Goal: Information Seeking & Learning: Learn about a topic

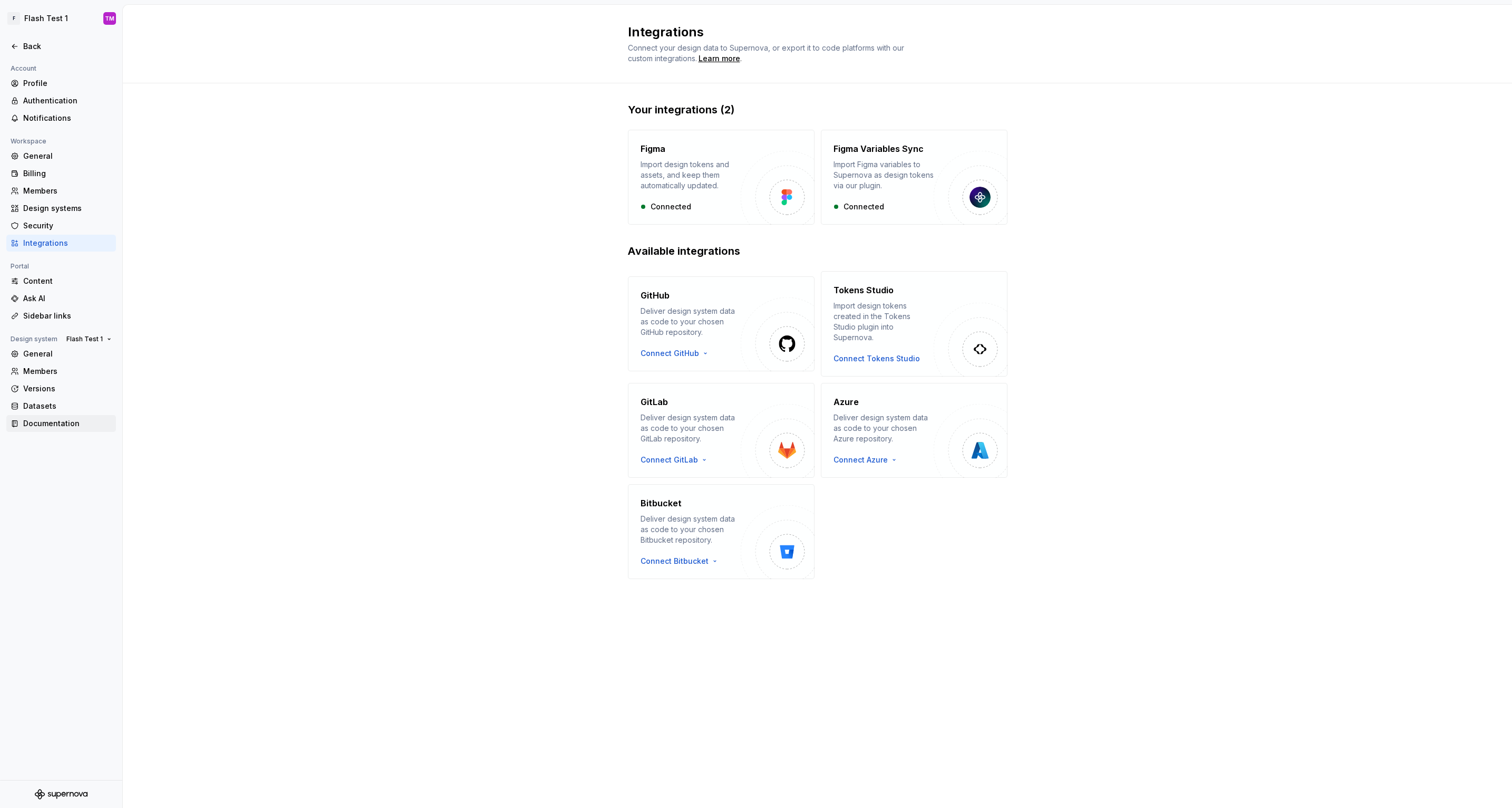
click at [55, 431] on div "Documentation" at bounding box center [61, 423] width 110 height 17
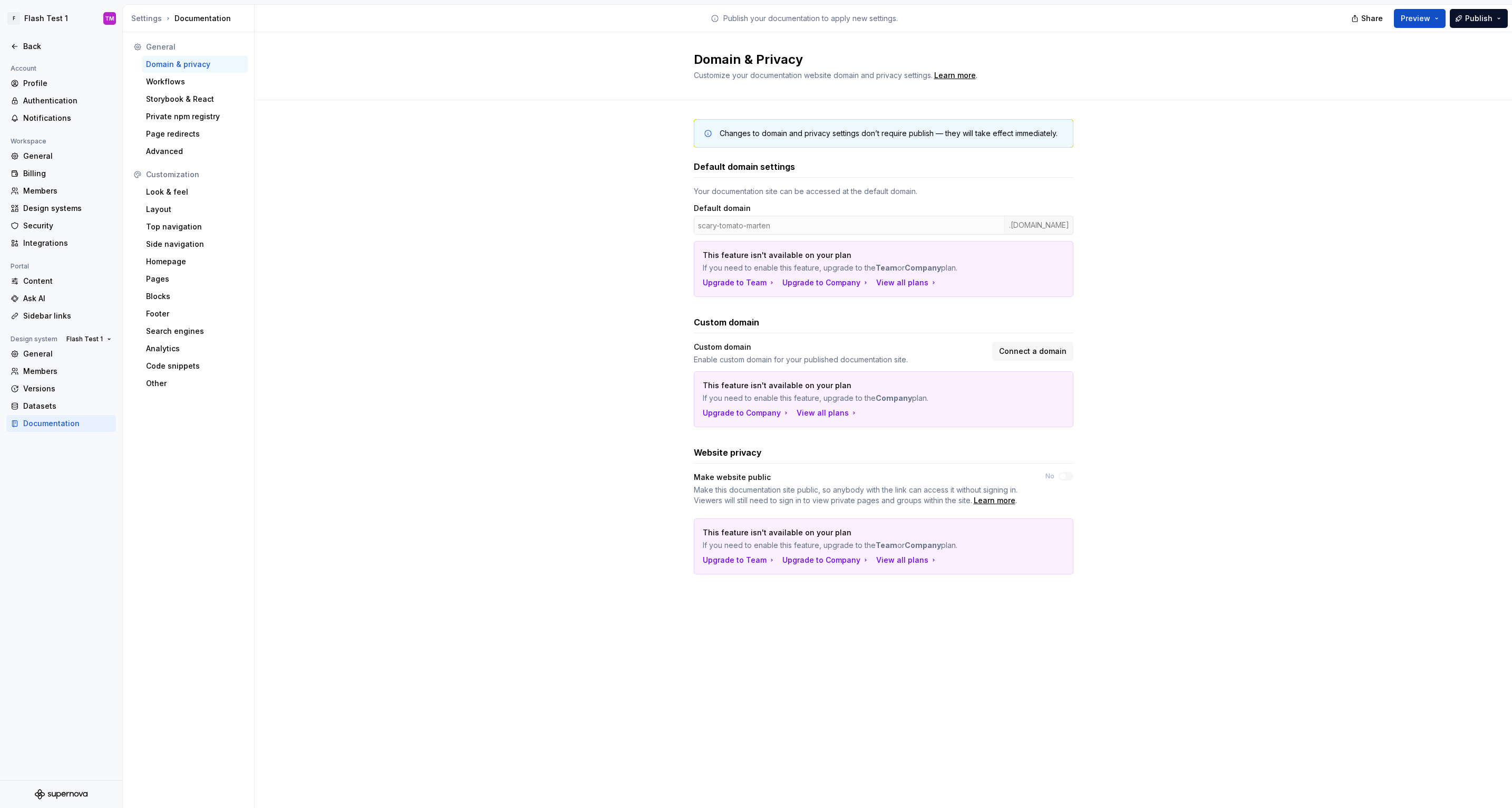
click at [195, 211] on div "Layout" at bounding box center [195, 209] width 98 height 10
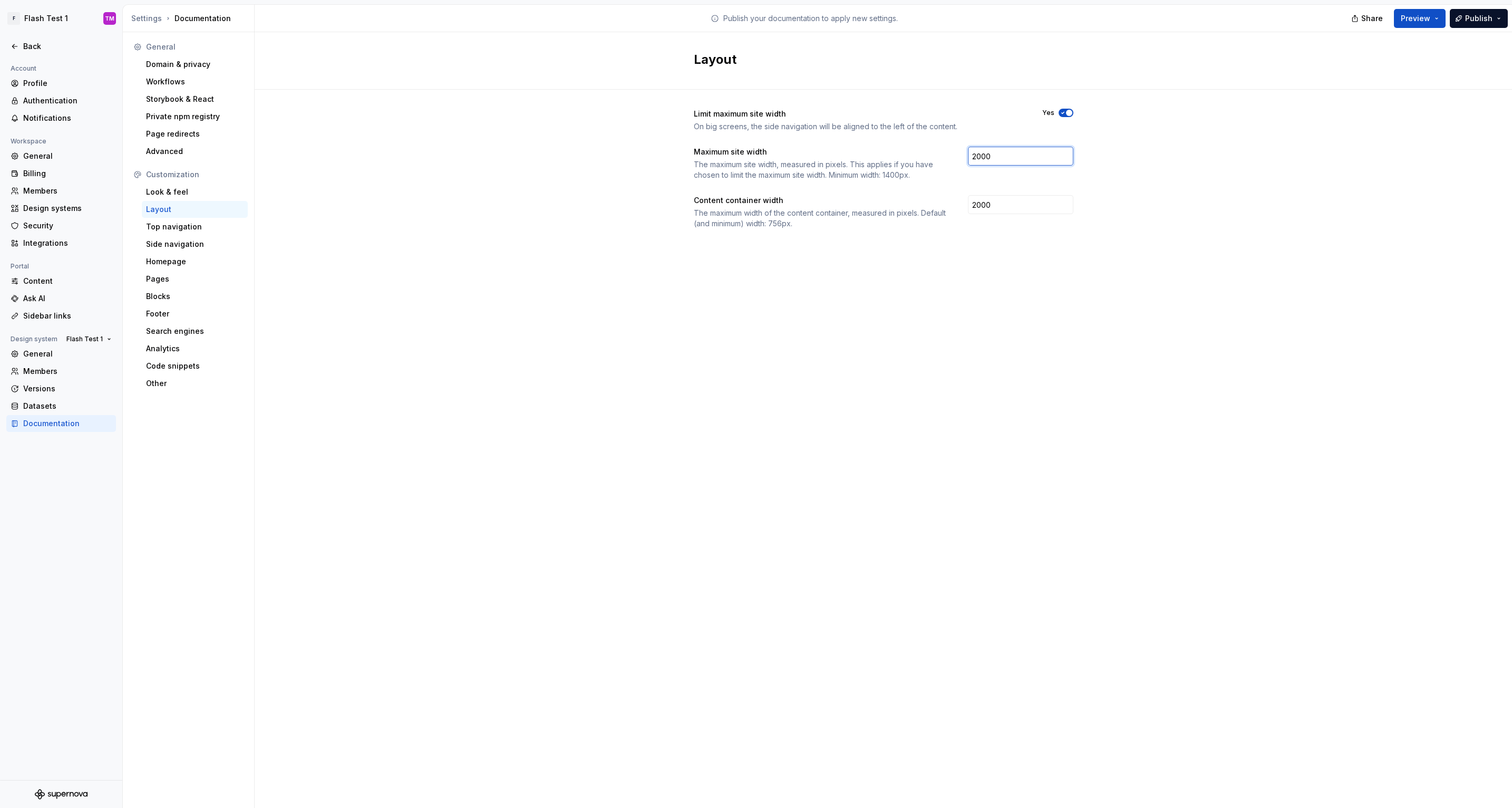
click at [1007, 154] on input "2000" at bounding box center [1020, 156] width 105 height 19
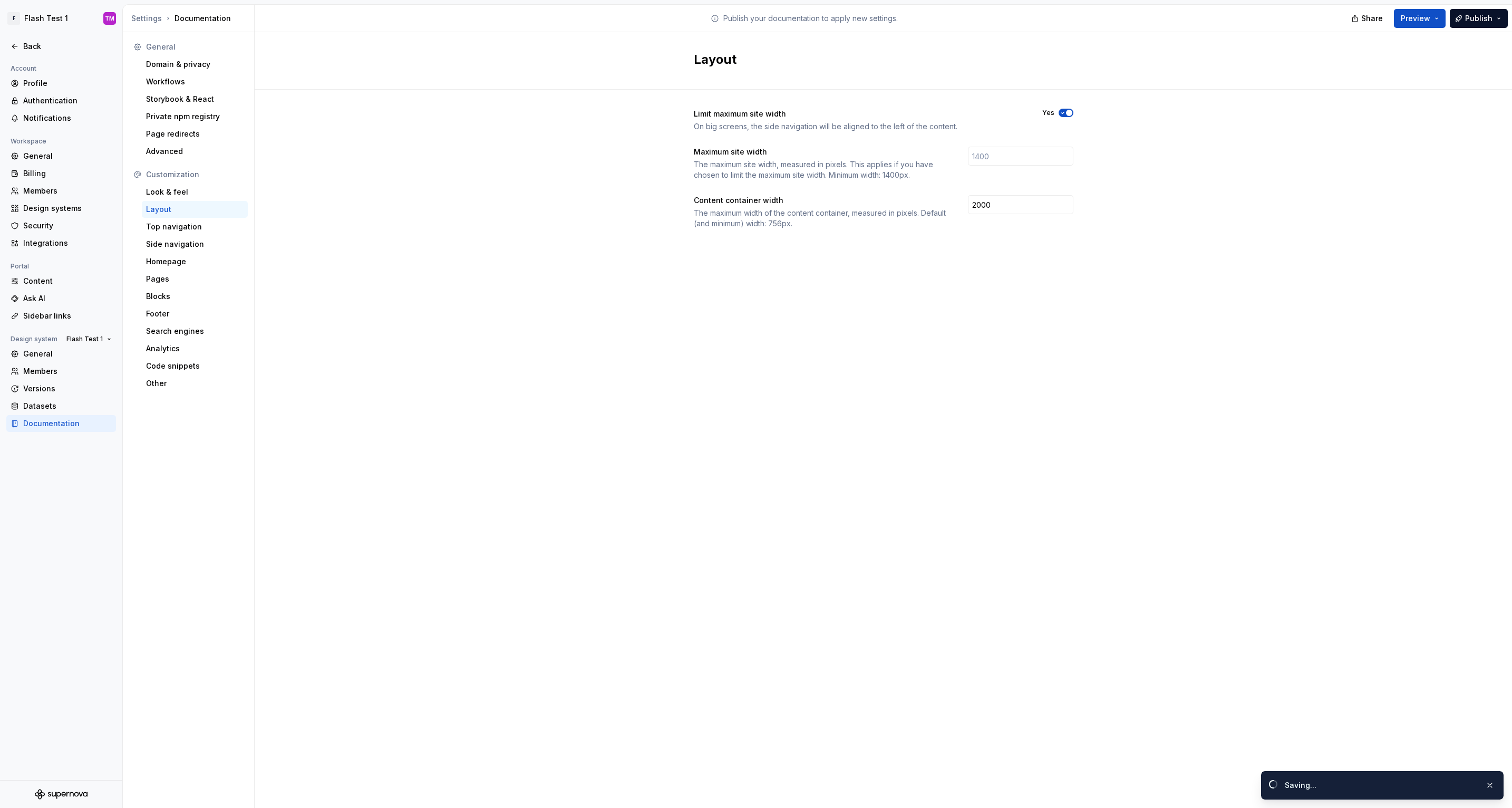
click at [1136, 305] on div "Layout Limit maximum site width On big screens, the side navigation will be ali…" at bounding box center [883, 420] width 1258 height 776
click at [1016, 205] on input "2000" at bounding box center [1020, 205] width 105 height 19
click at [936, 303] on div "Layout Limit maximum site width On big screens, the side navigation will be ali…" at bounding box center [883, 420] width 1258 height 776
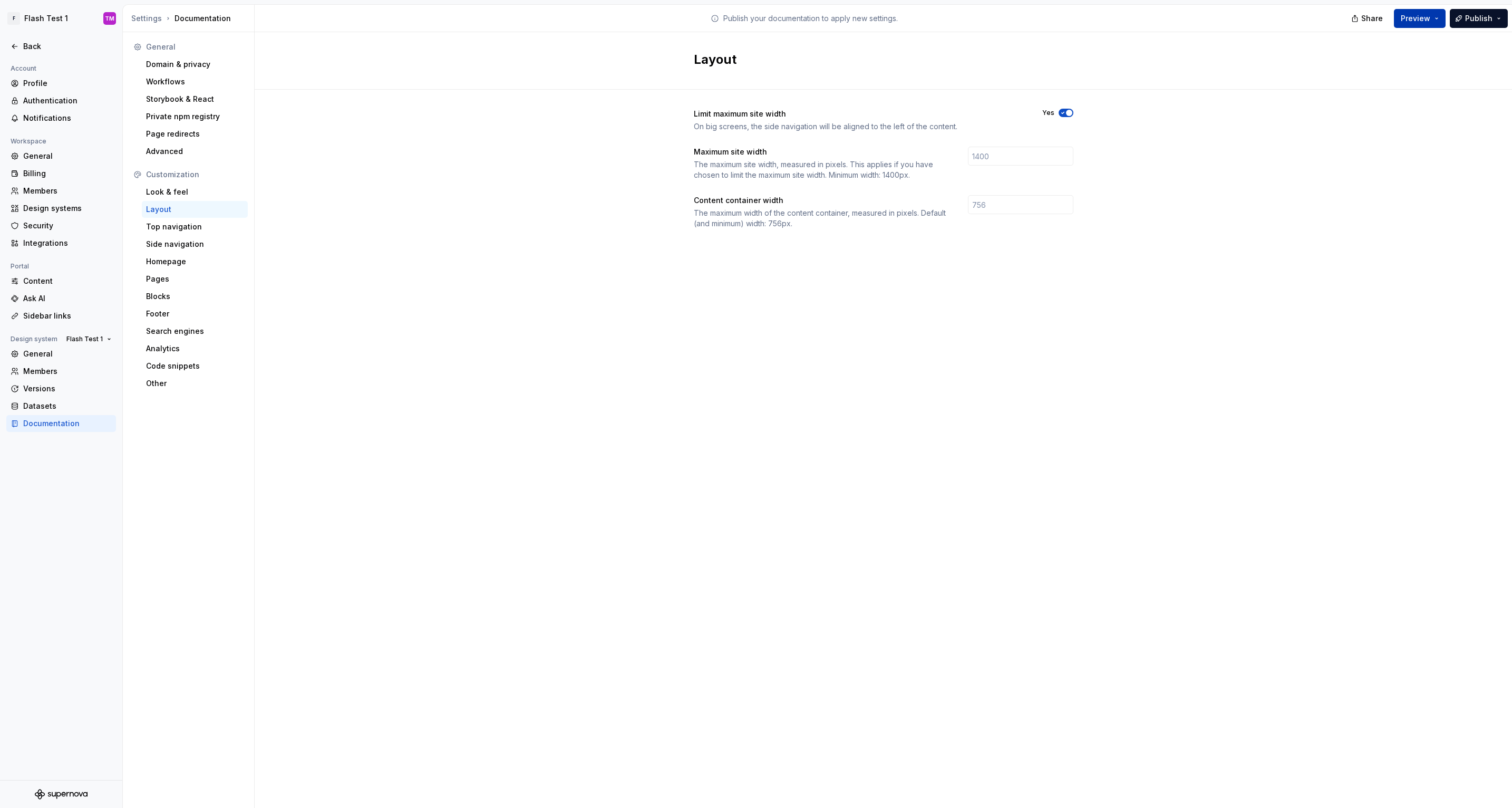
click at [1433, 24] on button "Preview" at bounding box center [1419, 18] width 51 height 19
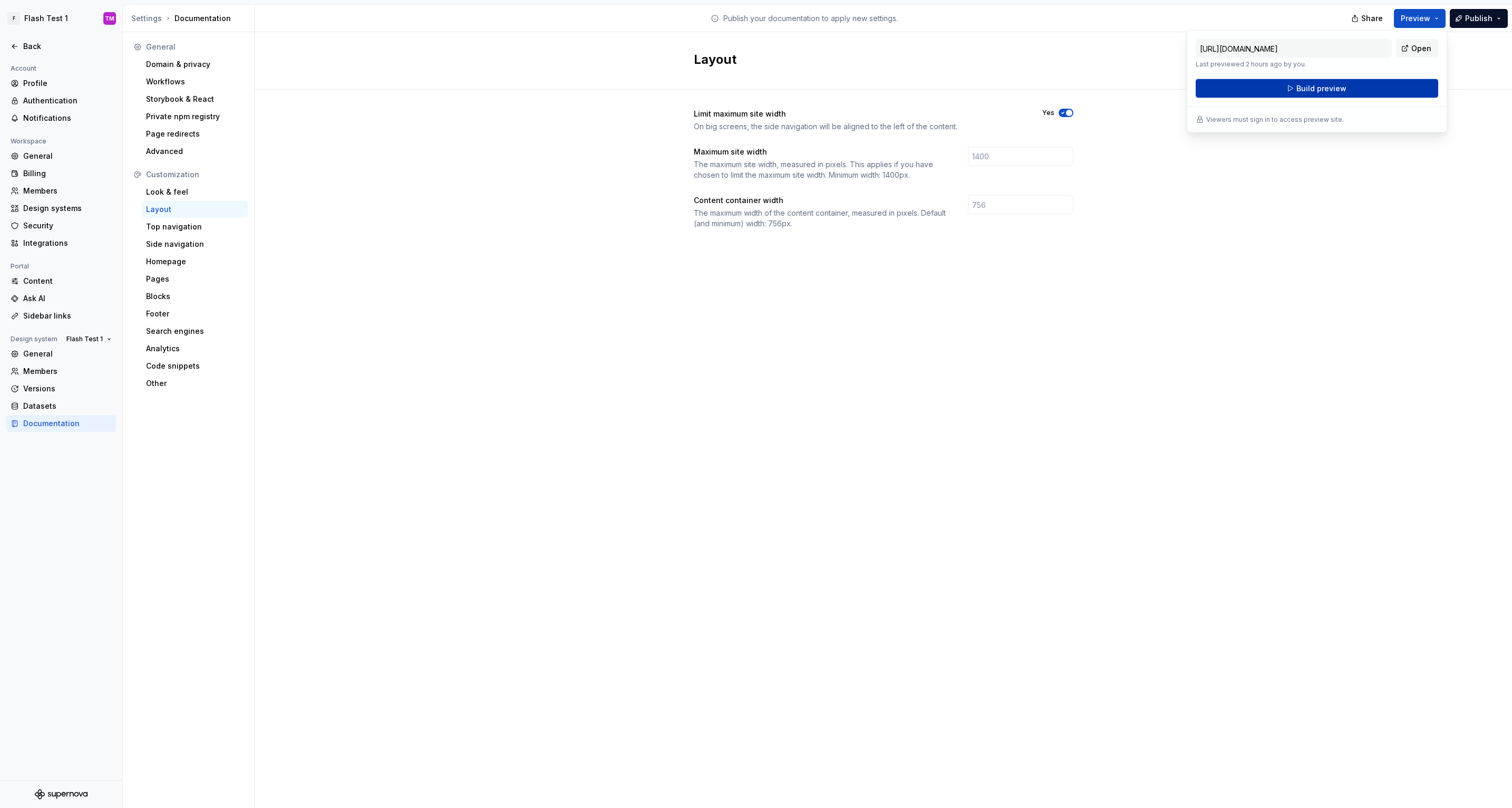
click at [1363, 86] on button "Build preview" at bounding box center [1317, 89] width 242 height 19
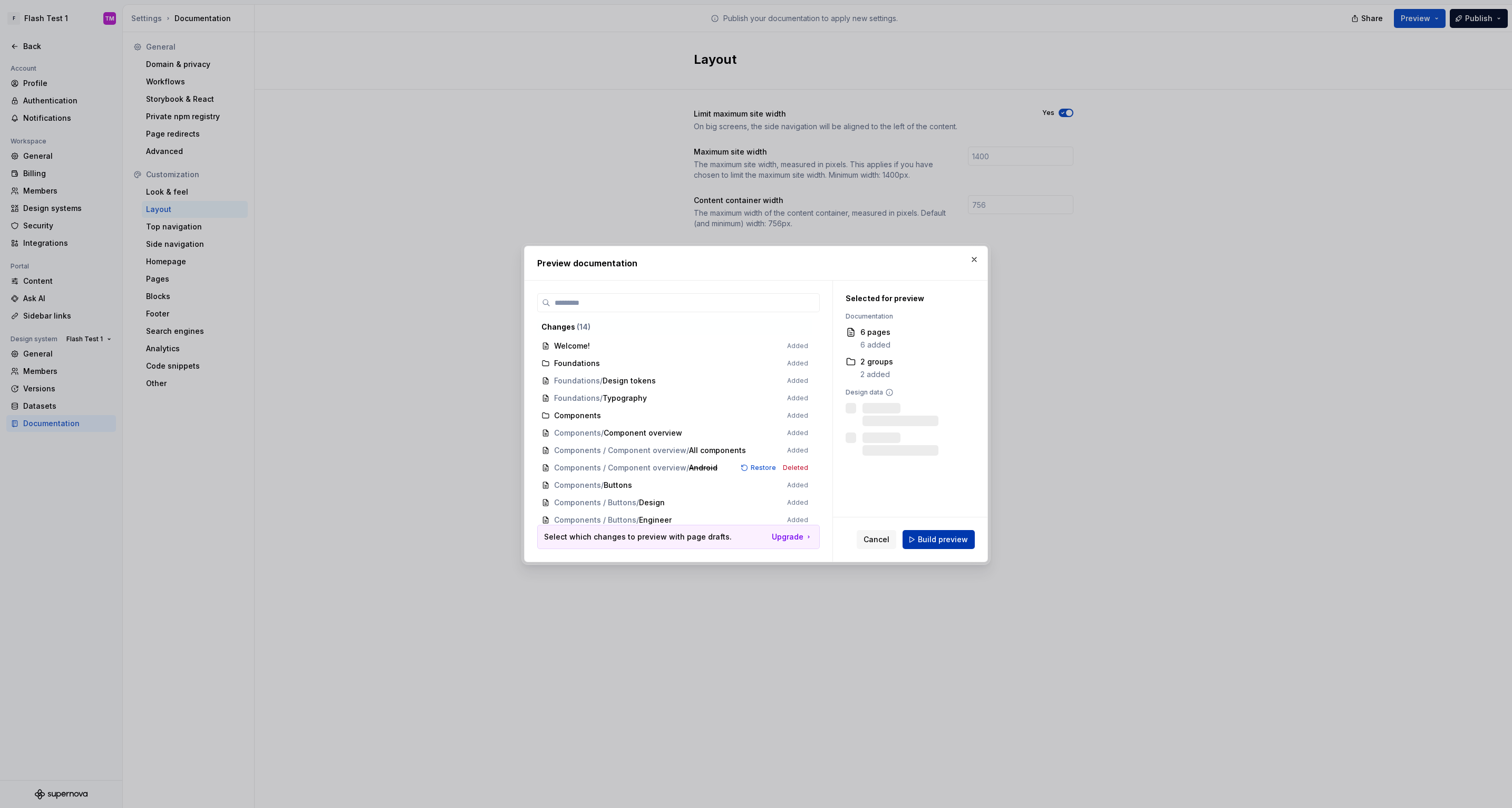
click at [943, 543] on span "Build preview" at bounding box center [942, 540] width 50 height 10
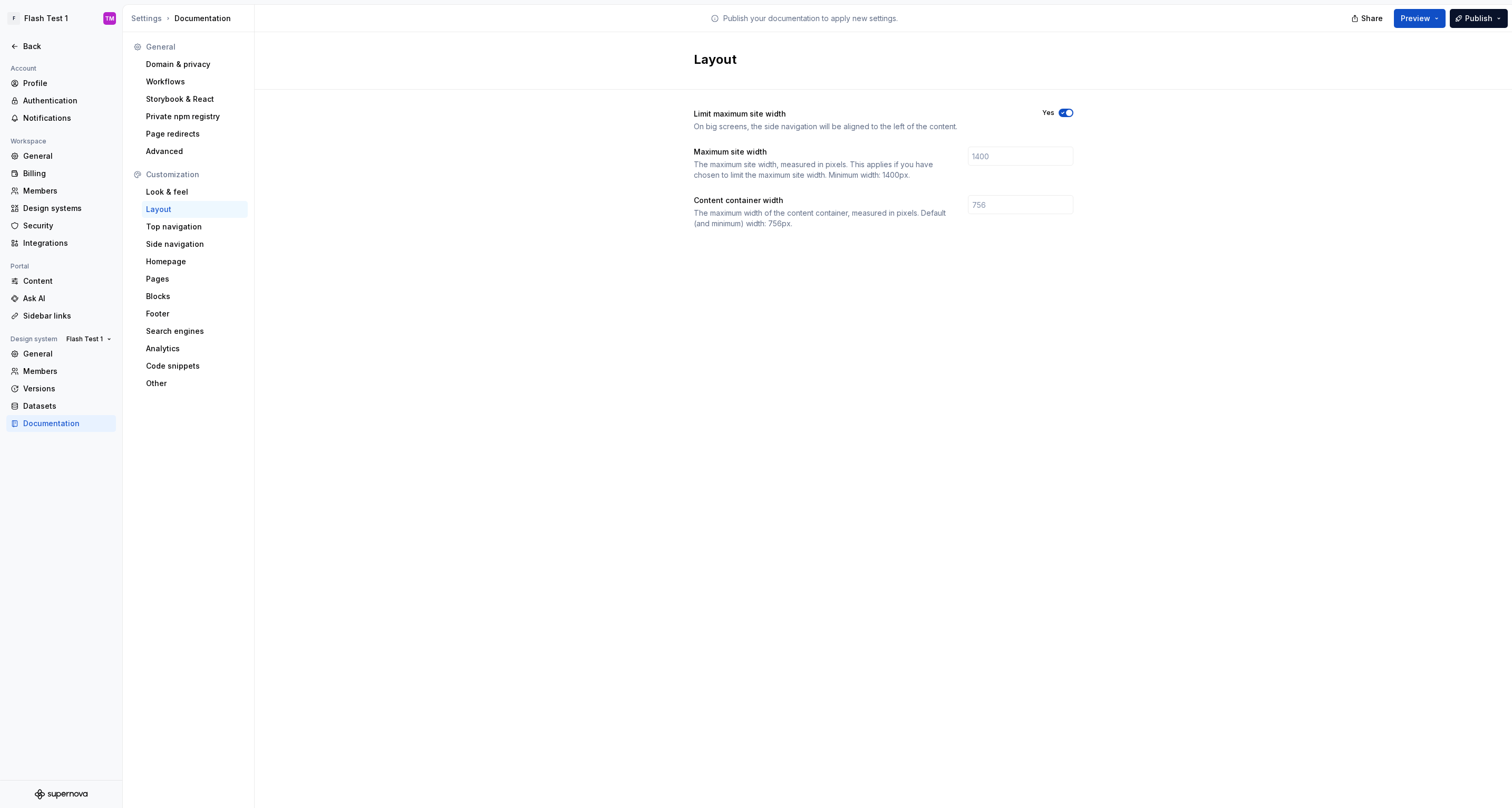
click at [817, 362] on div "Layout Limit maximum site width On big screens, the side navigation will be ali…" at bounding box center [883, 420] width 1258 height 776
click at [1439, 17] on button "Preview" at bounding box center [1419, 18] width 51 height 19
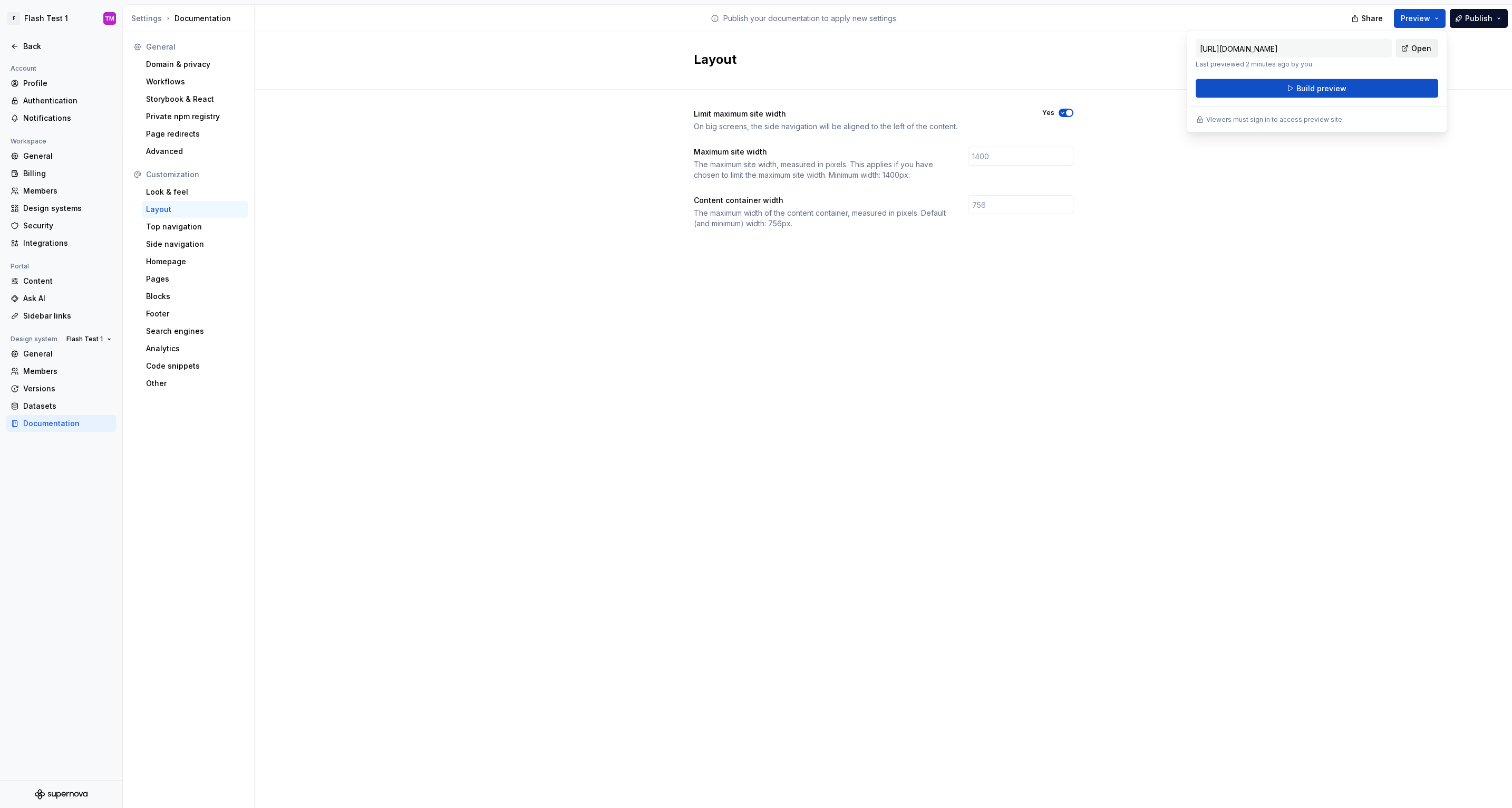
click at [1423, 44] on span "Open" at bounding box center [1420, 49] width 20 height 10
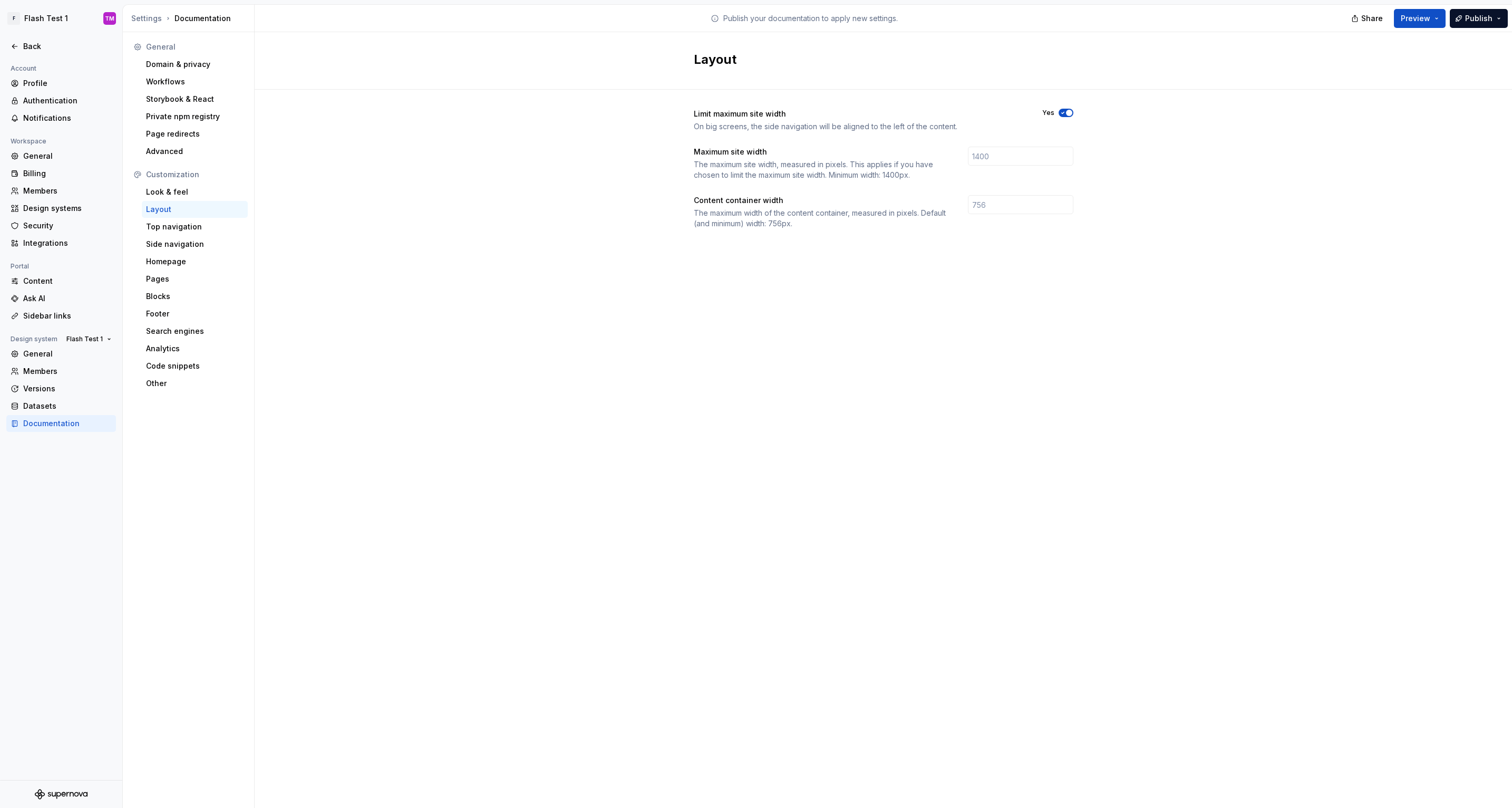
click at [1070, 114] on span "button" at bounding box center [1068, 112] width 6 height 6
click at [1068, 112] on span "button" at bounding box center [1068, 112] width 6 height 6
click at [1136, 380] on div "Layout Limit maximum site width On big screens, the side navigation will be ali…" at bounding box center [883, 420] width 1258 height 776
click at [1250, 261] on div "Limit maximum site width On big screens, the side navigation will be aligned to…" at bounding box center [883, 180] width 1258 height 180
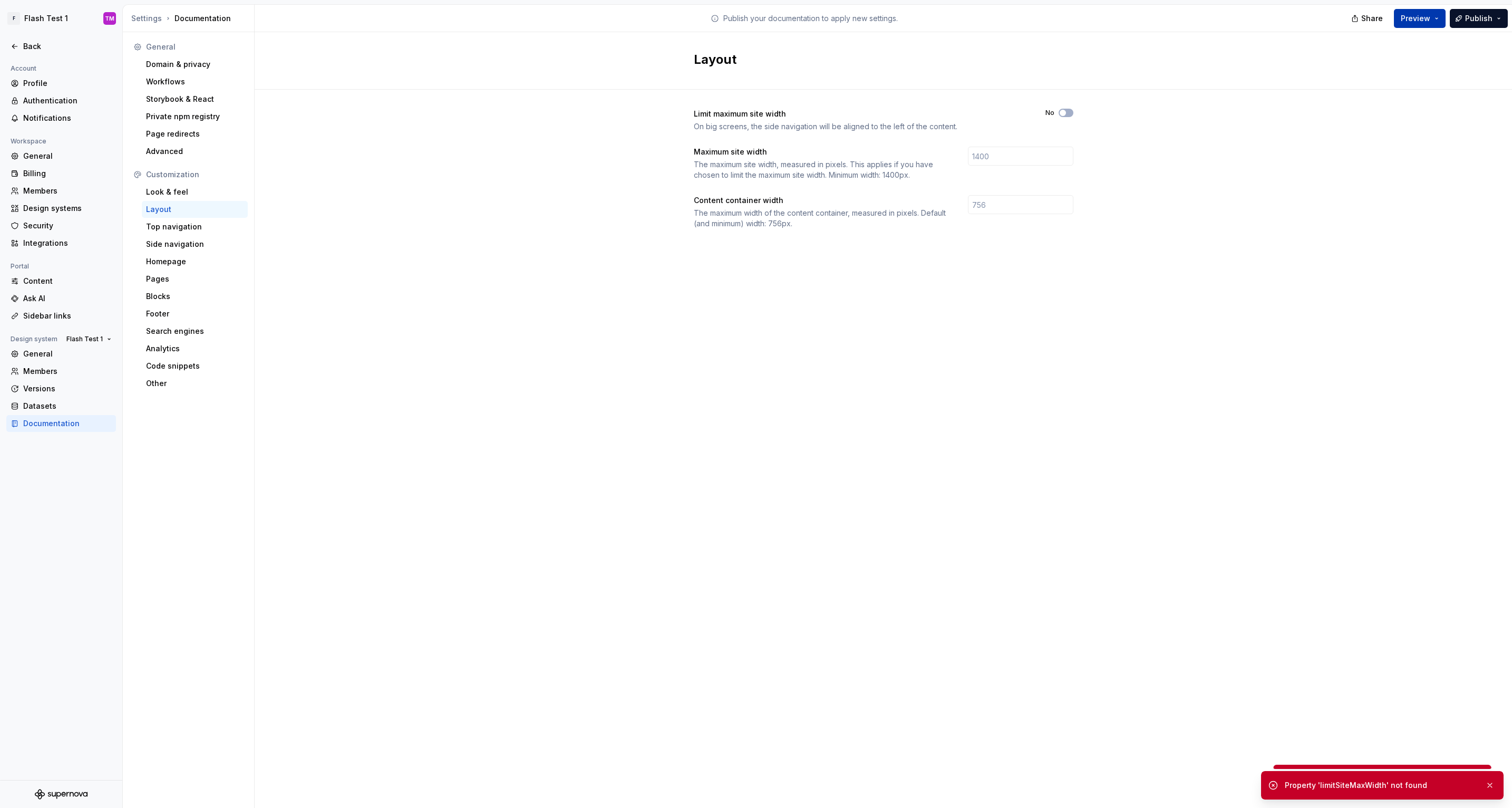
click at [1400, 17] on button "Preview" at bounding box center [1419, 18] width 51 height 19
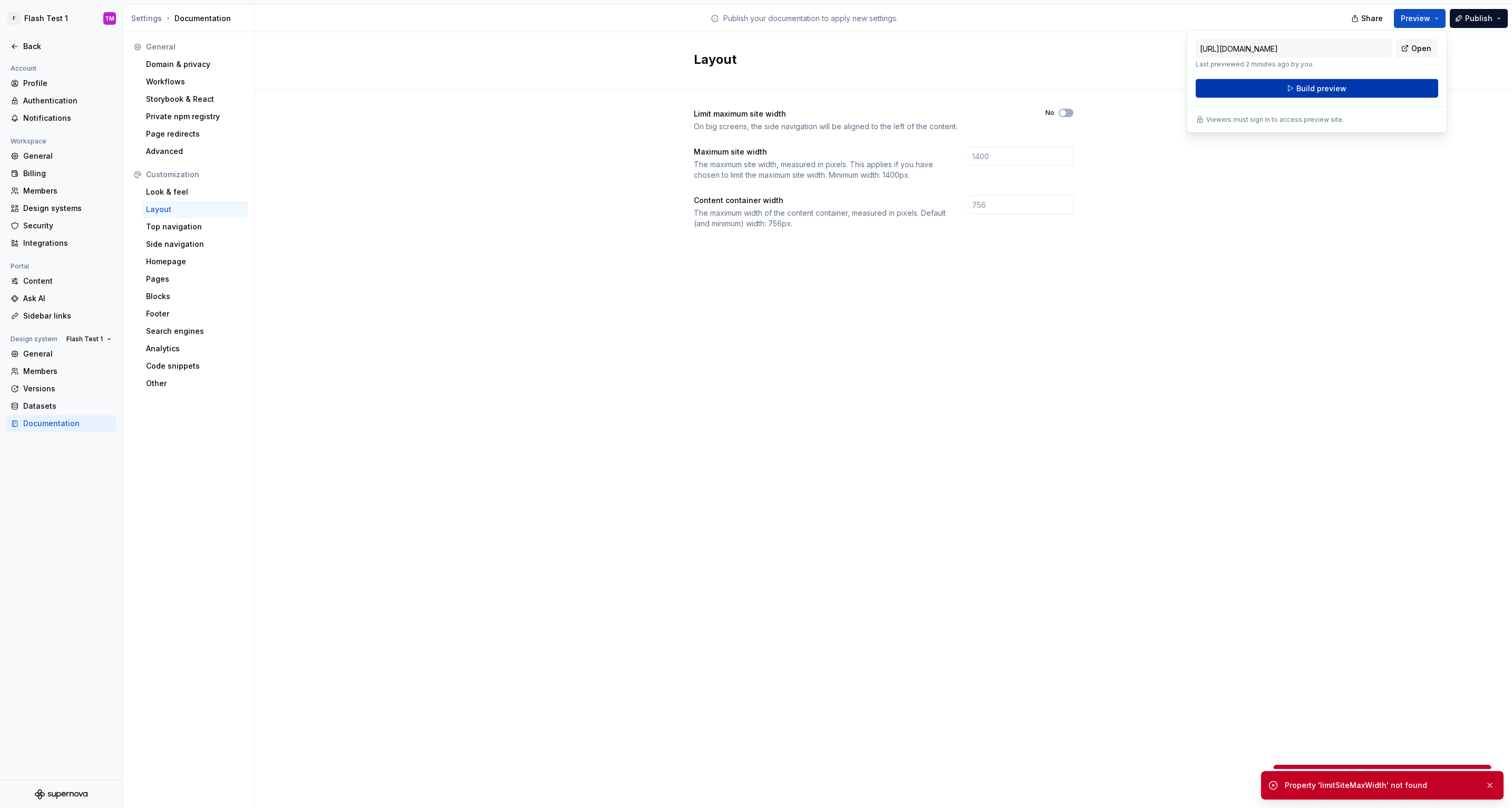
click at [1358, 85] on button "Build preview" at bounding box center [1317, 89] width 242 height 19
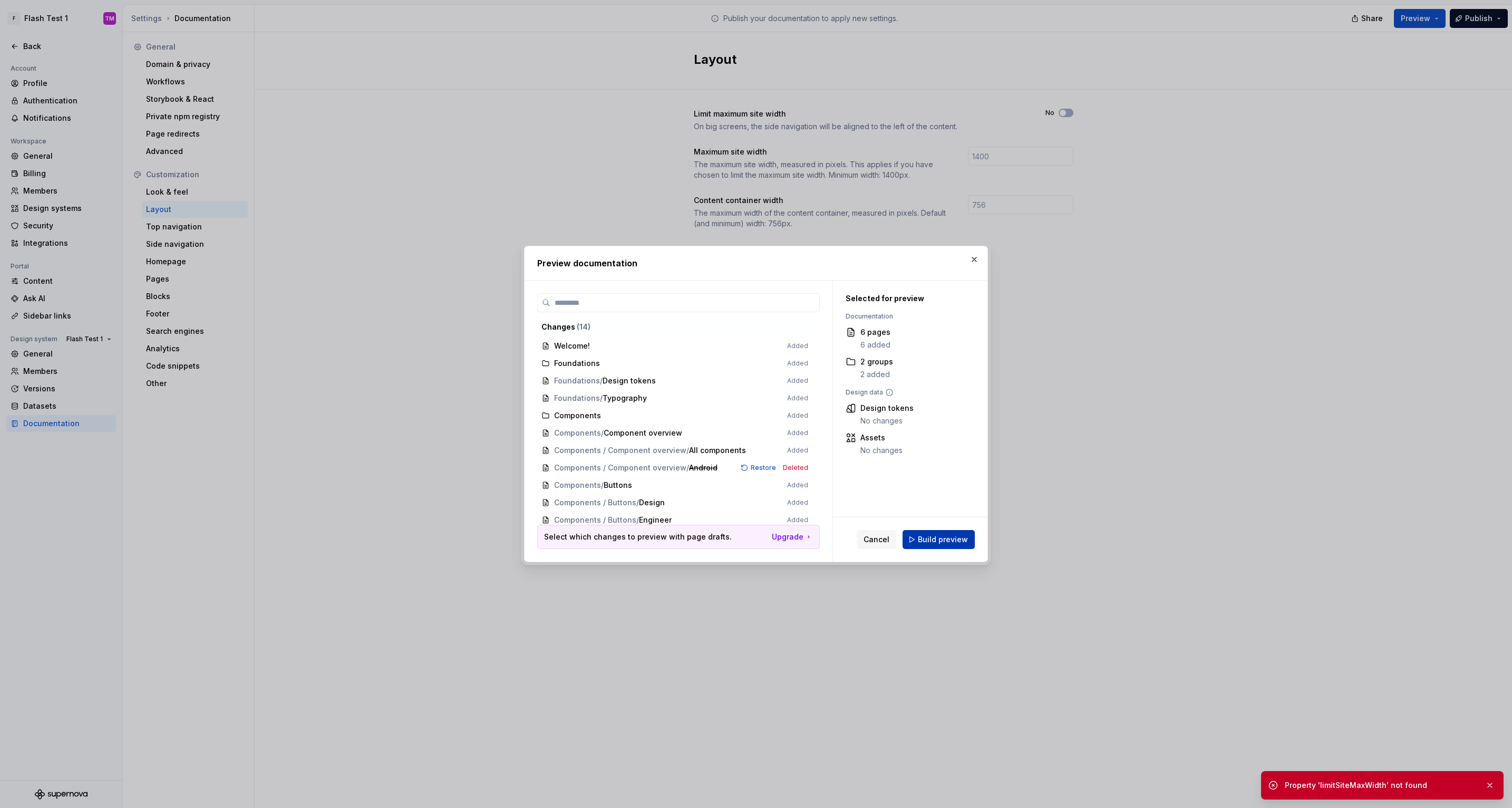
click at [939, 541] on span "Build preview" at bounding box center [942, 540] width 50 height 10
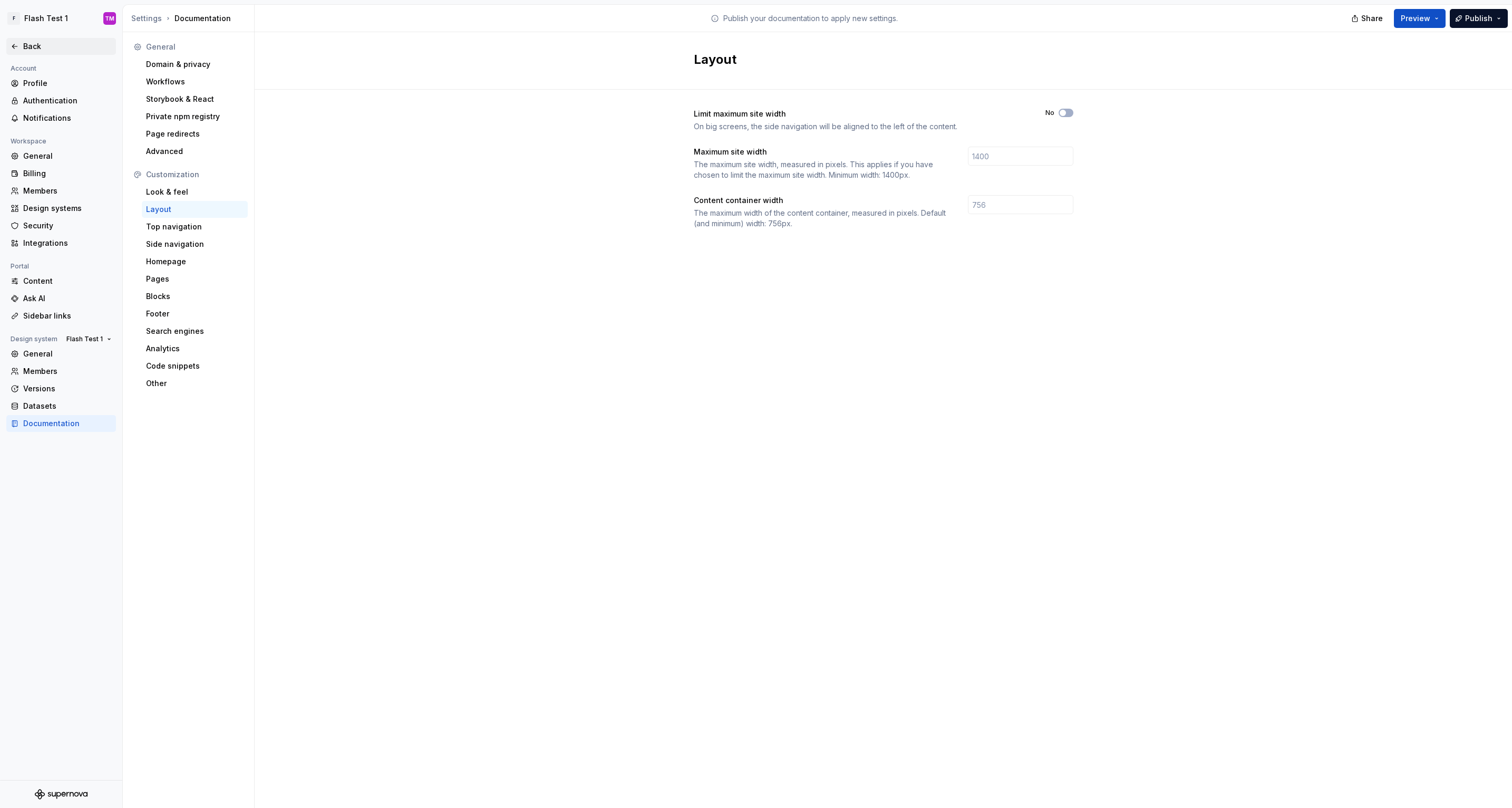
click at [36, 44] on div "Back" at bounding box center [68, 46] width 89 height 10
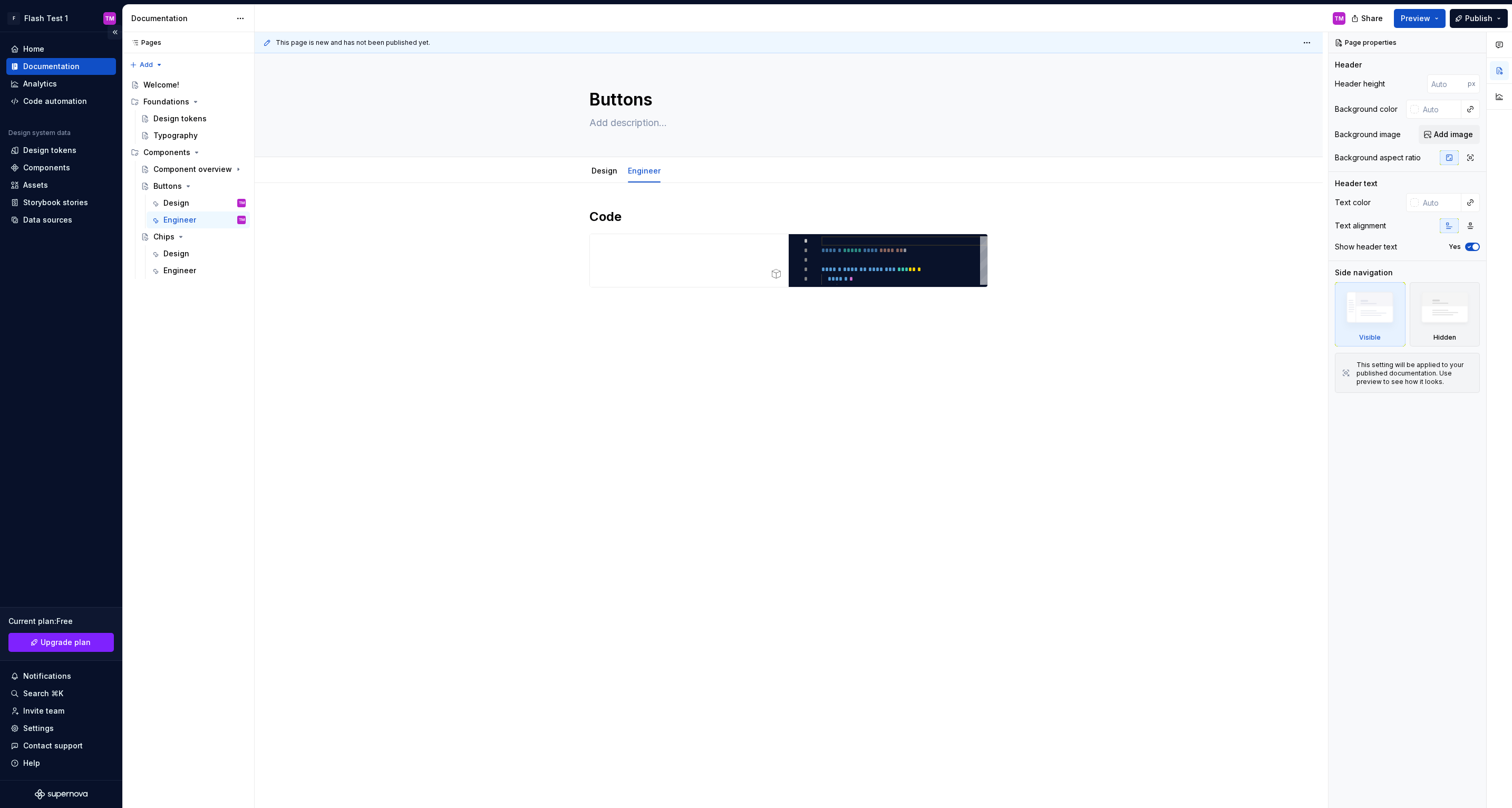
click at [118, 31] on button "Collapse sidebar" at bounding box center [114, 31] width 15 height 15
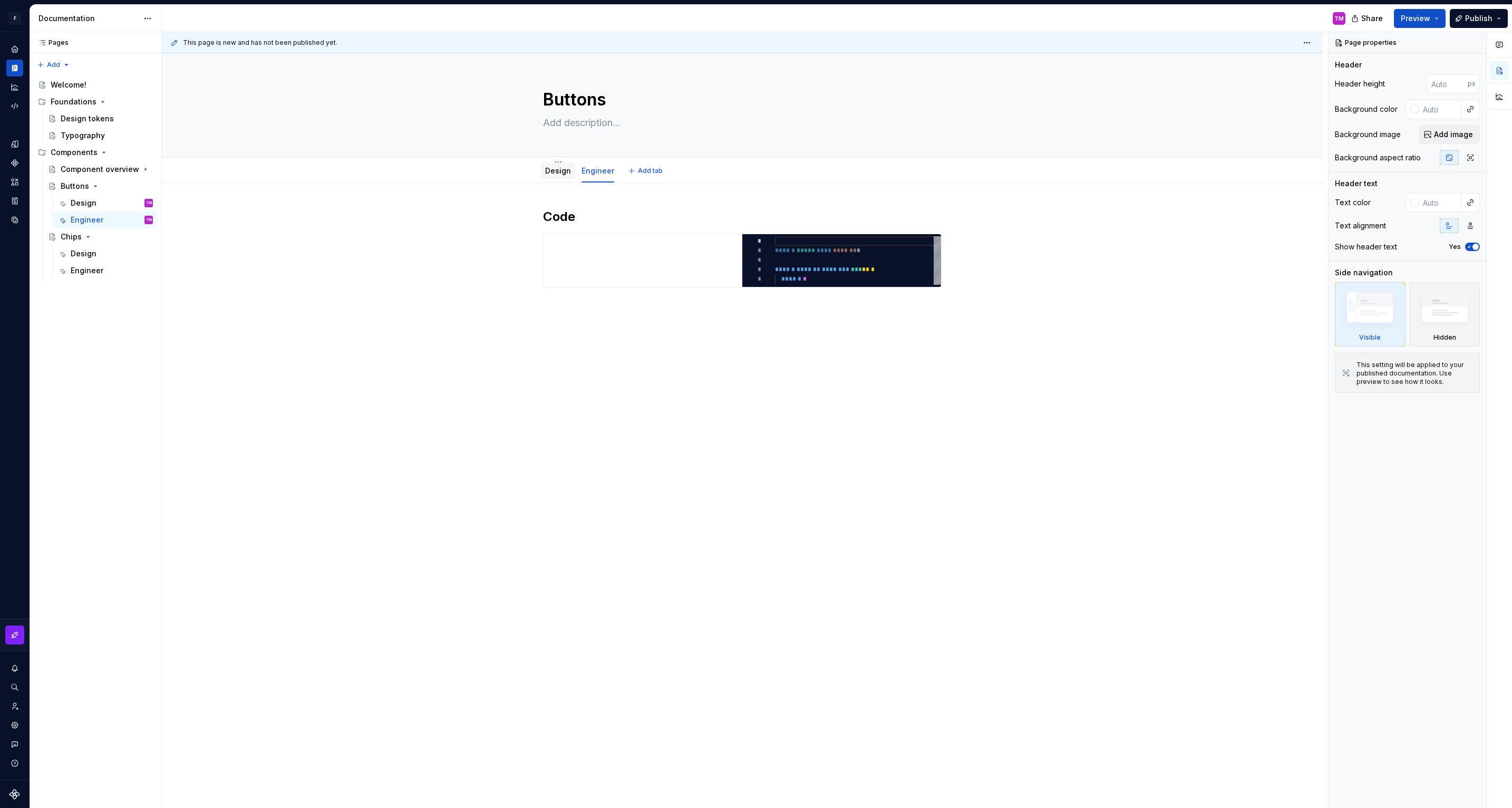
click at [554, 175] on div "Design" at bounding box center [558, 171] width 26 height 10
click at [559, 166] on link "Design" at bounding box center [558, 171] width 26 height 9
click at [558, 172] on link "Design" at bounding box center [558, 171] width 26 height 9
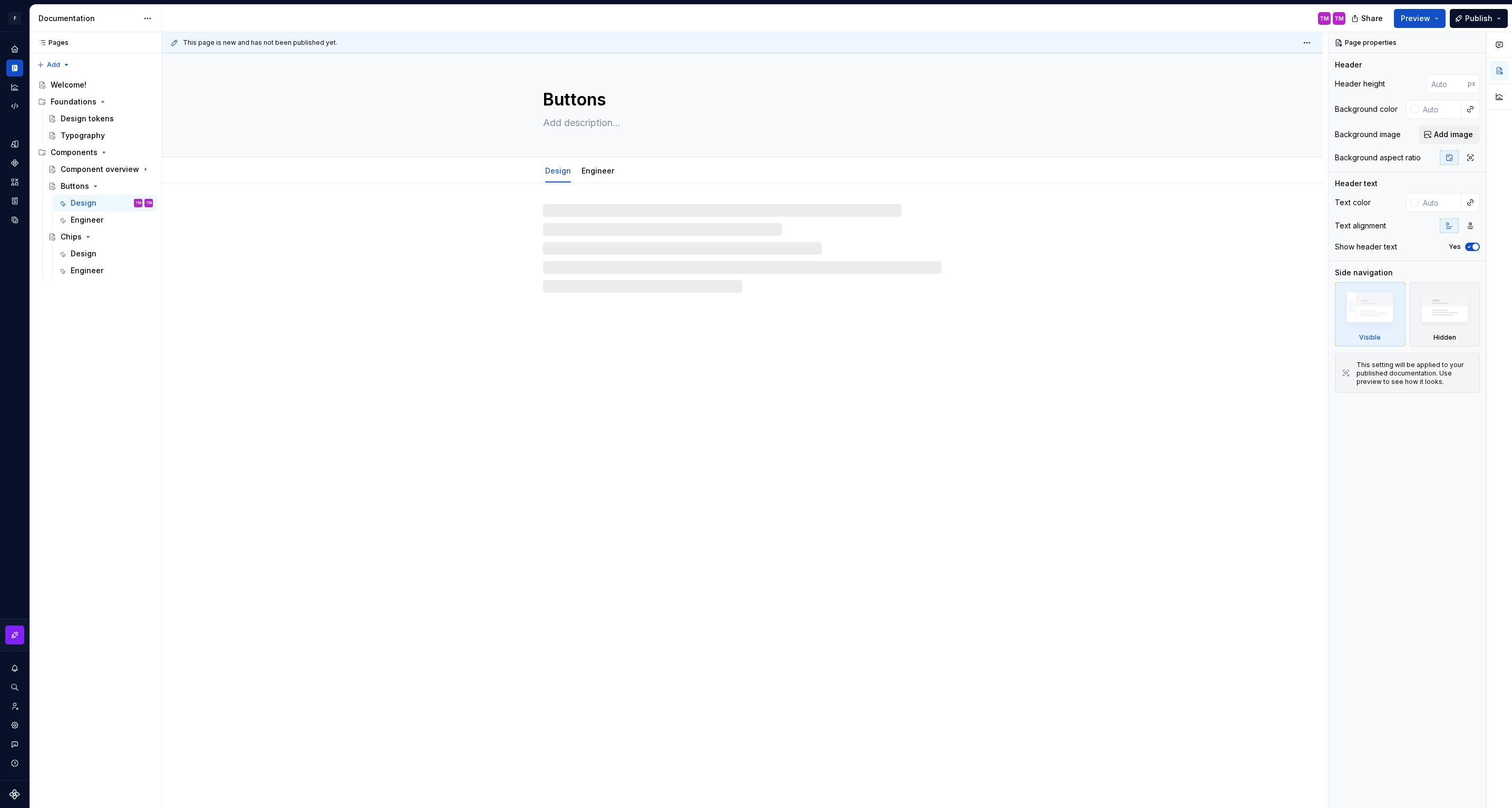
type textarea "*"
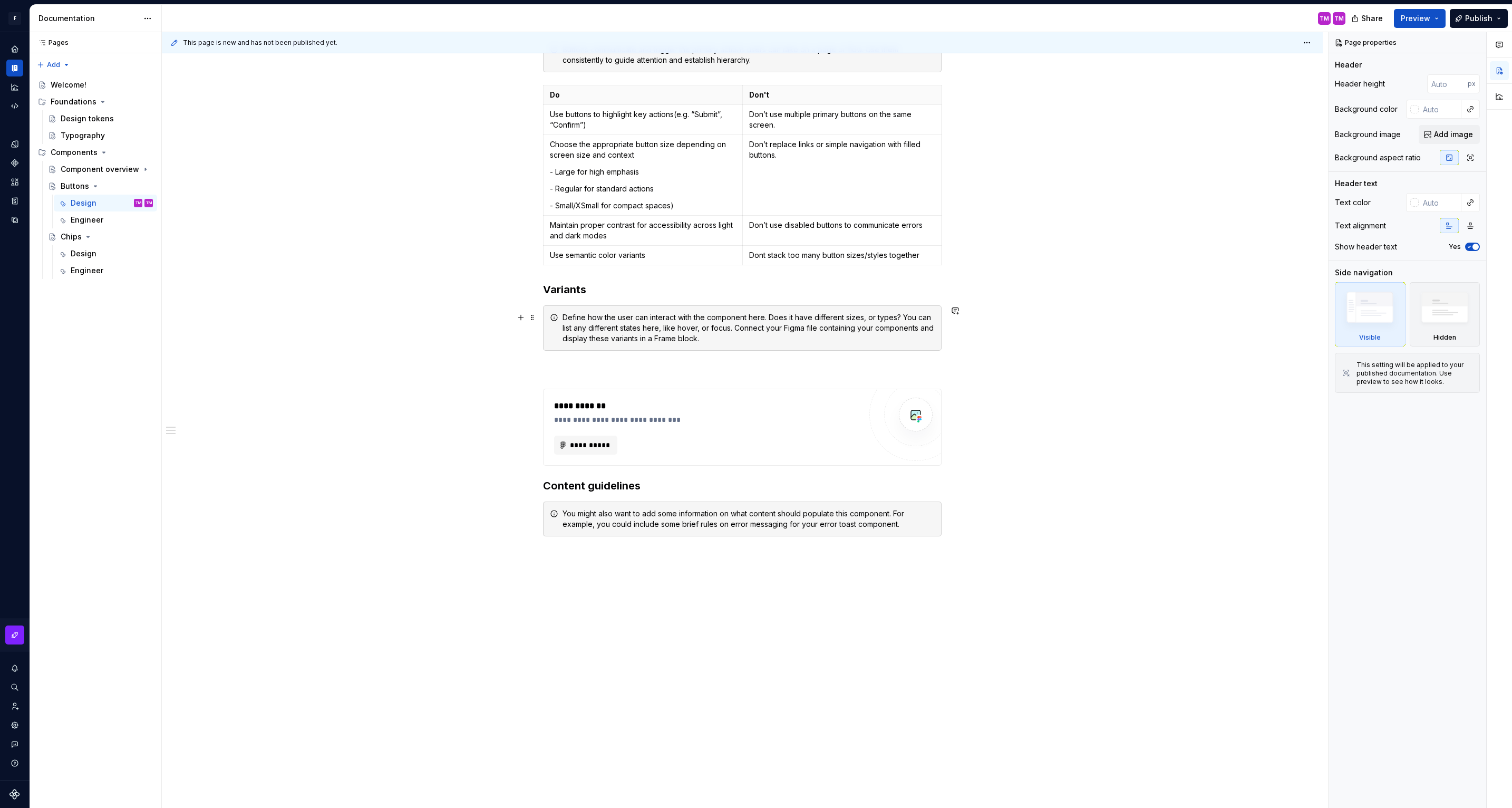
scroll to position [412, 0]
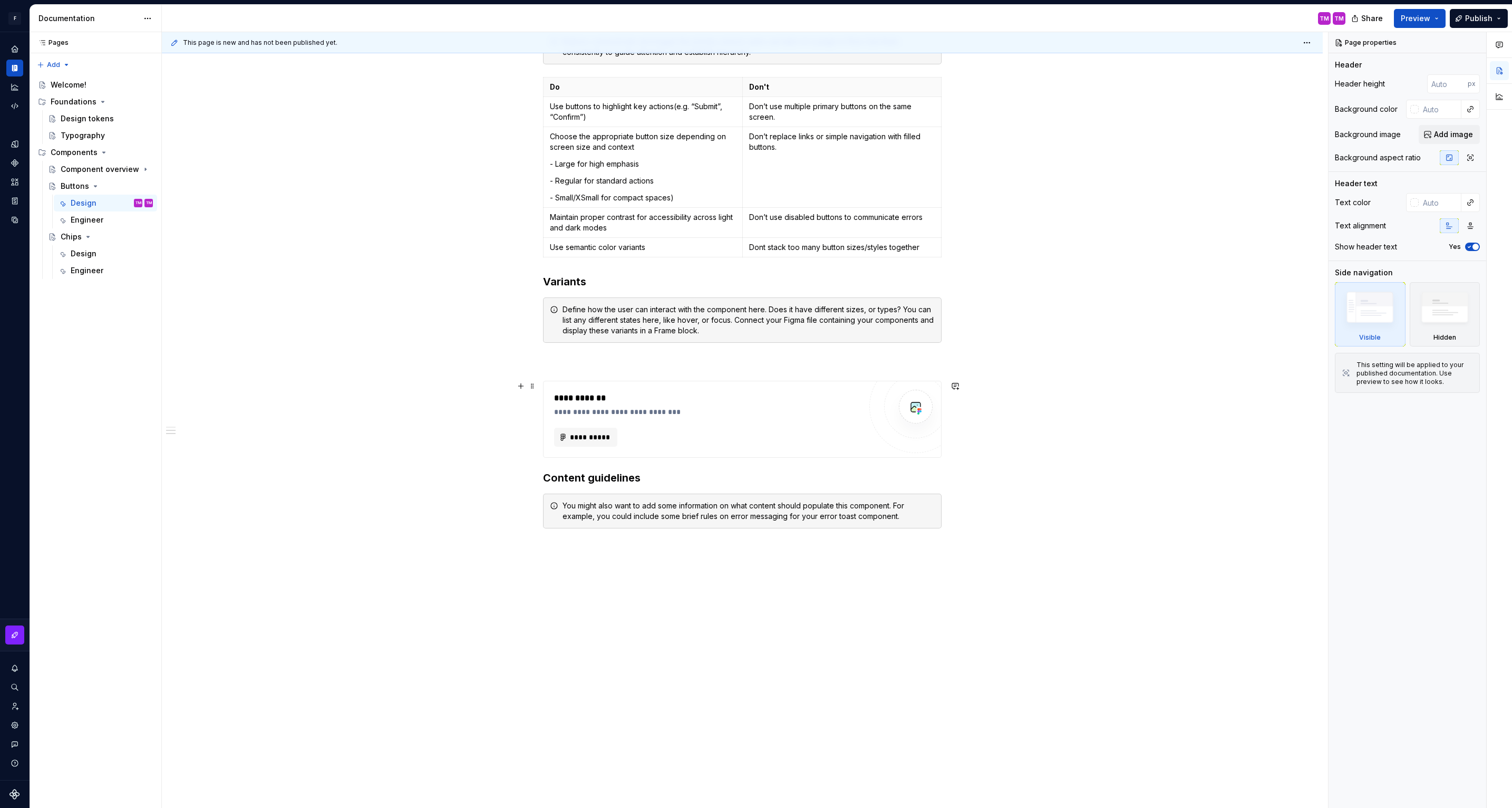
click at [973, 446] on div "**********" at bounding box center [742, 289] width 1161 height 1037
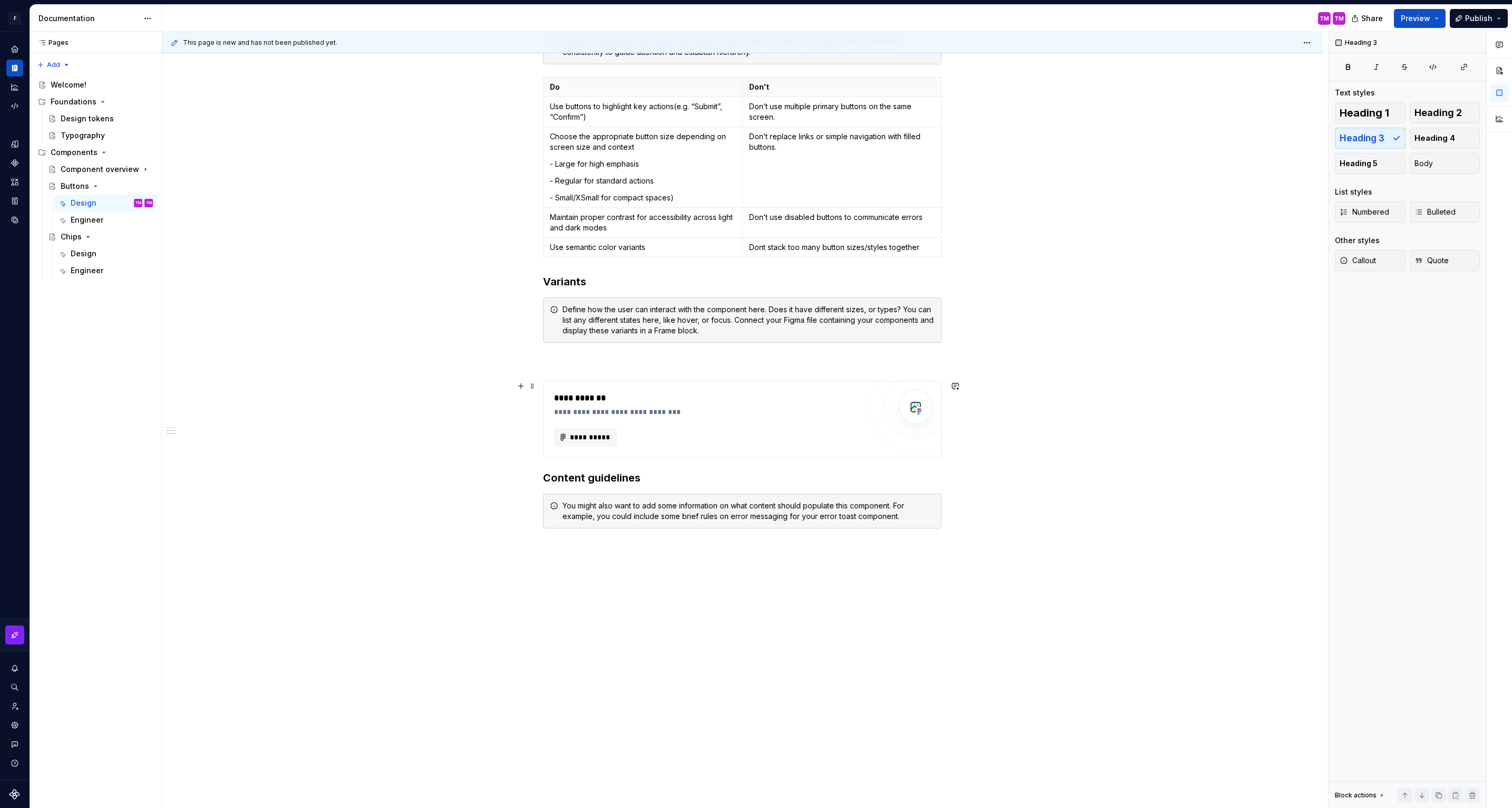
click at [976, 406] on div "**********" at bounding box center [742, 289] width 1161 height 1037
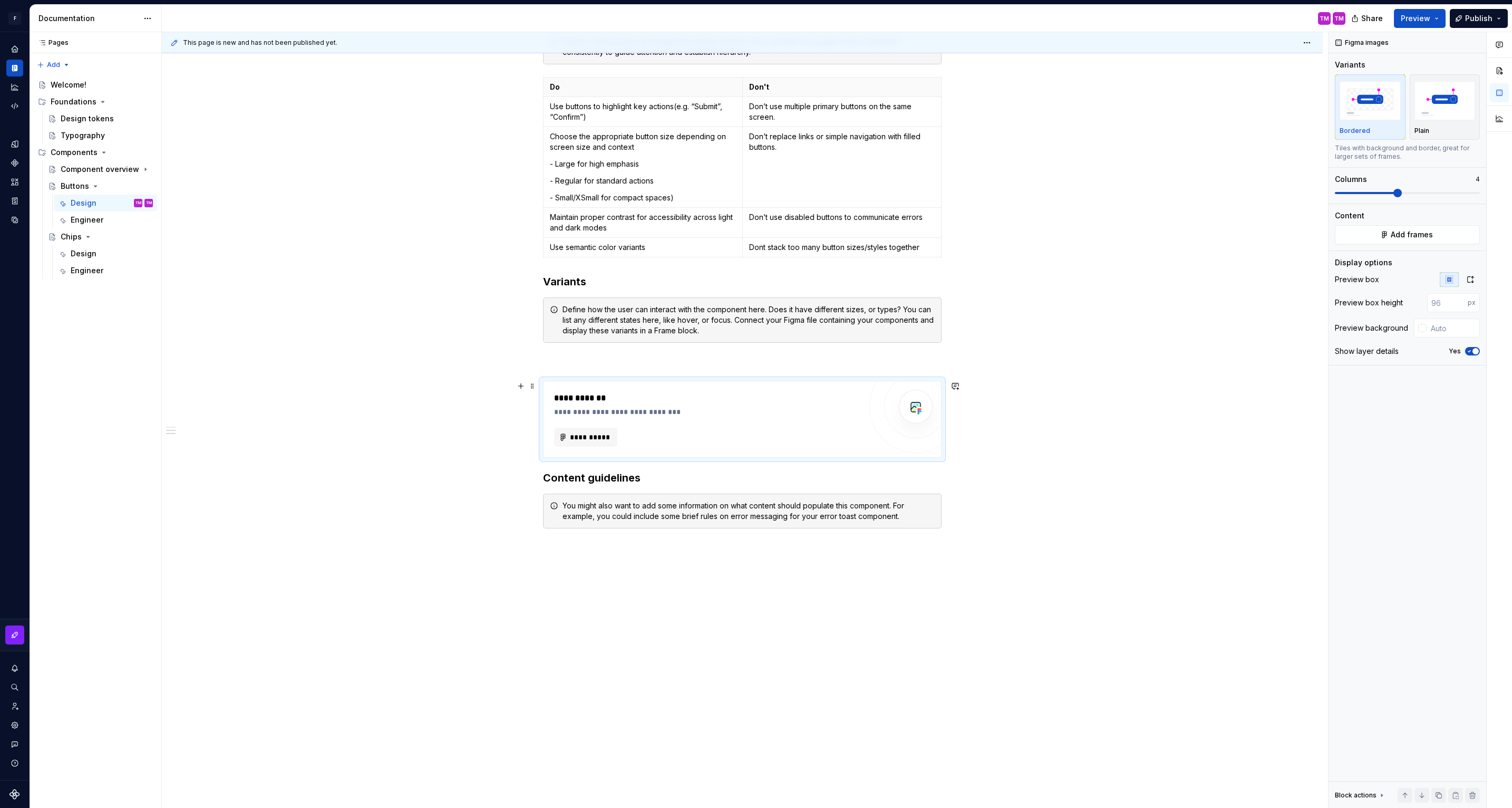
scroll to position [323, 0]
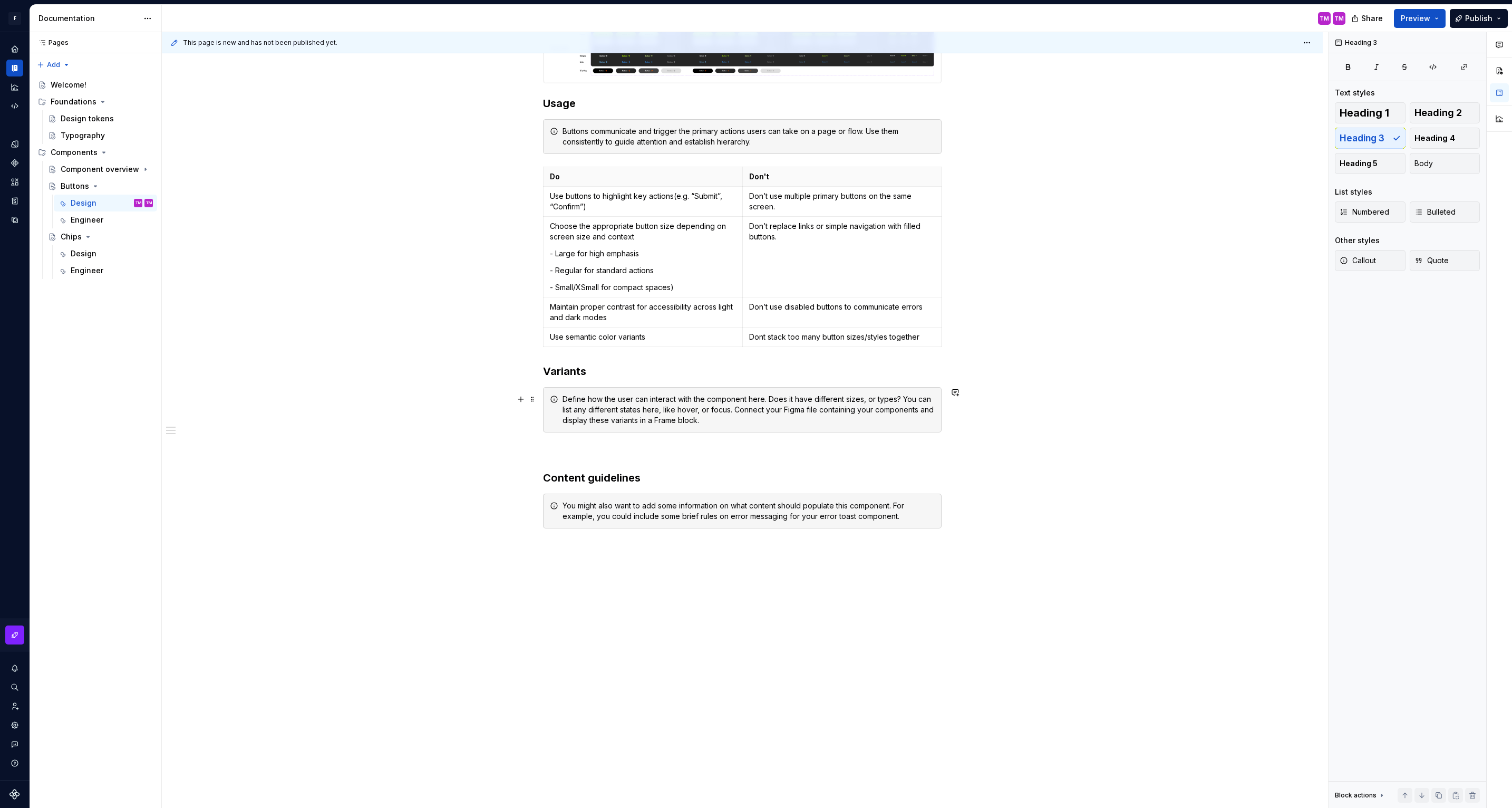
click at [827, 430] on div "Define how the user can interact with the component here. Does it have differen…" at bounding box center [742, 410] width 398 height 45
click at [788, 452] on p at bounding box center [742, 452] width 398 height 13
click at [568, 370] on h3 "Variants" at bounding box center [742, 370] width 398 height 15
click at [579, 442] on div "Buttons are the most common interactive element in our design system. They help…" at bounding box center [742, 220] width 398 height 668
click at [579, 459] on div "Buttons are the most common interactive element in our design system. They help…" at bounding box center [742, 220] width 398 height 668
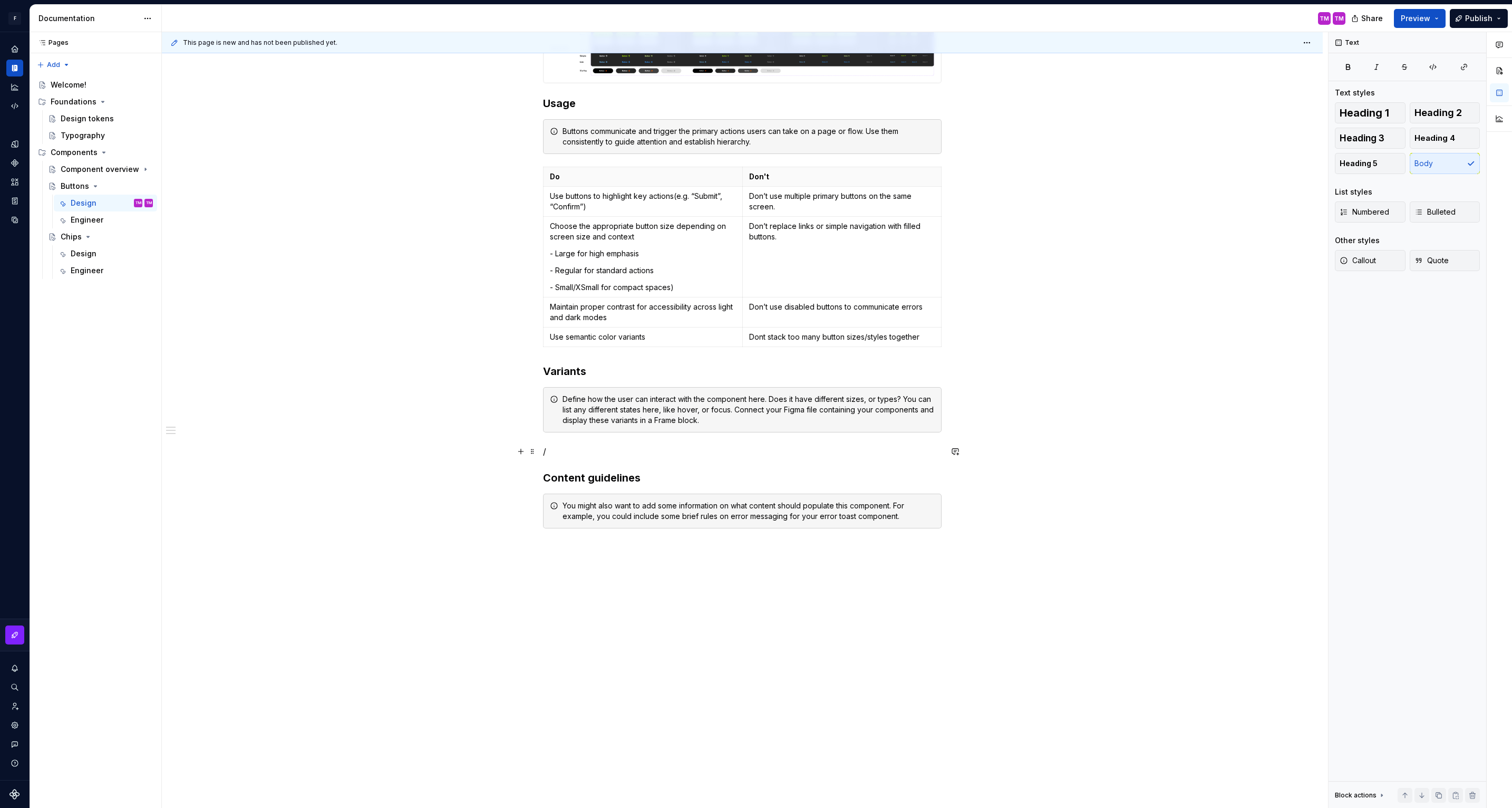
click at [559, 449] on p "/" at bounding box center [742, 452] width 398 height 13
click at [1372, 165] on span "Heading 5" at bounding box center [1359, 163] width 38 height 10
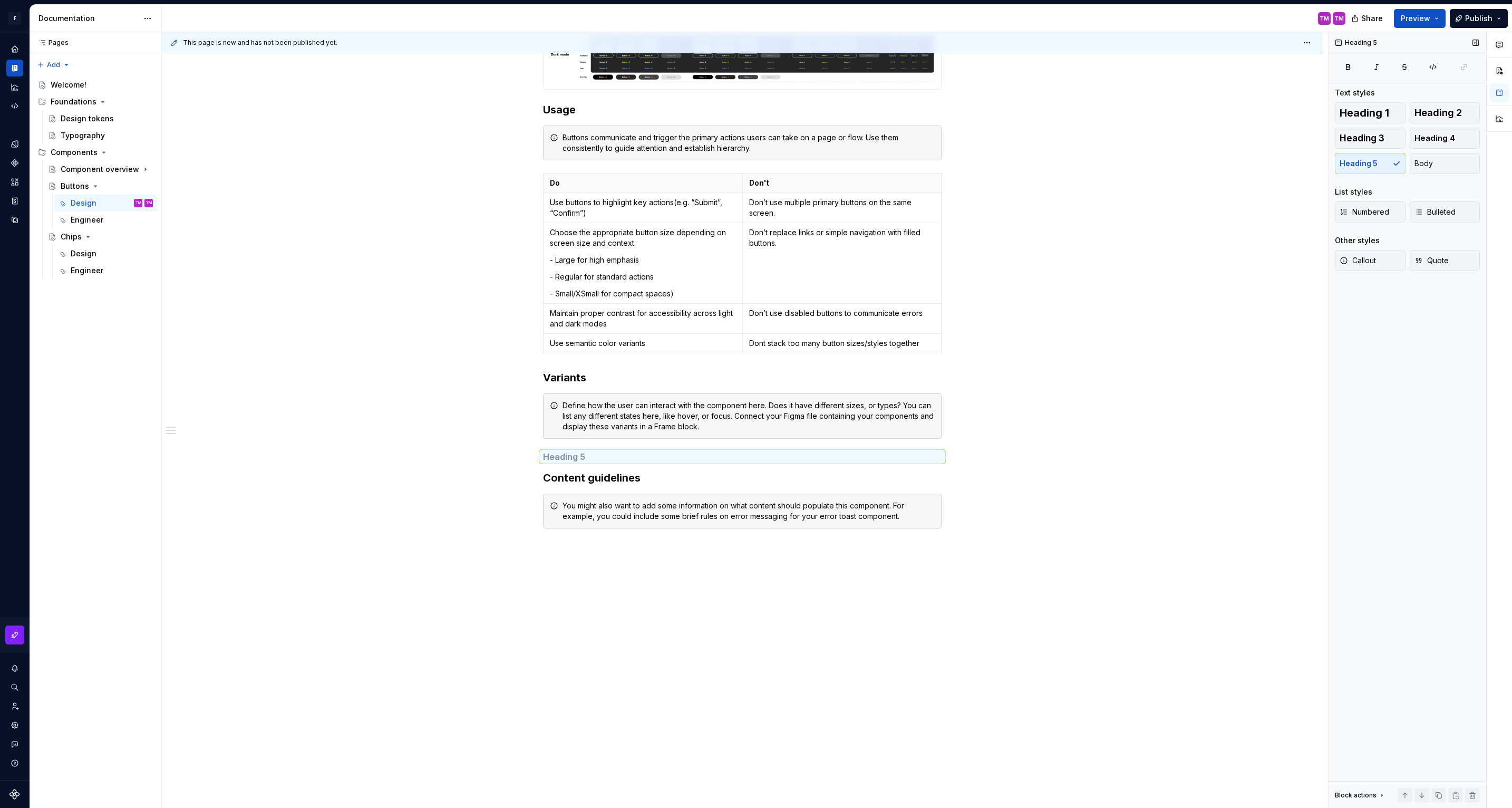
scroll to position [316, 0]
click at [645, 456] on h5 at bounding box center [742, 457] width 398 height 10
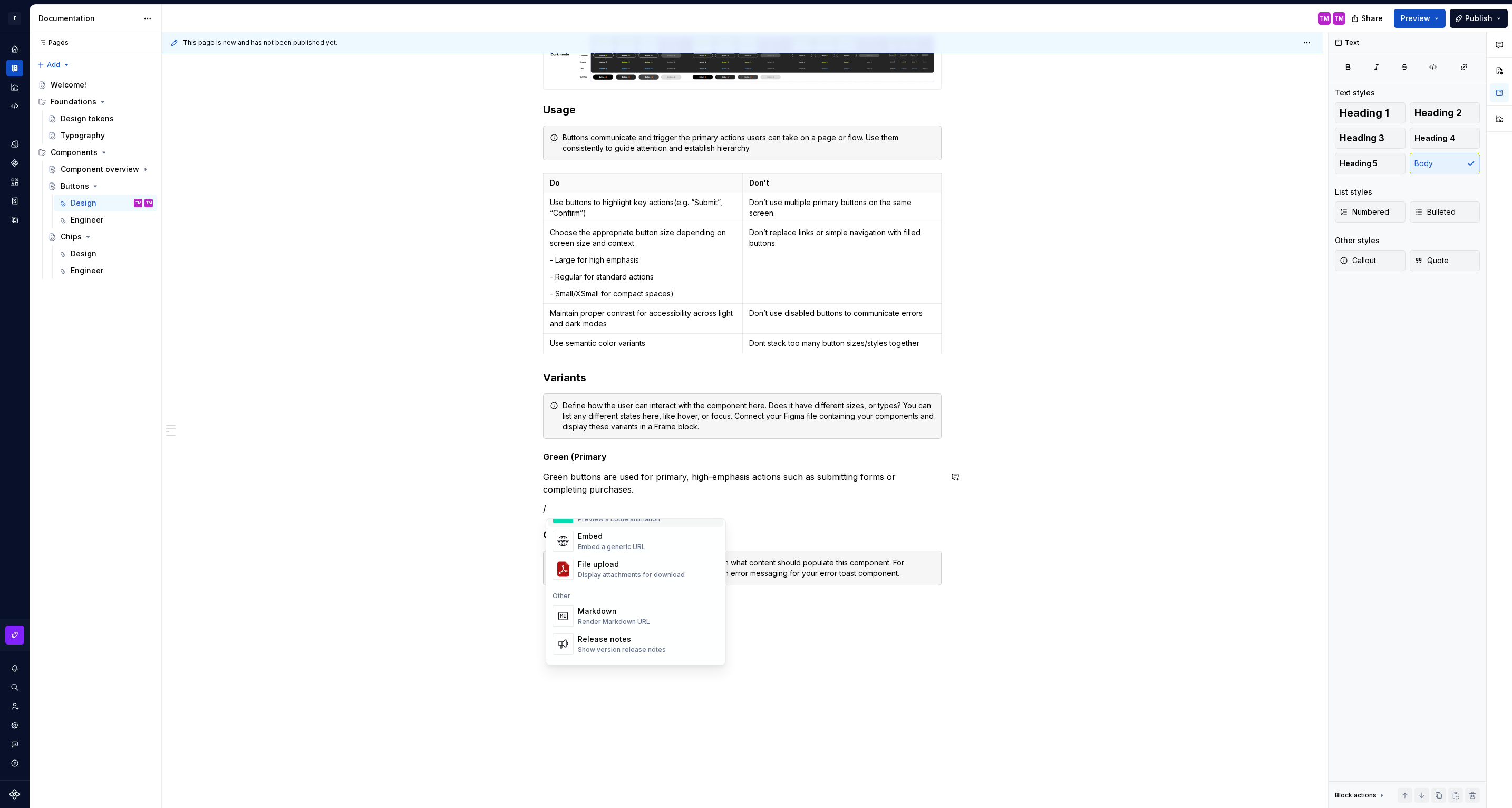
scroll to position [596, 0]
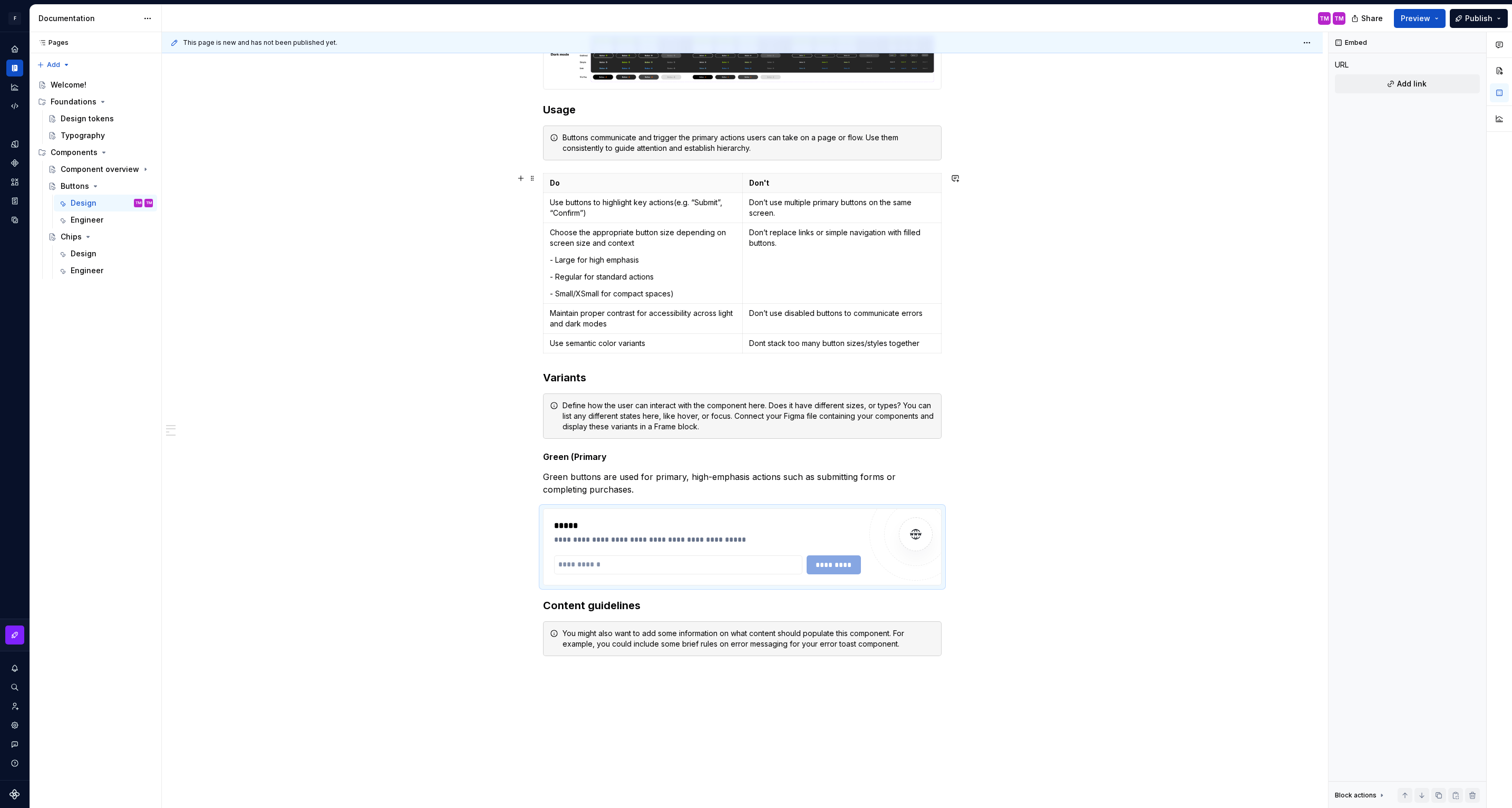
type textarea "*"
click at [629, 562] on input "text" at bounding box center [678, 565] width 248 height 19
paste input "**********"
type input "**********"
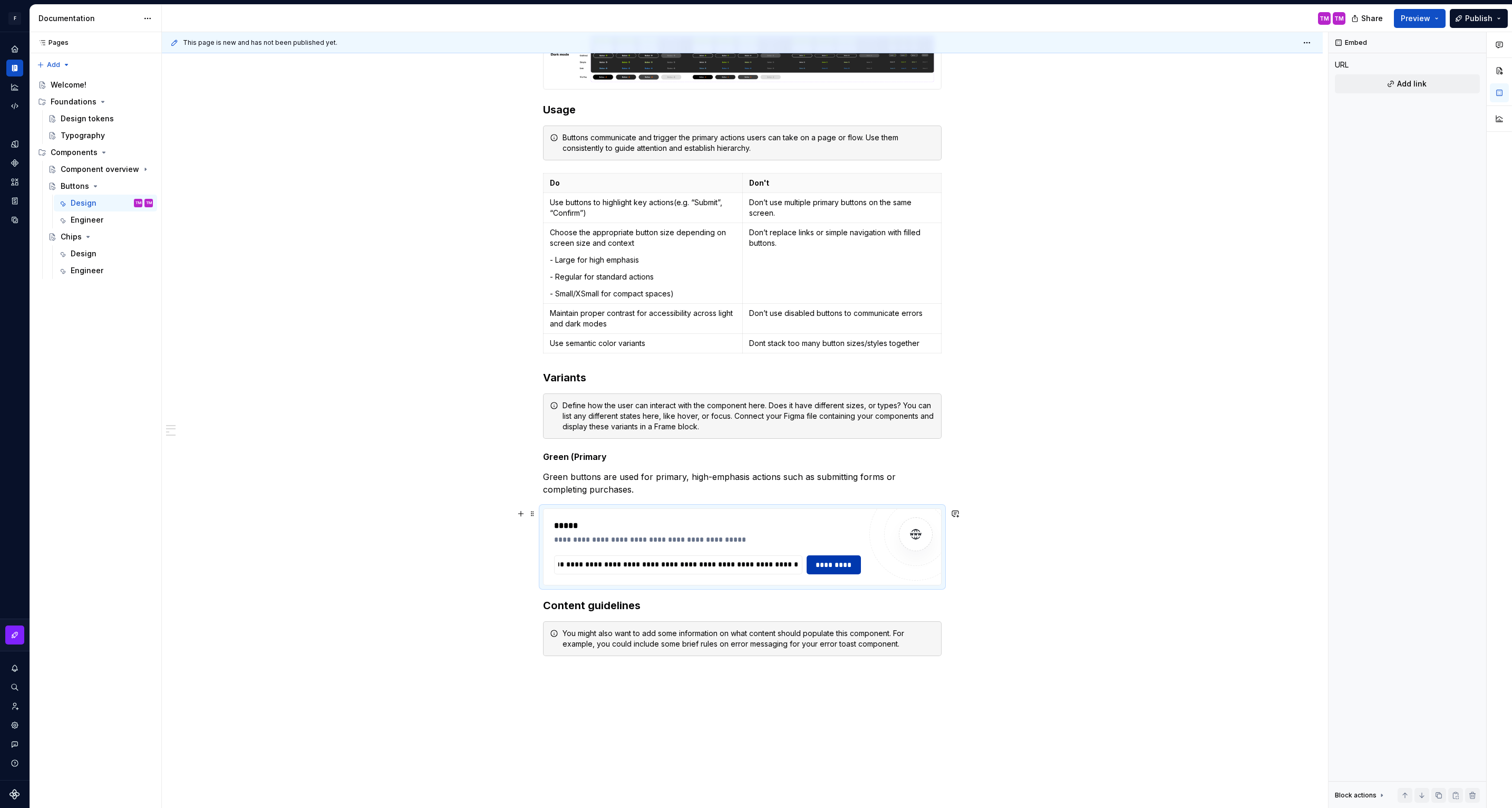
scroll to position [0, 0]
click at [827, 564] on span "*********" at bounding box center [833, 565] width 41 height 10
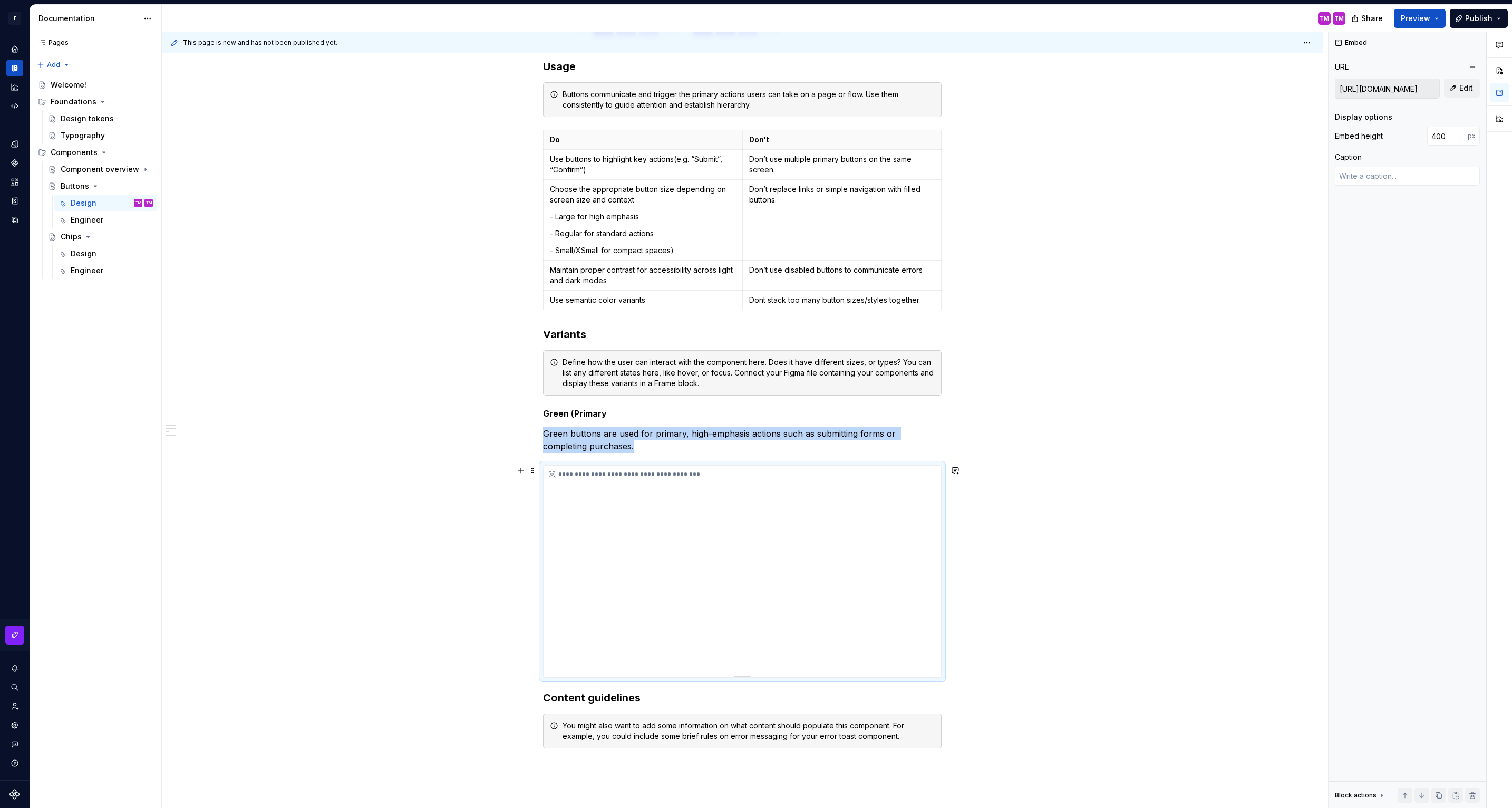
scroll to position [364, 0]
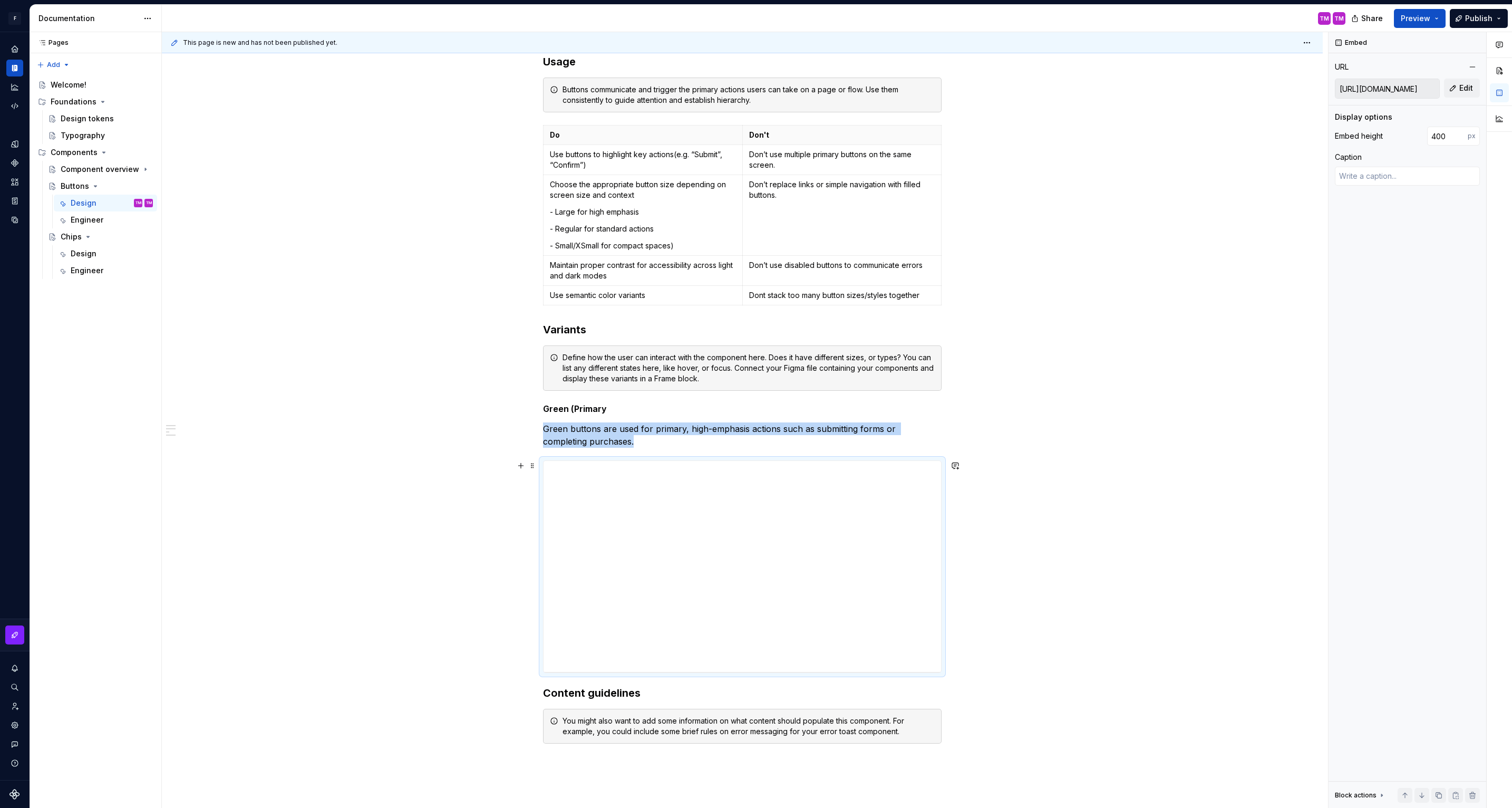
click at [963, 650] on div "Buttons are the most common interactive element in our design system. They help…" at bounding box center [742, 421] width 1161 height 1205
click at [980, 672] on div "Buttons are the most common interactive element in our design system. They help…" at bounding box center [742, 421] width 1161 height 1205
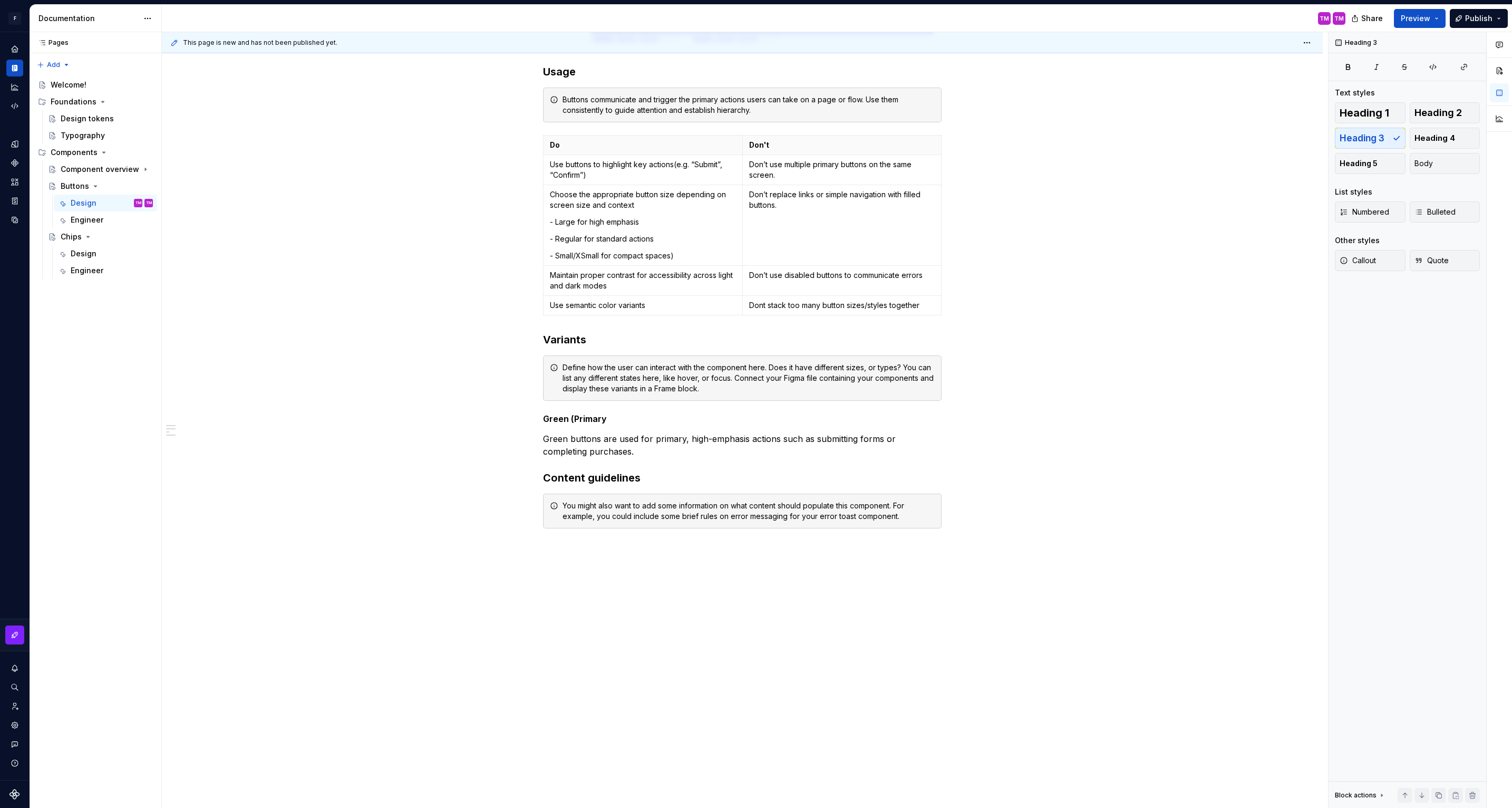
scroll to position [355, 0]
click at [633, 459] on div "Buttons are the most common interactive element in our design system. They help…" at bounding box center [742, 203] width 398 height 700
click at [596, 454] on p "Green buttons are used for primary, high-emphasis actions such as submitting fo…" at bounding box center [742, 445] width 398 height 25
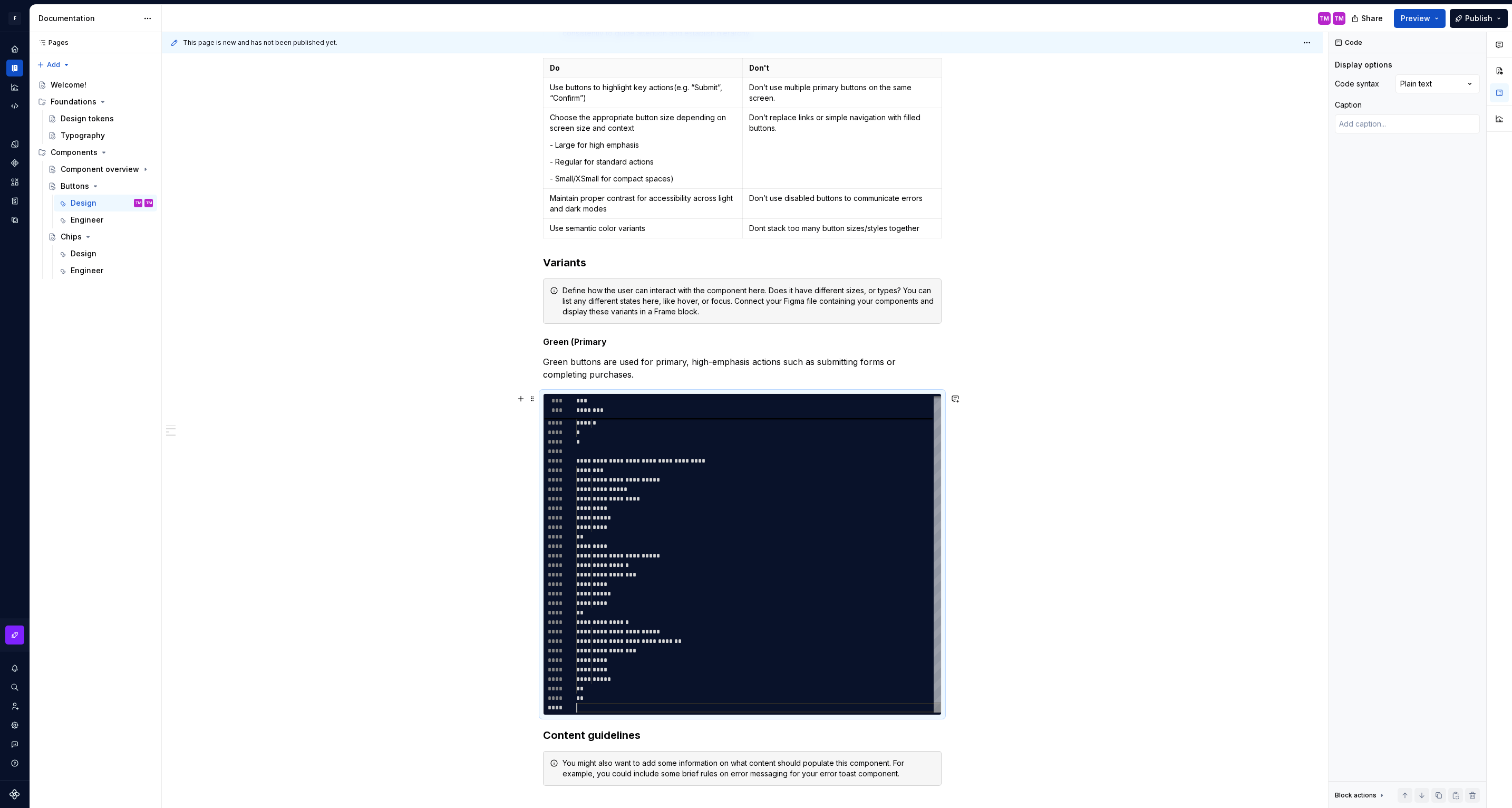
scroll to position [517, 0]
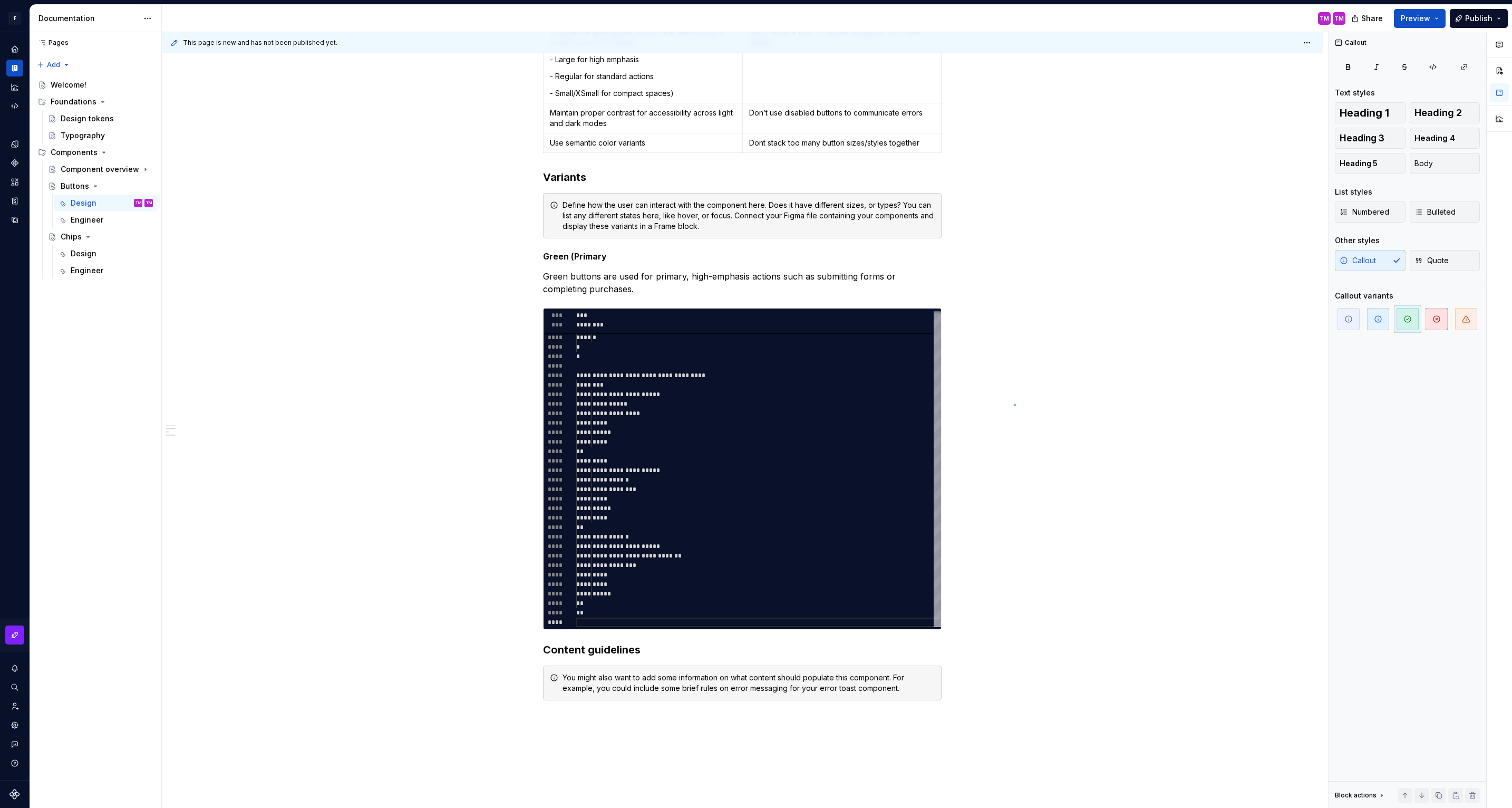
click at [1014, 404] on div "This page is new and has not been published yet. Buttons Edit header Design Eng…" at bounding box center [745, 420] width 1166 height 776
click at [979, 553] on div "Buttons are the most common interactive element in our design system. They help…" at bounding box center [742, 323] width 1161 height 1314
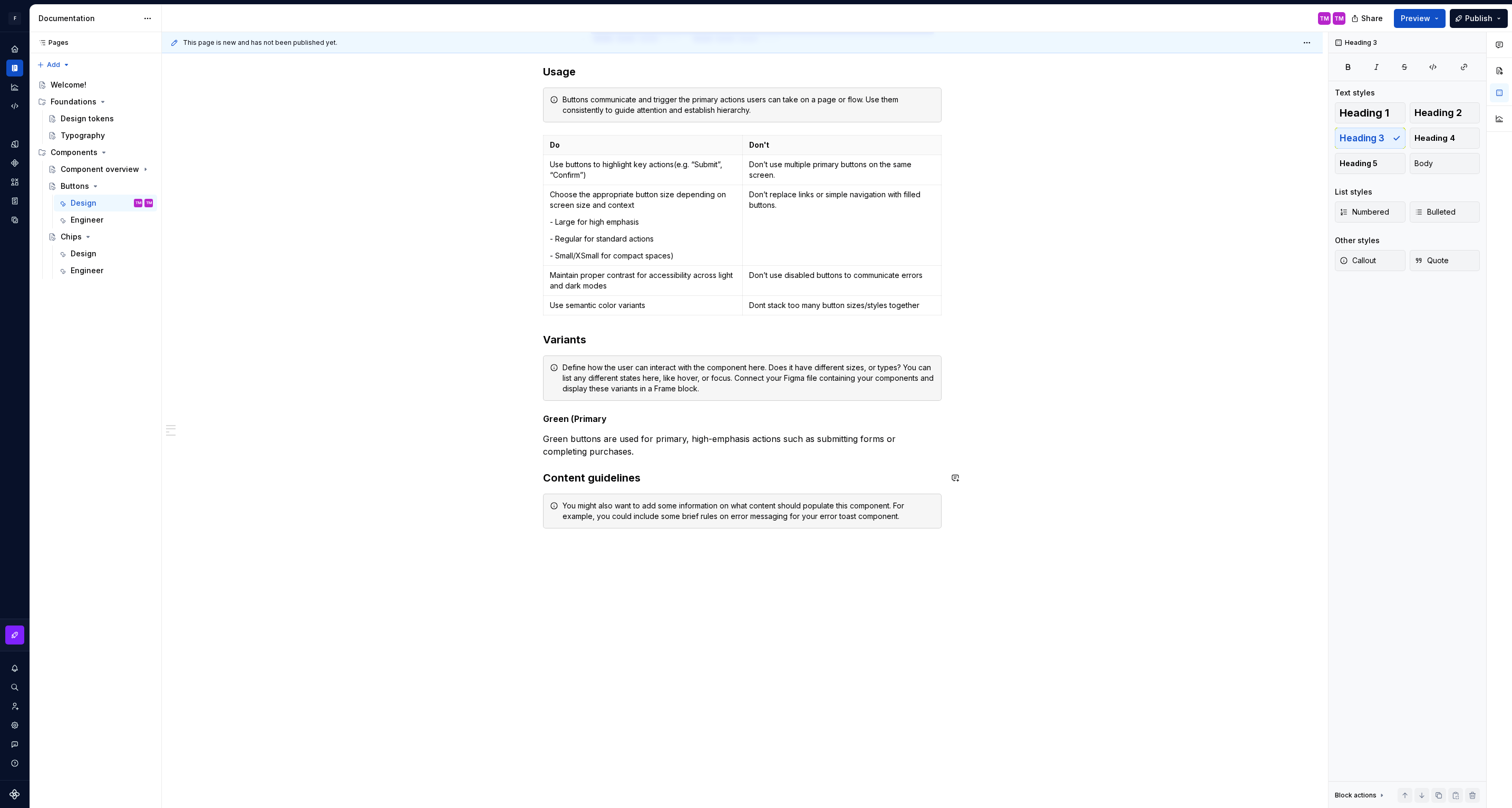
click at [706, 459] on div "Buttons are the most common interactive element in our design system. They help…" at bounding box center [742, 203] width 398 height 700
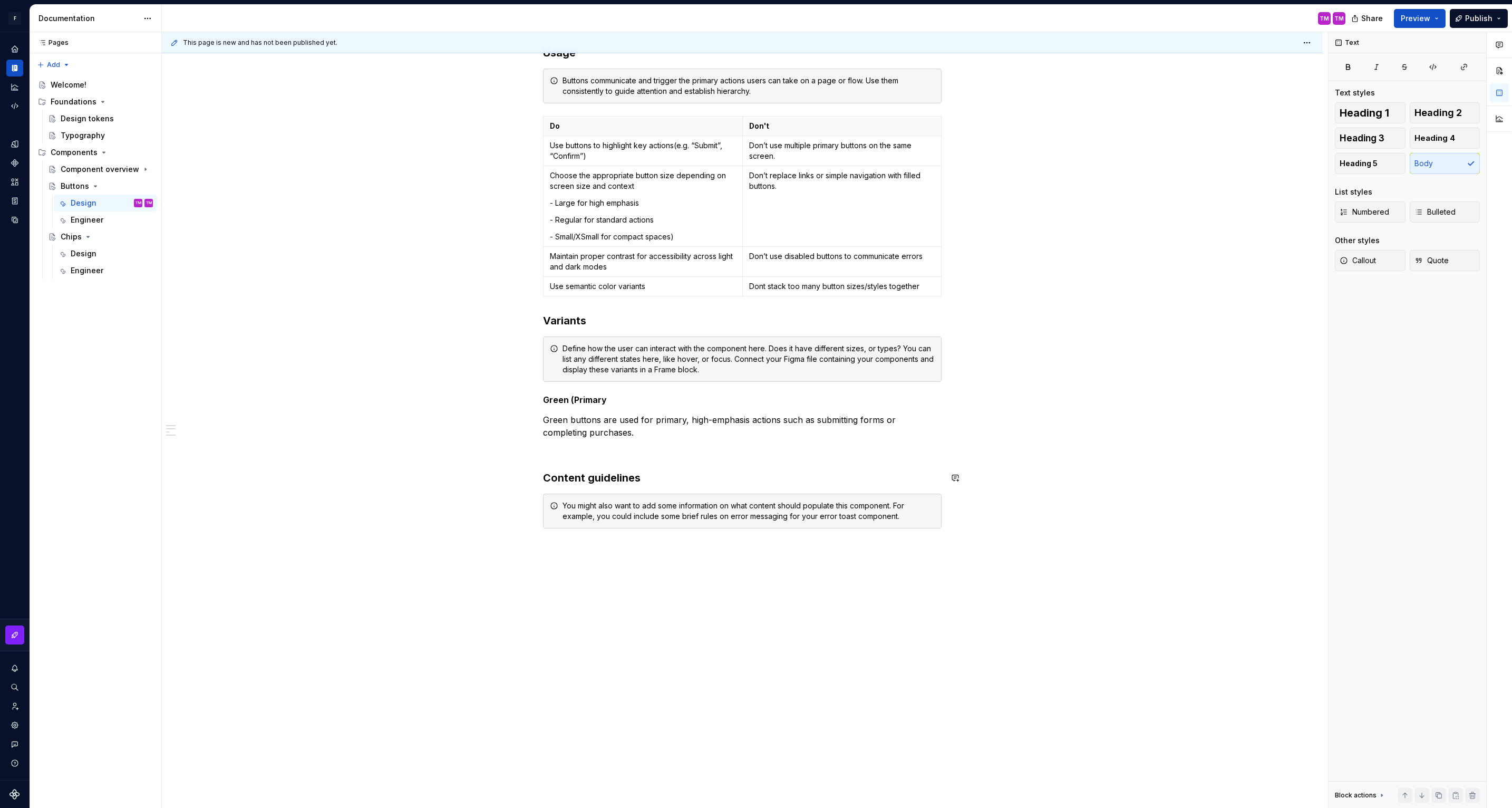
scroll to position [392, 0]
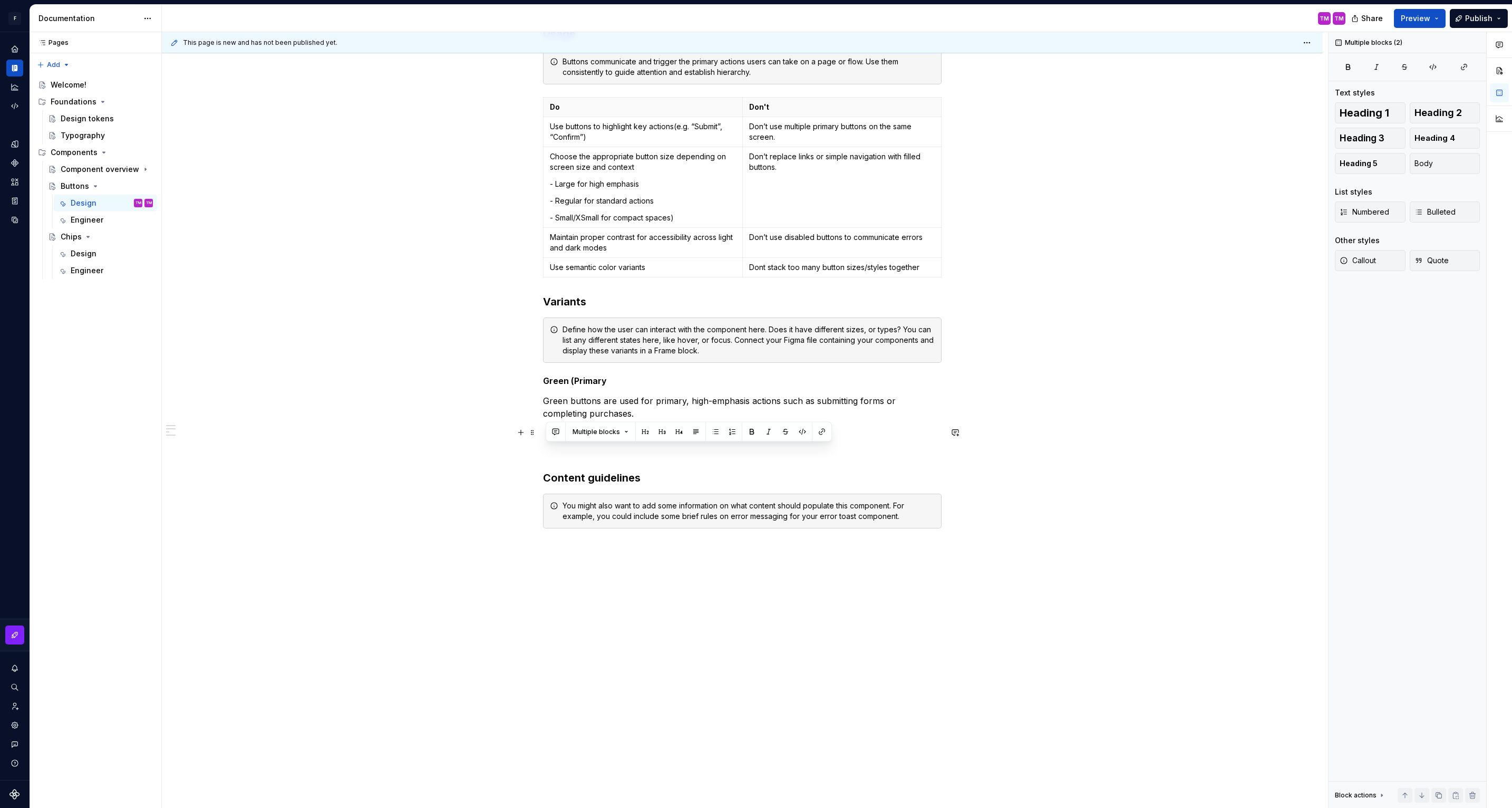
click at [625, 433] on p at bounding box center [742, 432] width 398 height 13
click at [621, 431] on button "Multiple blocks" at bounding box center [600, 431] width 65 height 15
click at [799, 425] on button "button" at bounding box center [802, 431] width 15 height 15
click at [803, 433] on button "button" at bounding box center [802, 431] width 15 height 15
click at [804, 433] on button "button" at bounding box center [802, 431] width 15 height 15
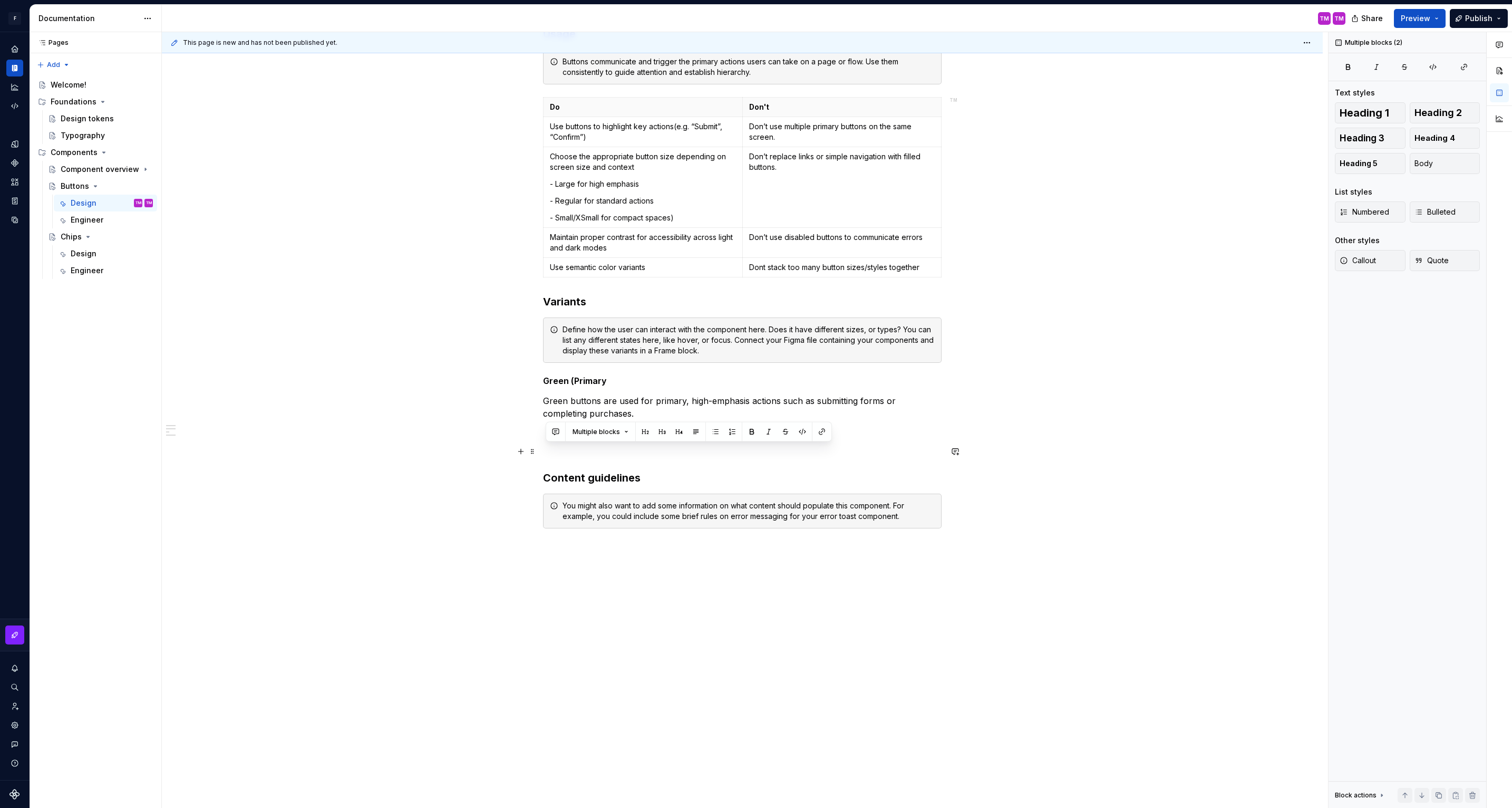
click at [713, 445] on p at bounding box center [742, 452] width 398 height 13
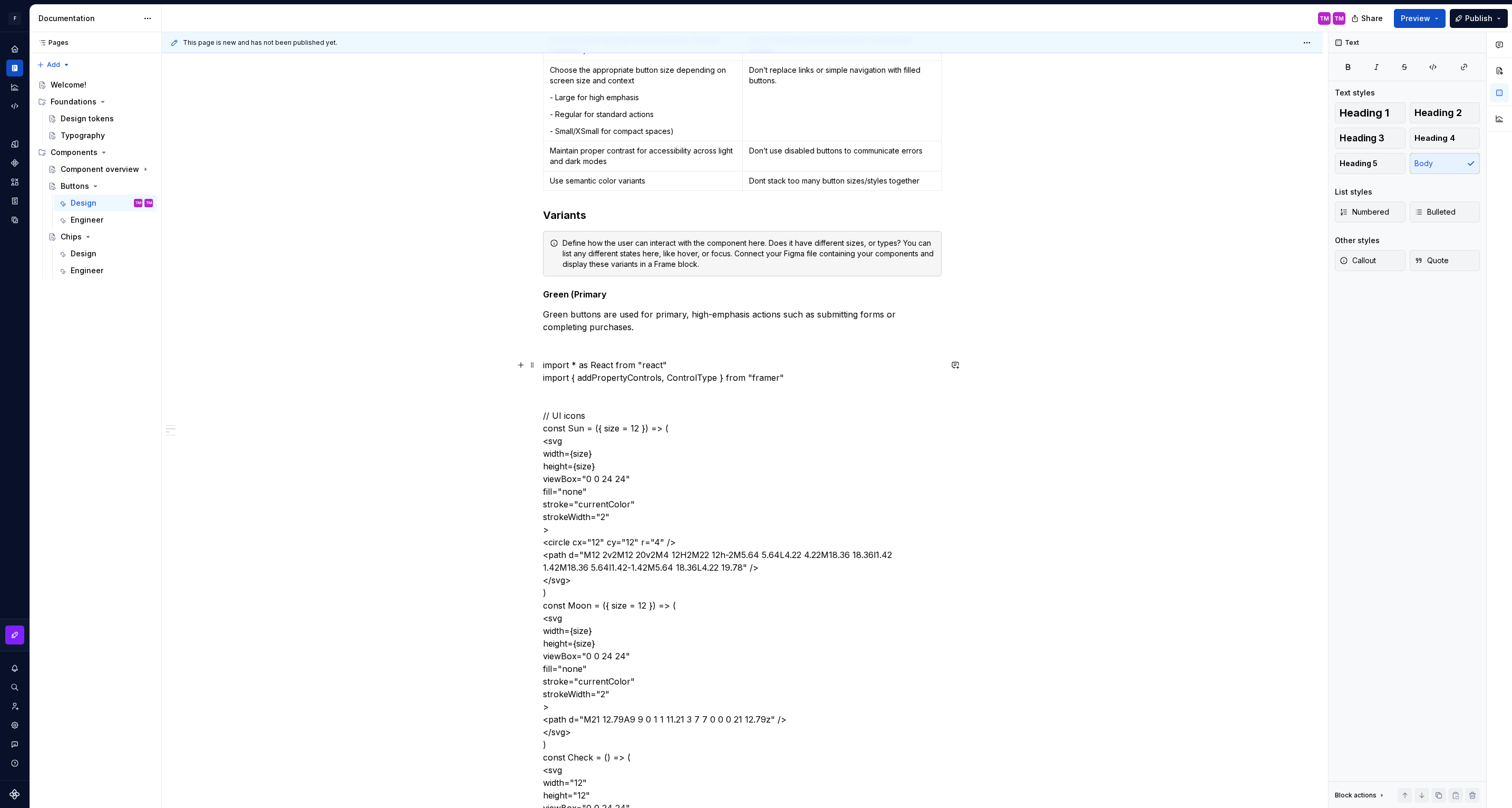
scroll to position [497, 0]
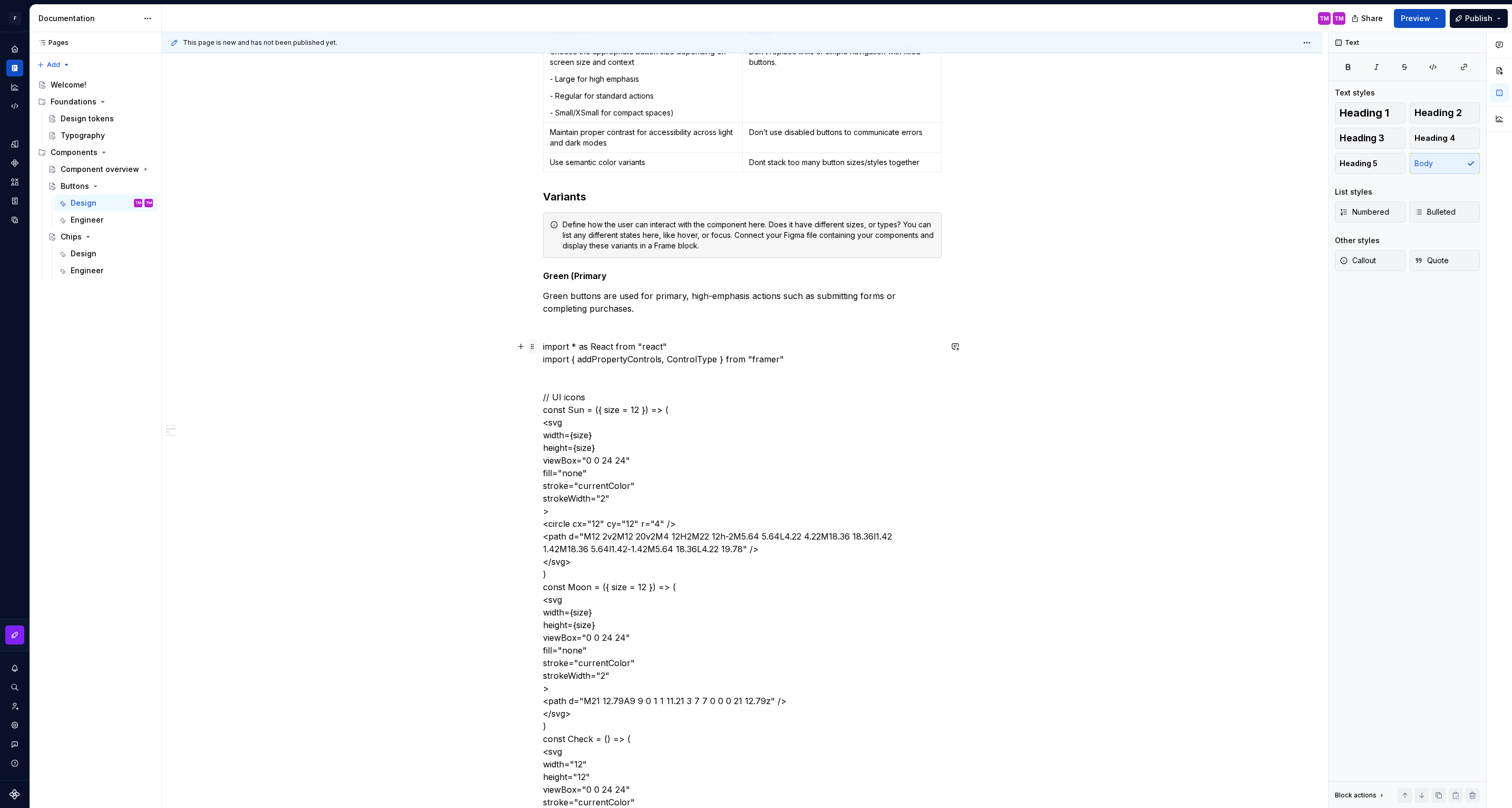
click at [537, 343] on span at bounding box center [532, 346] width 9 height 15
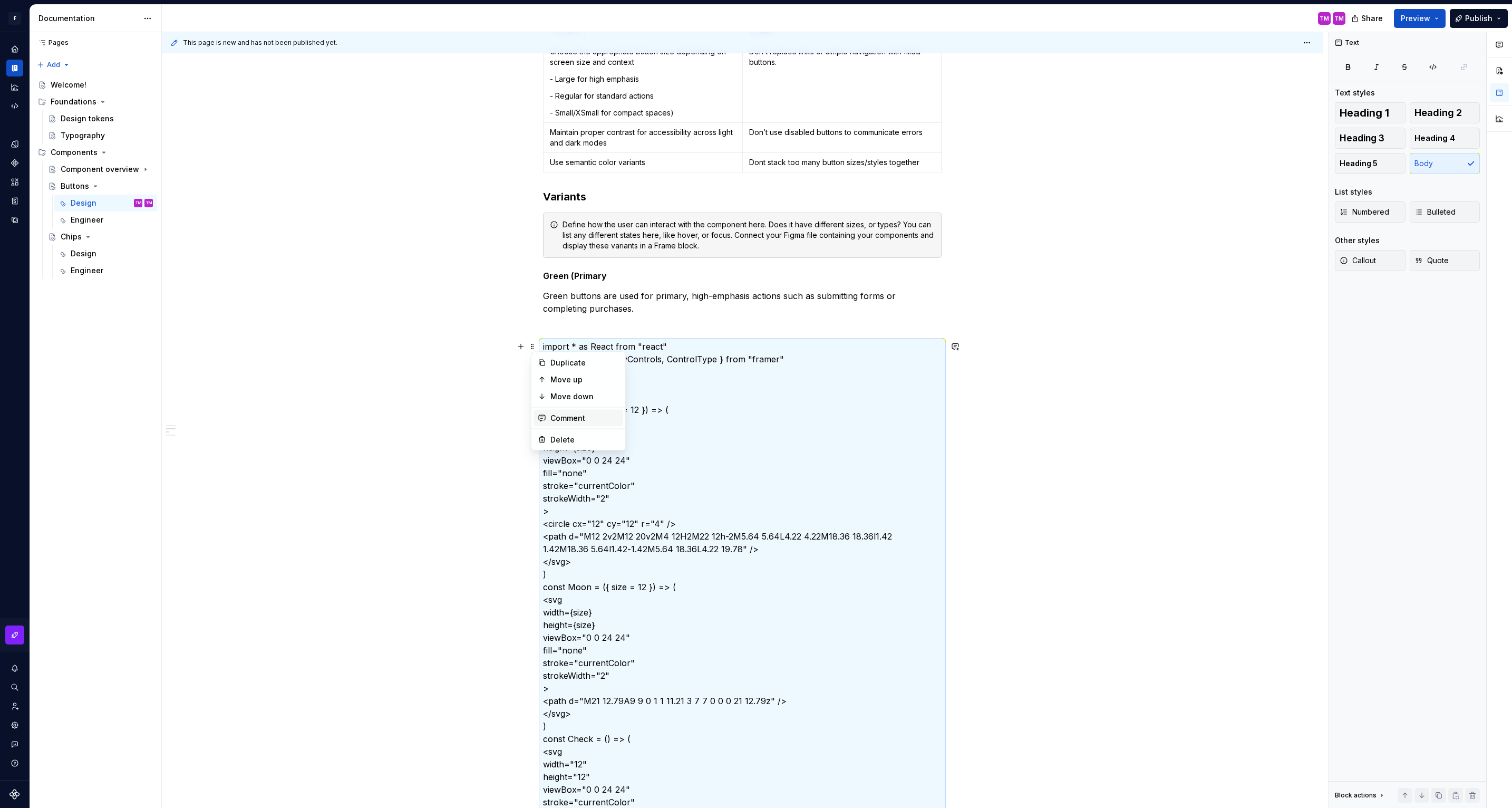
click at [575, 425] on div "Comment" at bounding box center [578, 418] width 90 height 17
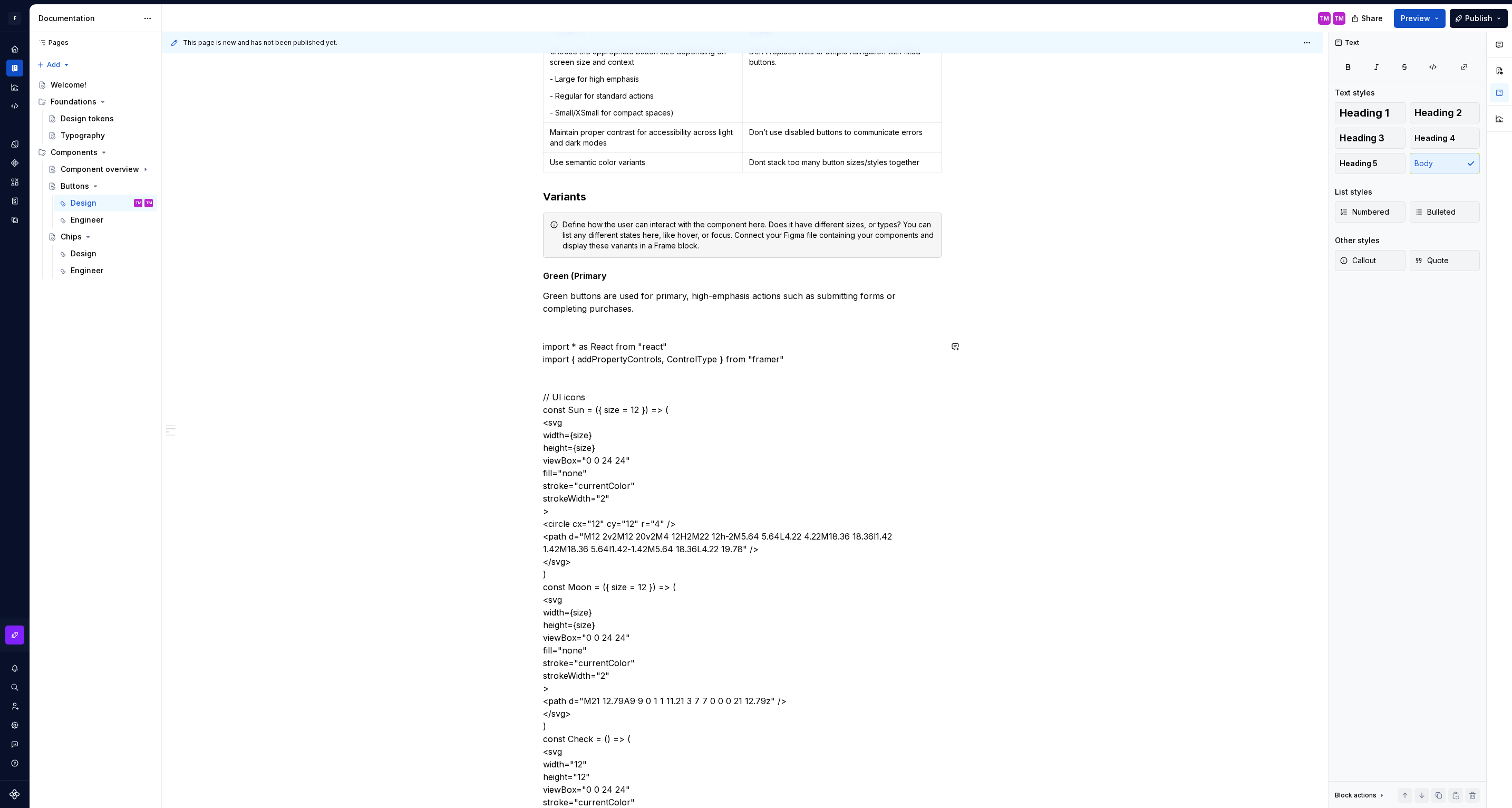
scroll to position [392, 0]
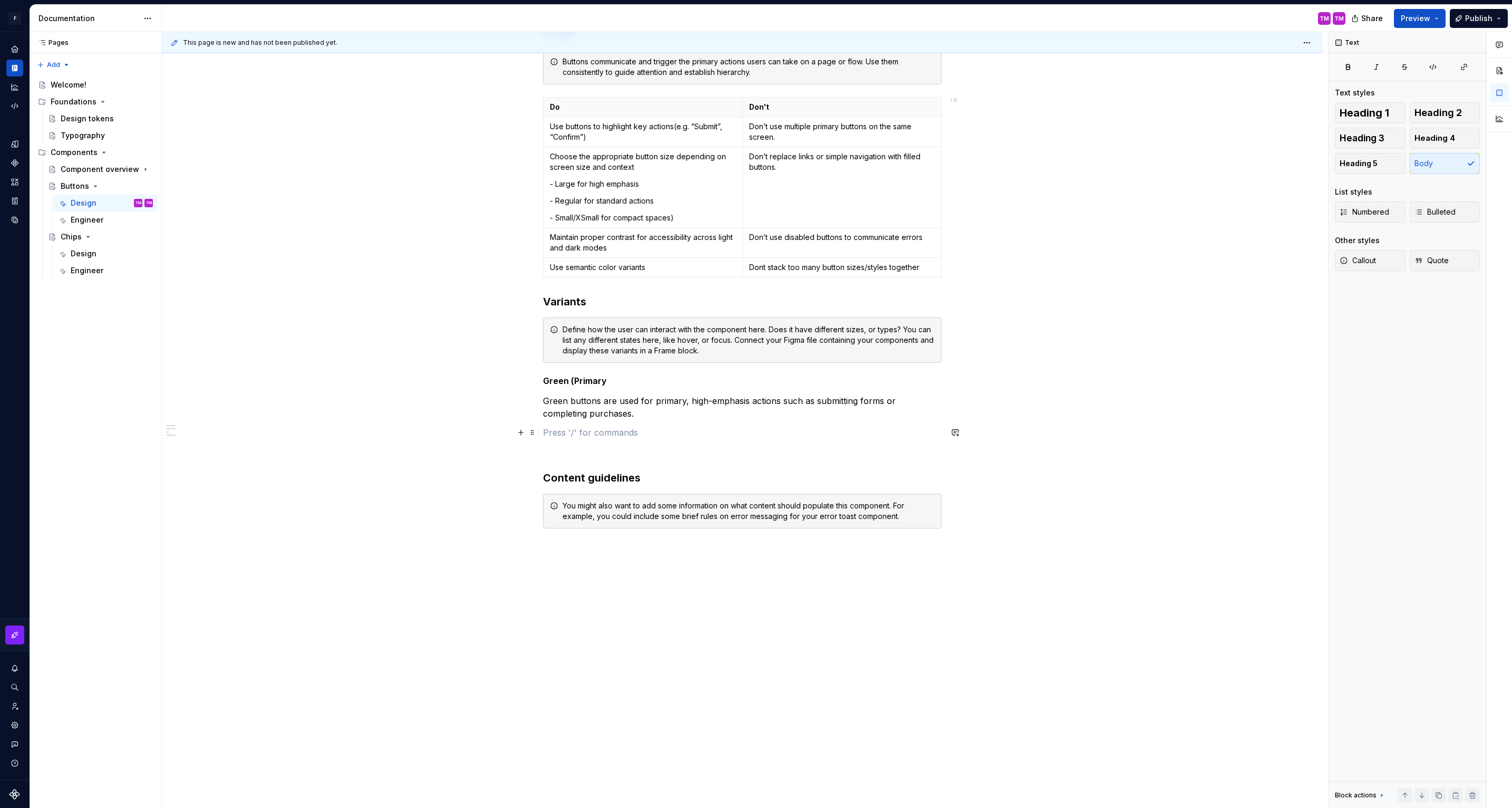
click at [631, 429] on p at bounding box center [742, 432] width 398 height 13
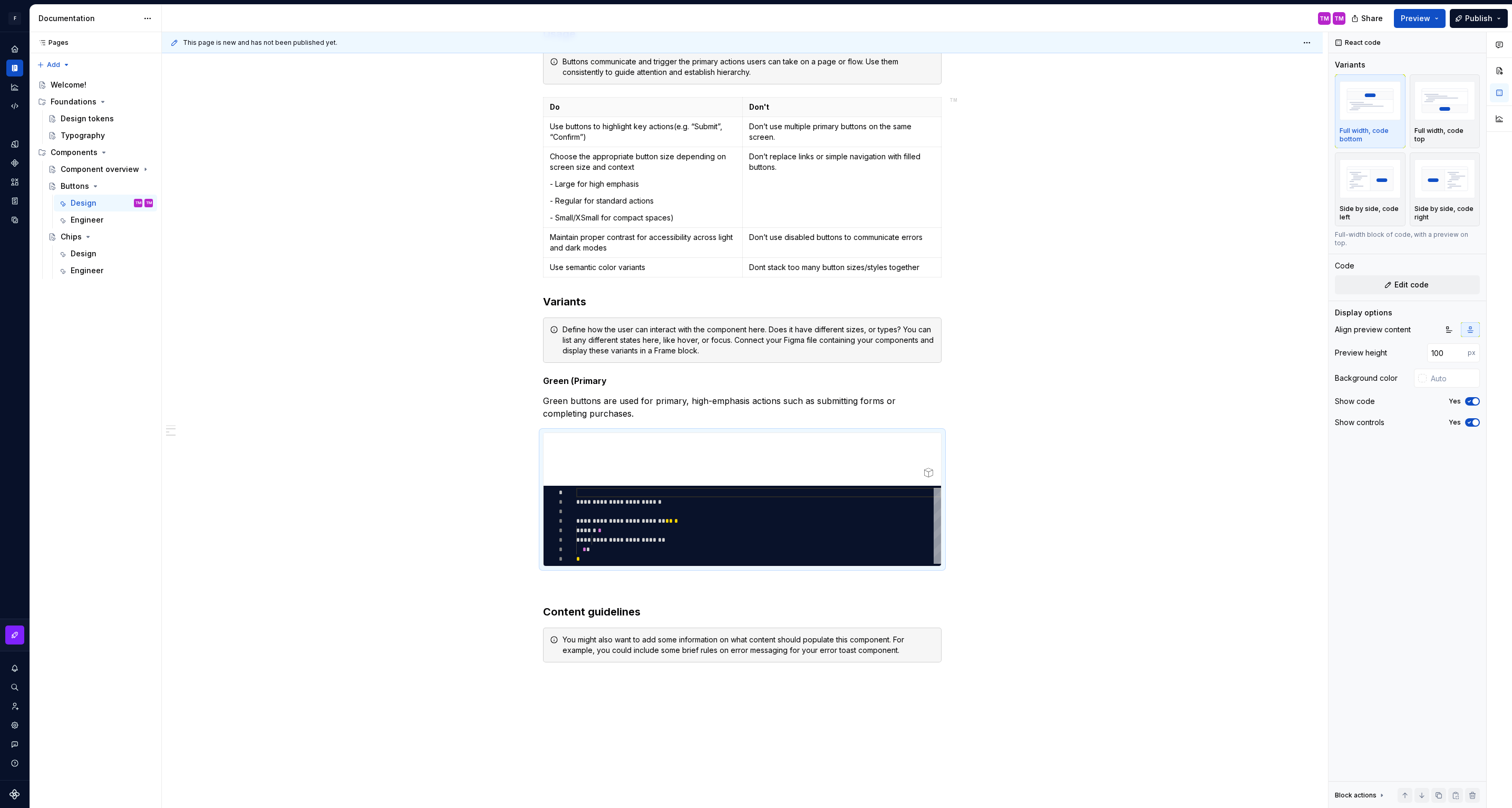
scroll to position [497, 0]
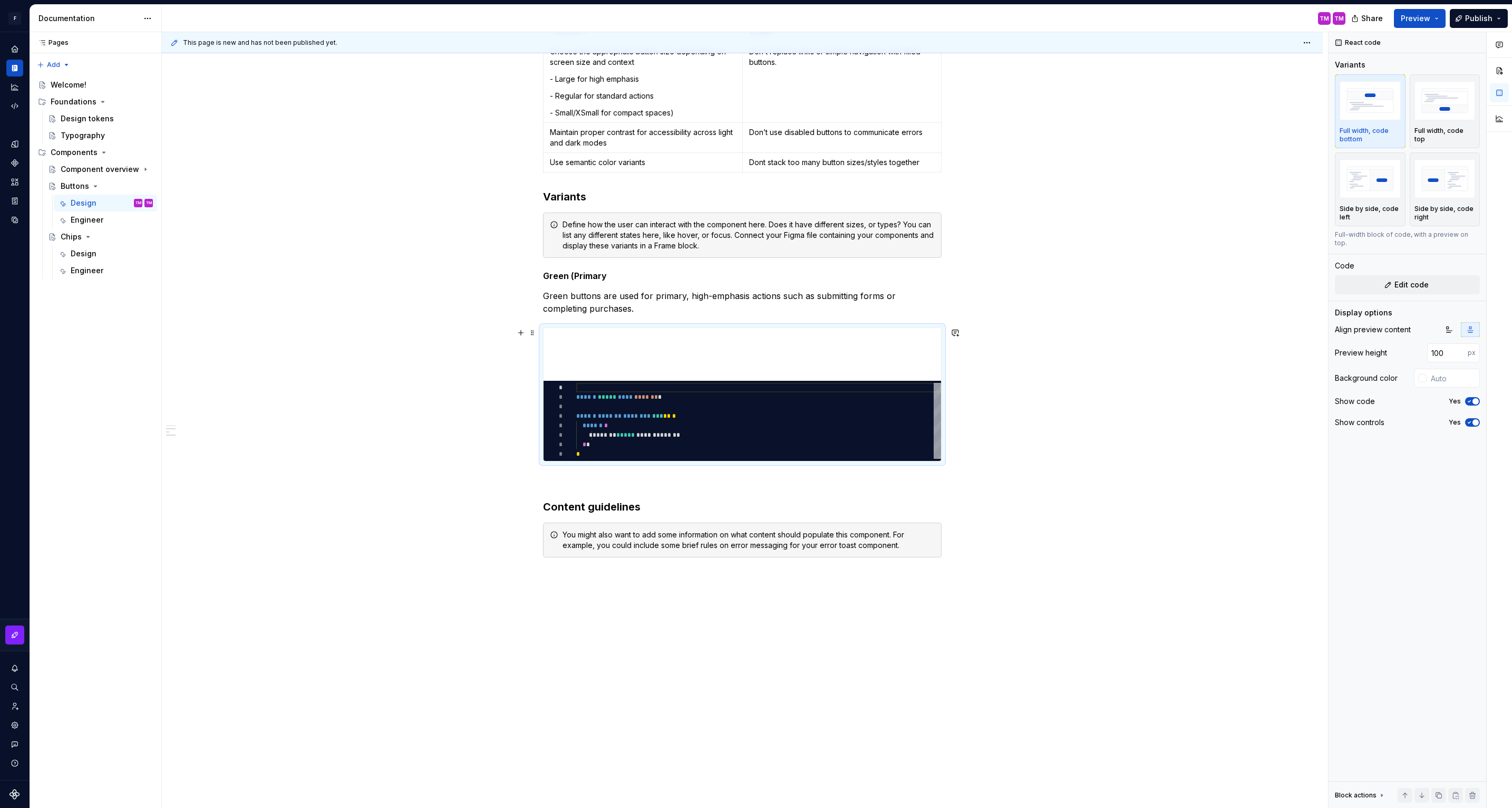
type textarea "*"
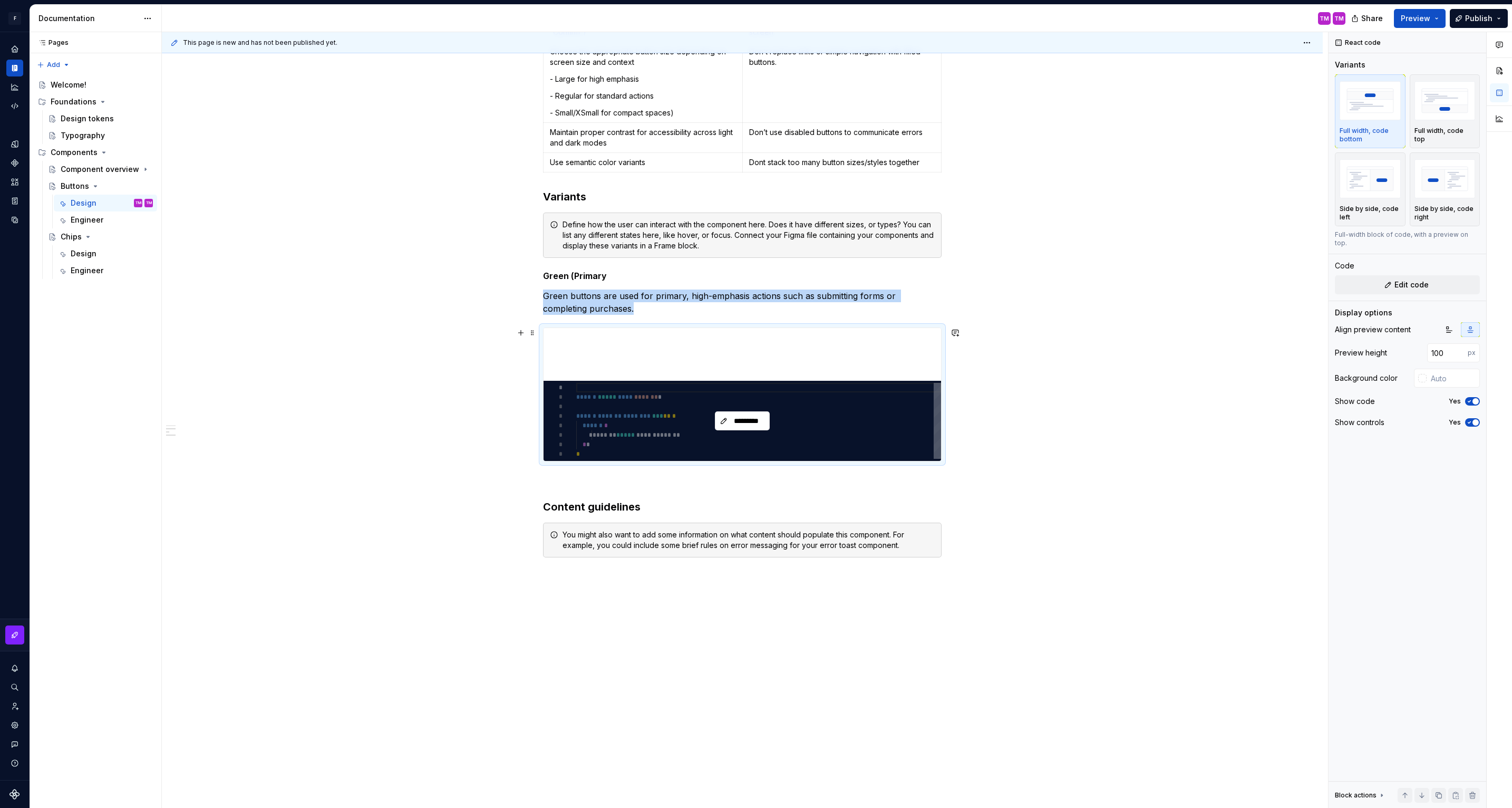
click at [665, 415] on div "*********" at bounding box center [742, 421] width 397 height 80
click at [736, 418] on span "*********" at bounding box center [747, 421] width 33 height 10
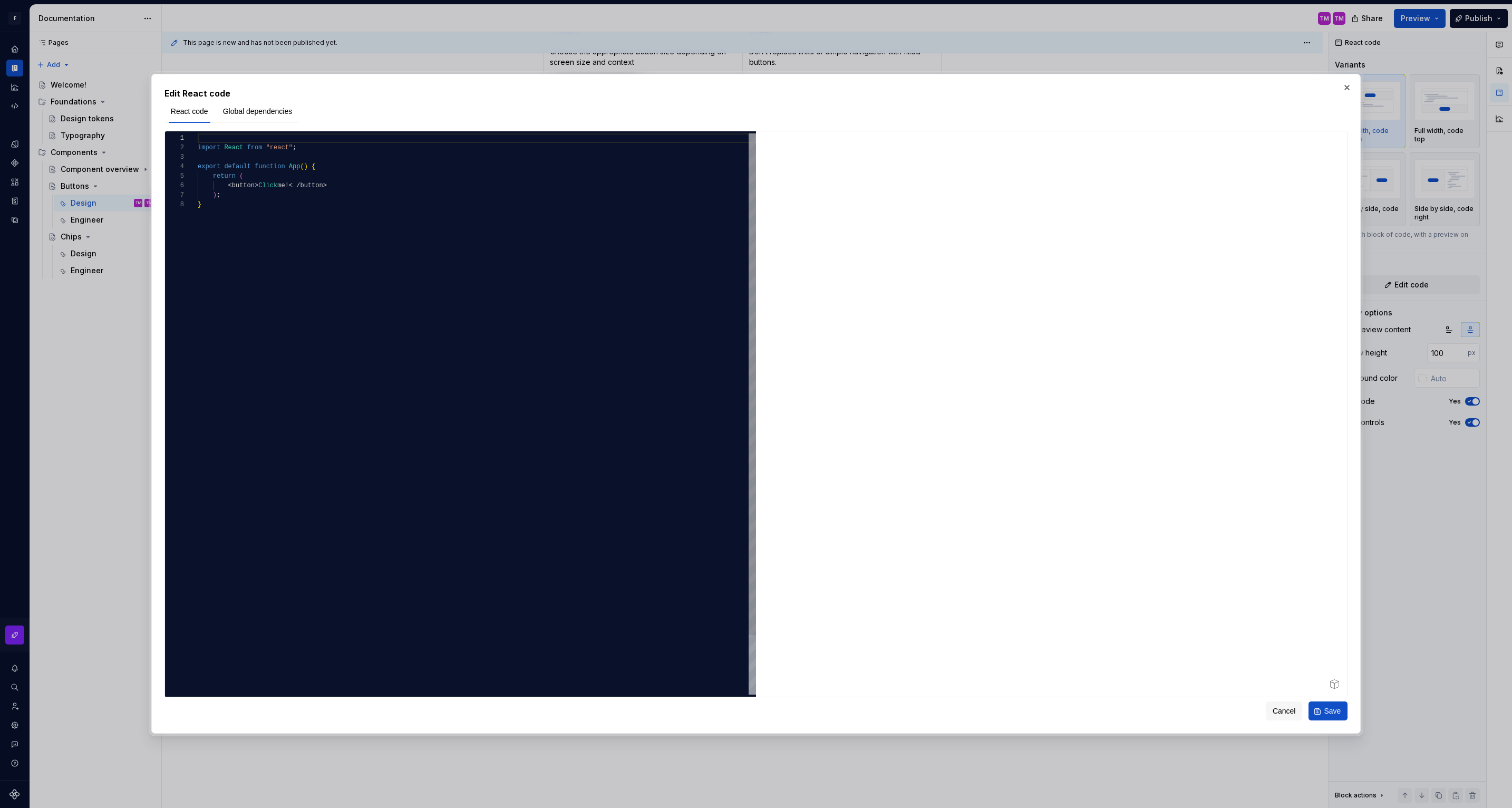
type textarea "**********"
click at [580, 385] on div "import React from "react" ; export default function App ( ) { return ( < button…" at bounding box center [477, 447] width 559 height 628
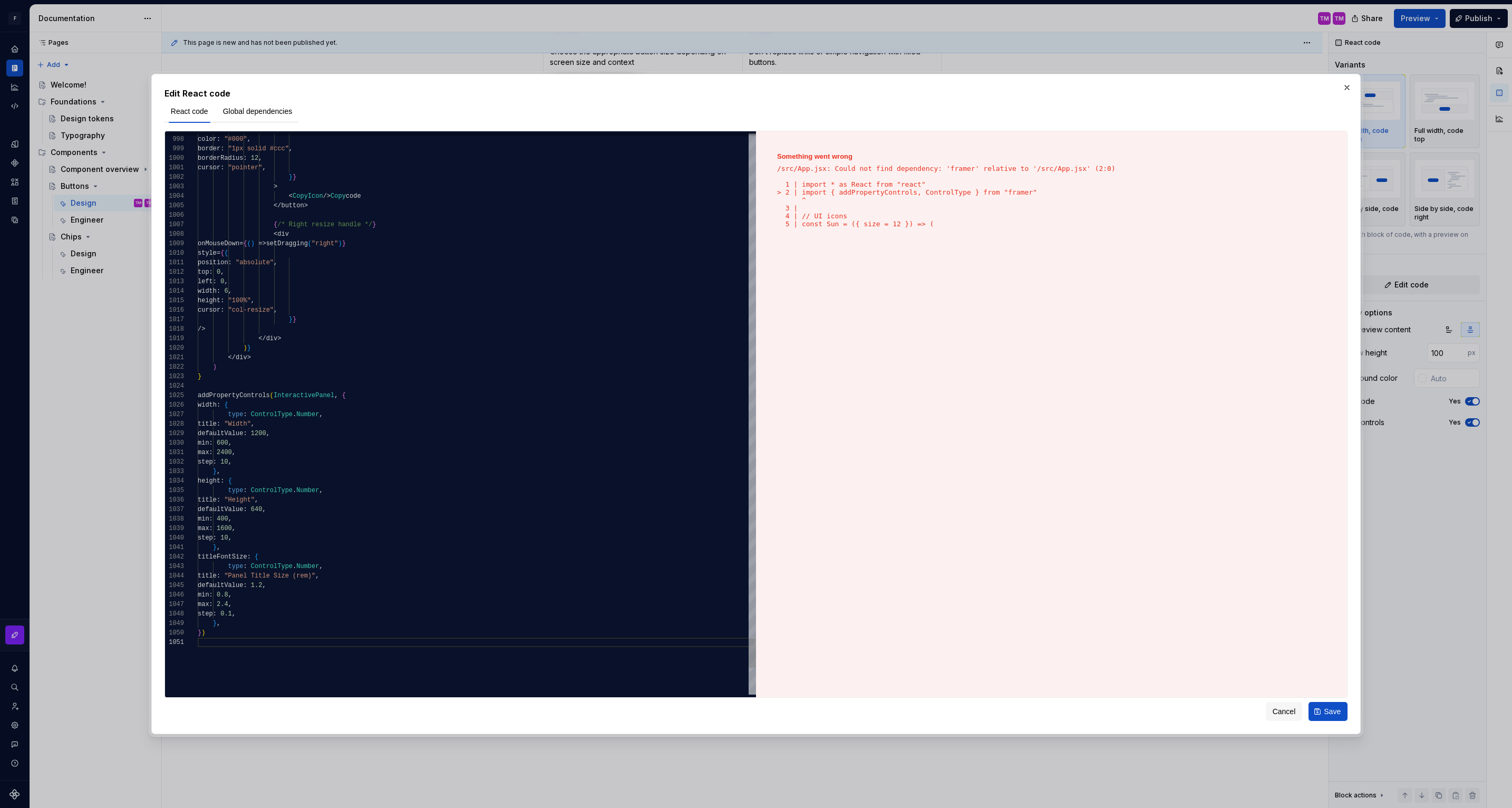
scroll to position [10, 0]
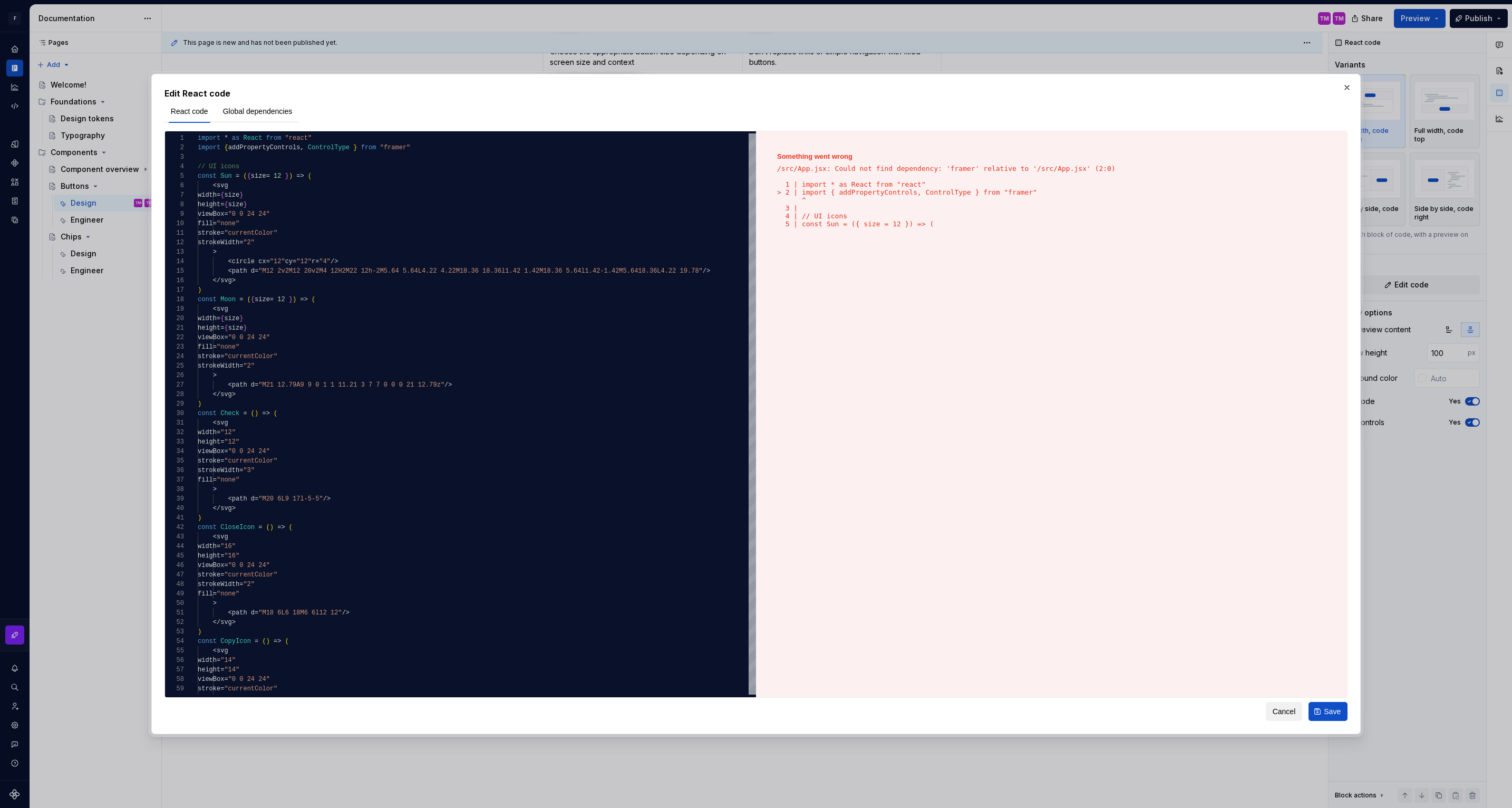
click at [1274, 710] on span "Cancel" at bounding box center [1284, 711] width 24 height 10
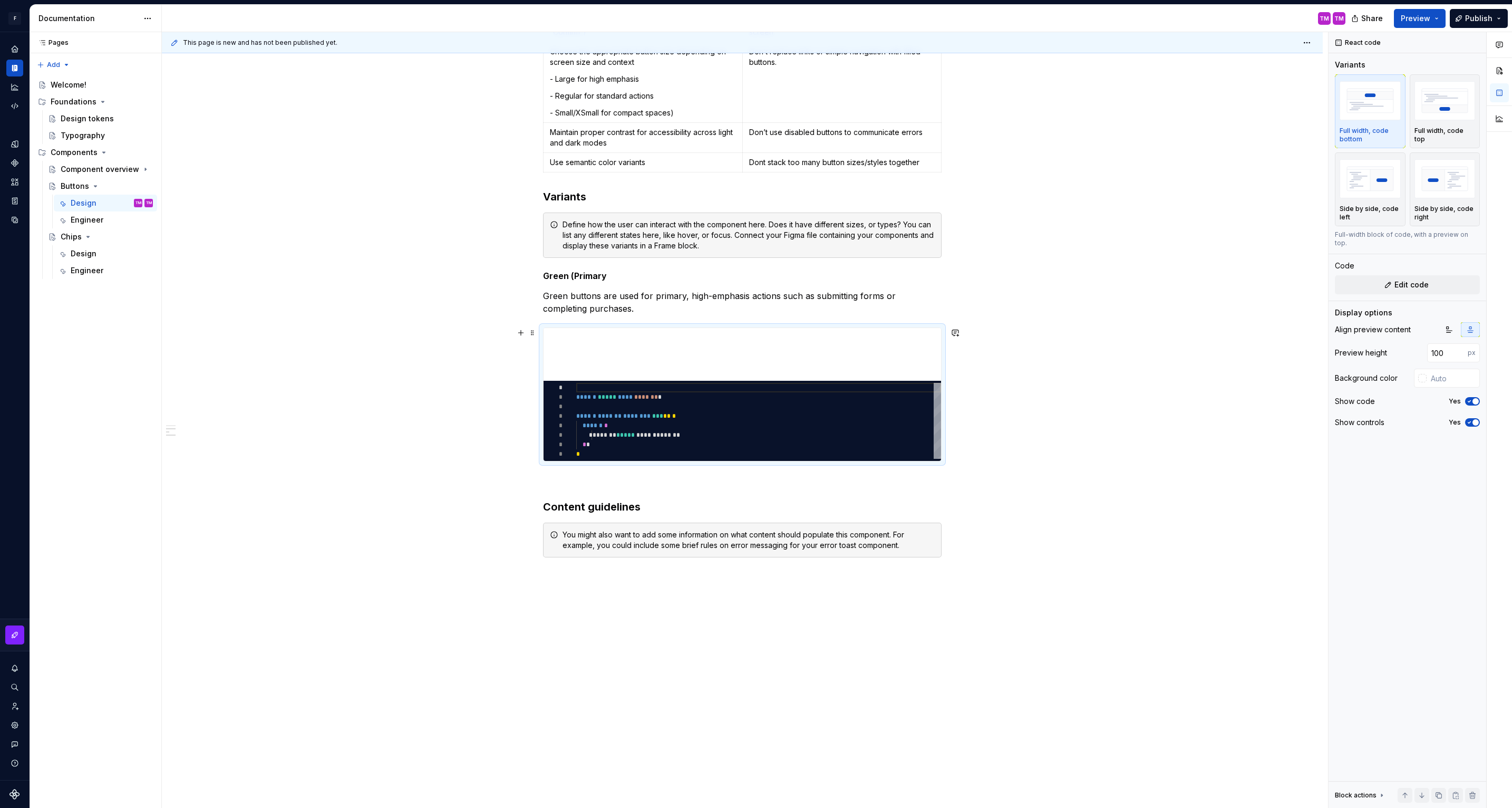
click at [988, 458] on div "Buttons are the most common interactive element in our design system. They help…" at bounding box center [742, 261] width 1161 height 1151
click at [986, 456] on div "Buttons are the most common interactive element in our design system. They help…" at bounding box center [742, 261] width 1161 height 1151
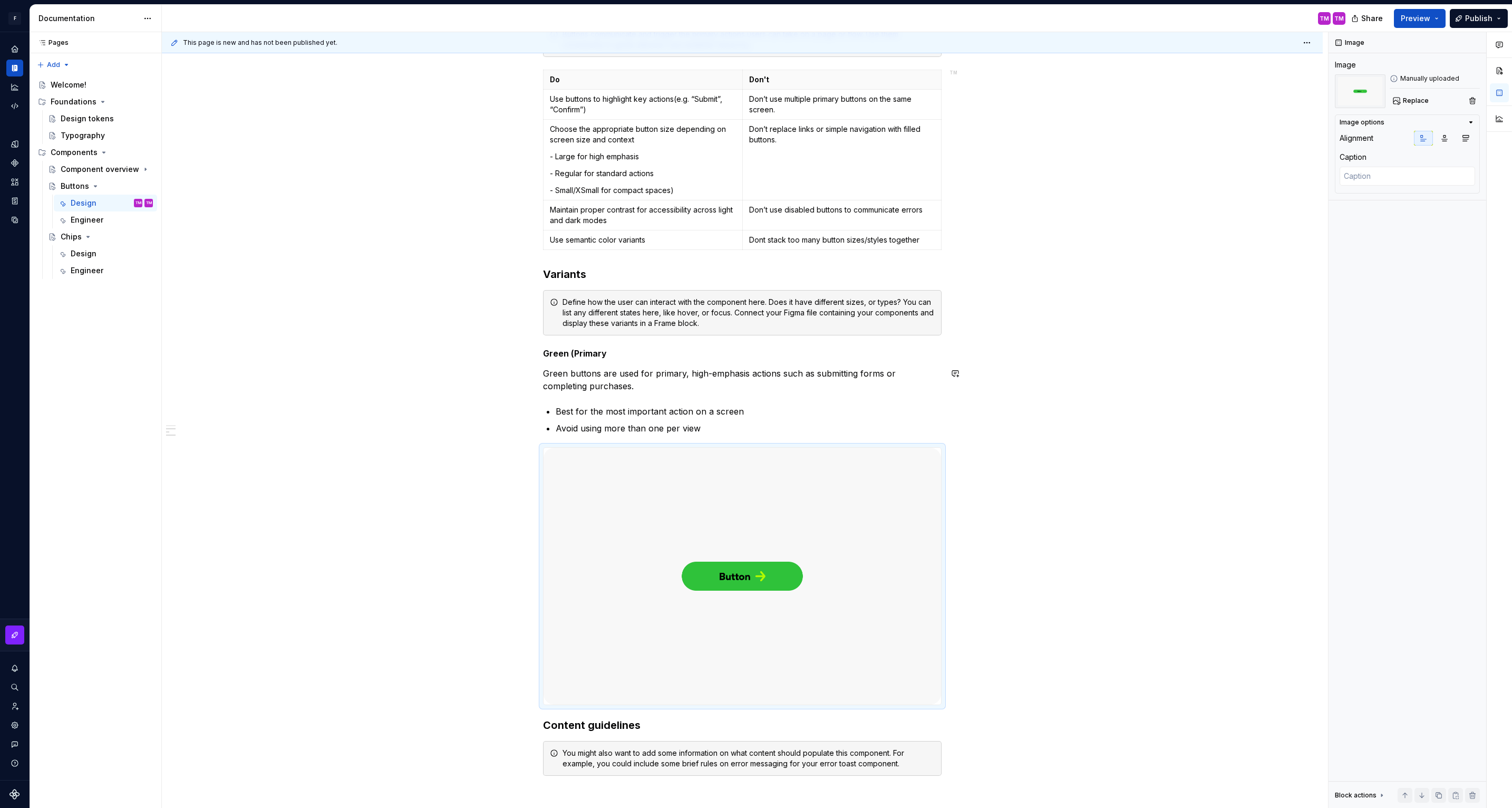
scroll to position [497, 0]
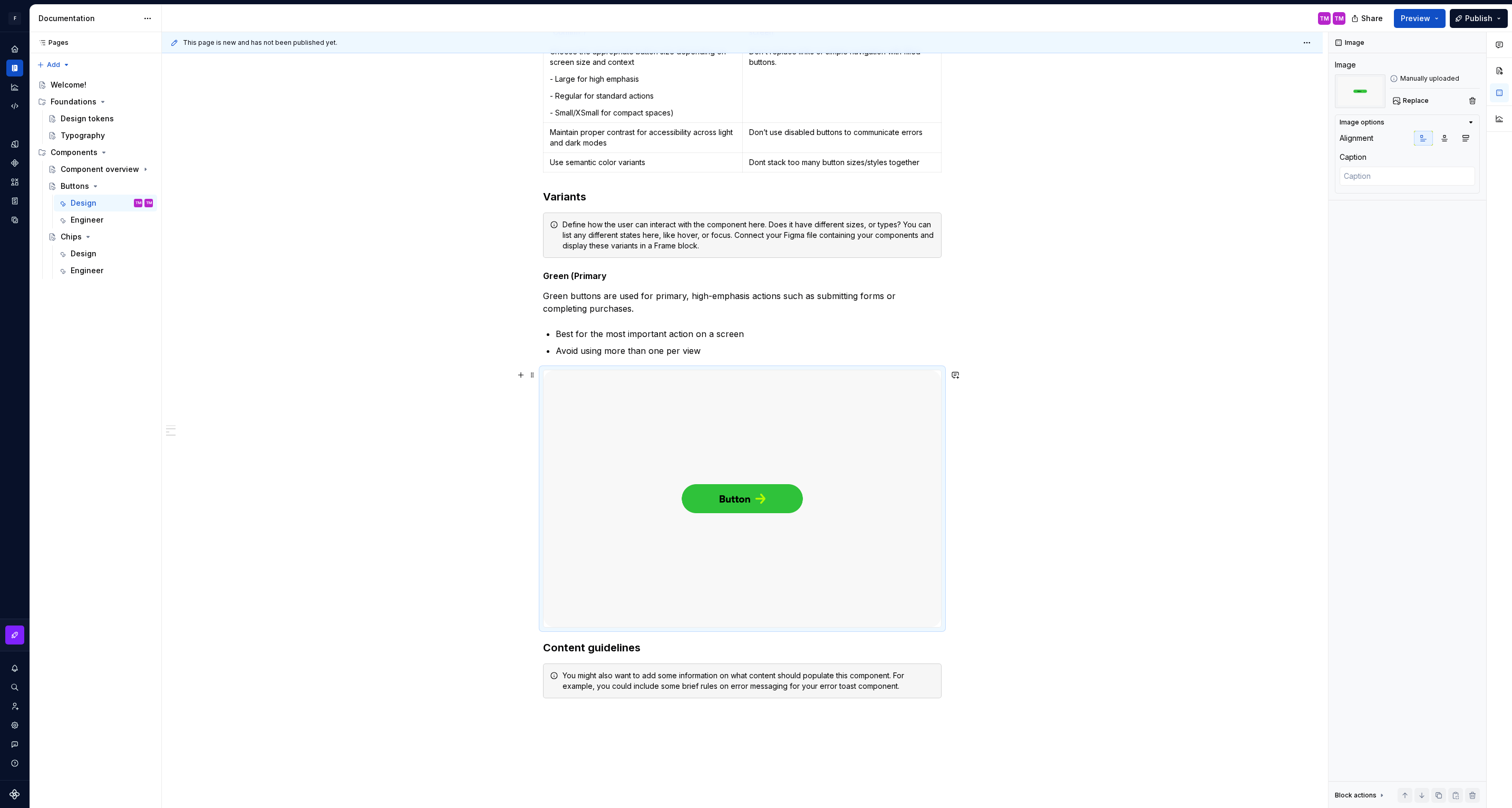
click at [803, 581] on img at bounding box center [742, 499] width 397 height 257
click at [734, 581] on img at bounding box center [742, 499] width 397 height 257
click at [536, 375] on span at bounding box center [532, 375] width 9 height 15
click at [802, 491] on img at bounding box center [742, 499] width 397 height 257
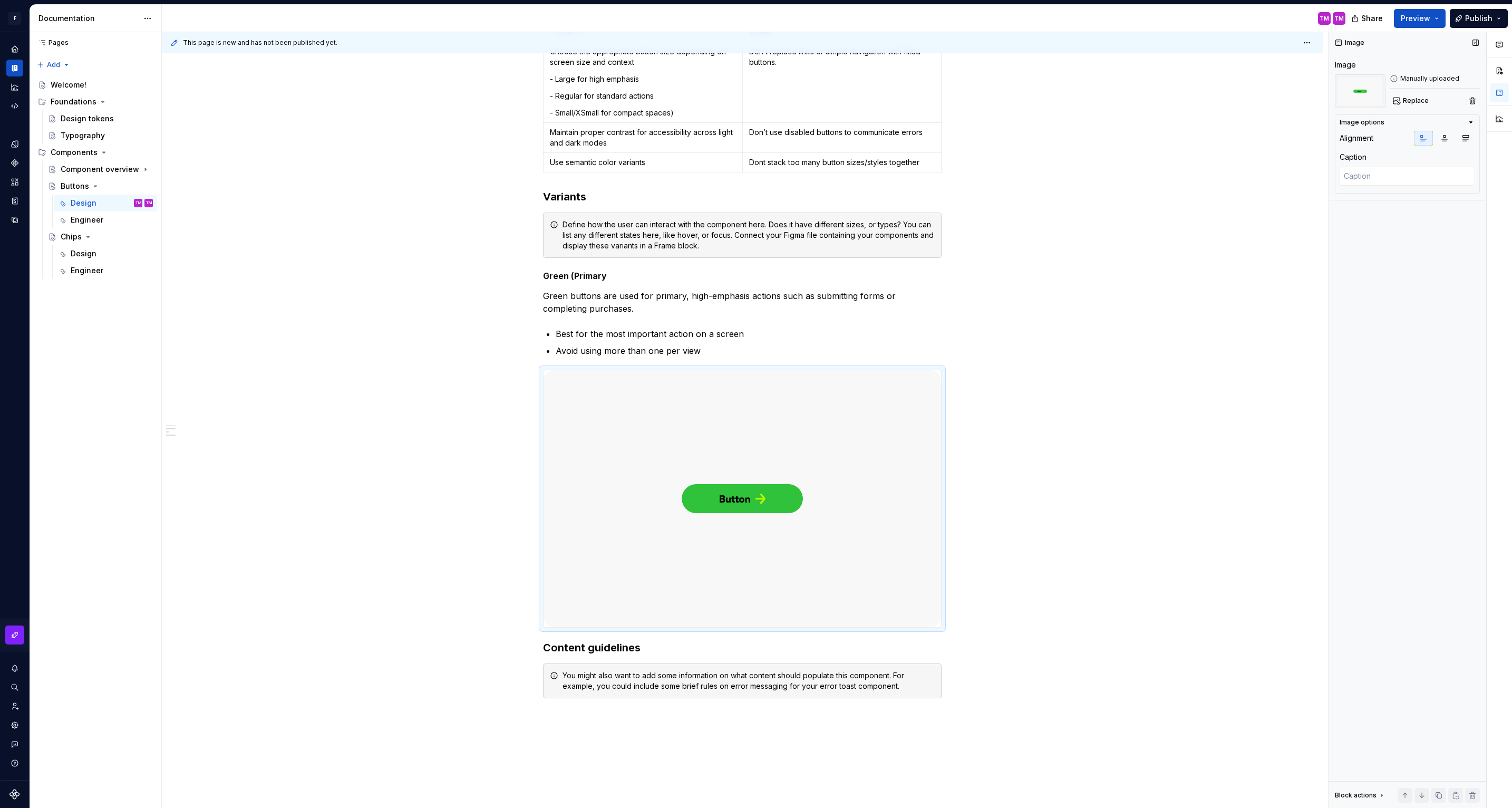
click at [1421, 71] on div "Image Manually uploaded Replace" at bounding box center [1407, 84] width 145 height 49
click at [1441, 139] on icon "button" at bounding box center [1444, 138] width 6 height 6
click at [969, 597] on div "Buttons are the most common interactive element in our design system. They help…" at bounding box center [742, 331] width 1161 height 1293
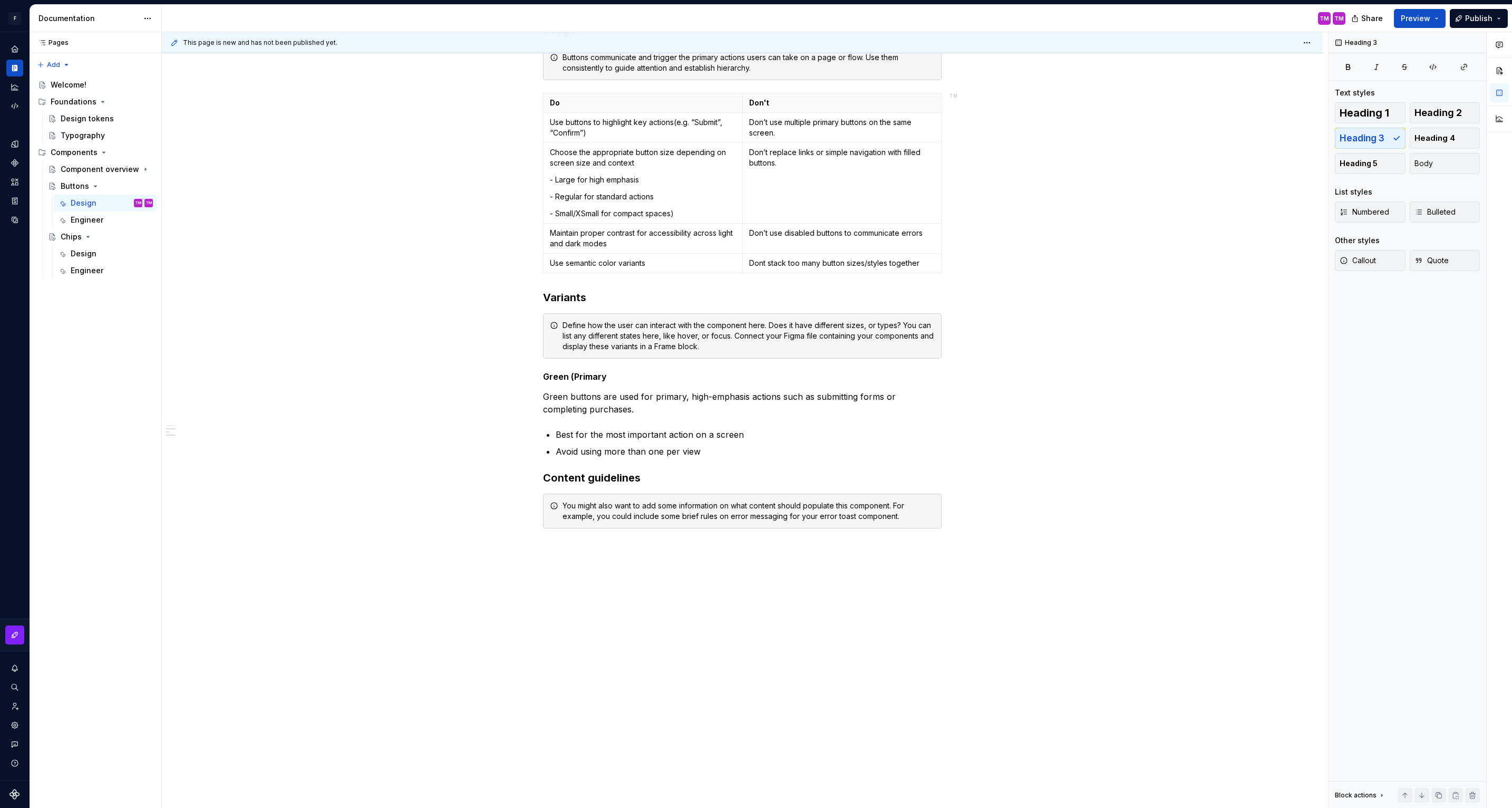
scroll to position [397, 0]
click at [750, 459] on div "Buttons are the most common interactive element in our design system. They help…" at bounding box center [742, 182] width 398 height 742
click at [720, 455] on p "Avoid using more than one per view" at bounding box center [749, 452] width 386 height 13
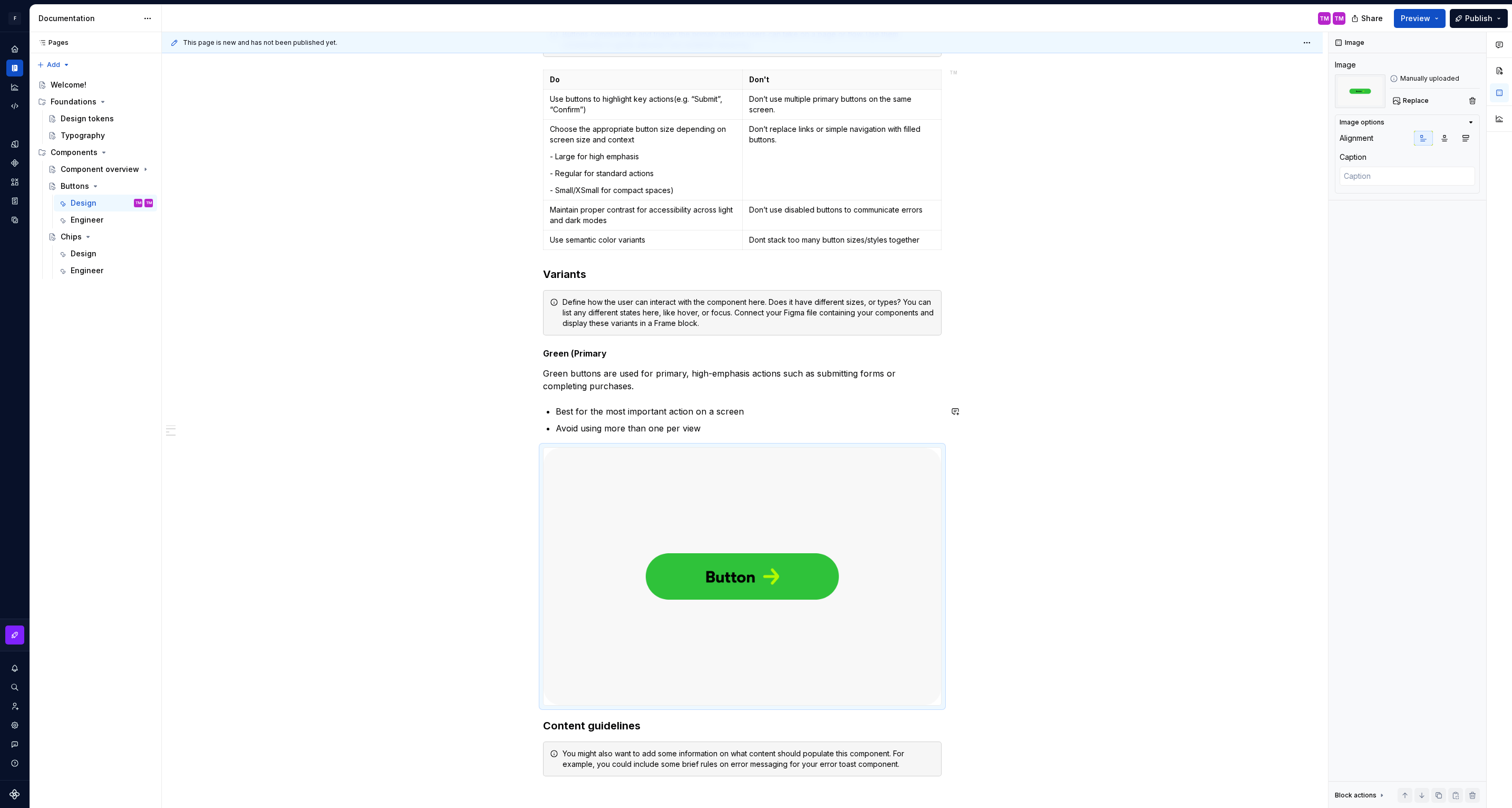
scroll to position [497, 0]
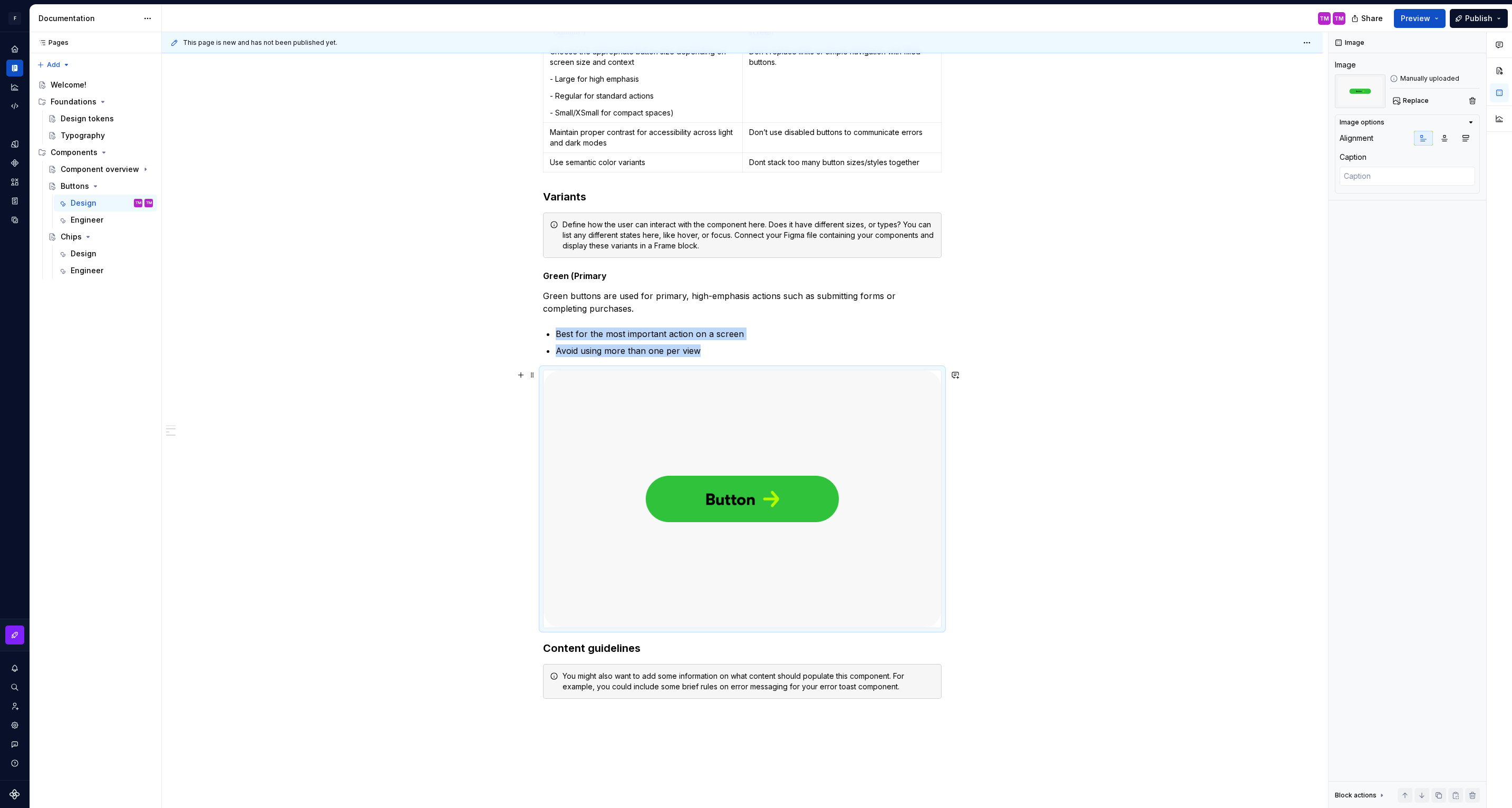
click at [976, 599] on div "Buttons are the most common interactive element in our design system. They help…" at bounding box center [742, 332] width 1161 height 1293
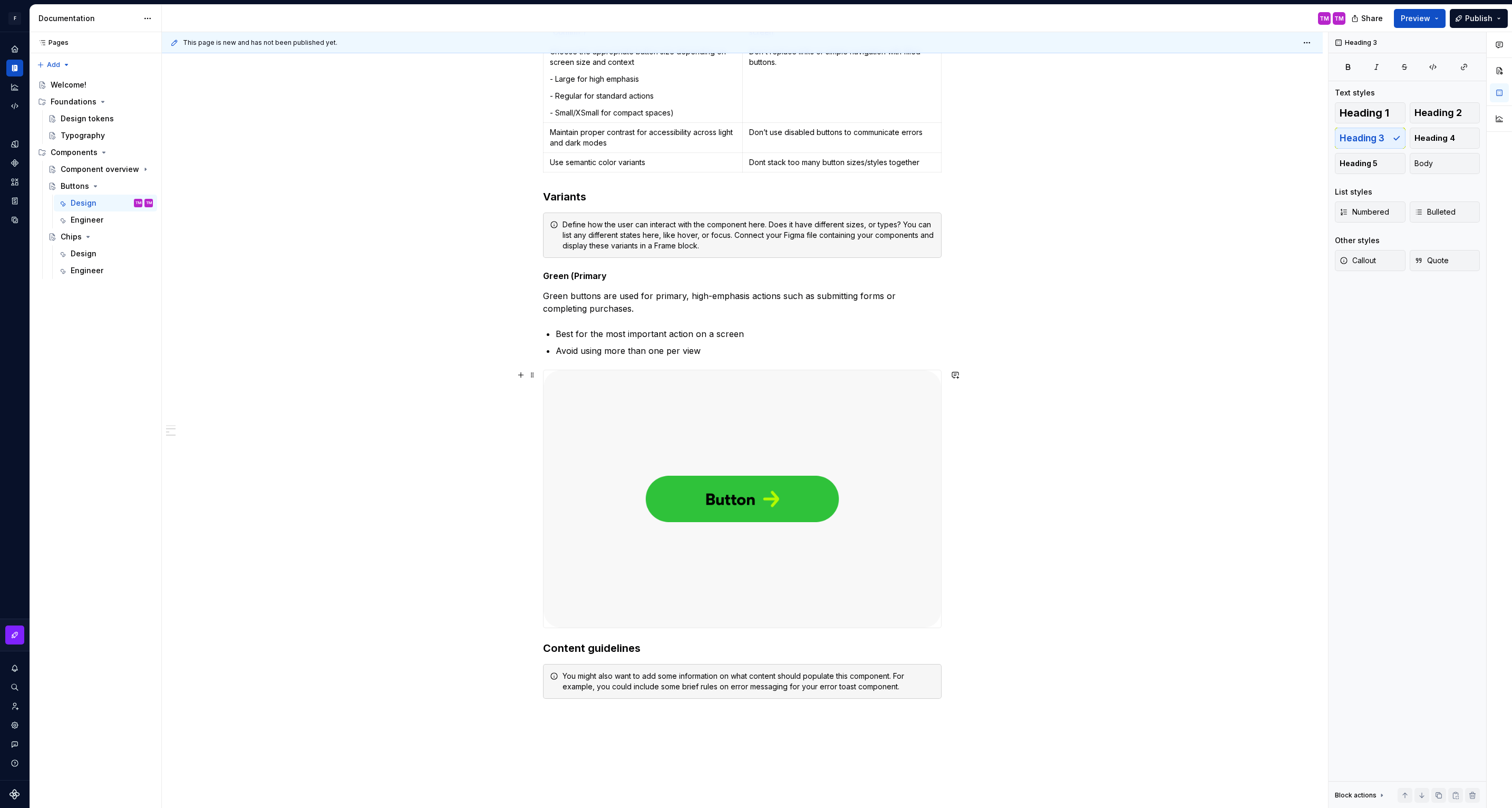
click at [961, 612] on div "Buttons are the most common interactive element in our design system. They help…" at bounding box center [742, 332] width 1161 height 1293
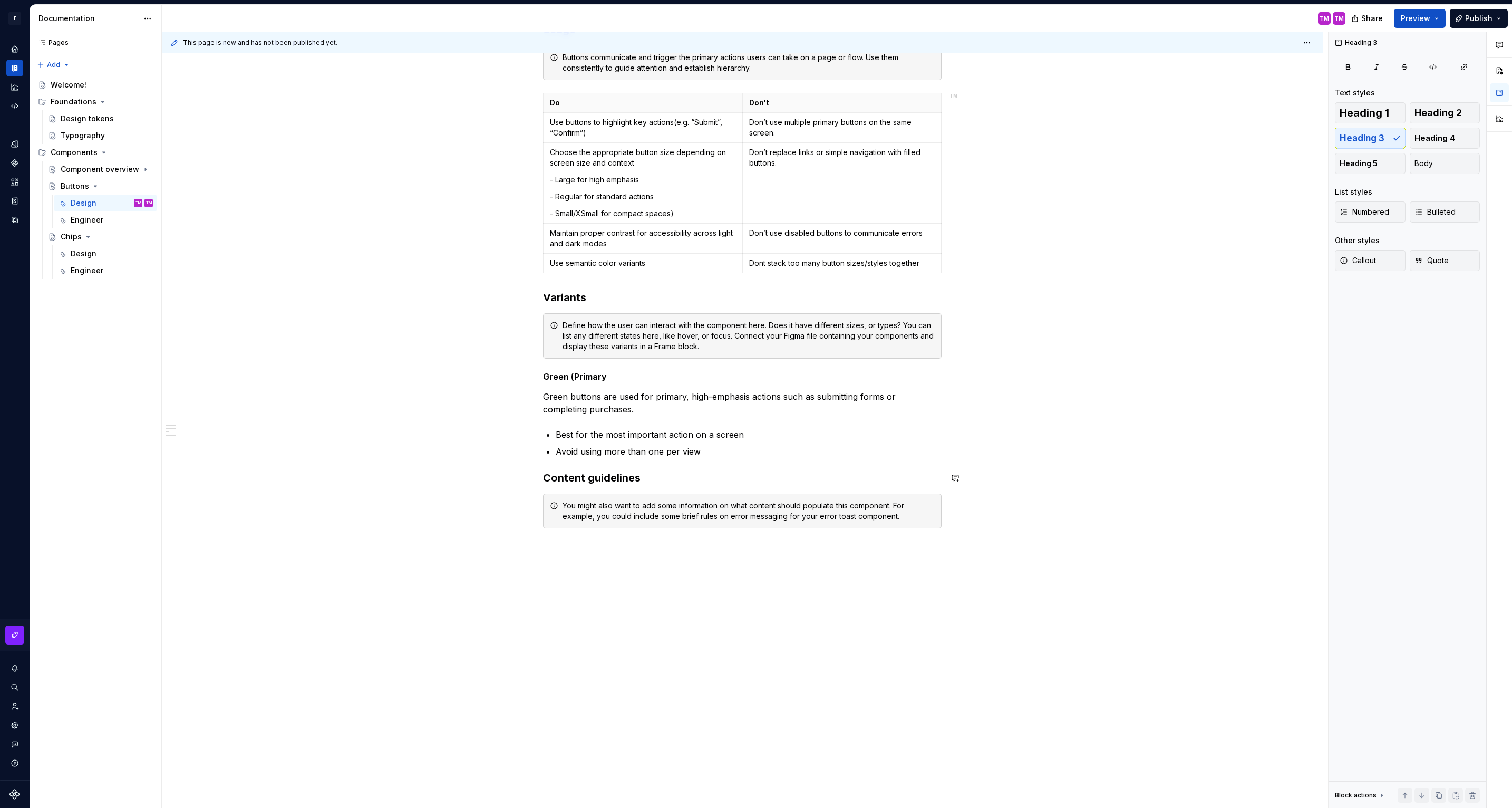
click at [751, 450] on p "Avoid using more than one per view" at bounding box center [749, 452] width 386 height 13
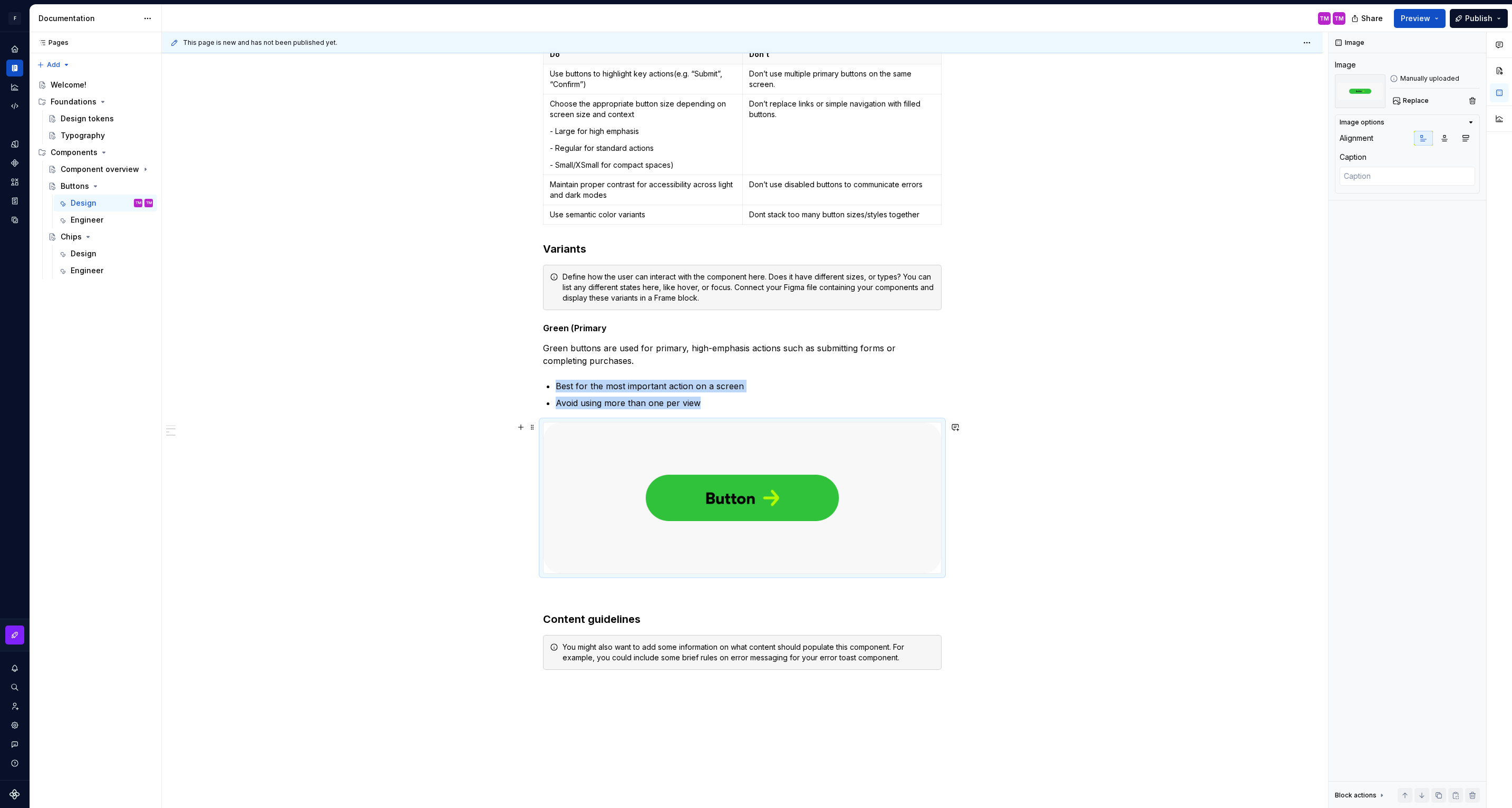
scroll to position [497, 0]
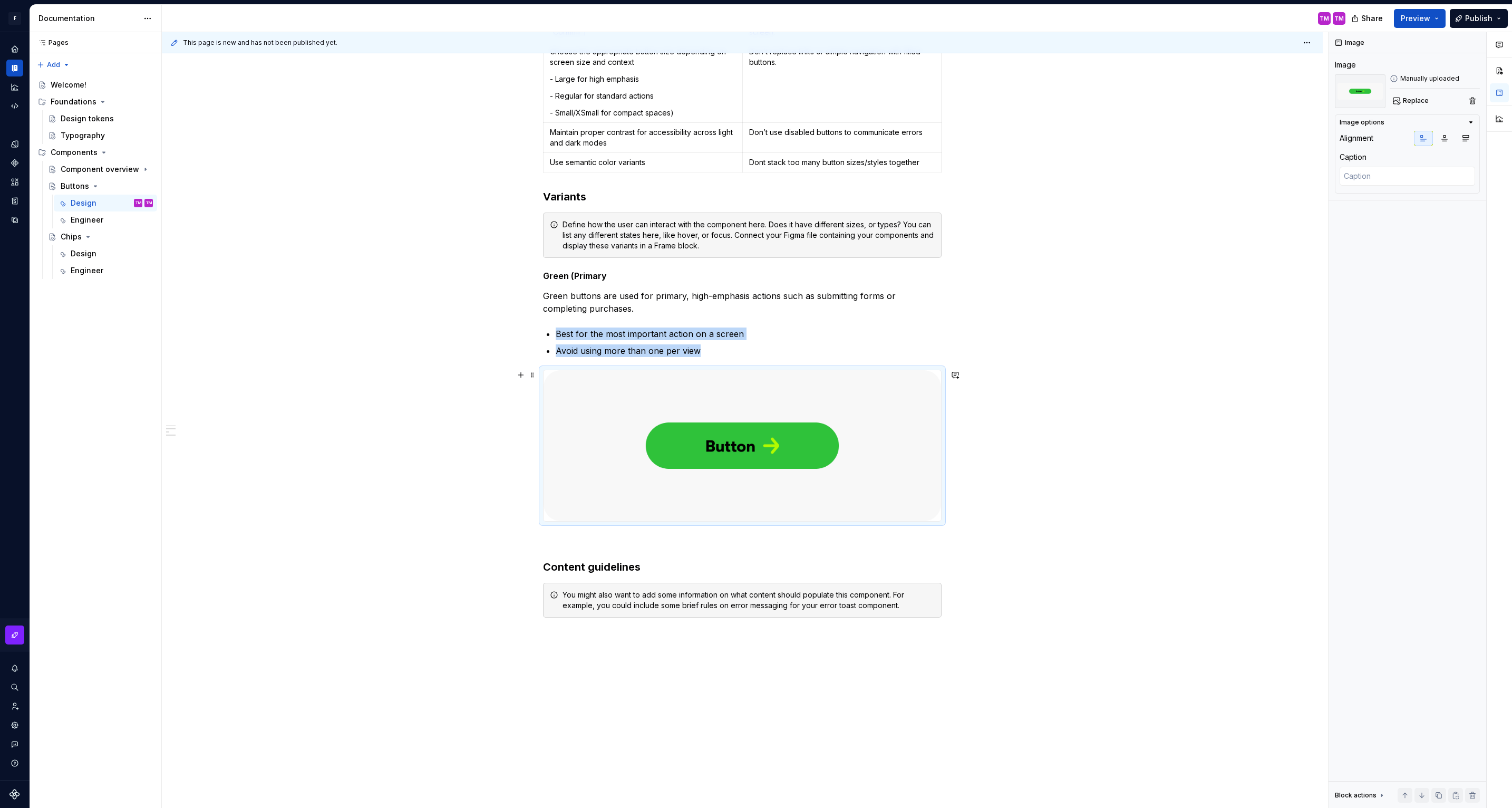
click at [987, 522] on div "Buttons are the most common interactive element in our design system. They help…" at bounding box center [742, 291] width 1161 height 1212
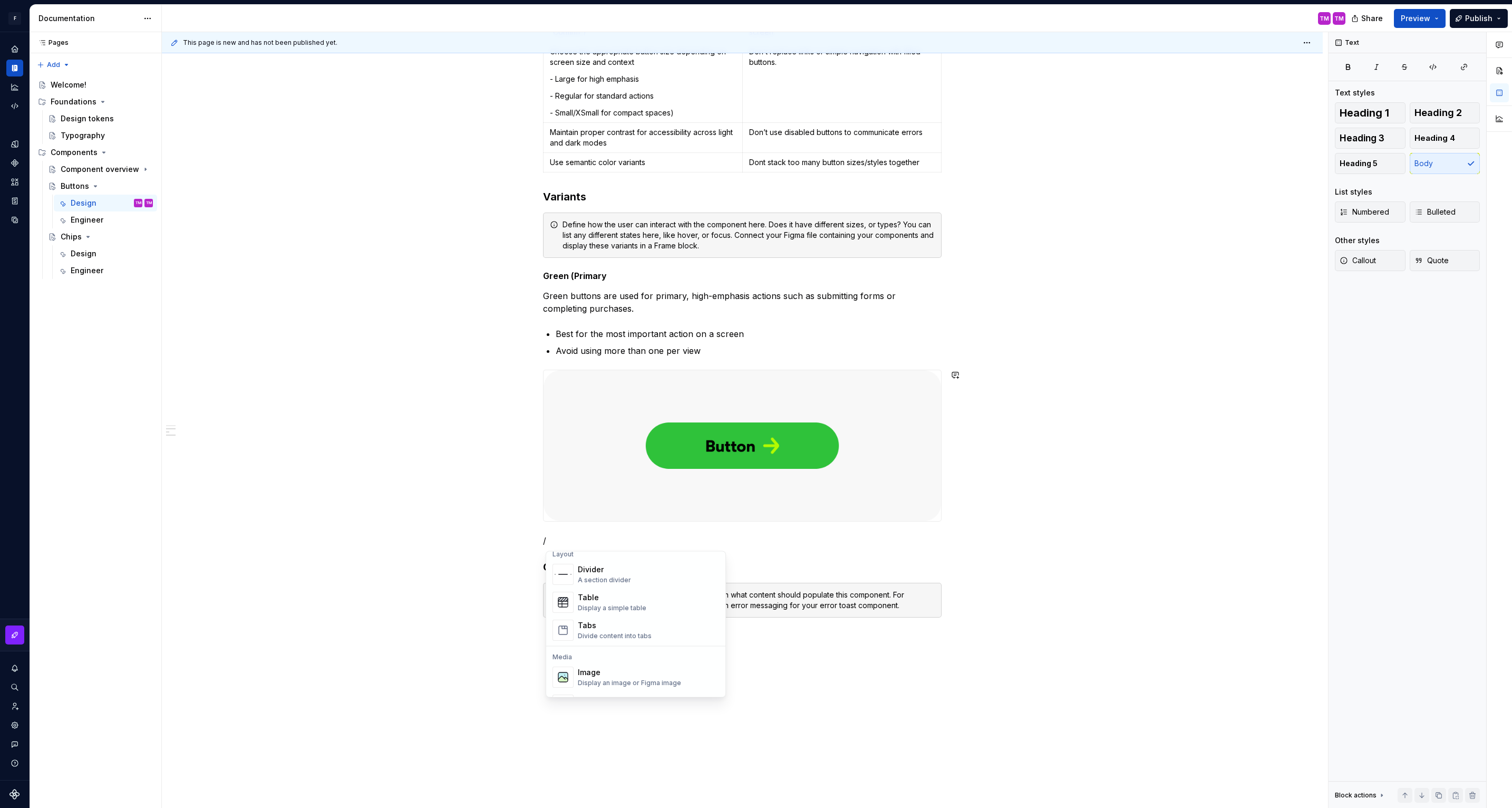
scroll to position [307, 0]
click at [991, 505] on div "Buttons are the most common interactive element in our design system. They help…" at bounding box center [742, 291] width 1161 height 1212
click at [568, 538] on p "/" at bounding box center [742, 540] width 398 height 13
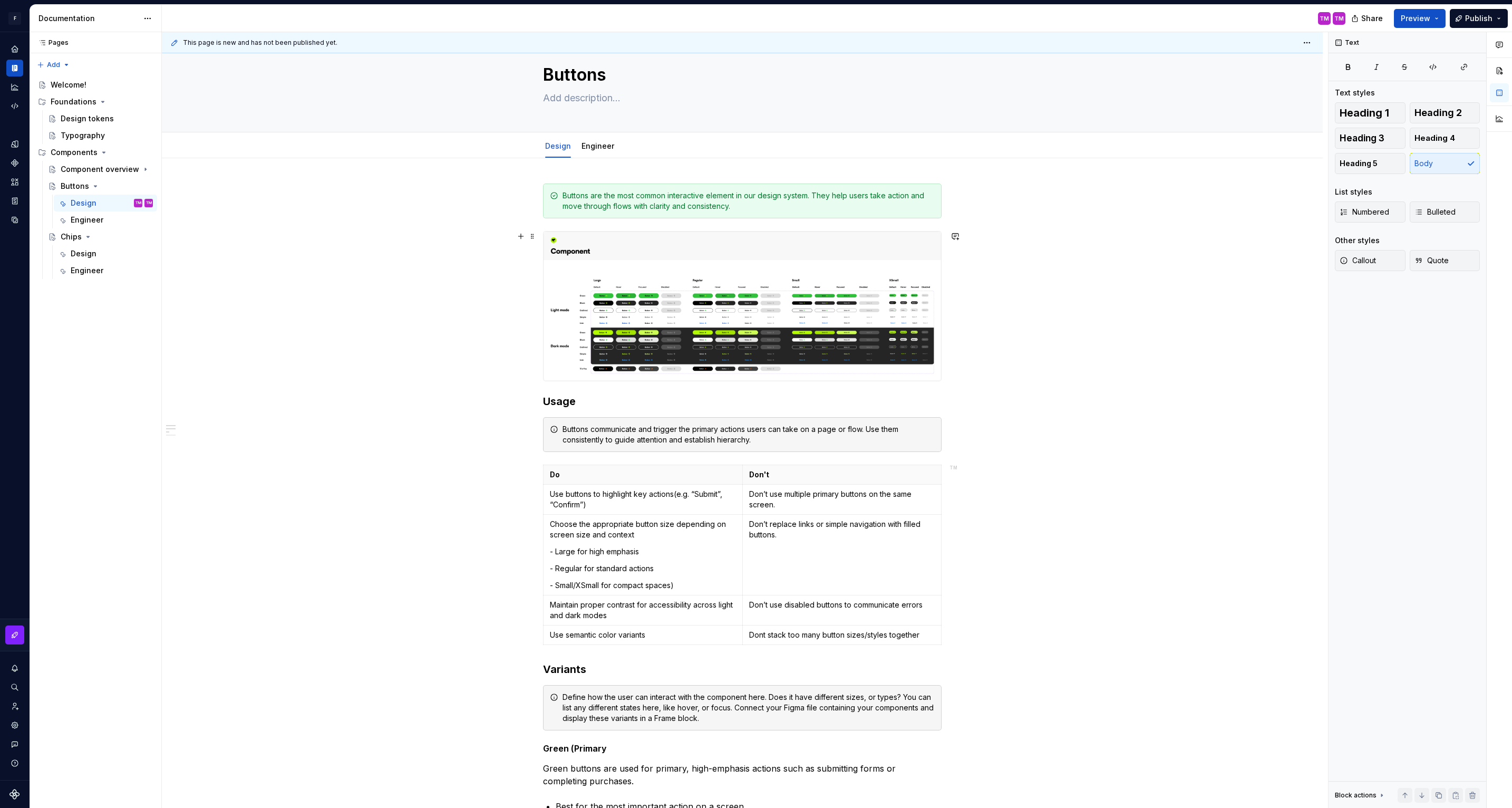
scroll to position [25, 0]
click at [17, 70] on icon "Documentation" at bounding box center [14, 68] width 10 height 10
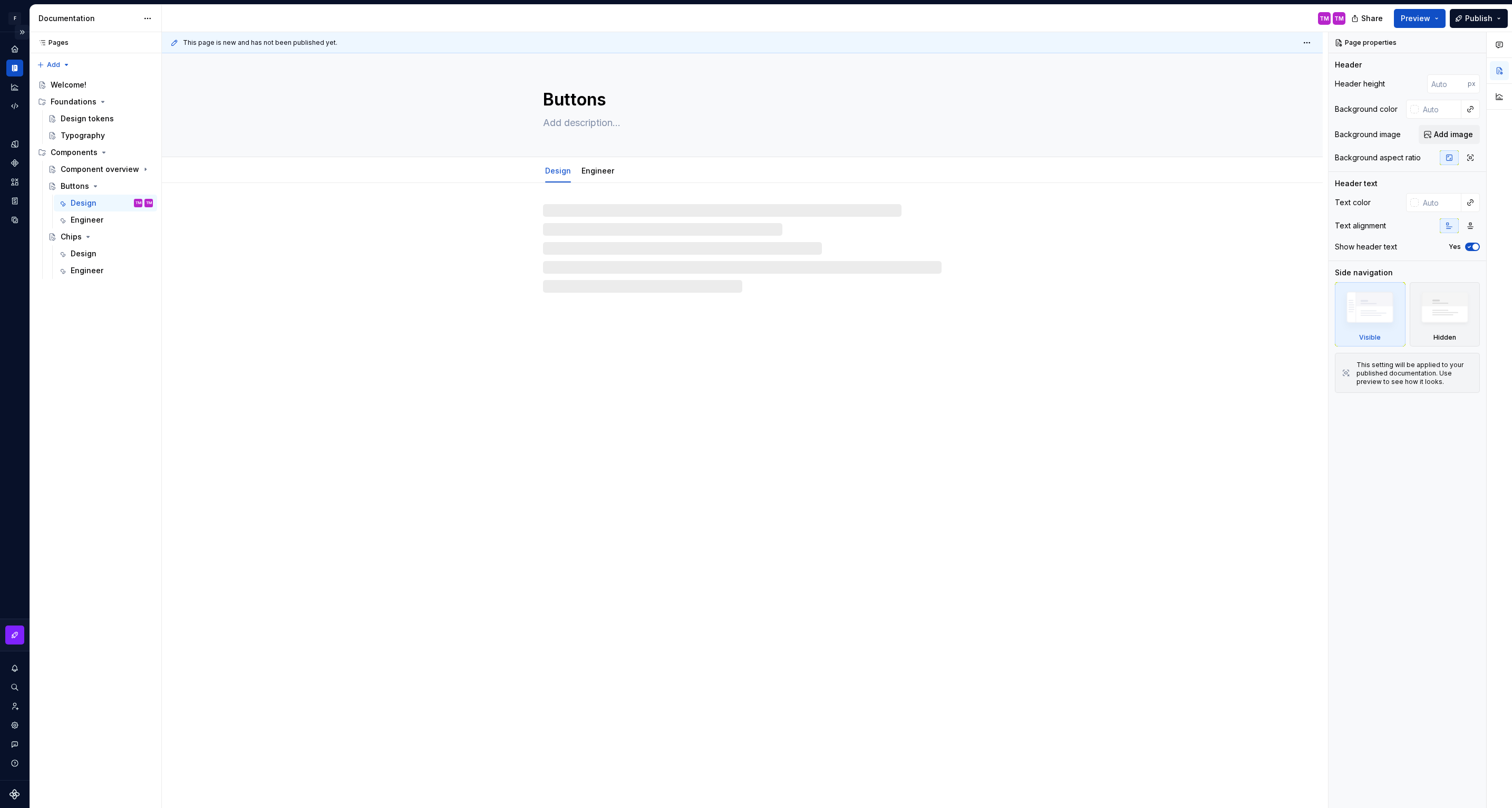
click at [24, 30] on button "Expand sidebar" at bounding box center [22, 31] width 15 height 15
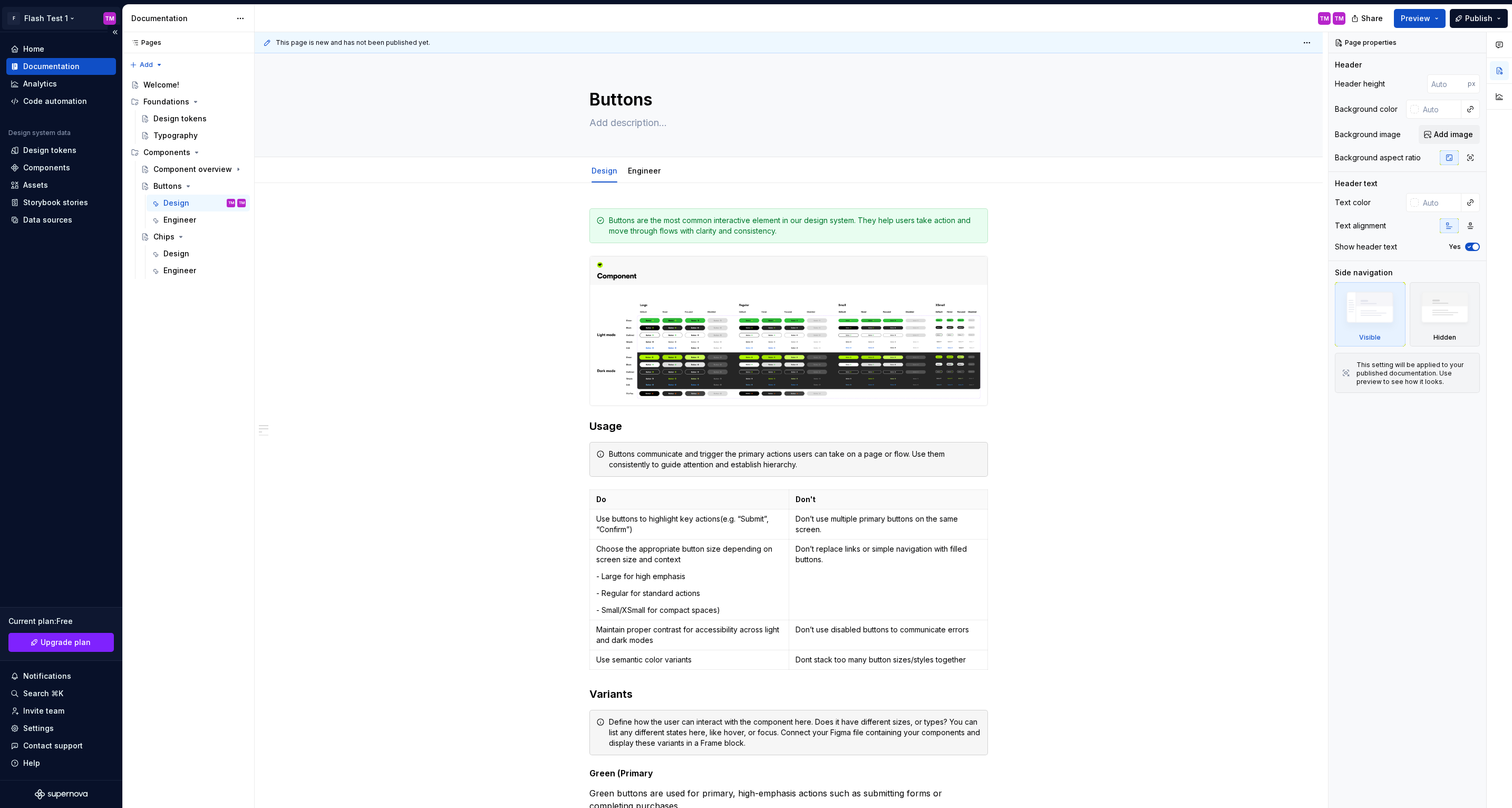
click at [70, 18] on html "F Flash Test 1 TM Home Documentation Analytics Code automation Design system da…" at bounding box center [756, 404] width 1512 height 808
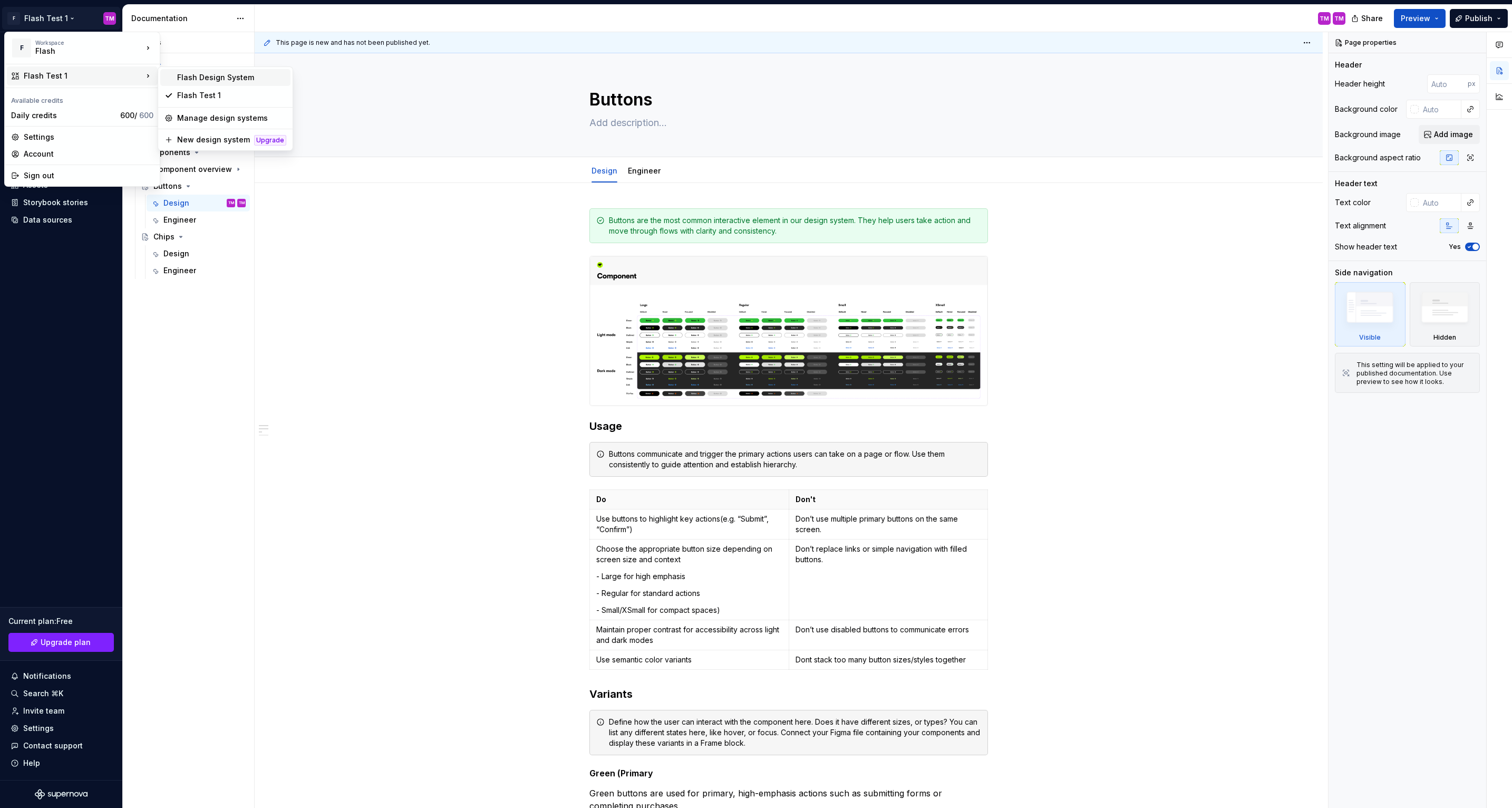
click at [227, 82] on div "Flash Design System" at bounding box center [231, 78] width 109 height 10
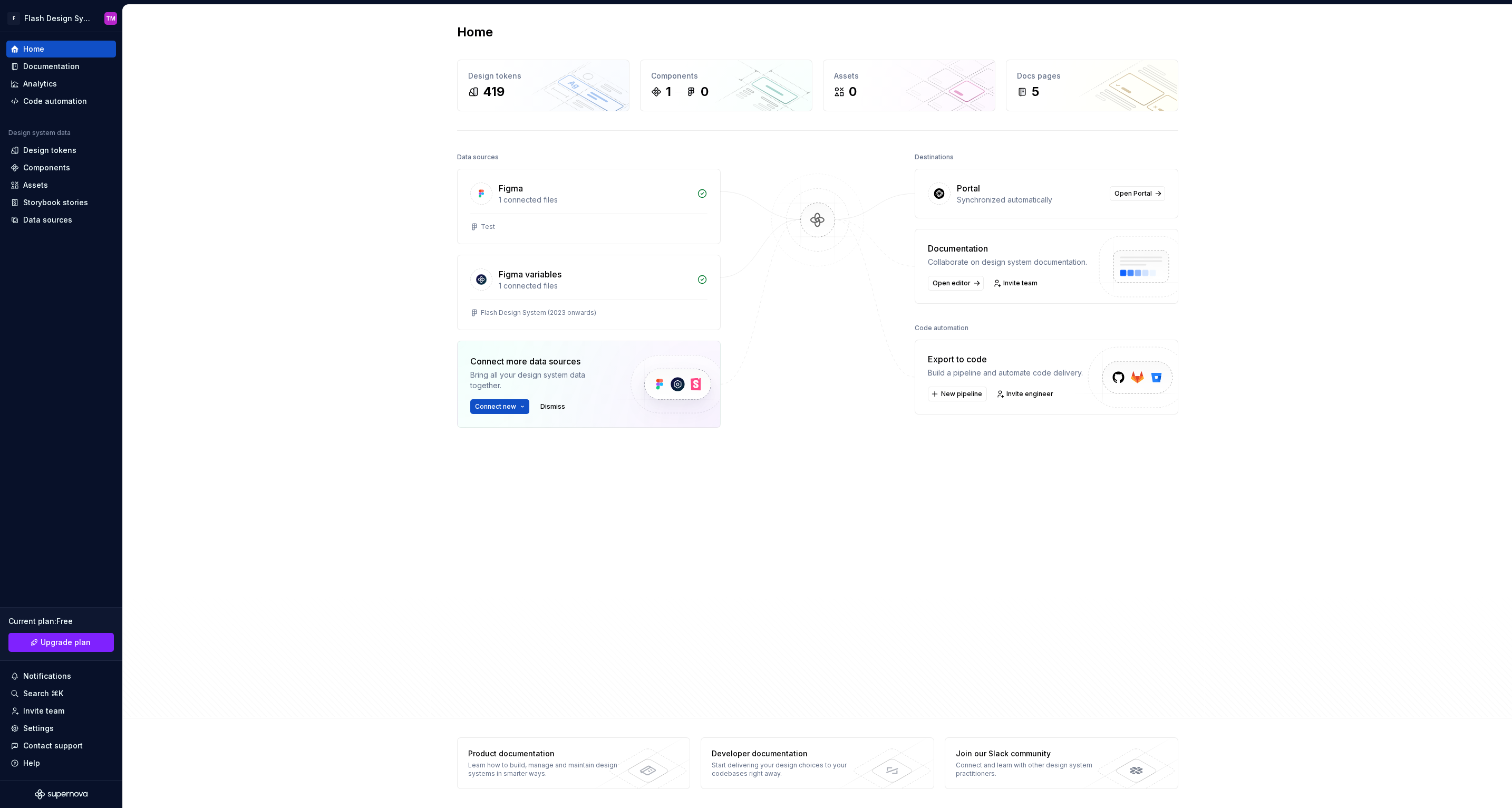
click at [581, 168] on div "Data sources Figma 1 connected files Test Figma variables 1 connected files Fla…" at bounding box center [588, 392] width 263 height 485
click at [571, 187] on div "Figma" at bounding box center [594, 188] width 192 height 13
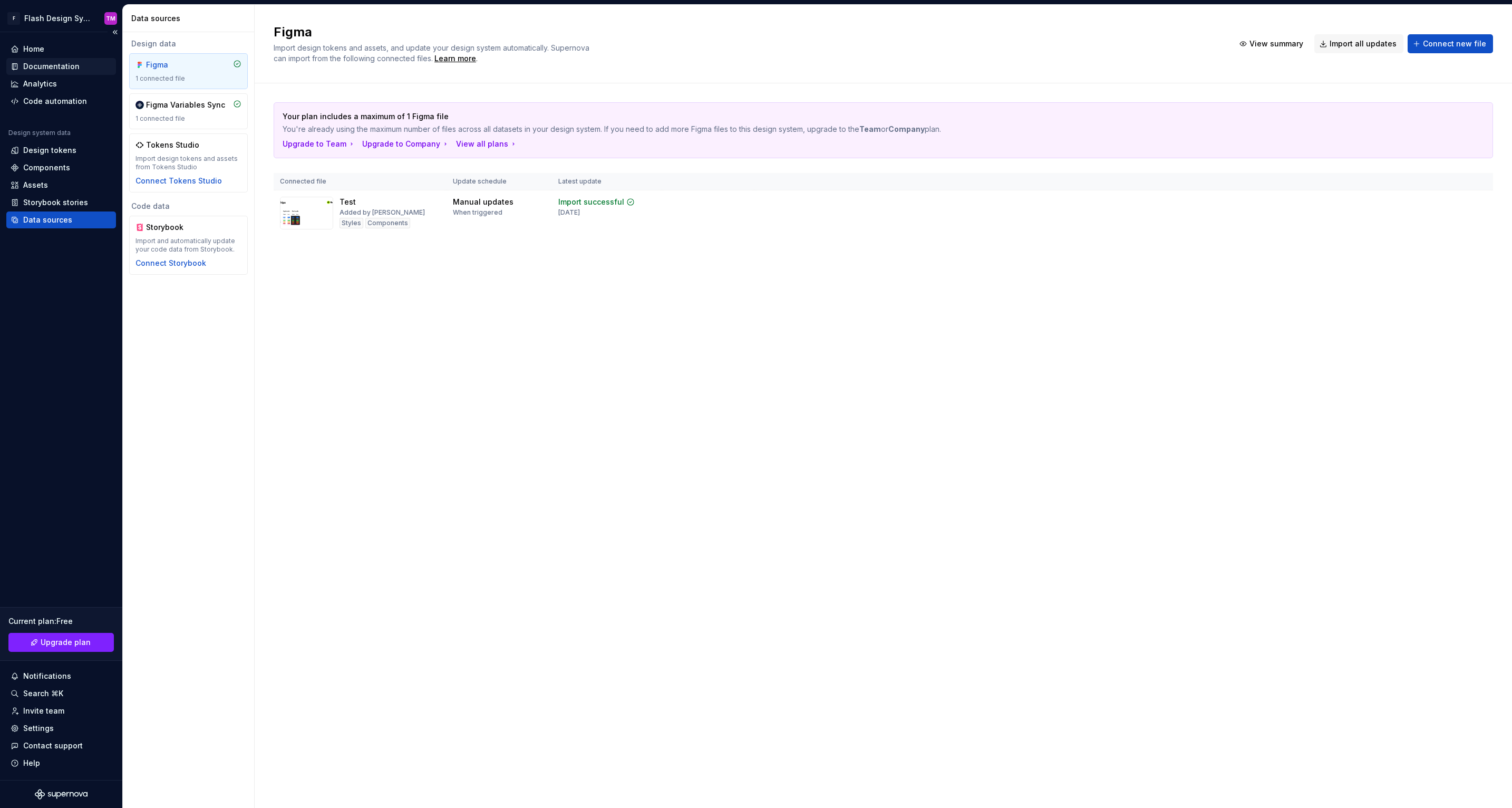
click at [54, 65] on div "Documentation" at bounding box center [51, 66] width 57 height 10
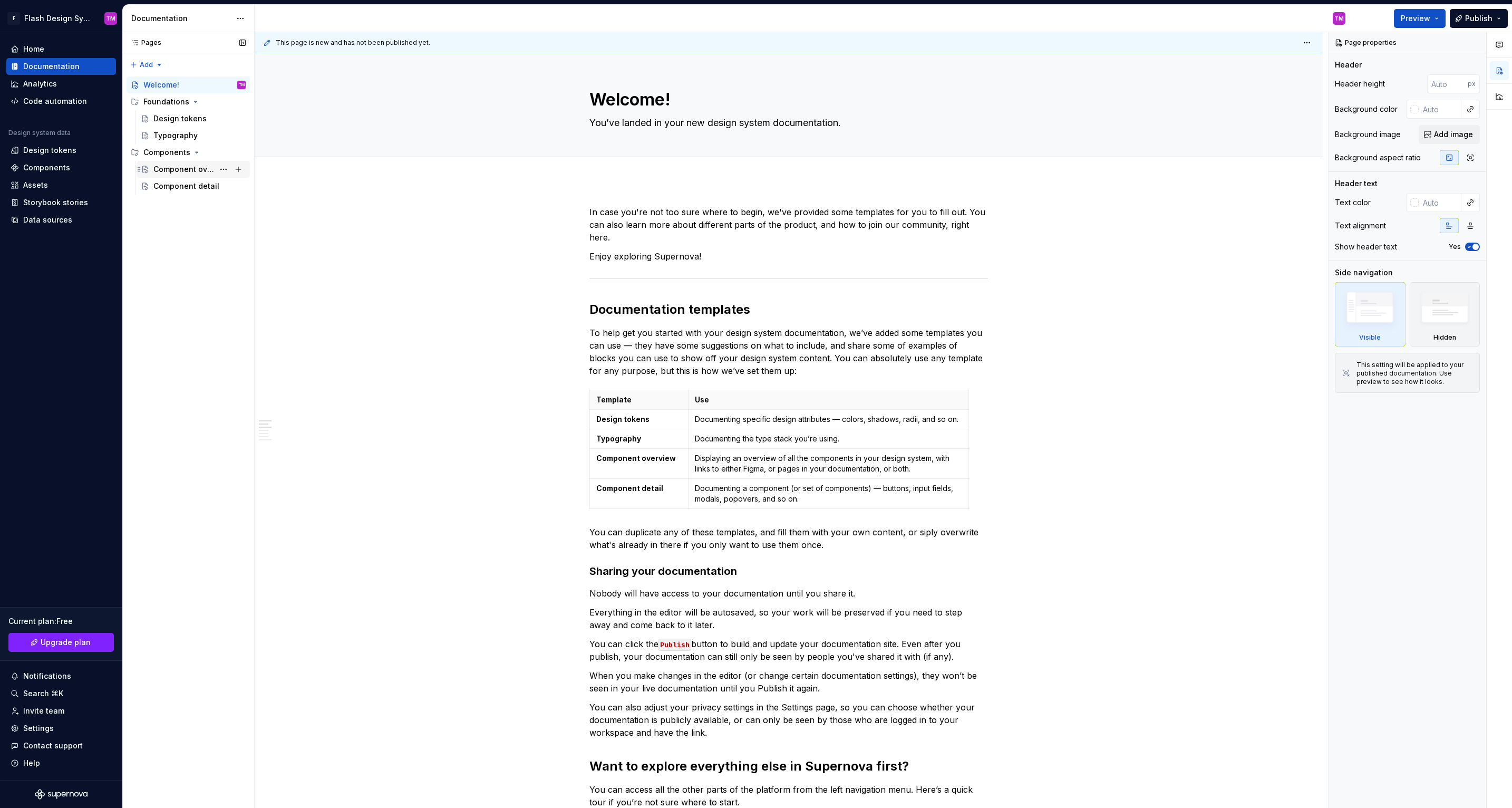
click at [193, 175] on div "Component overview" at bounding box center [200, 169] width 92 height 15
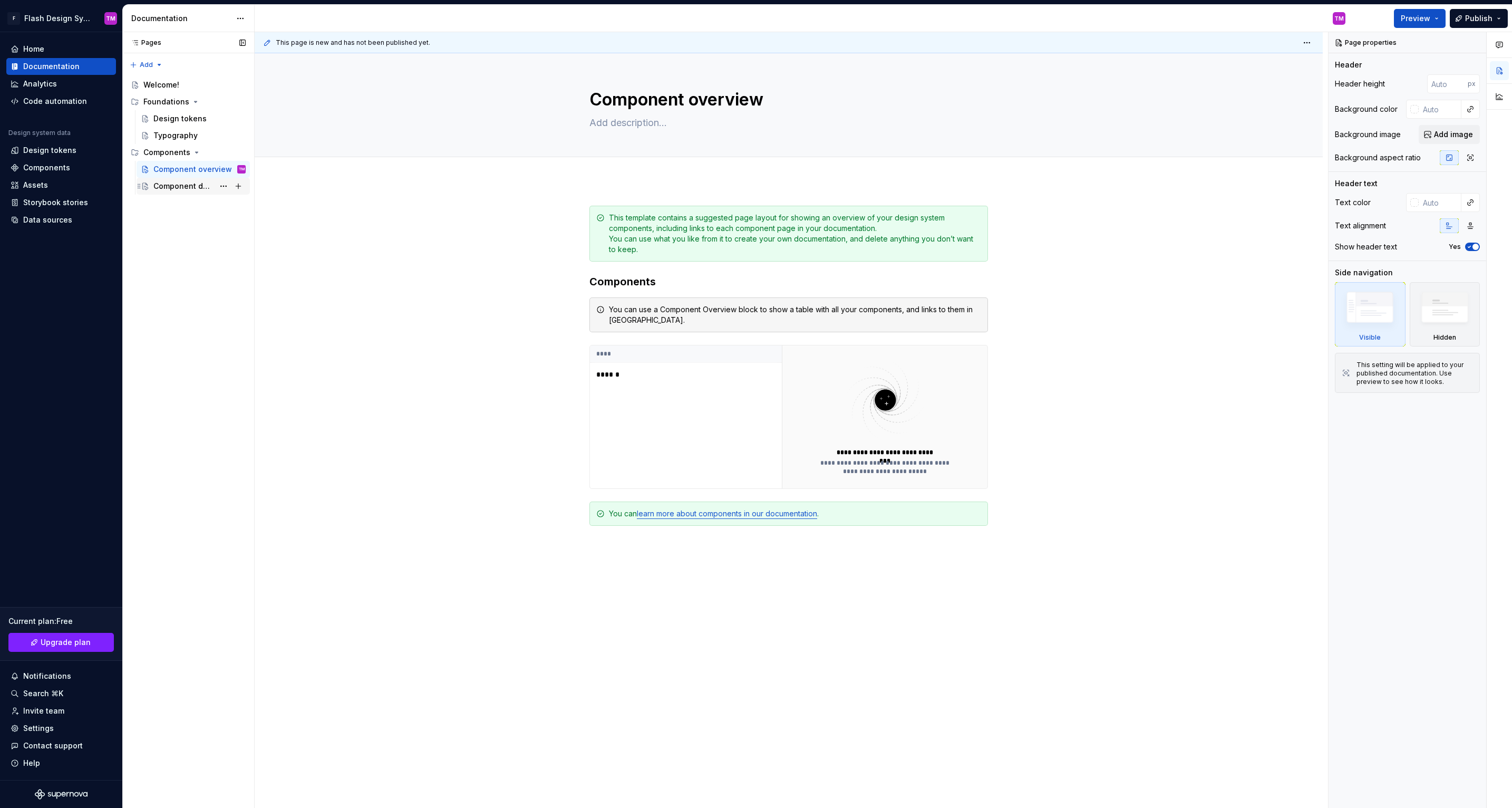
click at [184, 185] on div "Component detail" at bounding box center [184, 186] width 61 height 10
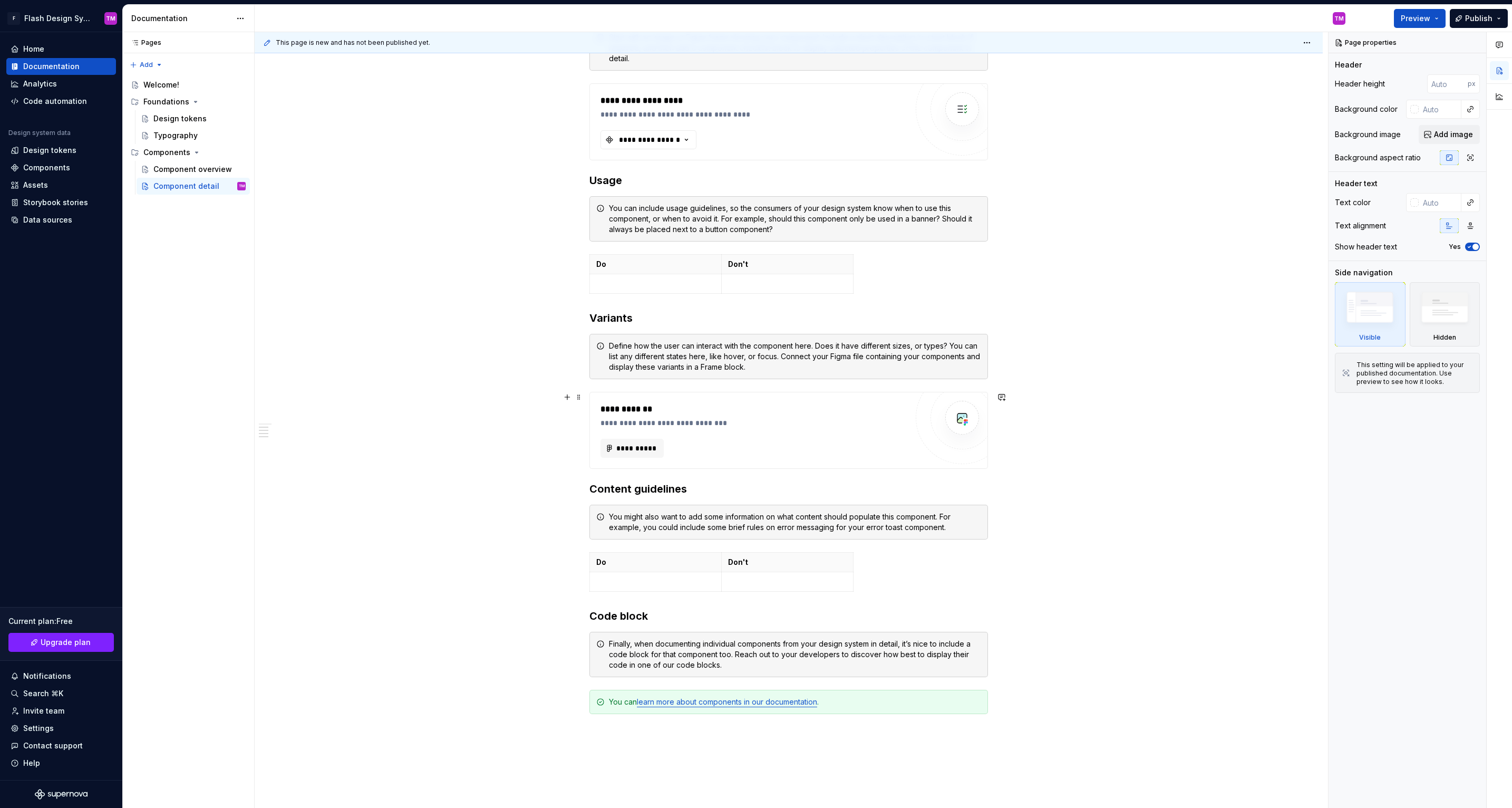
scroll to position [309, 0]
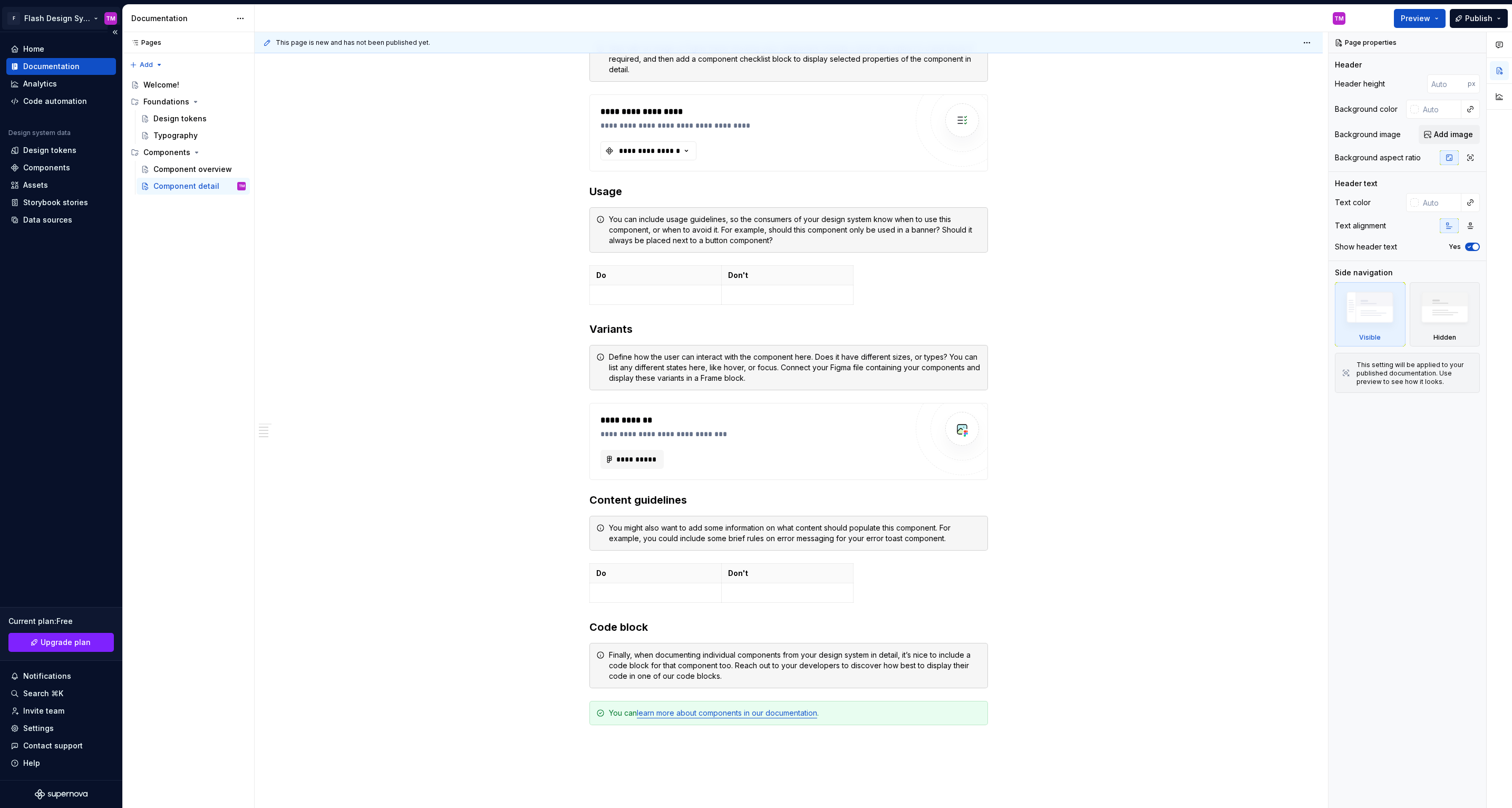
click at [73, 19] on html "F Flash Design System TM Home Documentation Analytics Code automation Design sy…" at bounding box center [756, 404] width 1512 height 808
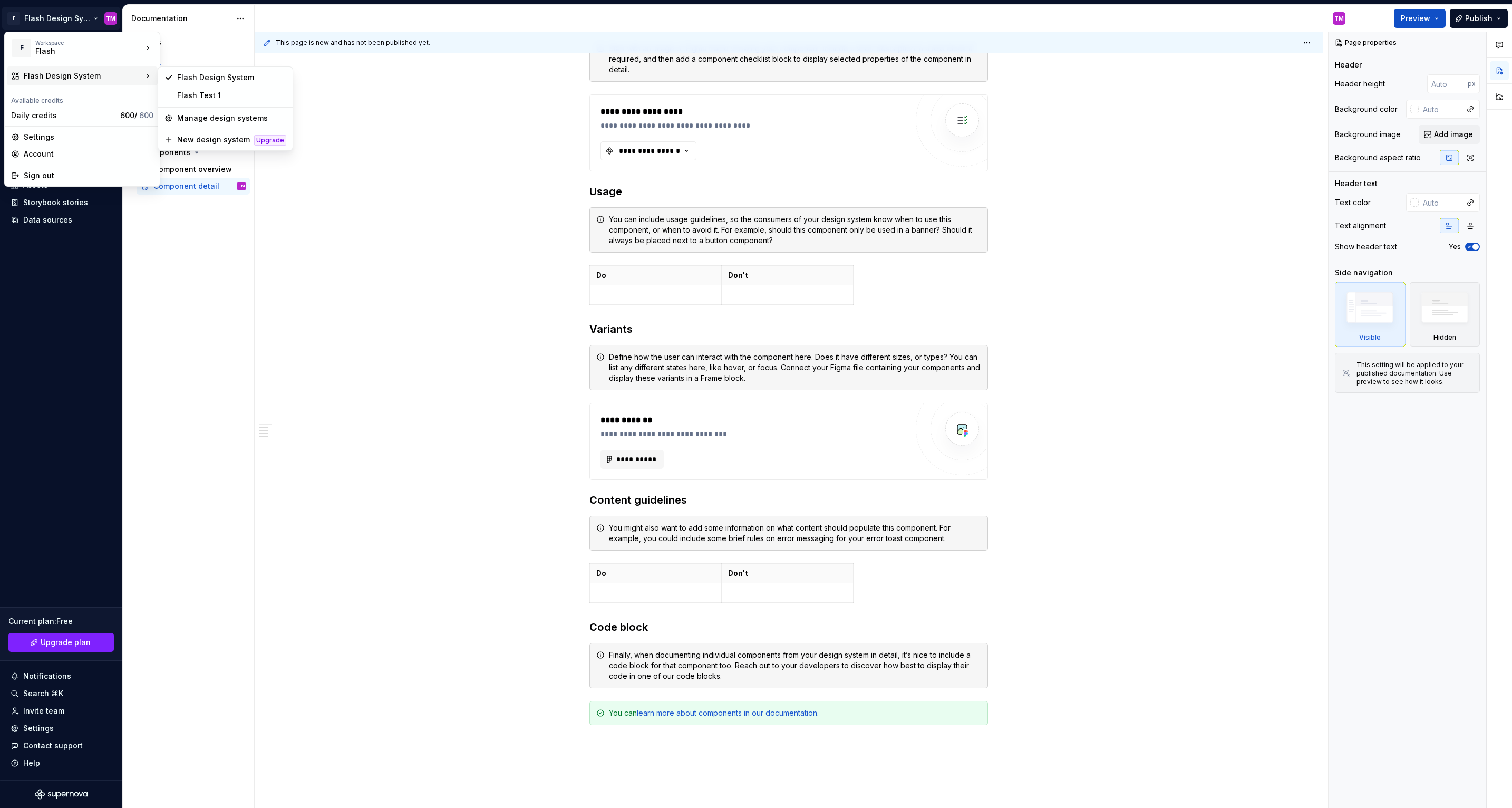
click at [98, 71] on div "Flash Design System" at bounding box center [83, 76] width 119 height 10
click at [240, 97] on div "Flash Test 1" at bounding box center [231, 95] width 109 height 10
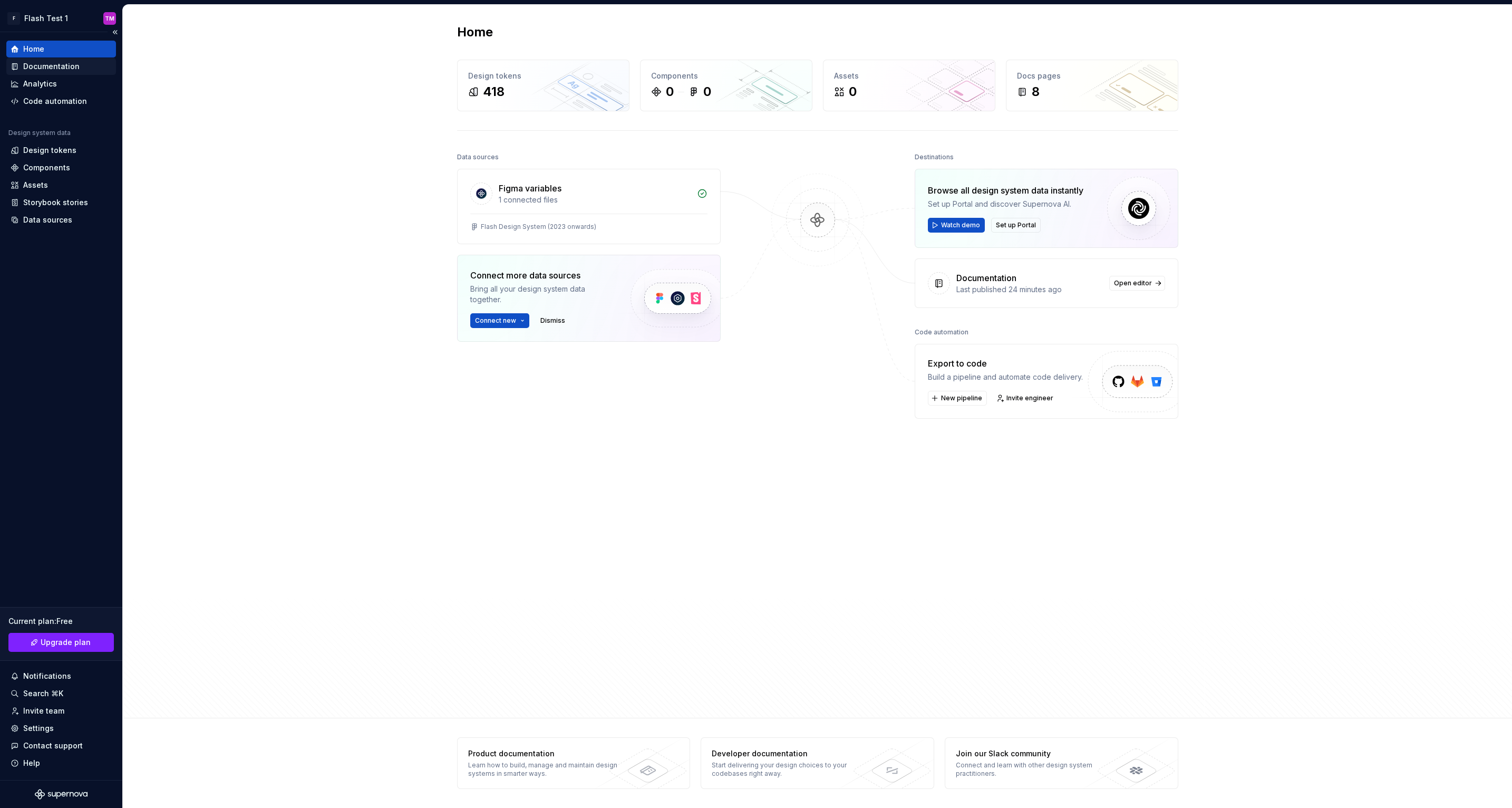
click at [67, 69] on div "Documentation" at bounding box center [51, 66] width 57 height 10
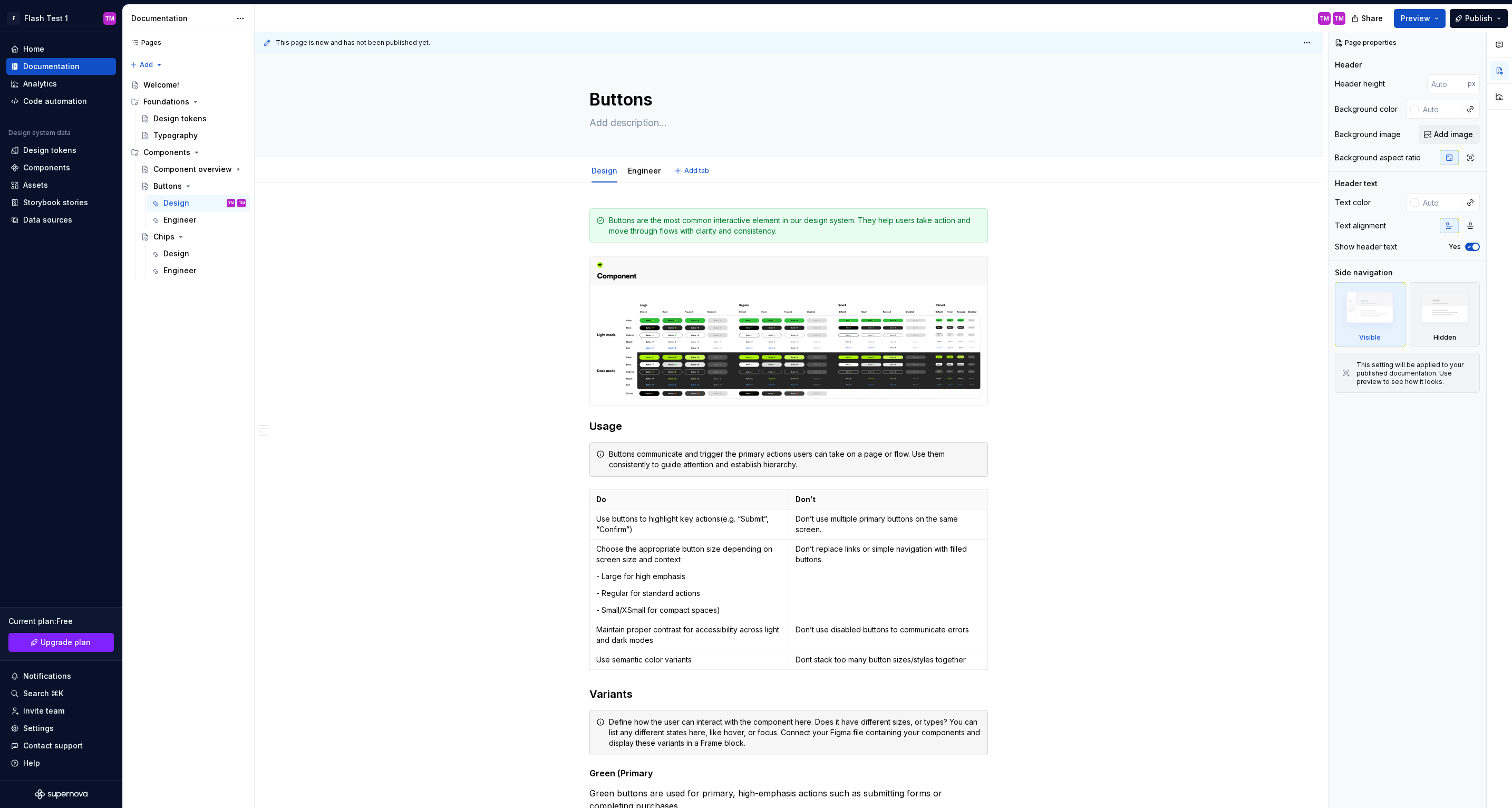
type textarea "*"
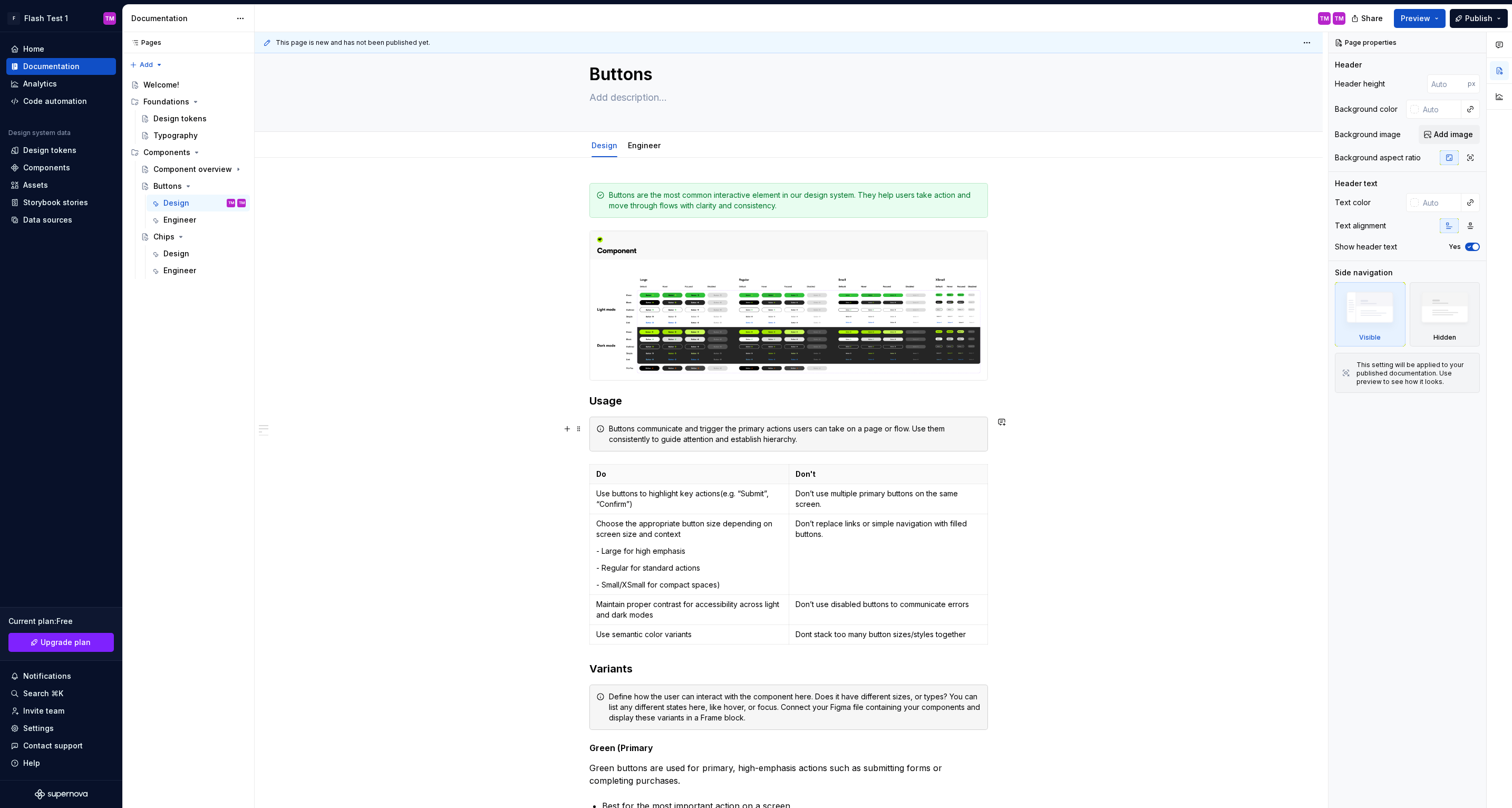
scroll to position [34, 0]
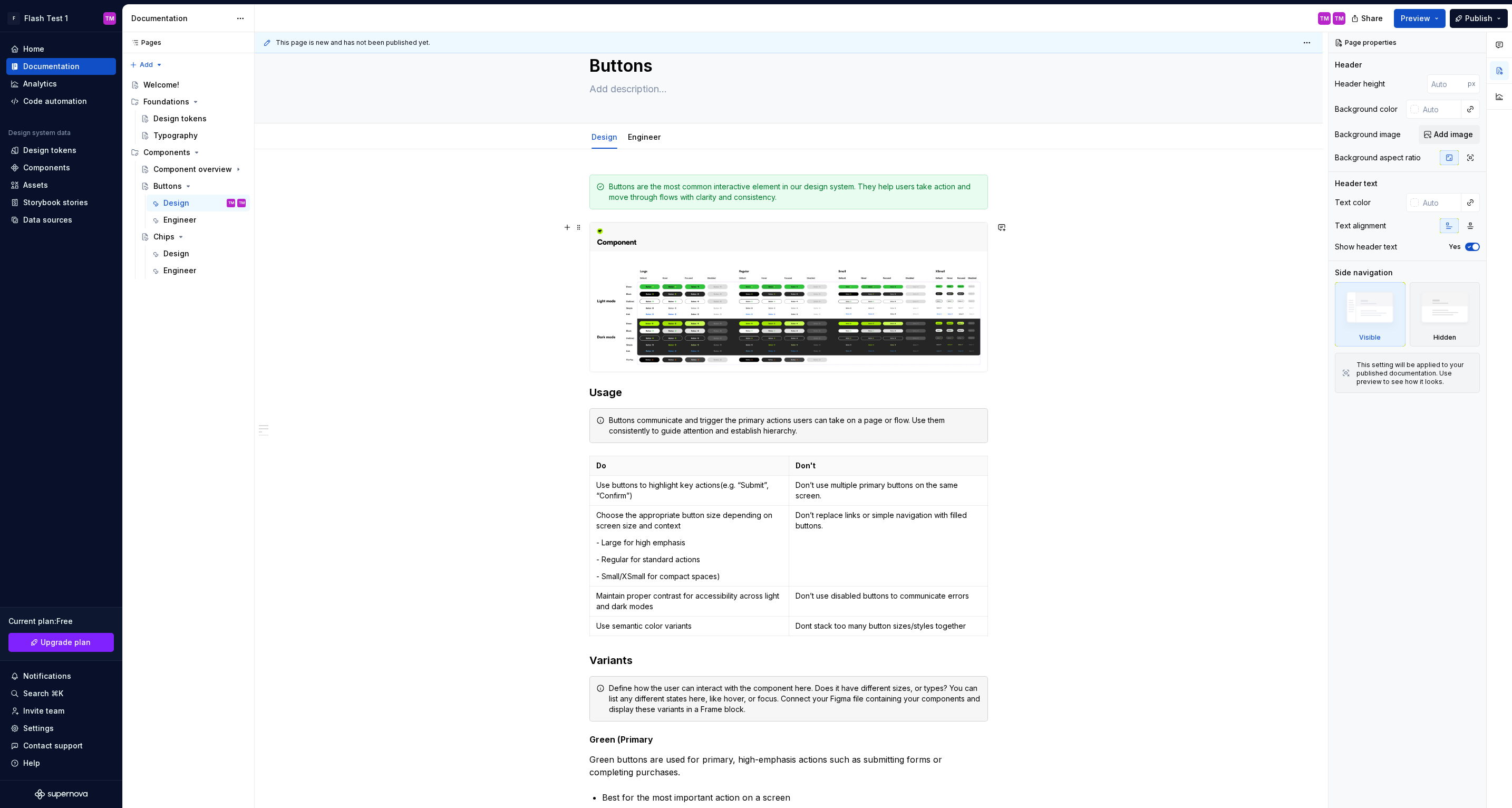
click at [1014, 355] on div "Buttons are the most common interactive element in our design system. They help…" at bounding box center [789, 755] width 1068 height 1212
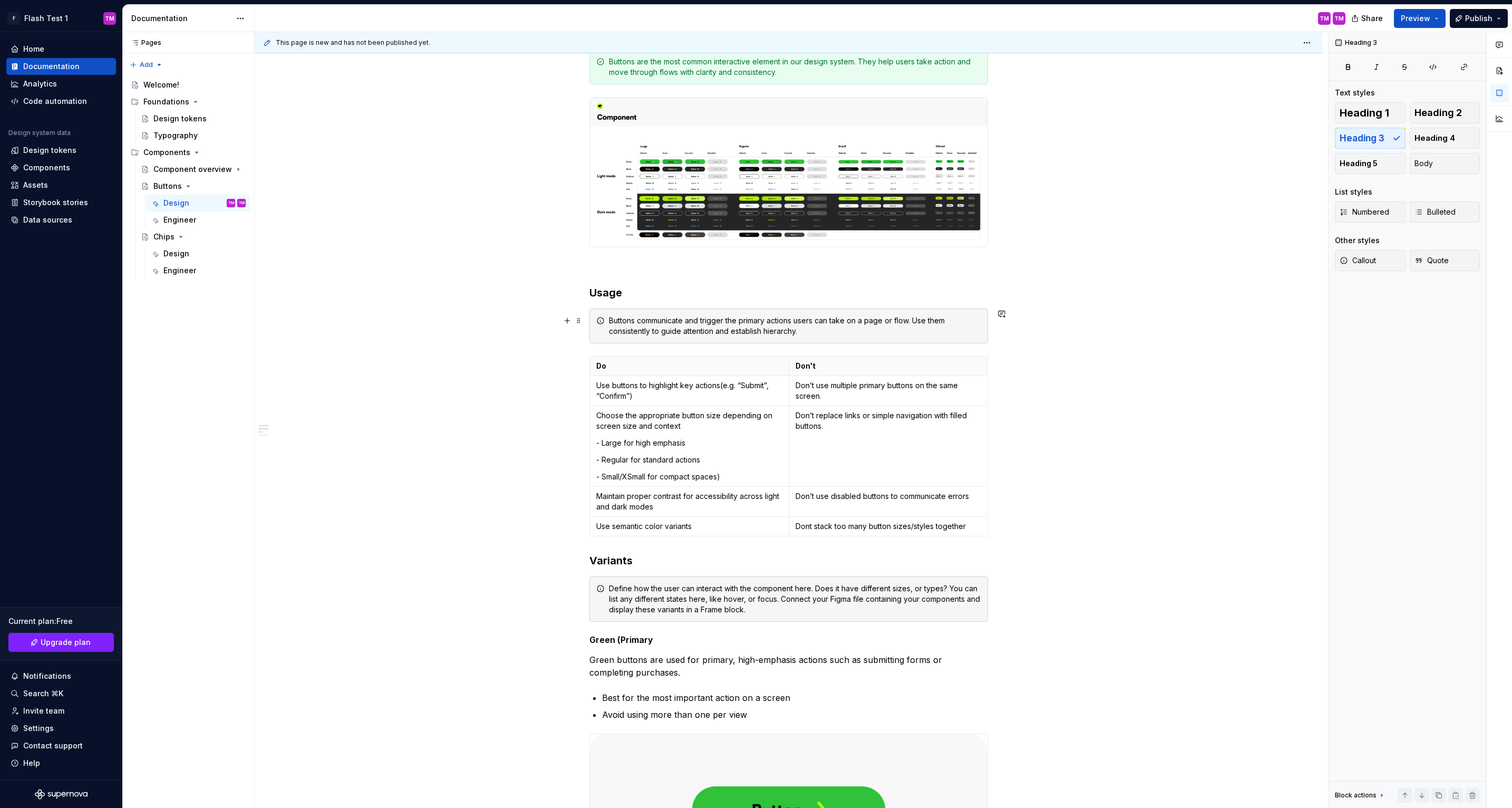
scroll to position [221, 0]
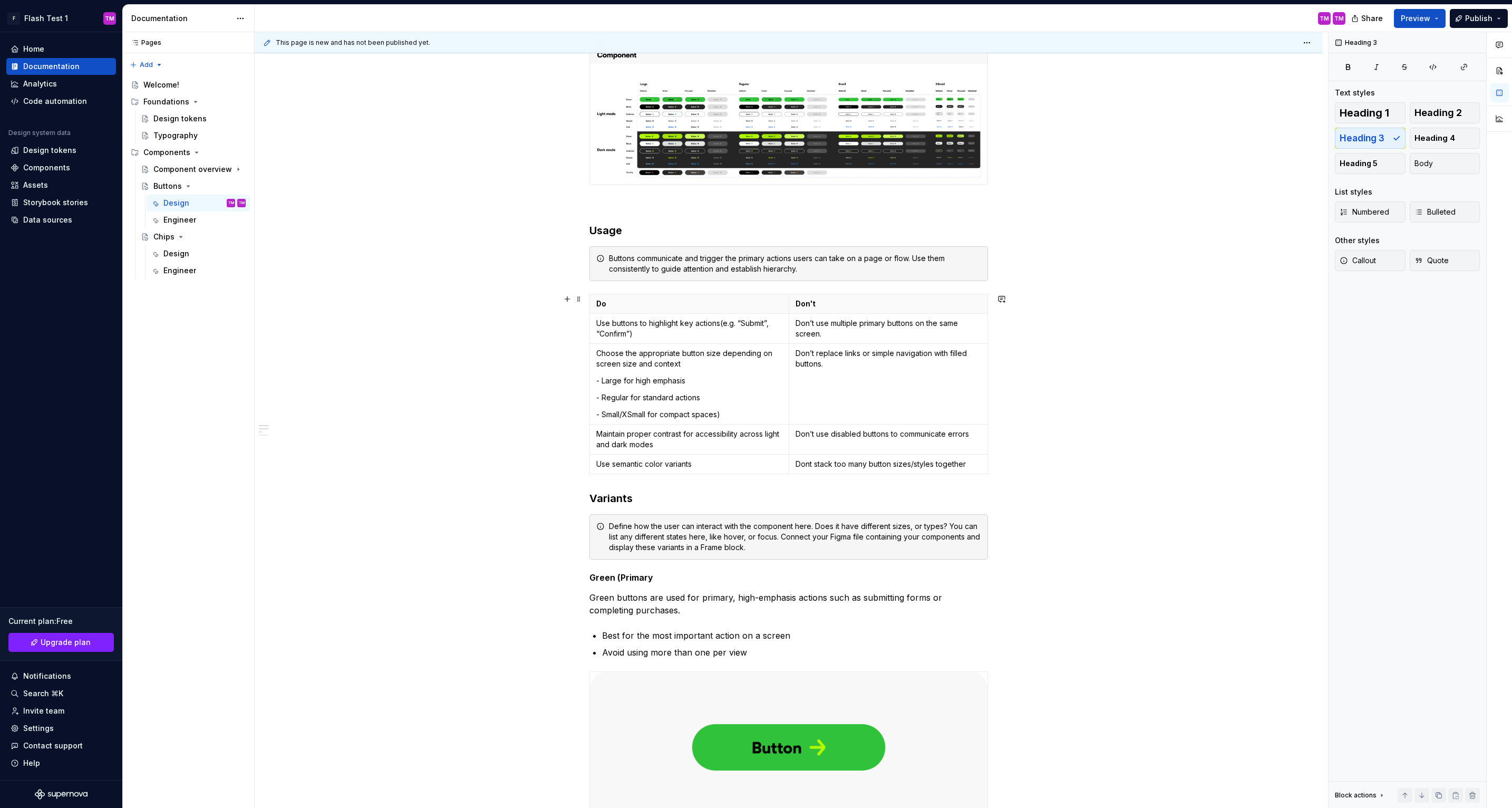
click at [1034, 454] on div "Buttons are the most common interactive element in our design system. They help…" at bounding box center [789, 581] width 1068 height 1238
click at [1036, 504] on div "Buttons are the most common interactive element in our design system. They help…" at bounding box center [789, 581] width 1068 height 1238
click at [1036, 467] on div "Buttons are the most common interactive element in our design system. They help…" at bounding box center [789, 581] width 1068 height 1238
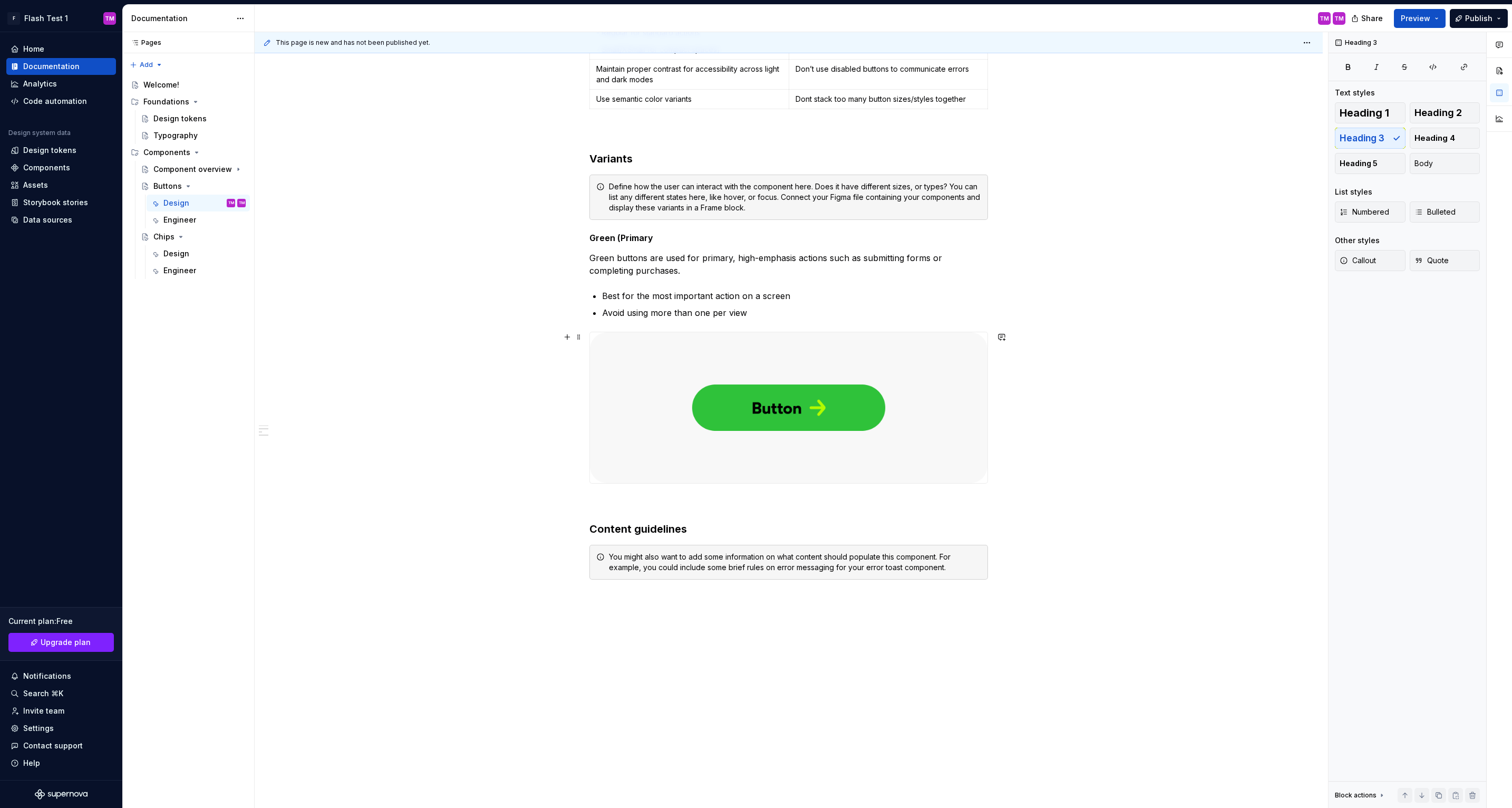
scroll to position [627, 0]
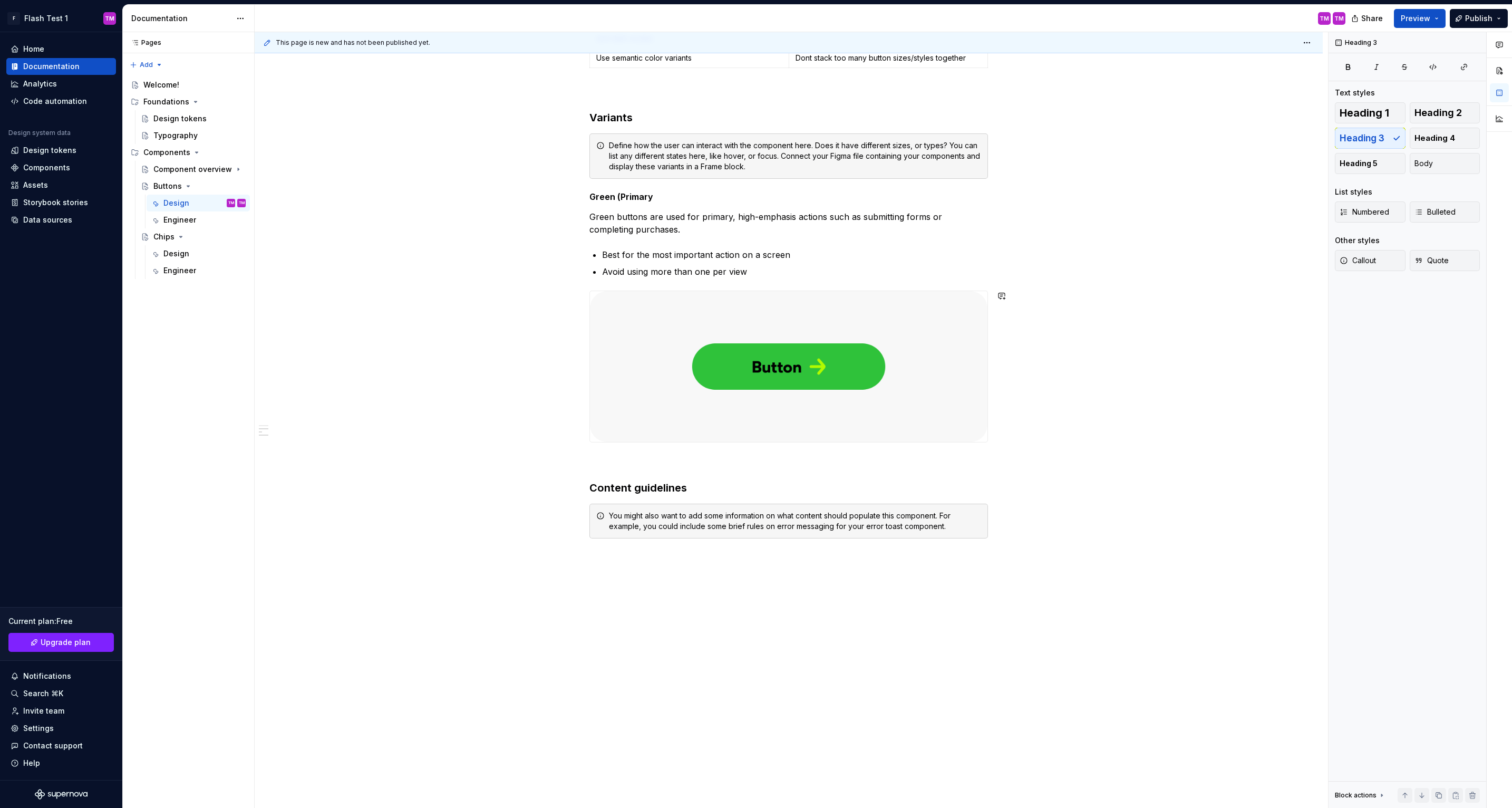
click at [1102, 454] on div "Buttons are the most common interactive element in our design system. They help…" at bounding box center [789, 187] width 1068 height 1263
click at [1383, 162] on button "Heading 5" at bounding box center [1370, 163] width 71 height 21
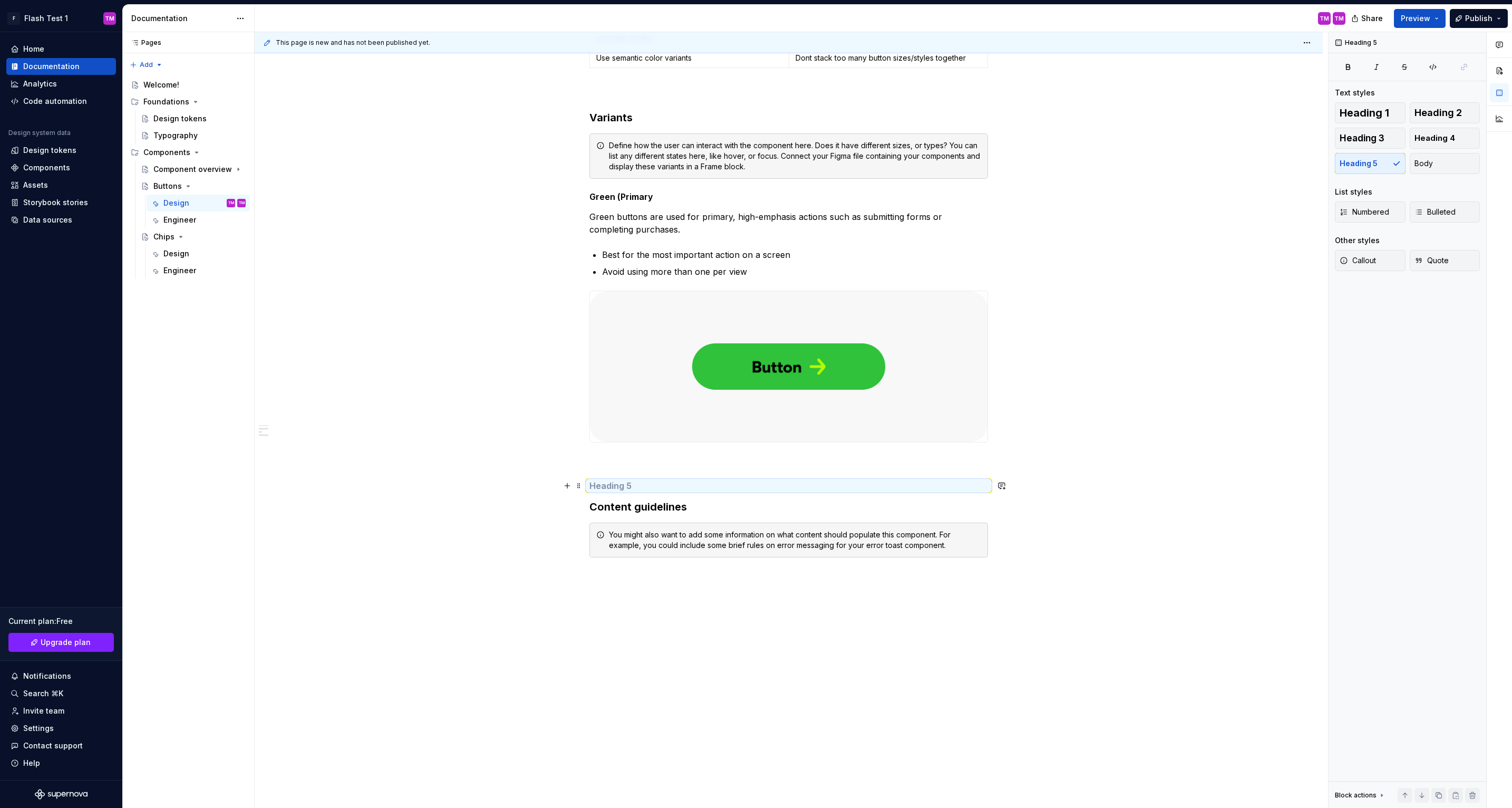
click at [750, 482] on h5 at bounding box center [788, 485] width 398 height 10
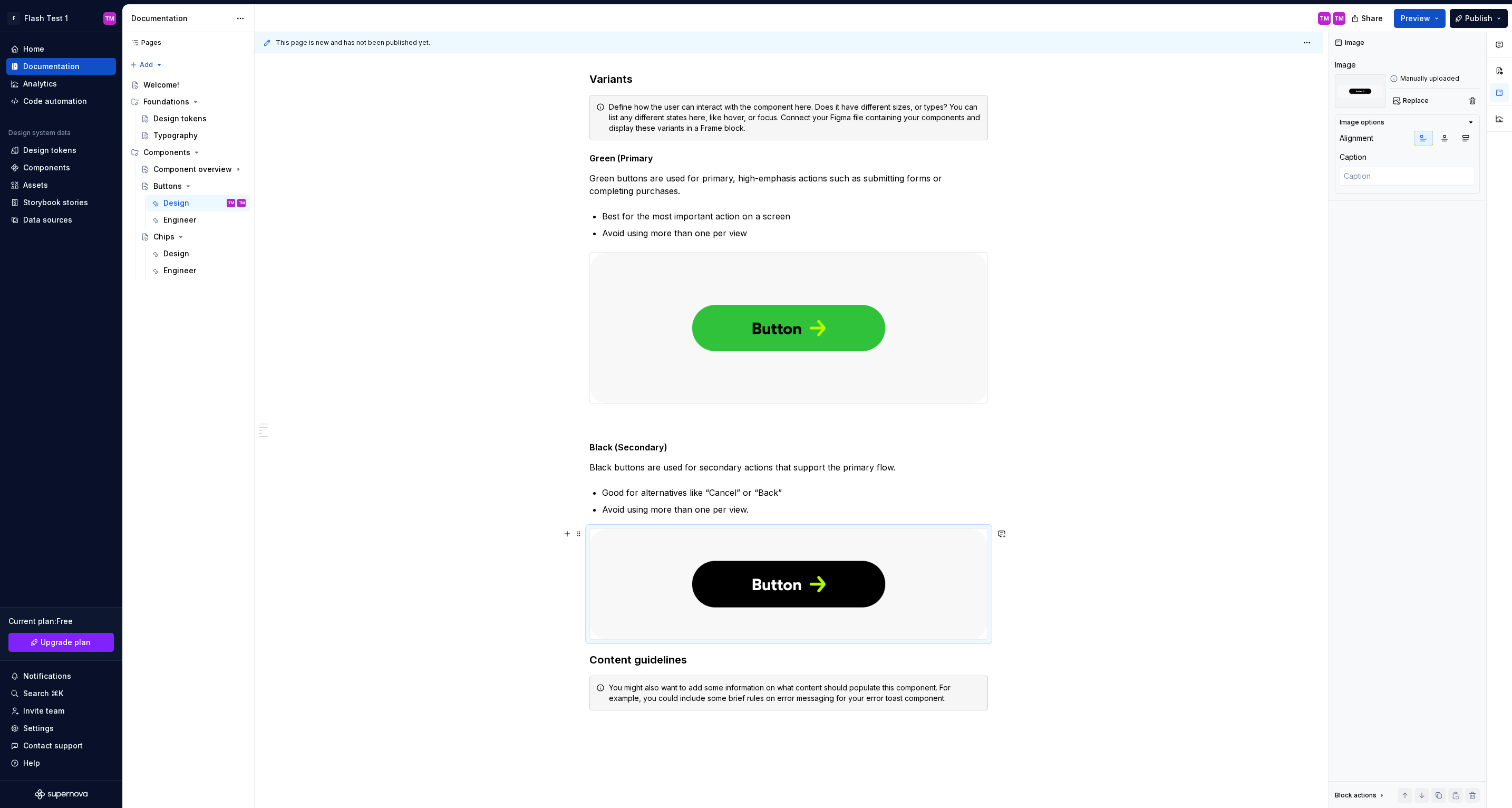
scroll to position [669, 0]
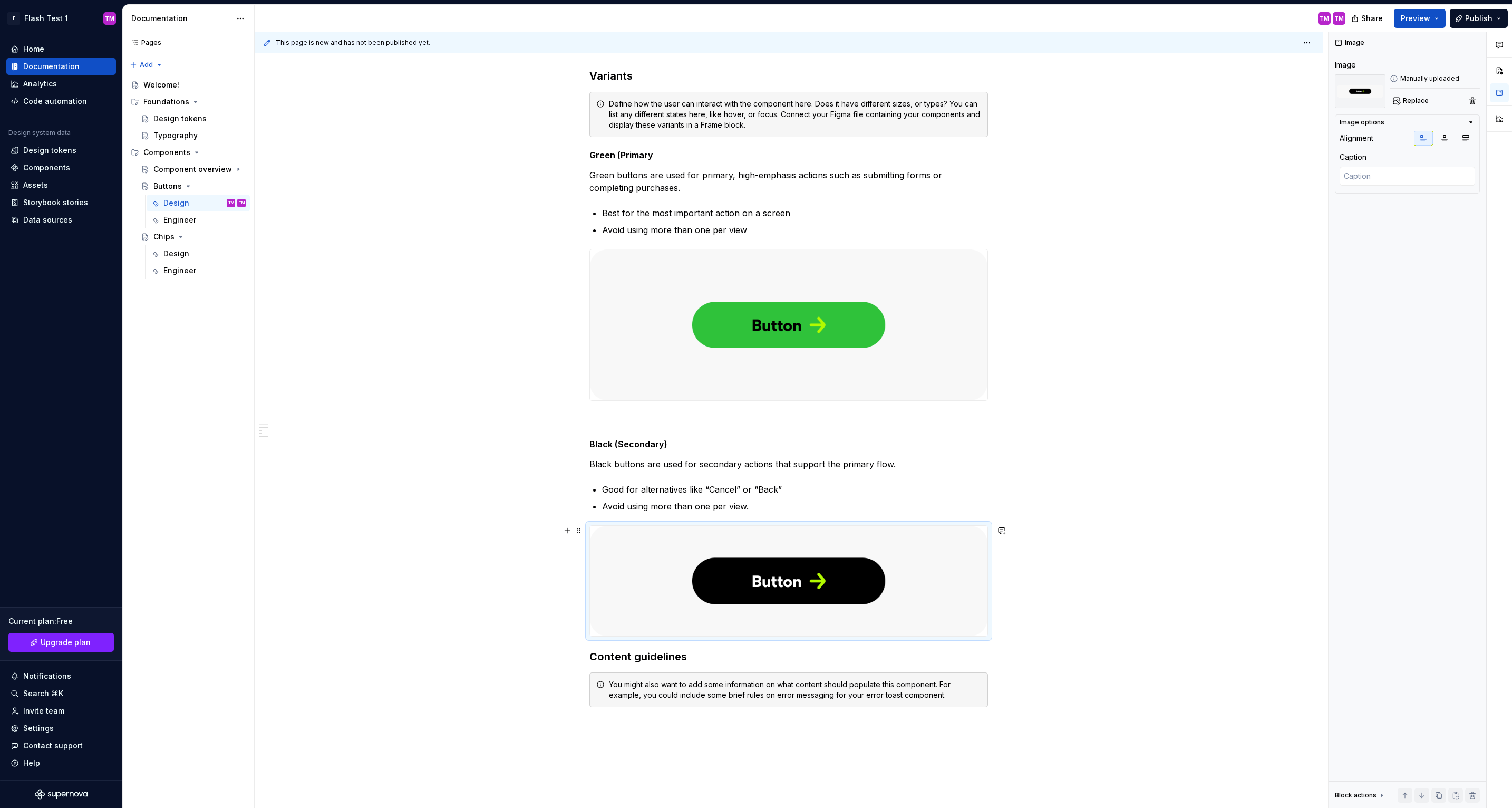
click at [1011, 628] on div "Buttons are the most common interactive element in our design system. They help…" at bounding box center [789, 251] width 1068 height 1473
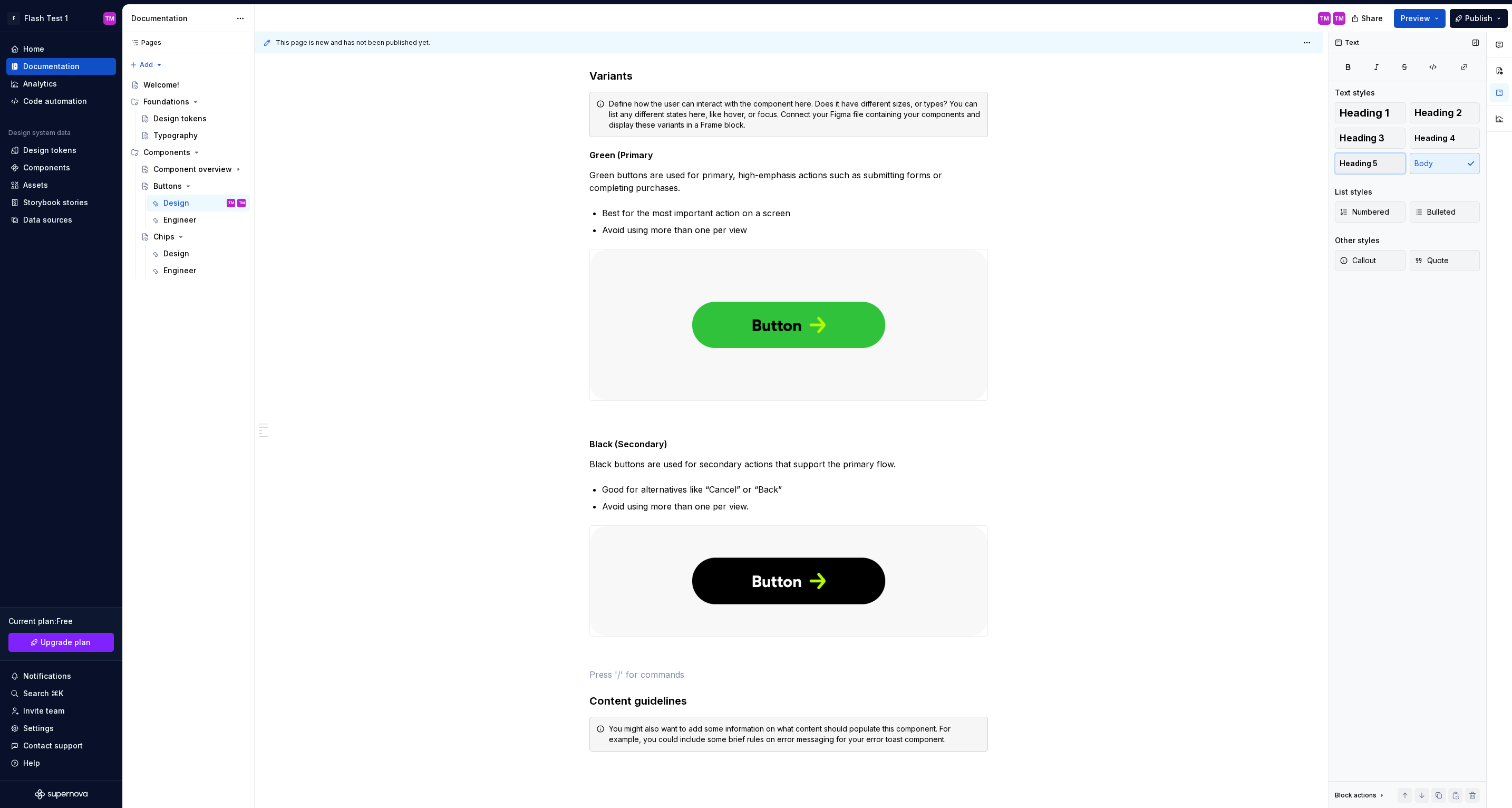
click at [1379, 164] on button "Heading 5" at bounding box center [1370, 163] width 71 height 21
click at [668, 680] on h5 at bounding box center [788, 680] width 398 height 10
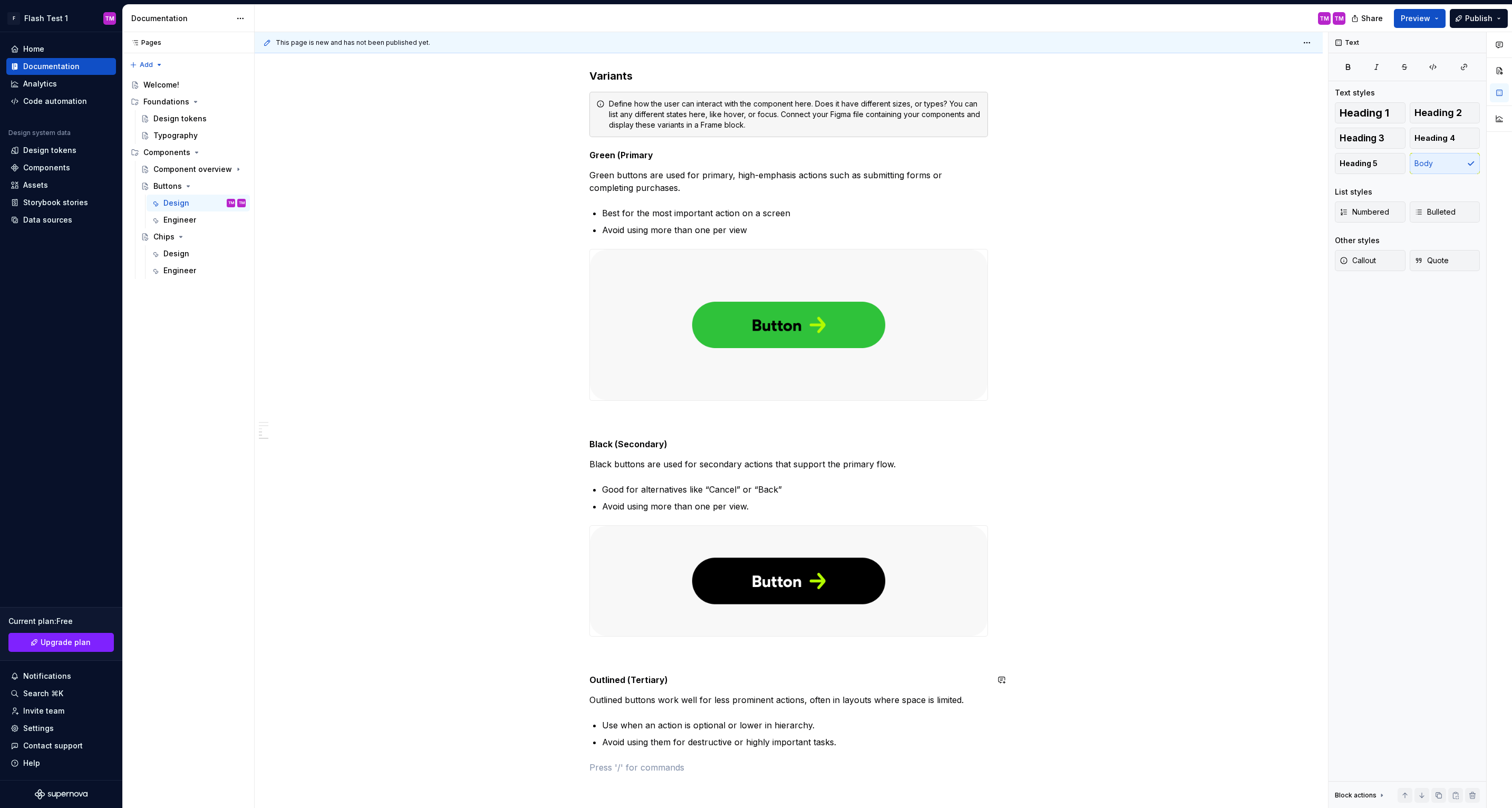
scroll to position [1003, 0]
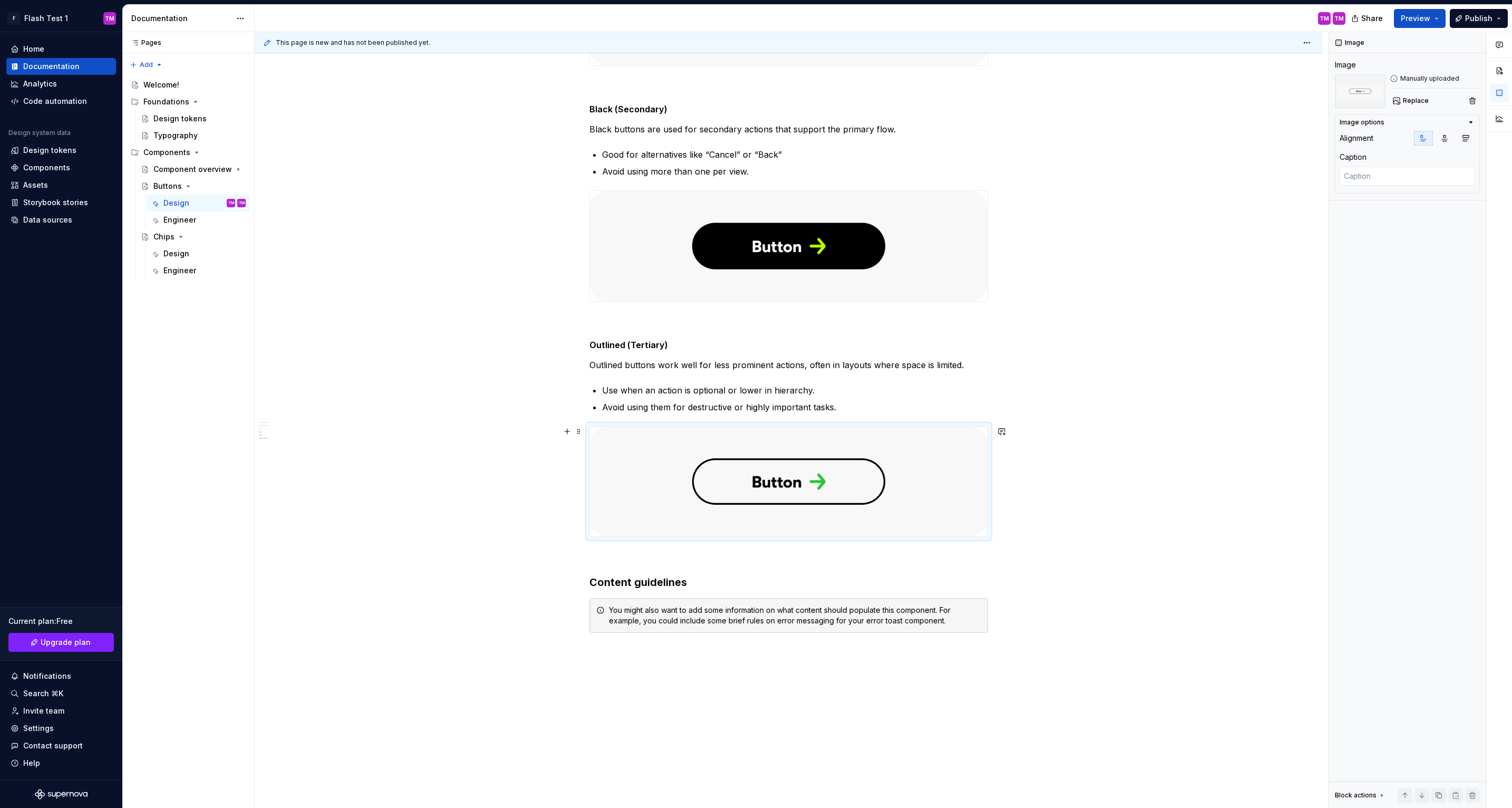
click at [1067, 508] on div "Buttons are the most common interactive element in our design system. They help…" at bounding box center [789, 46] width 1068 height 1734
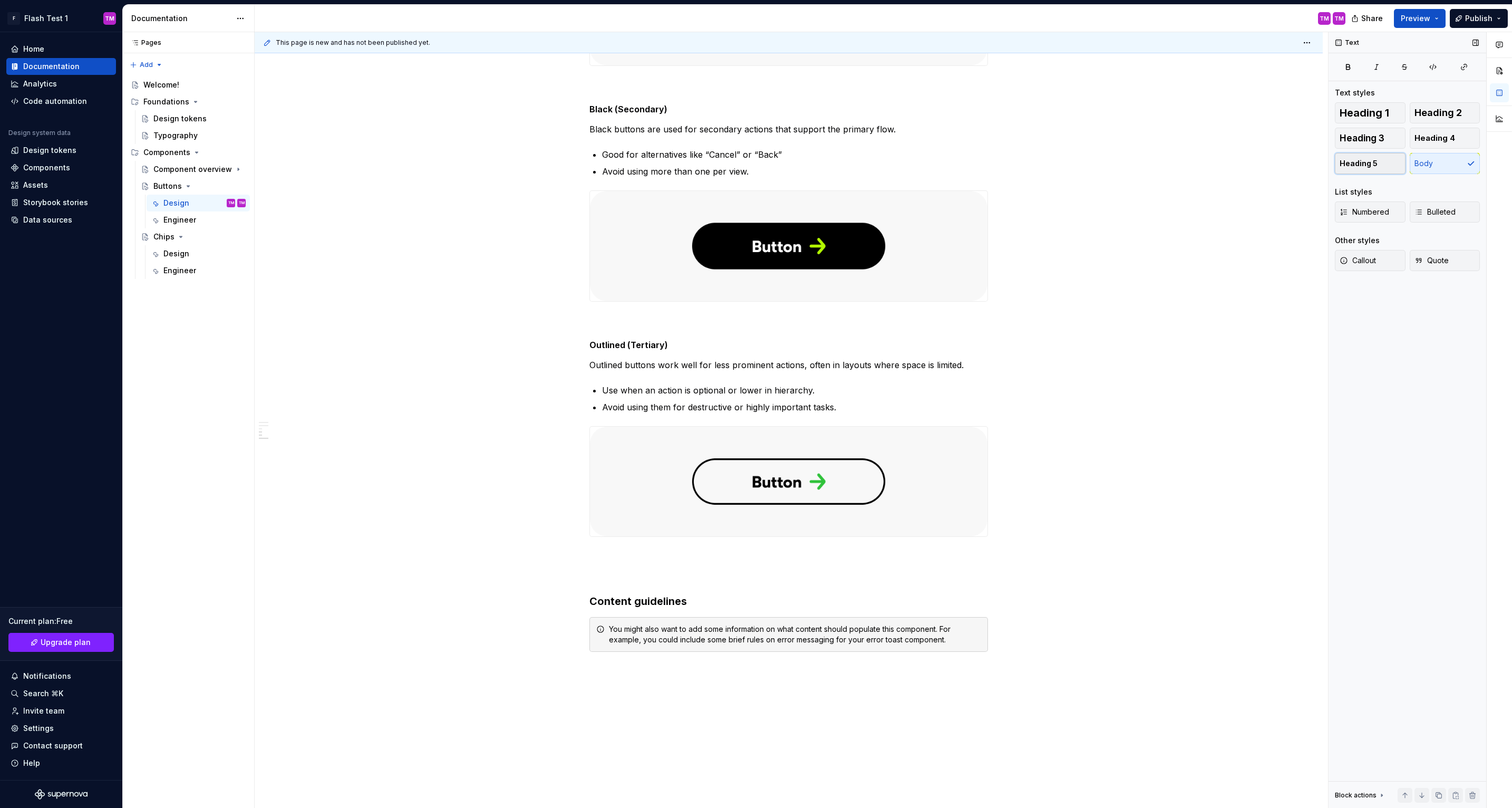
click at [1366, 164] on span "Heading 5" at bounding box center [1359, 163] width 38 height 10
click at [733, 583] on h5 at bounding box center [788, 580] width 398 height 10
click at [629, 574] on h5 at bounding box center [788, 580] width 398 height 10
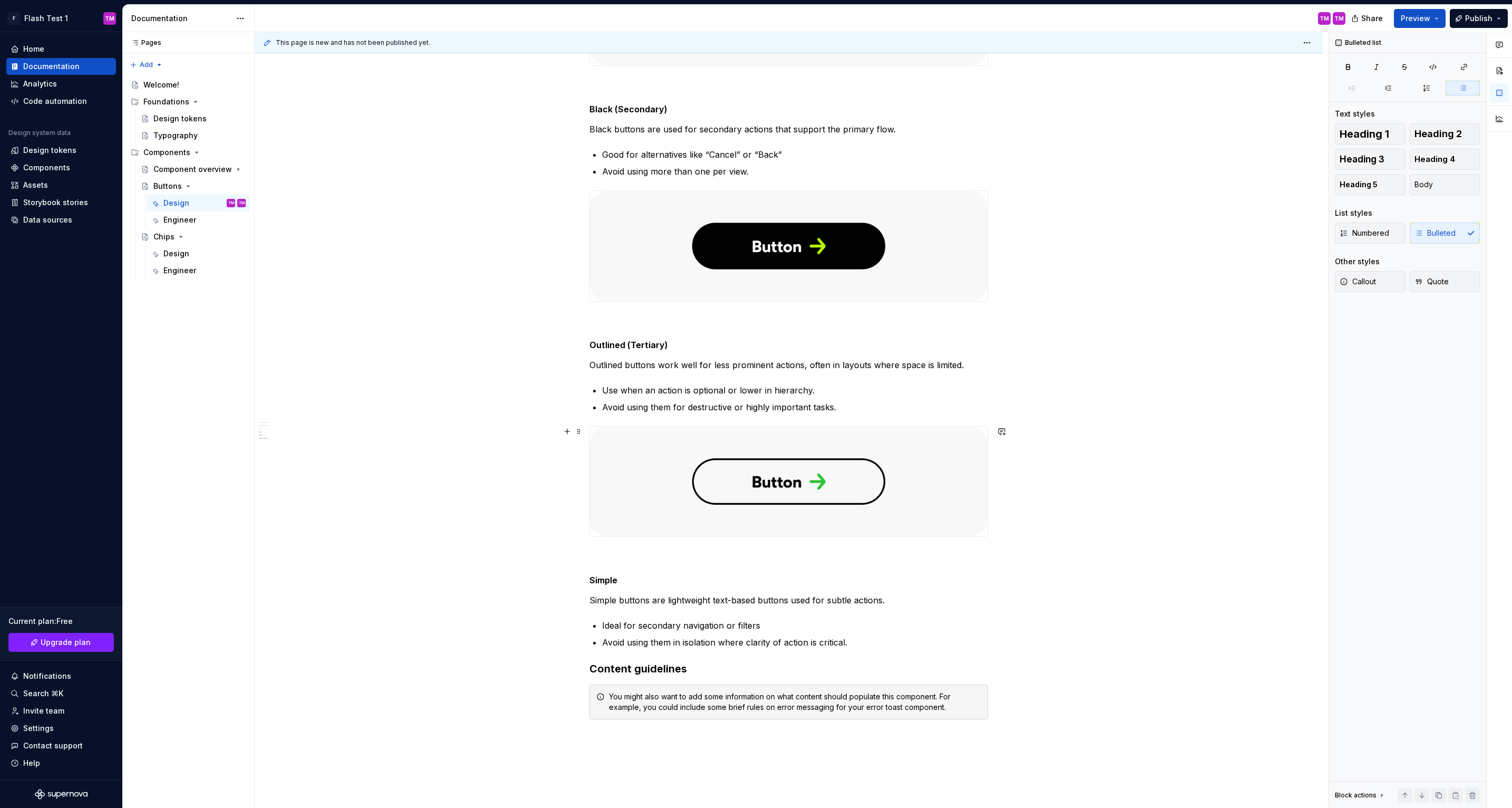
click at [1068, 494] on div "Buttons are the most common interactive element in our design system. They help…" at bounding box center [789, 90] width 1068 height 1820
click at [857, 648] on p "Avoid using them in isolation where clarity of action is critical." at bounding box center [795, 642] width 386 height 13
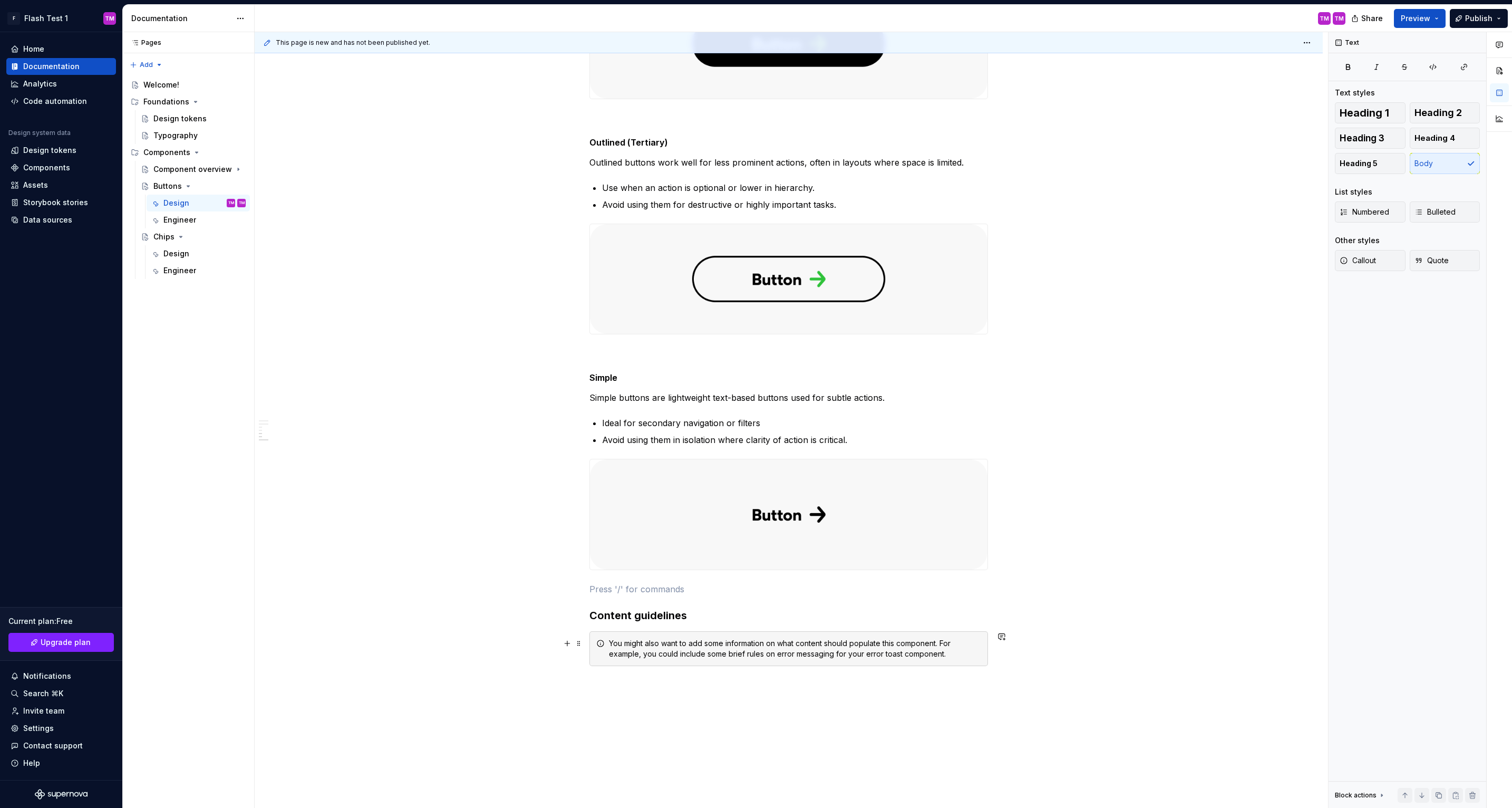
scroll to position [1208, 0]
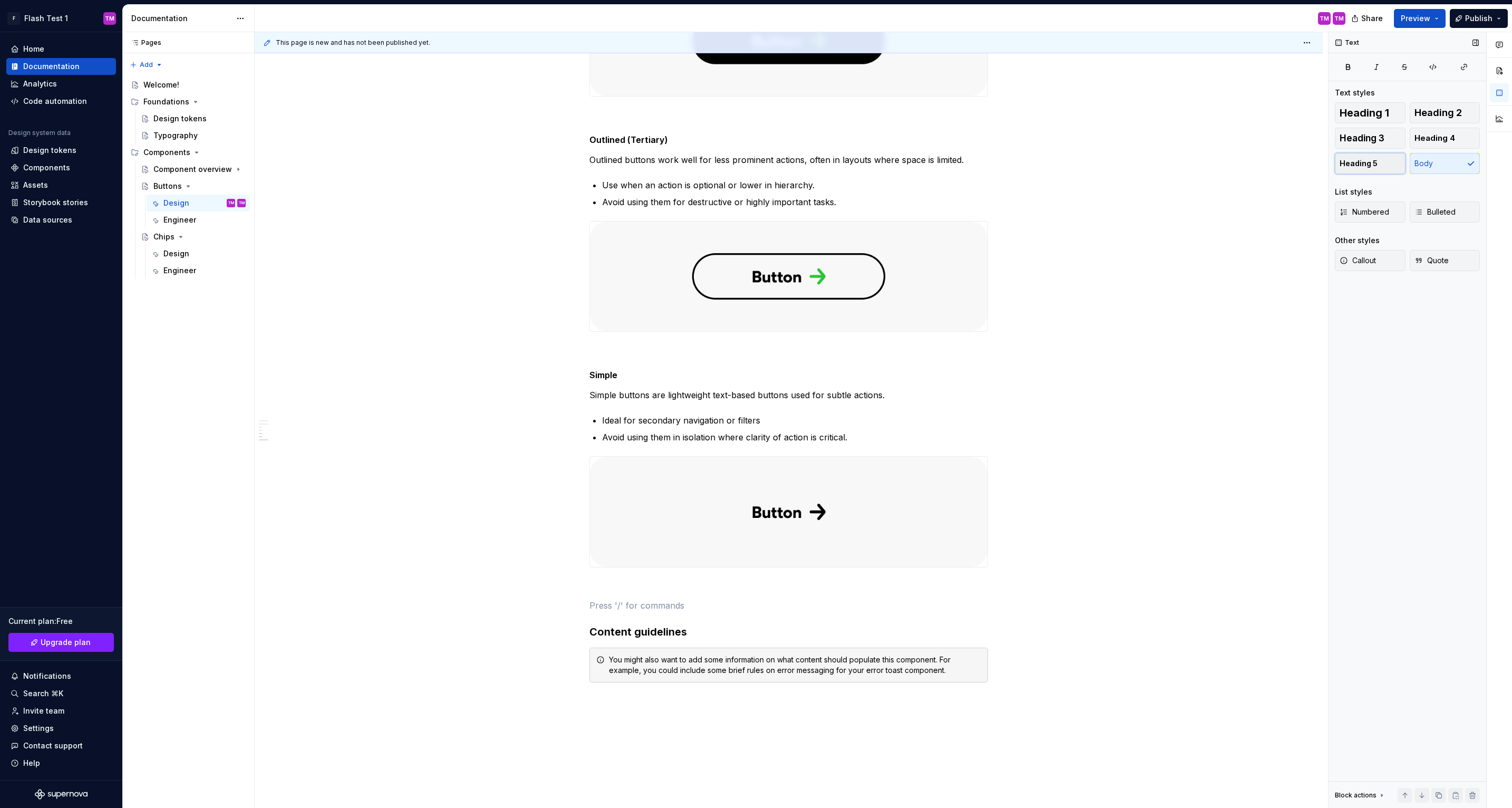
click at [1362, 166] on span "Heading 5" at bounding box center [1359, 163] width 38 height 10
click at [675, 613] on h5 at bounding box center [788, 610] width 398 height 10
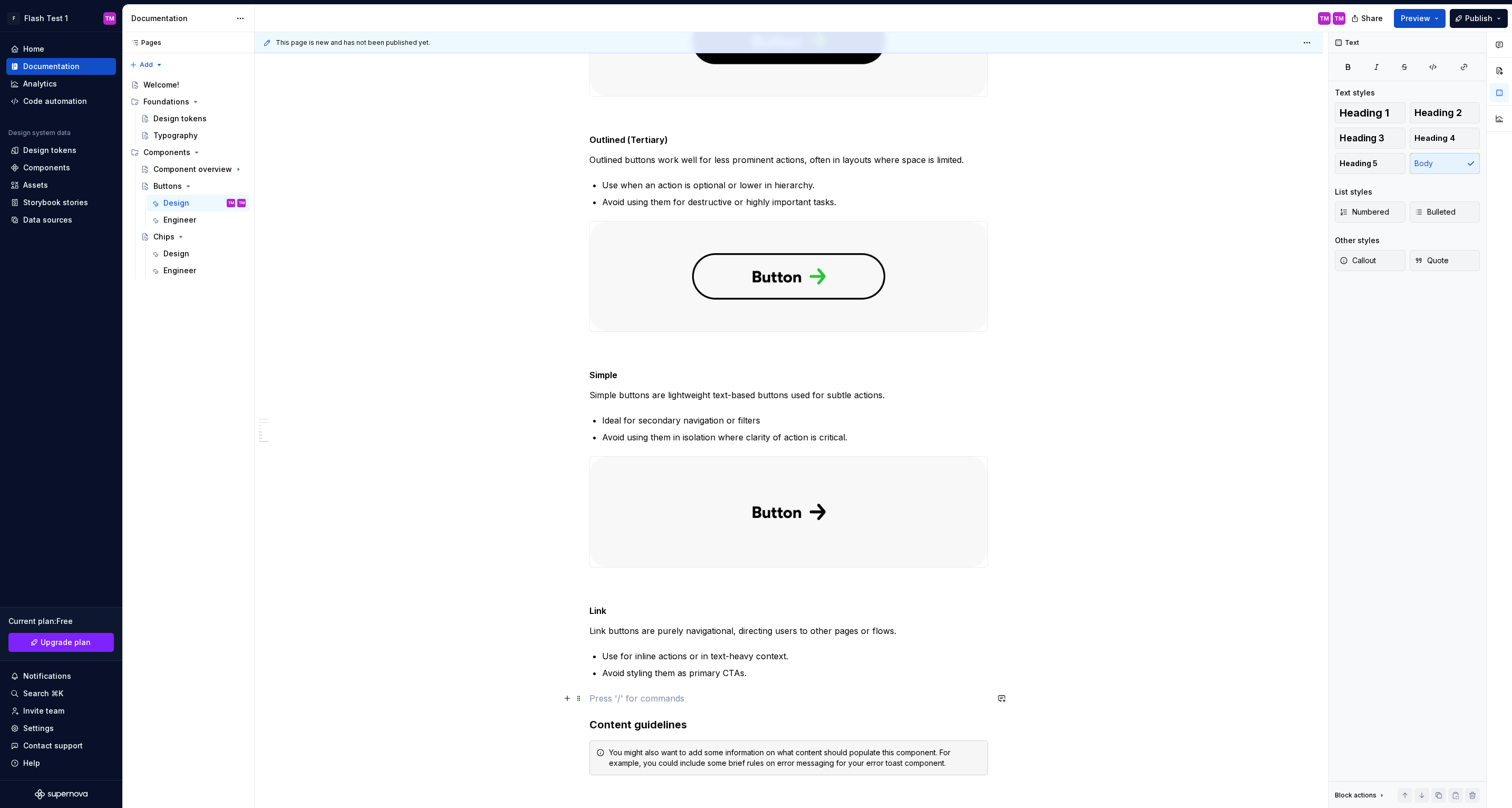
click at [670, 702] on p at bounding box center [788, 698] width 398 height 13
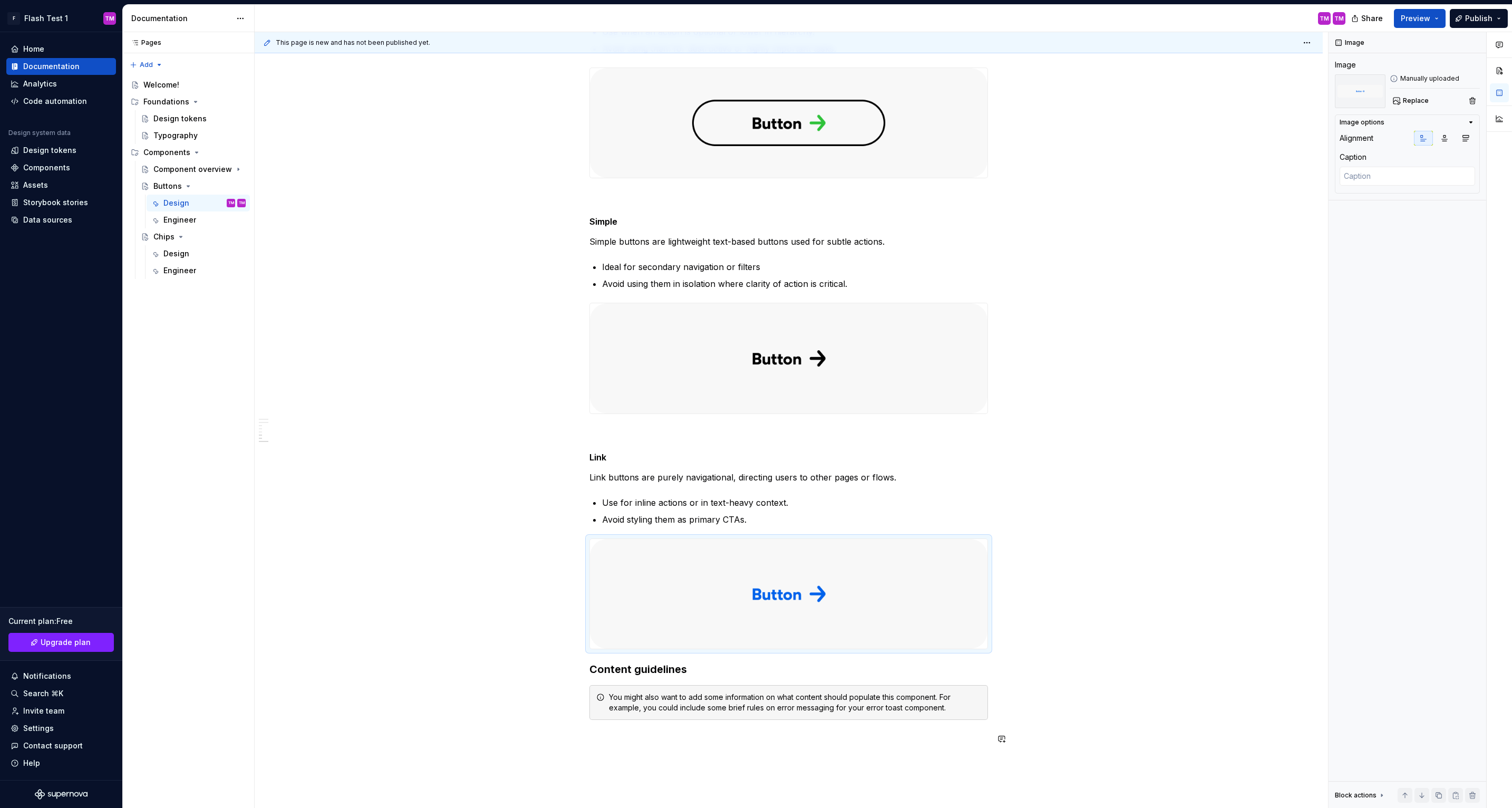
scroll to position [1497, 0]
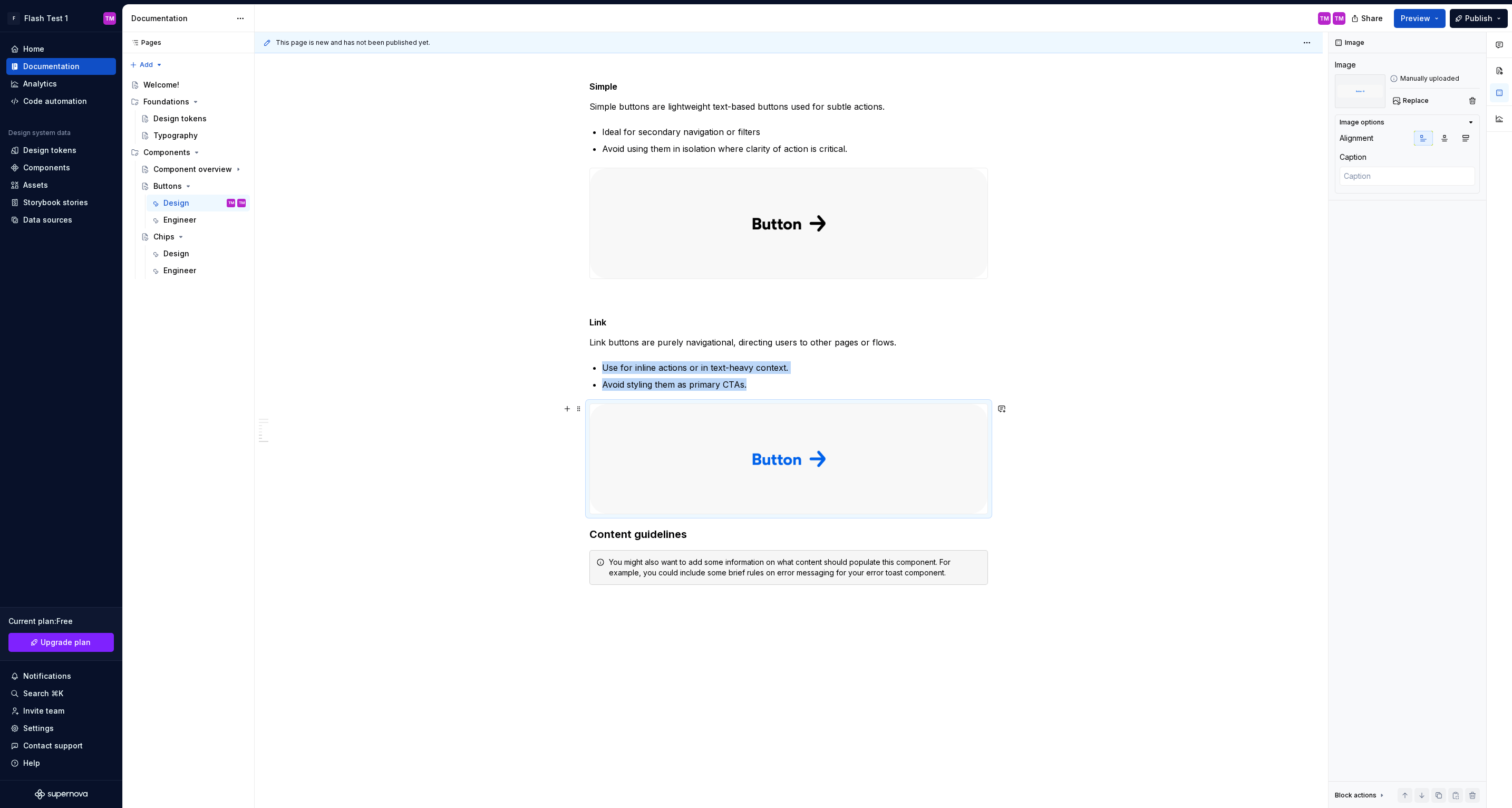
click at [1092, 521] on div "This page is new and has not been published yet. Buttons Edit header Design Eng…" at bounding box center [791, 420] width 1074 height 776
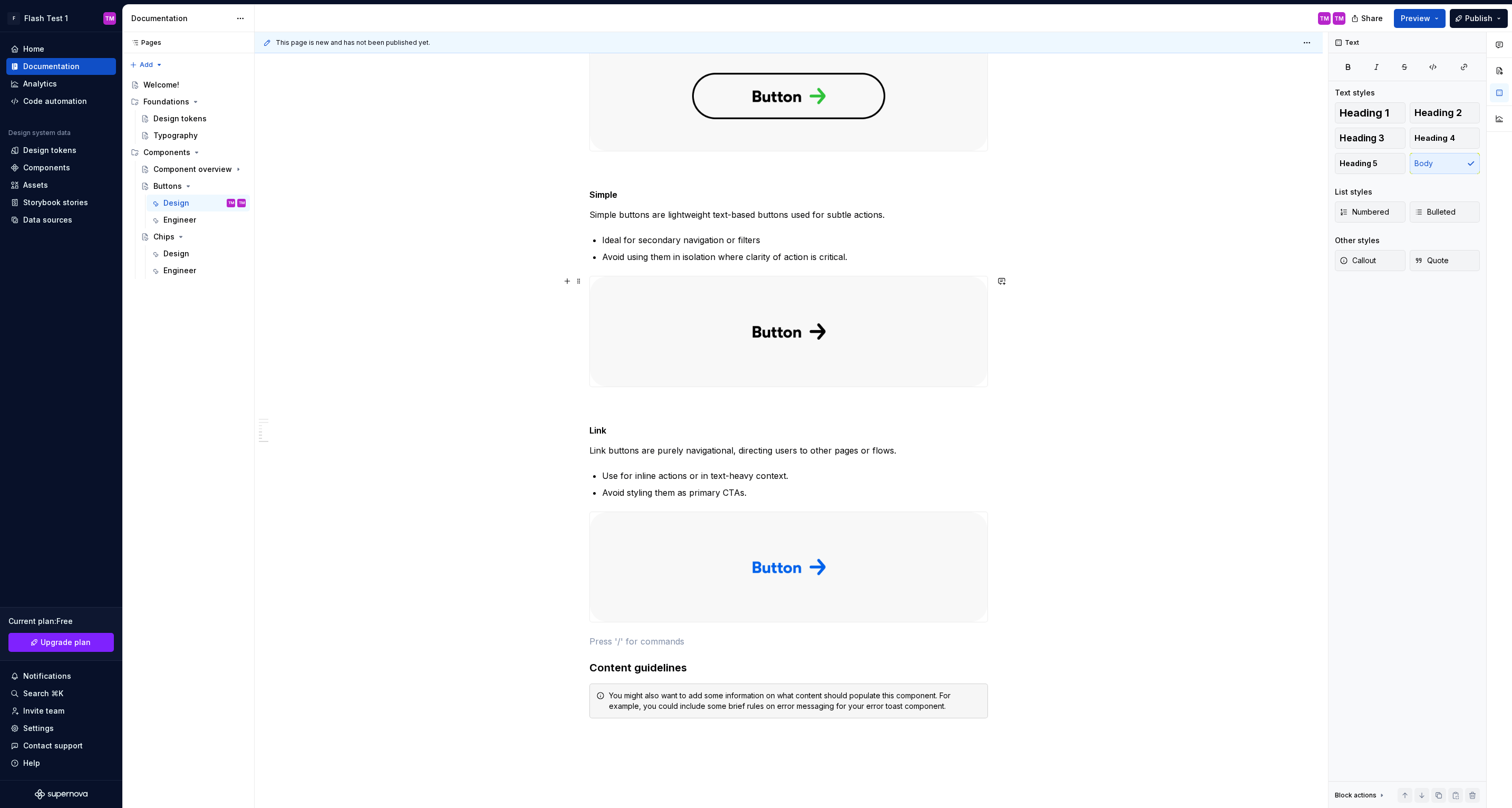
scroll to position [1295, 0]
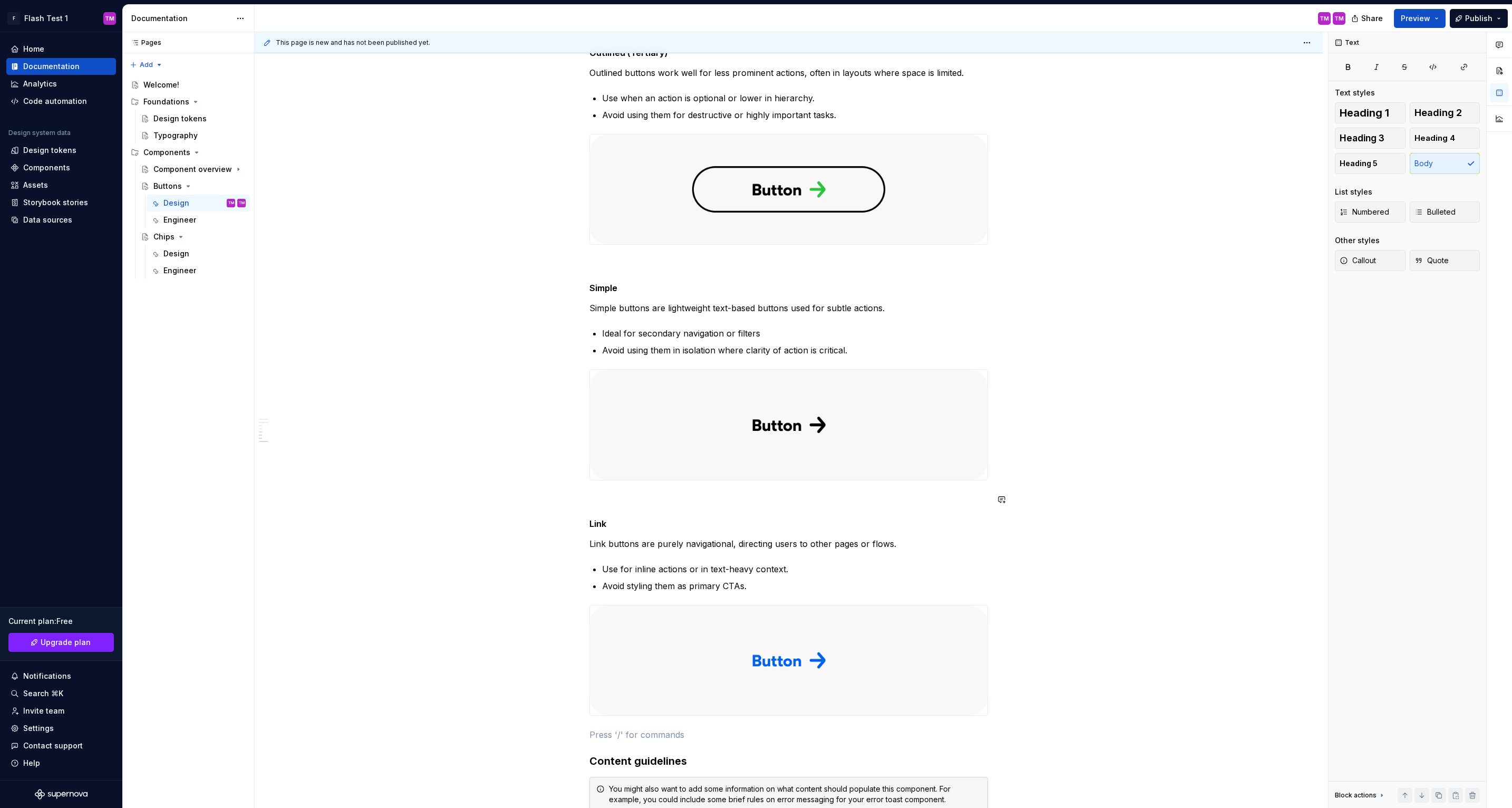
click at [684, 502] on p at bounding box center [788, 499] width 398 height 13
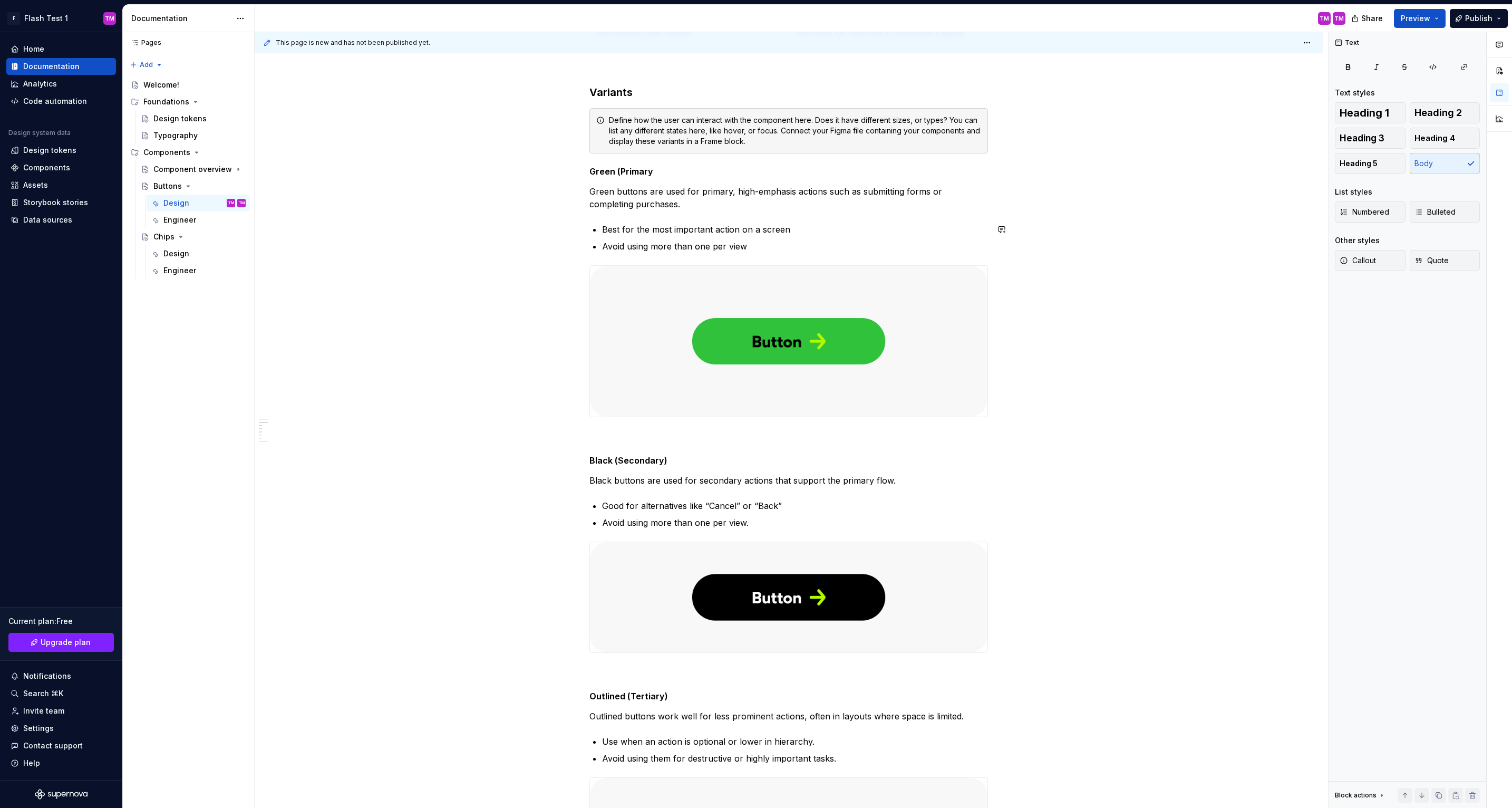
scroll to position [644, 0]
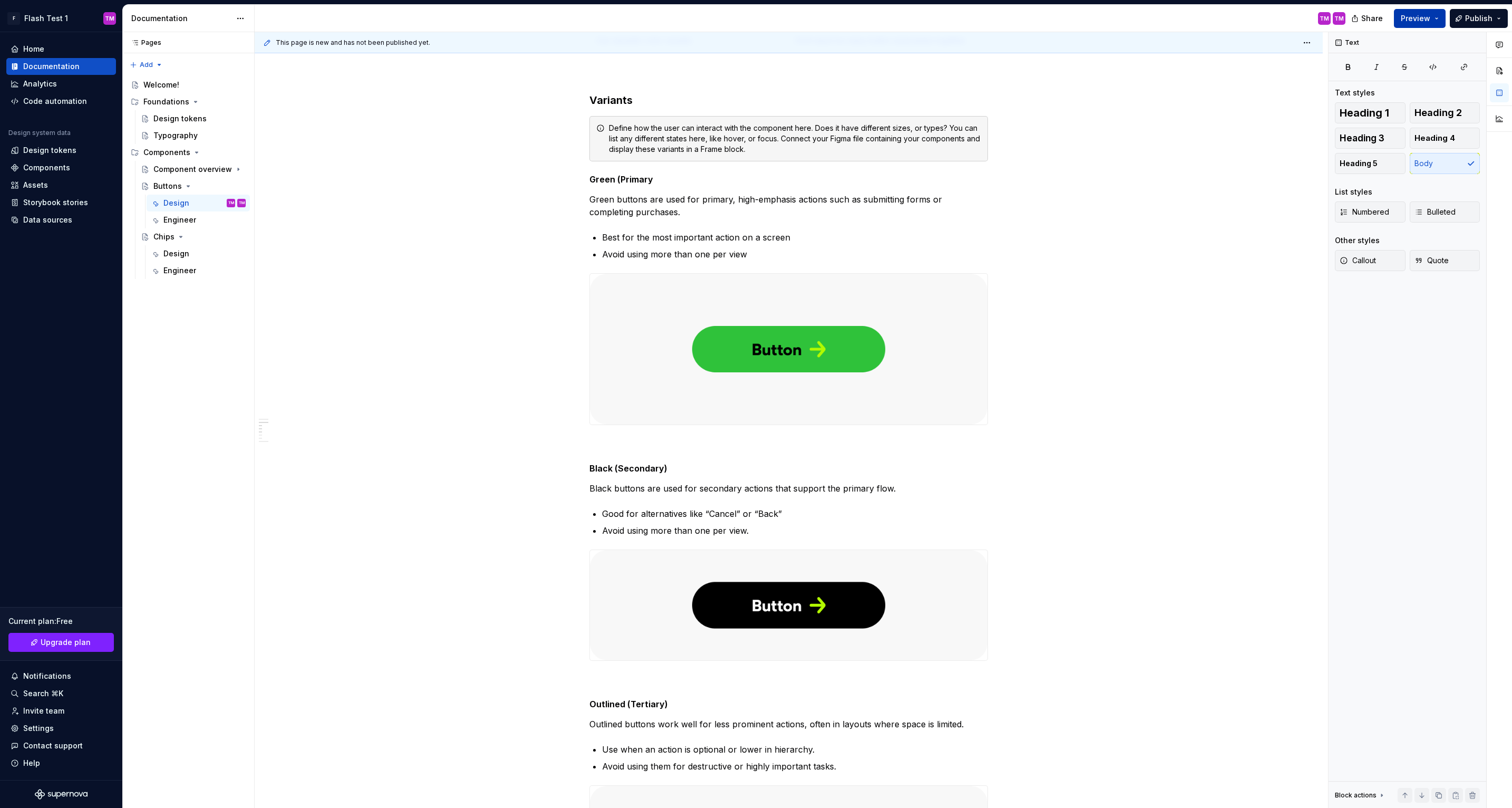
click at [1436, 9] on button "Preview" at bounding box center [1419, 18] width 51 height 19
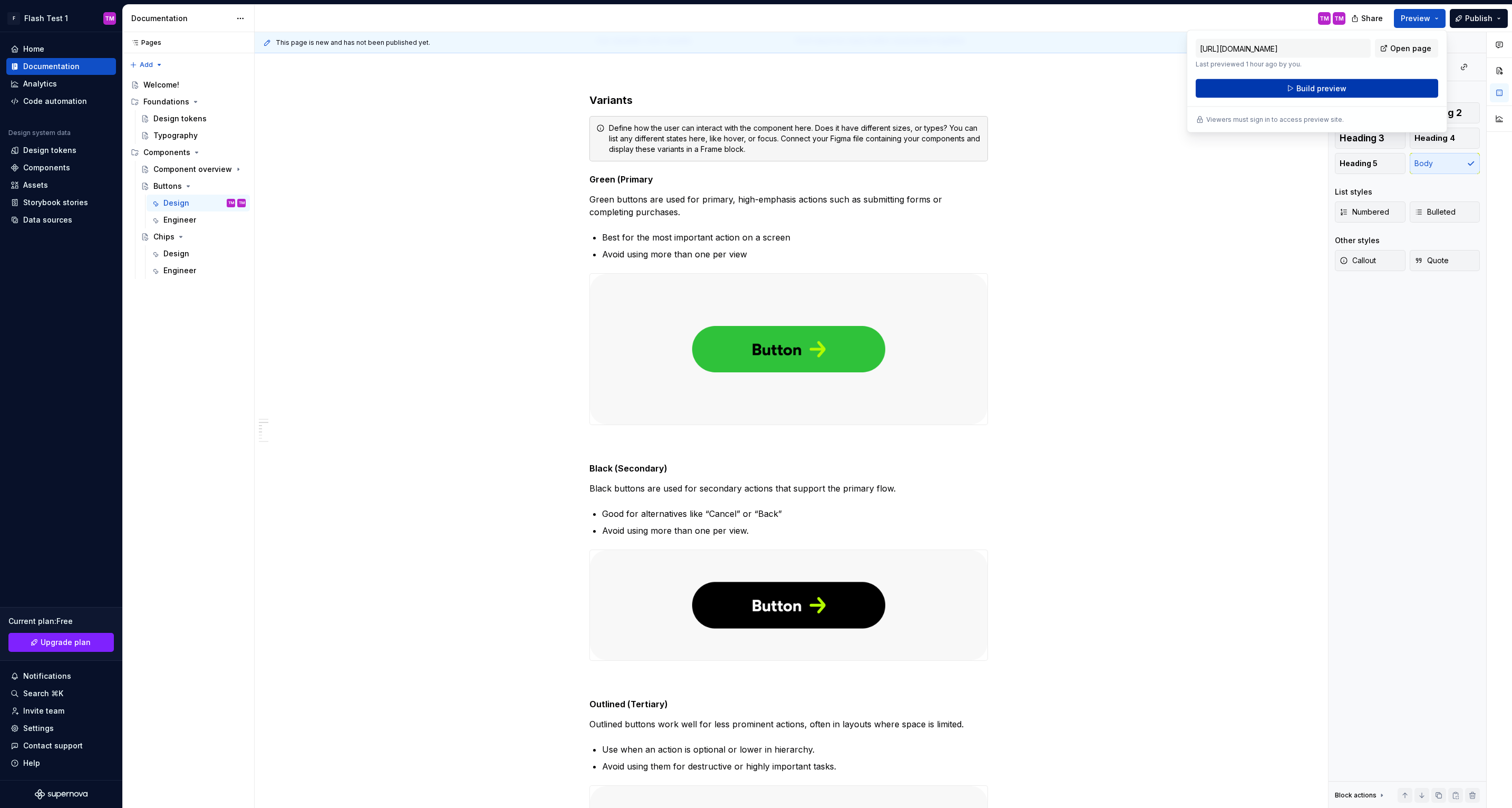
click at [1353, 81] on button "Build preview" at bounding box center [1317, 89] width 242 height 19
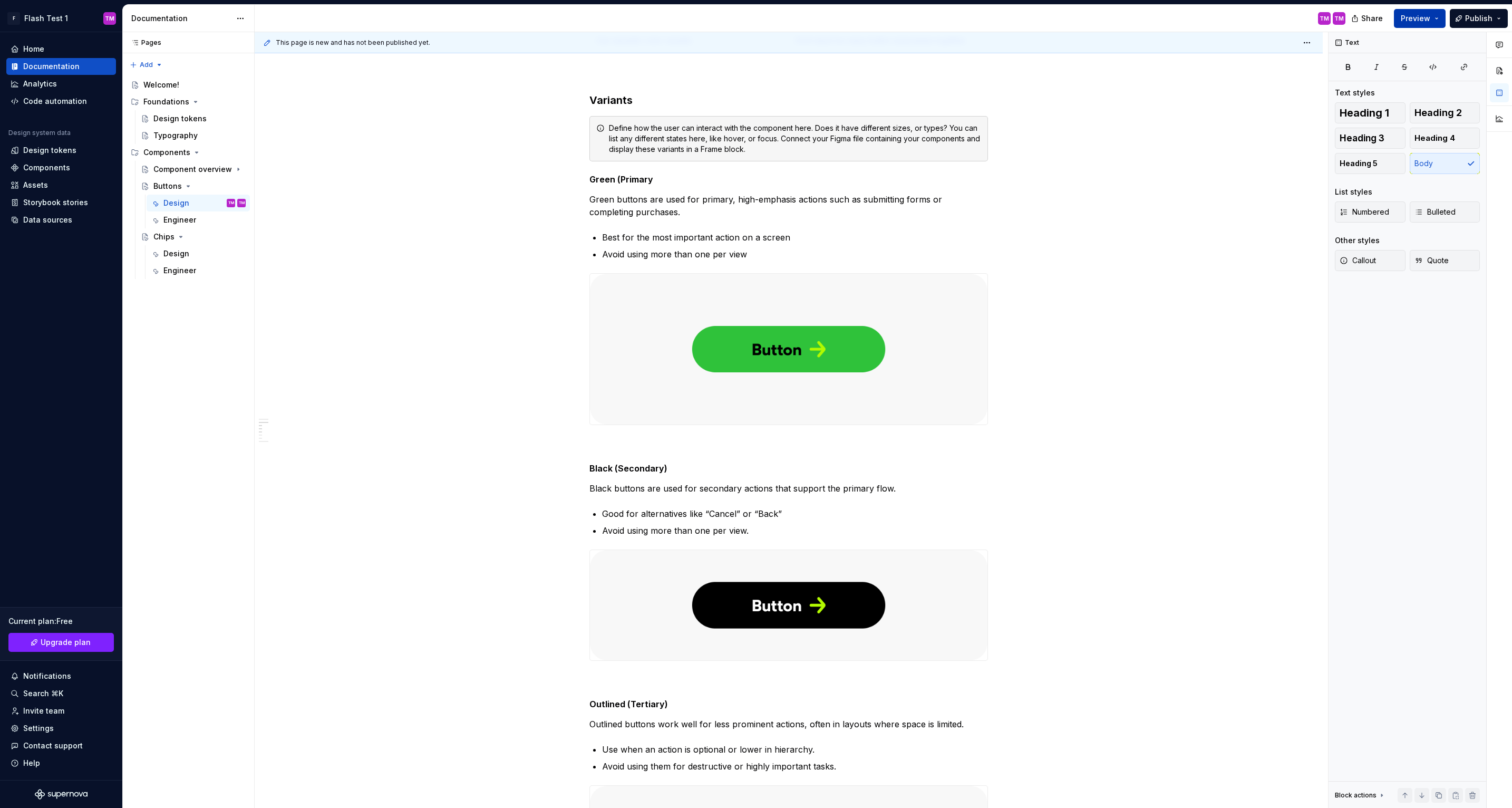
click at [1435, 14] on button "Preview" at bounding box center [1419, 18] width 51 height 19
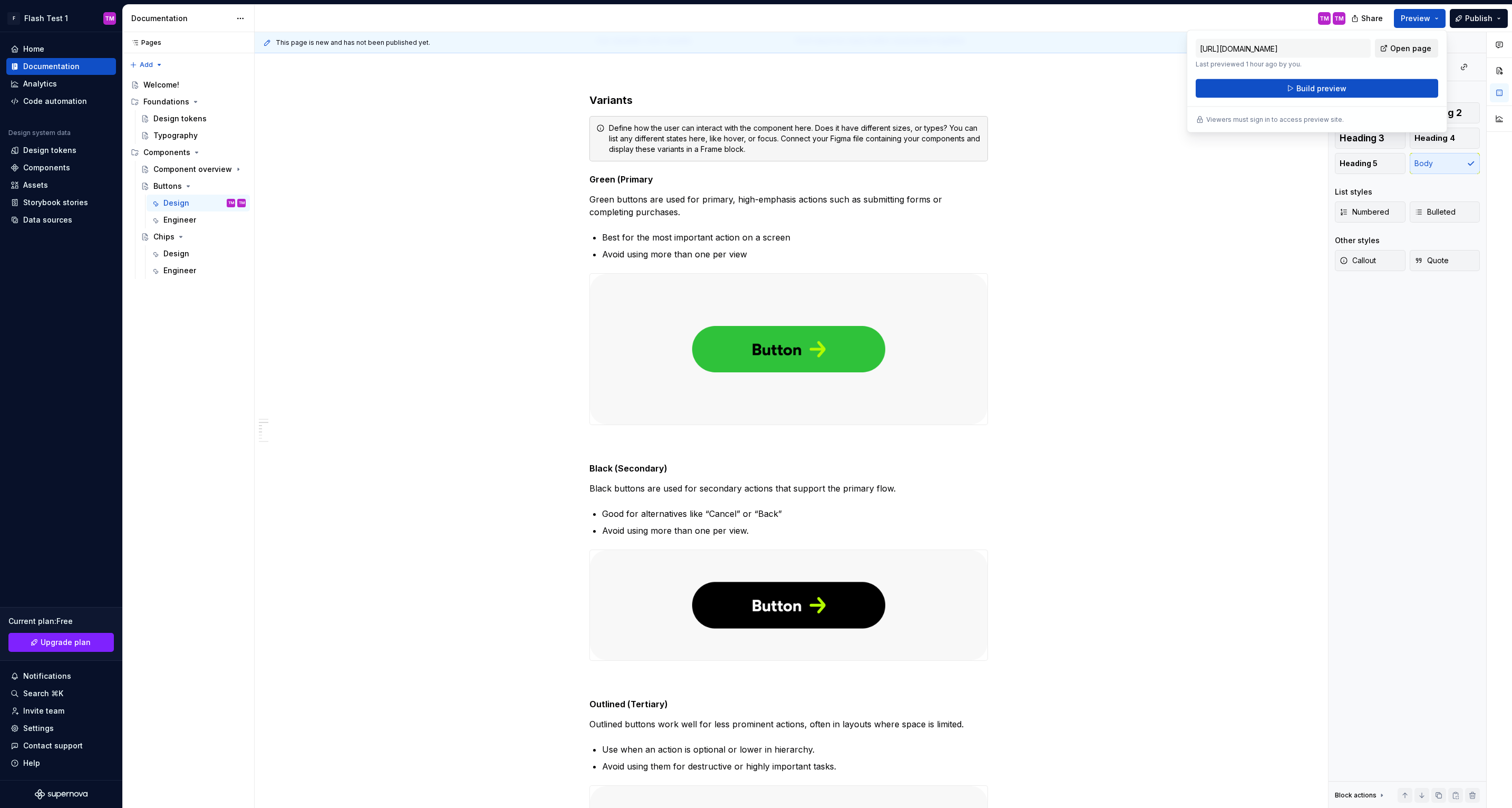
click at [1420, 48] on span "Open page" at bounding box center [1410, 49] width 41 height 10
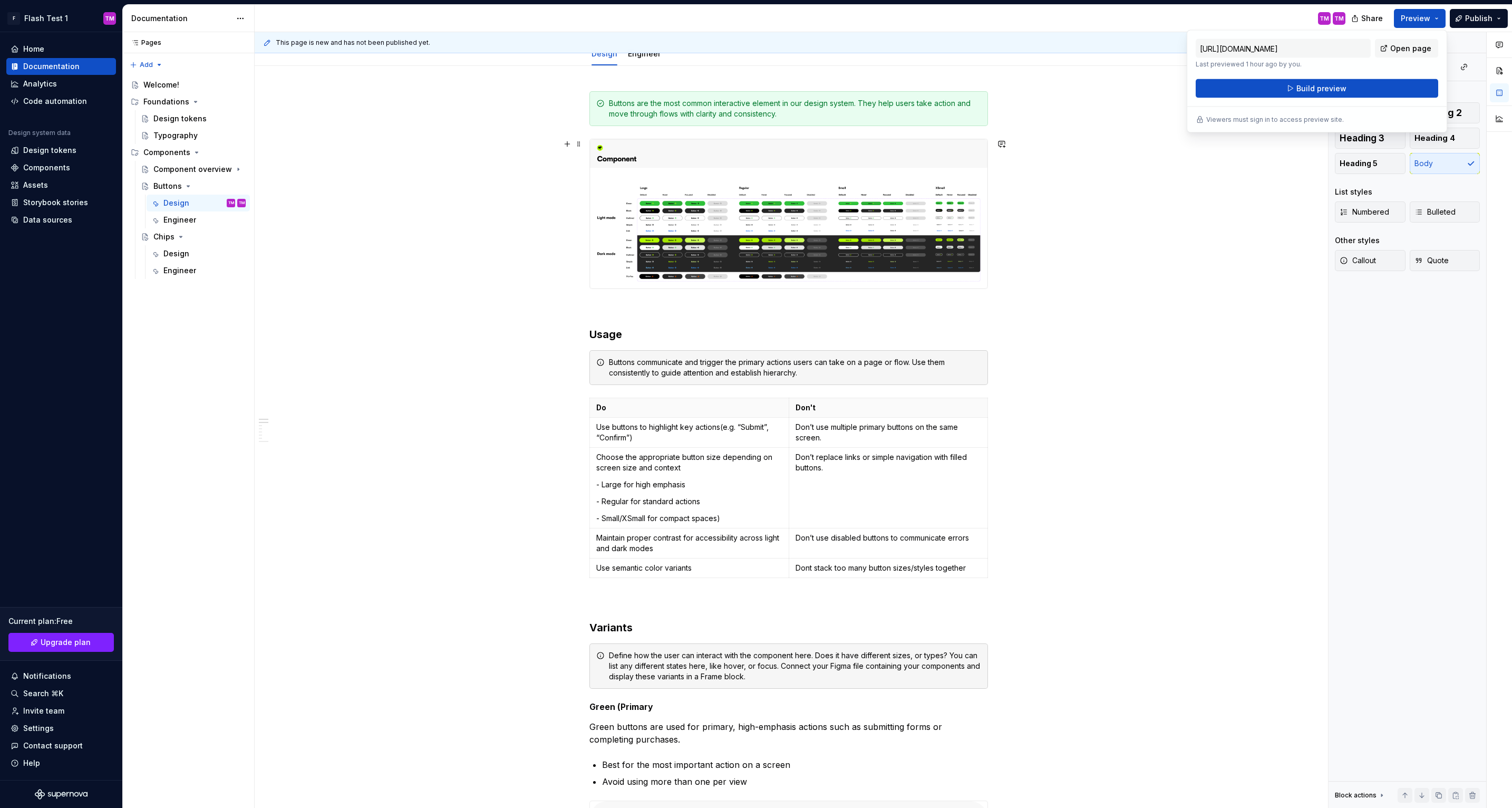
scroll to position [0, 0]
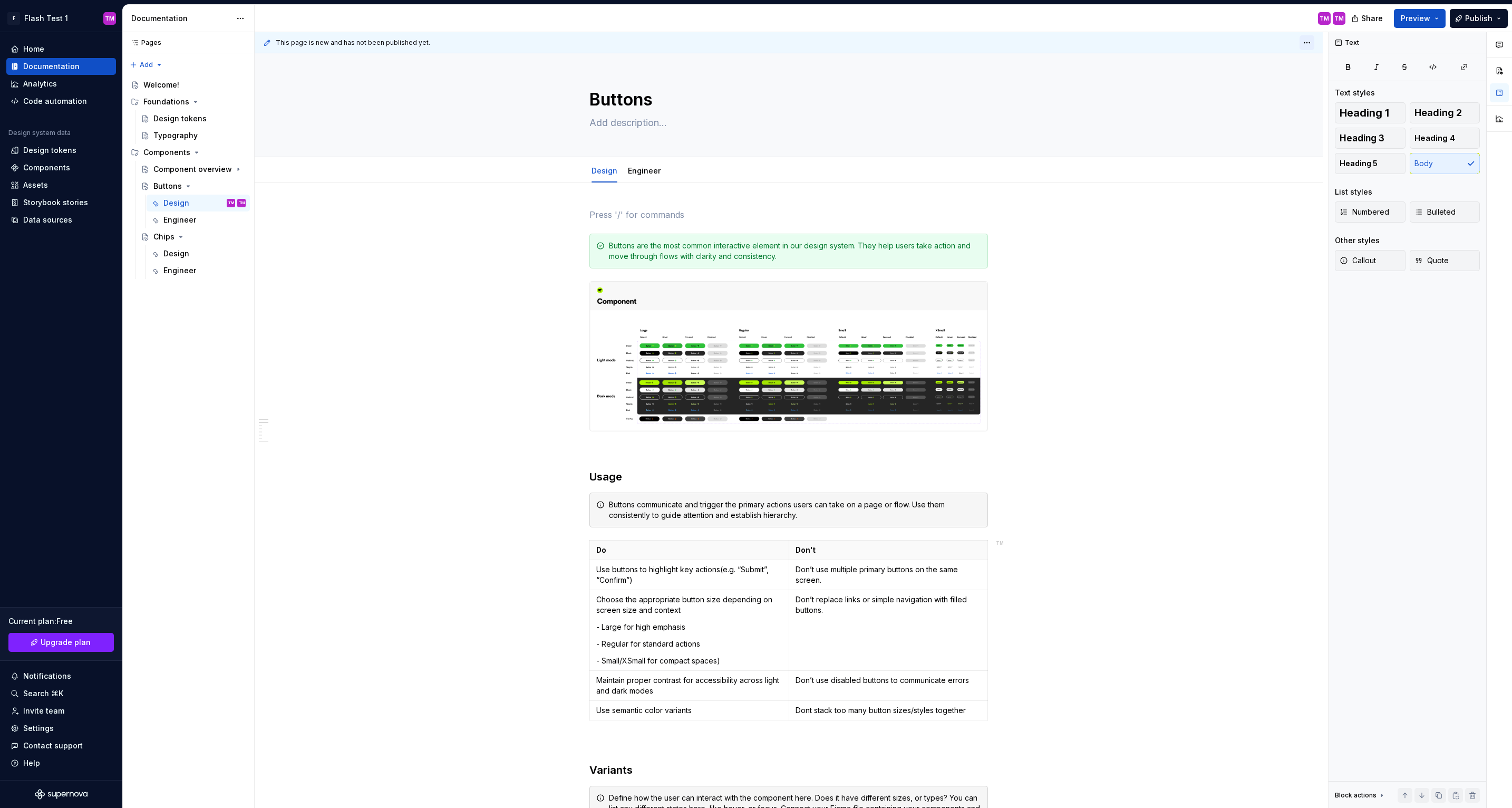
click at [1315, 41] on html "F Flash Test 1 TM Home Documentation Analytics Code automation Design system da…" at bounding box center [756, 404] width 1512 height 808
click at [1406, 24] on html "F Flash Test 1 TM Home Documentation Analytics Code automation Design system da…" at bounding box center [756, 404] width 1512 height 808
click at [1418, 21] on span "Preview" at bounding box center [1415, 18] width 30 height 10
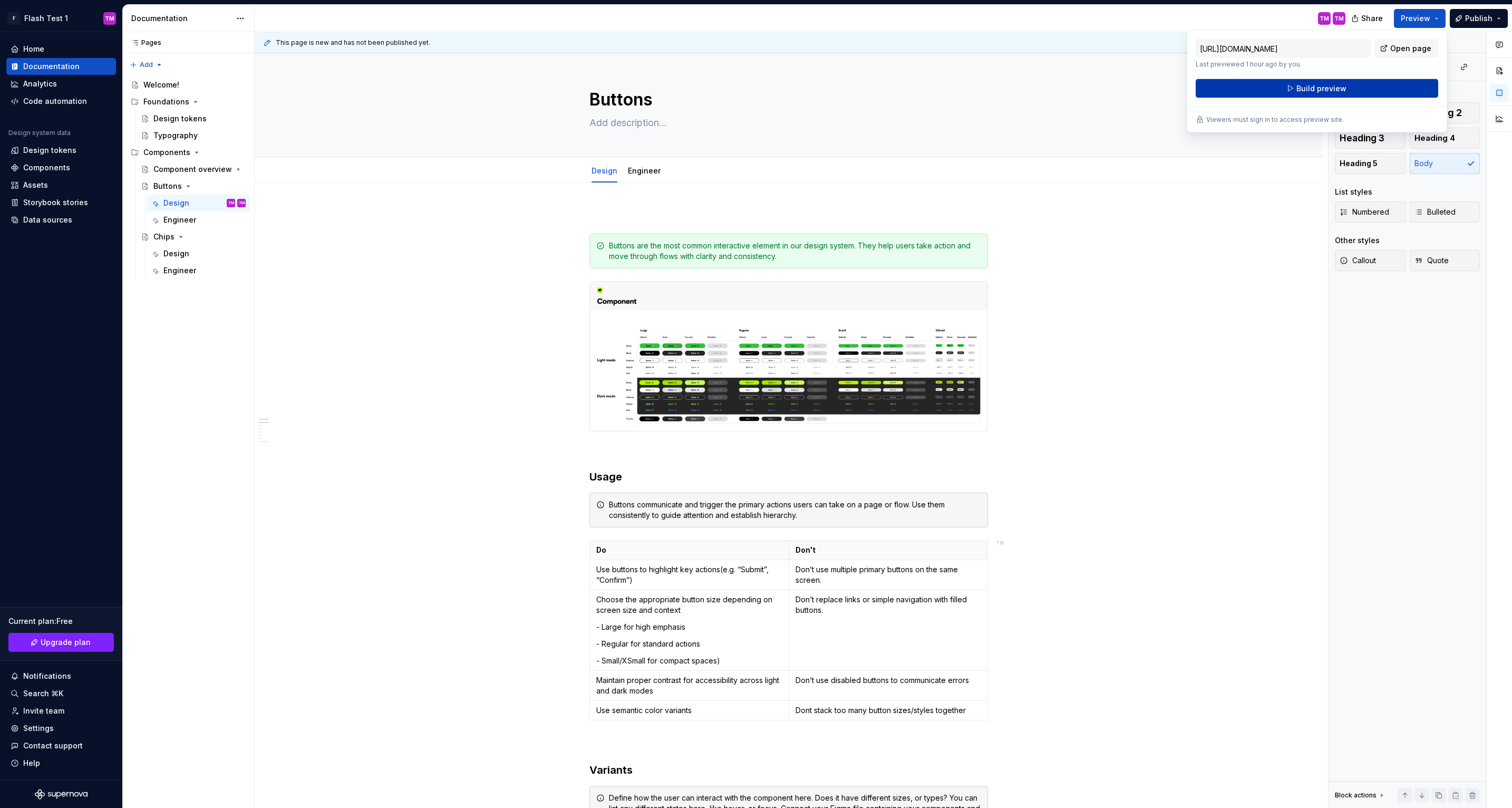
click at [1353, 92] on button "Build preview" at bounding box center [1317, 89] width 242 height 19
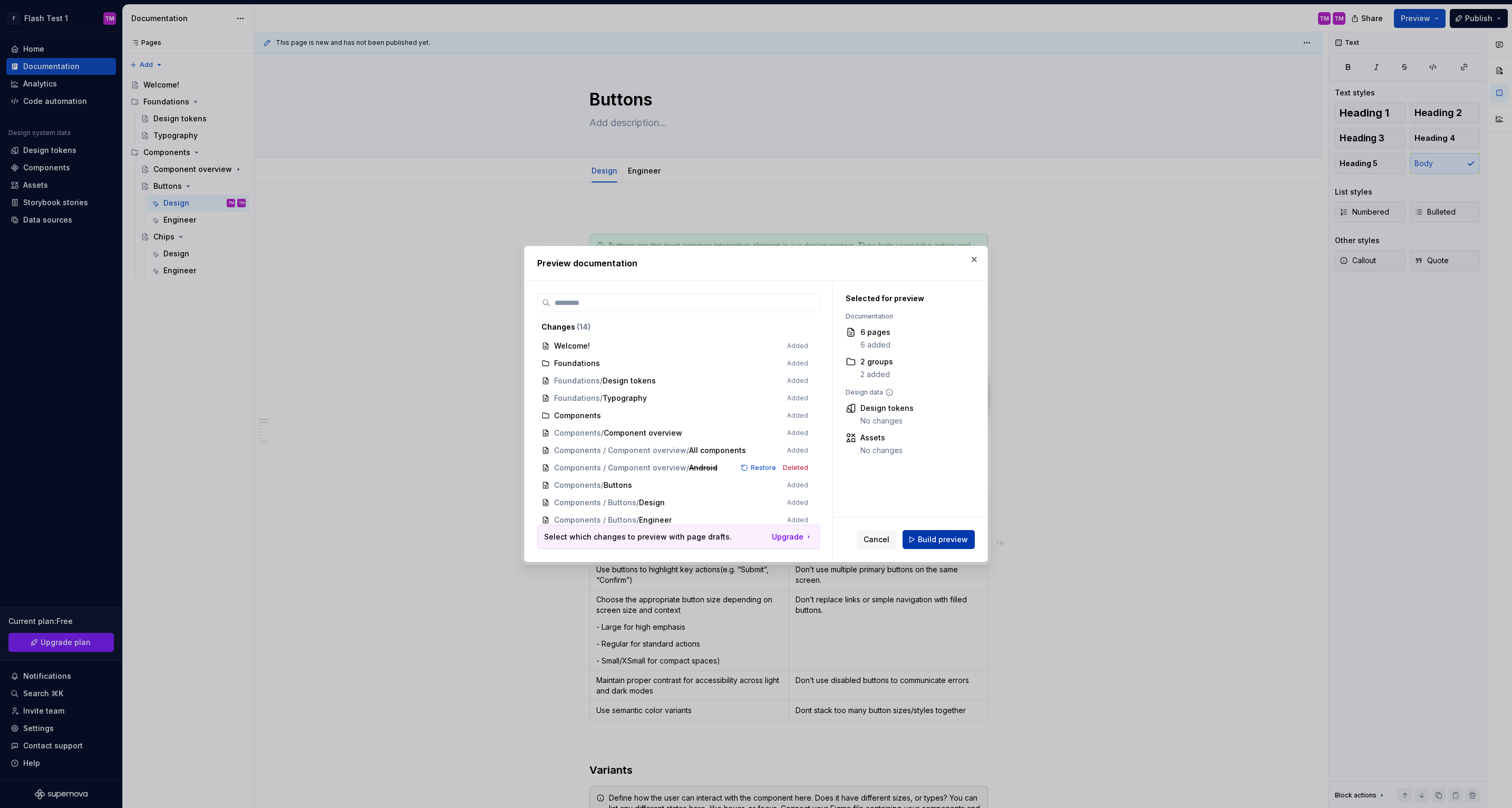
click at [958, 534] on span "Build preview" at bounding box center [942, 540] width 50 height 10
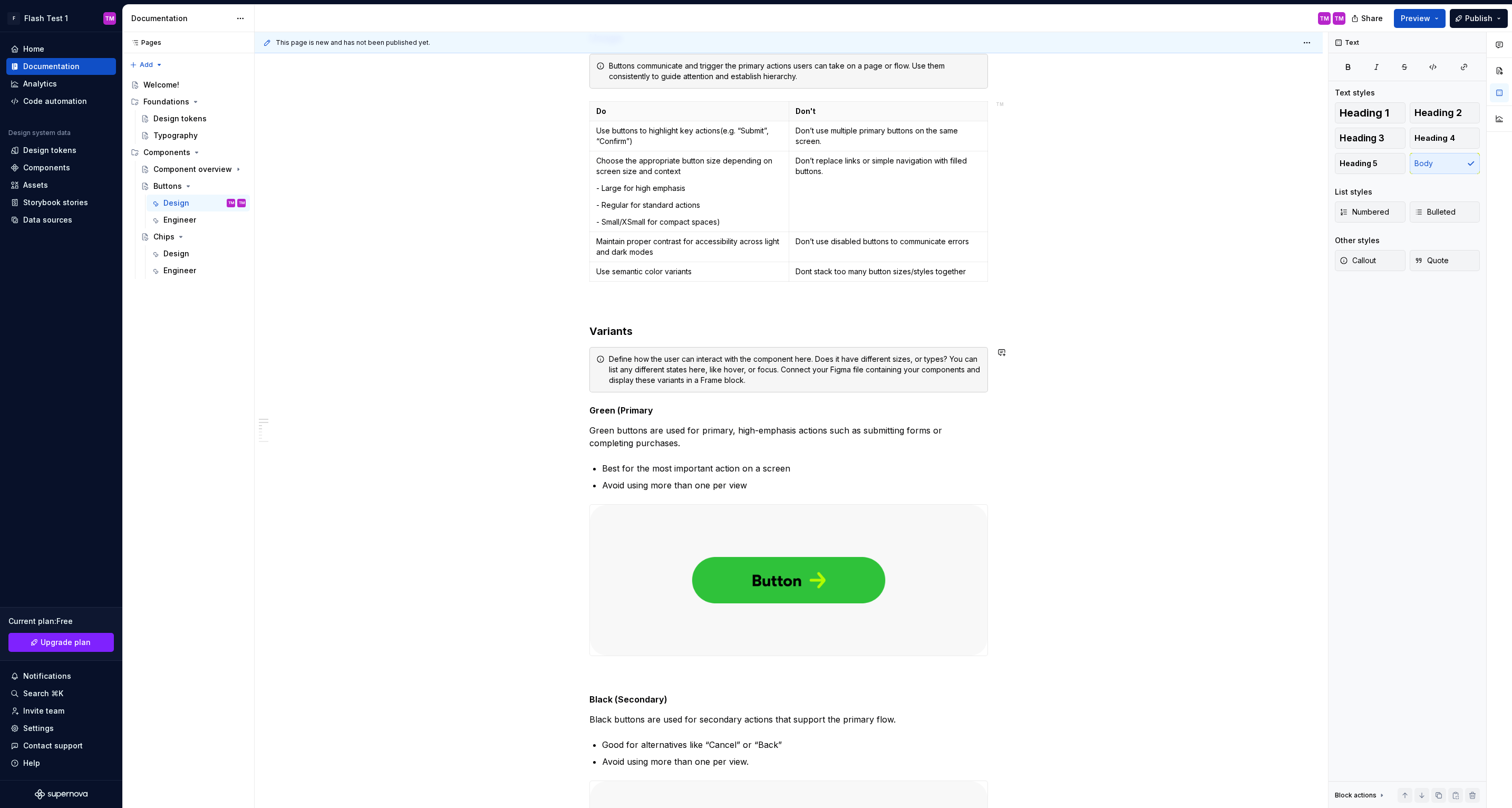
scroll to position [329, 0]
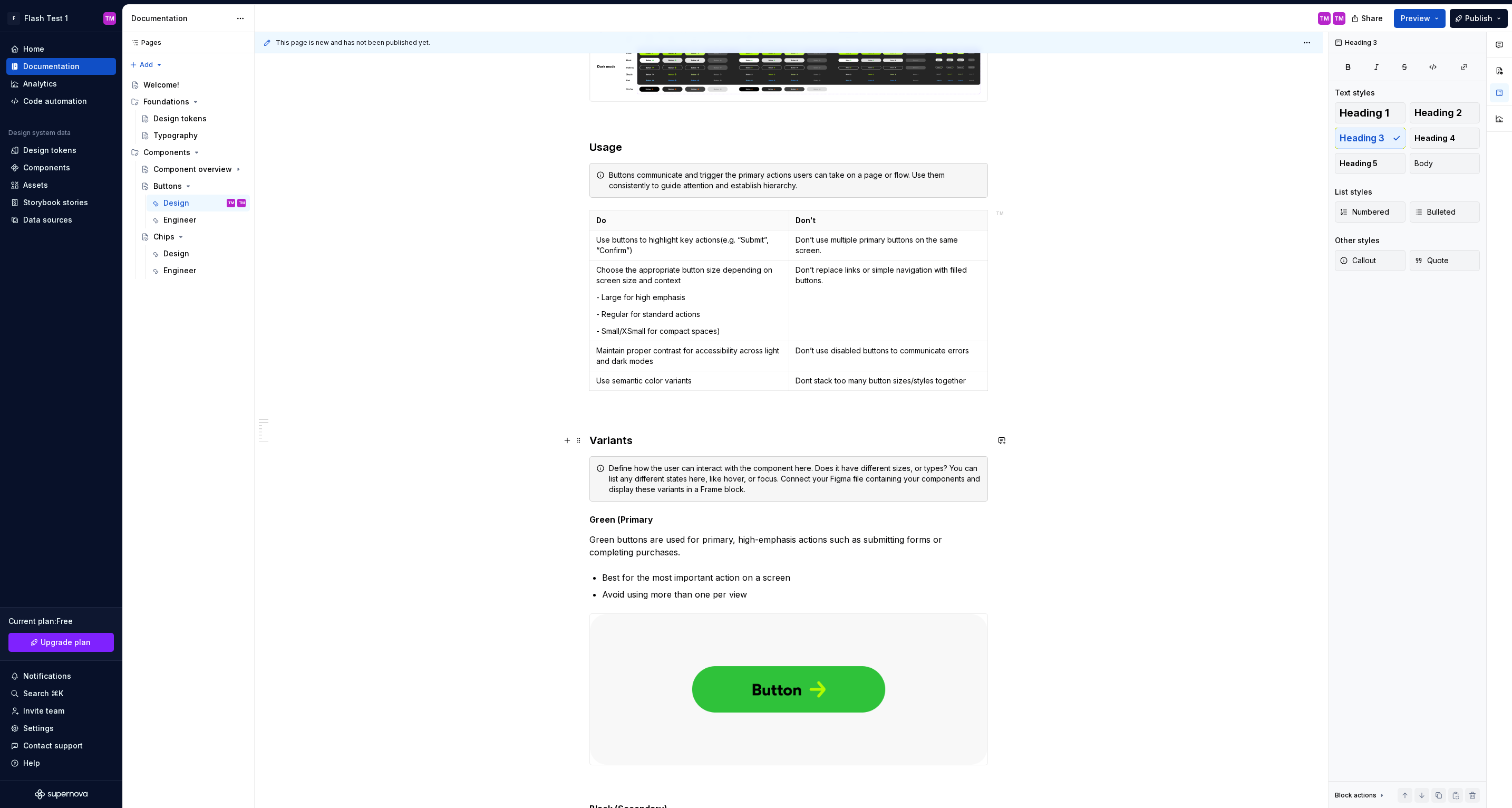
click at [617, 441] on h3 "Variants" at bounding box center [788, 440] width 398 height 15
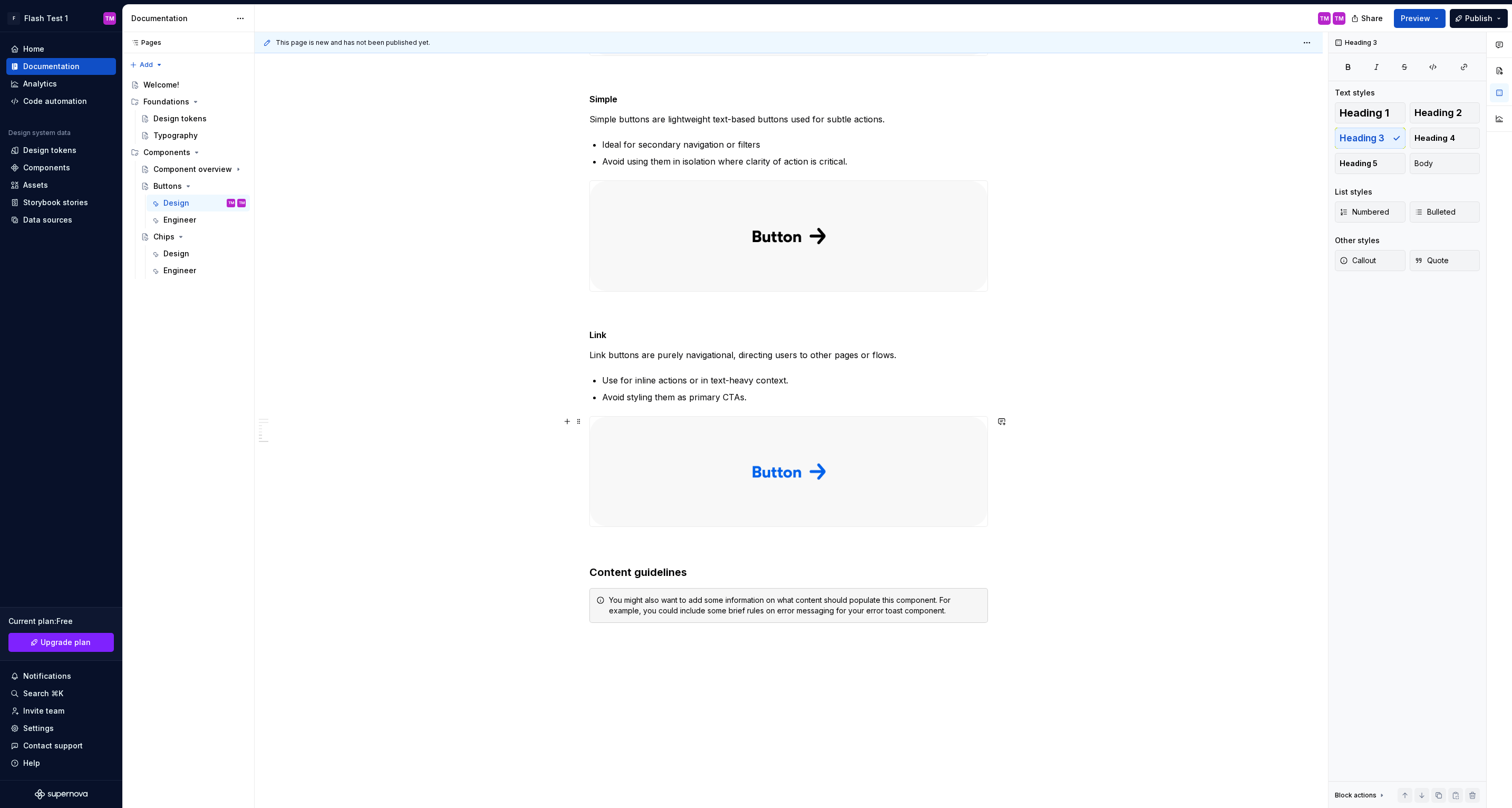
scroll to position [1604, 0]
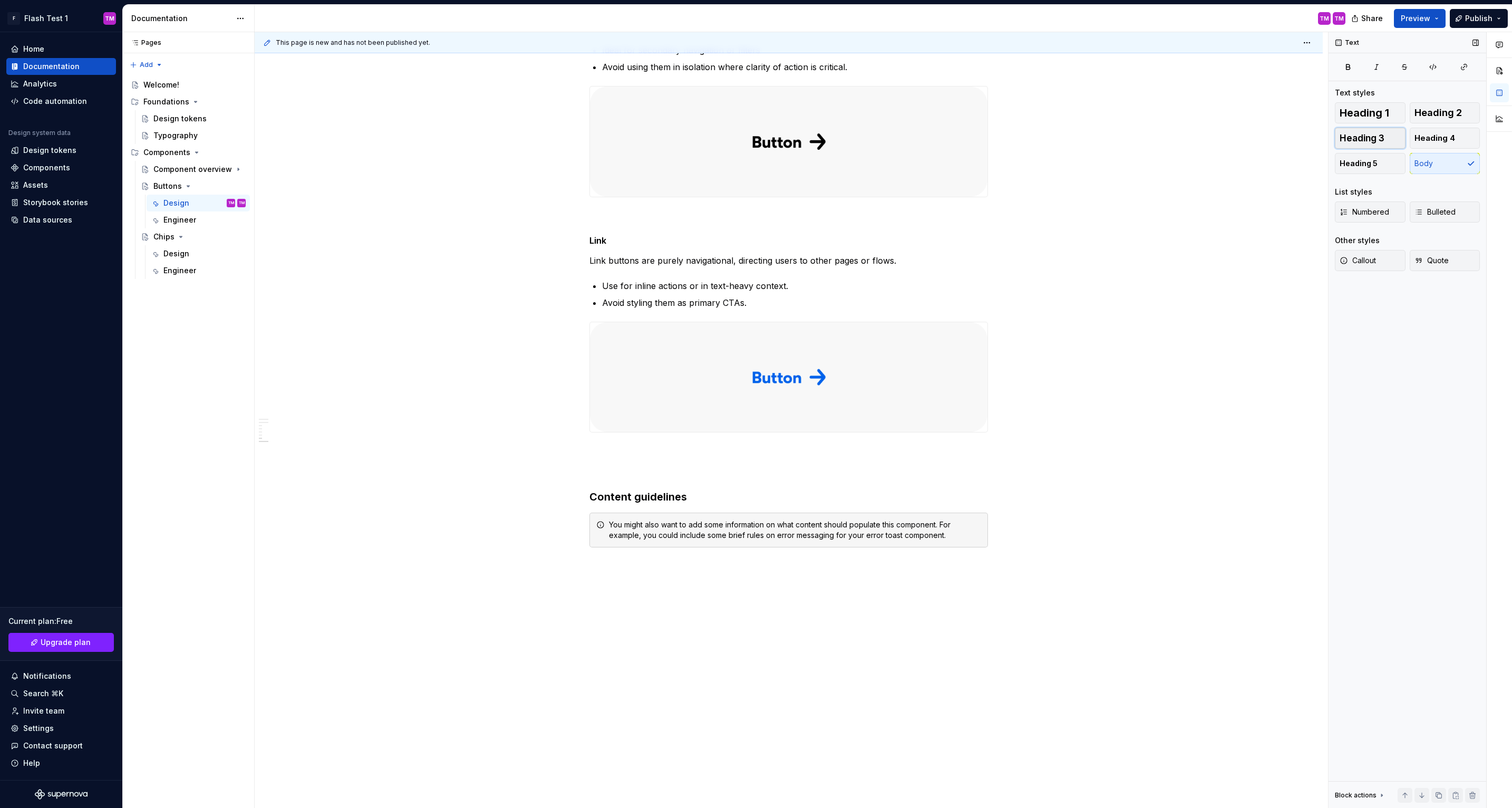
click at [1384, 144] on button "Heading 3" at bounding box center [1370, 138] width 71 height 21
click at [763, 481] on h3 at bounding box center [788, 478] width 398 height 15
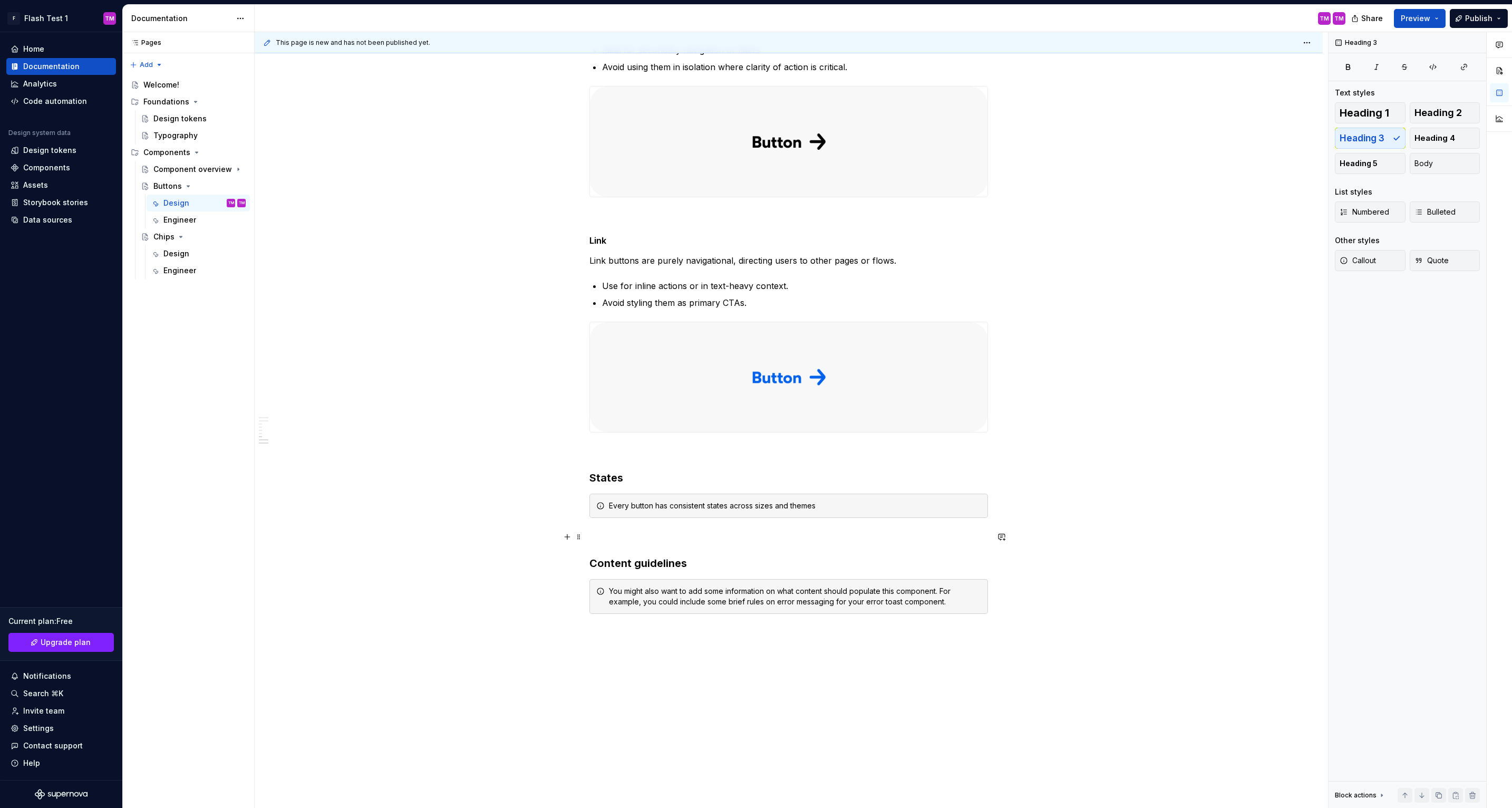
click at [805, 531] on p at bounding box center [788, 537] width 398 height 13
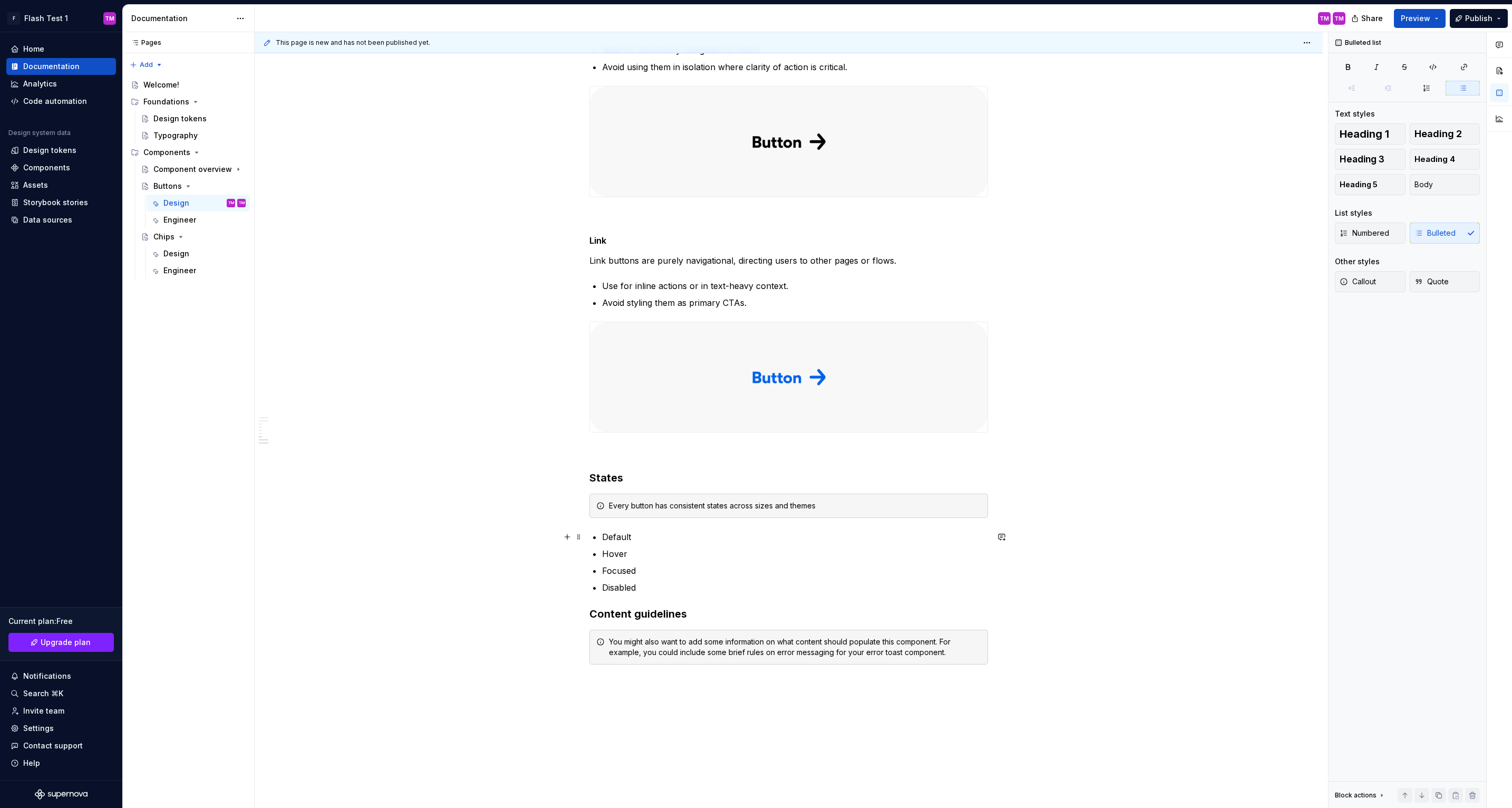
click at [652, 539] on p "Default" at bounding box center [795, 537] width 386 height 13
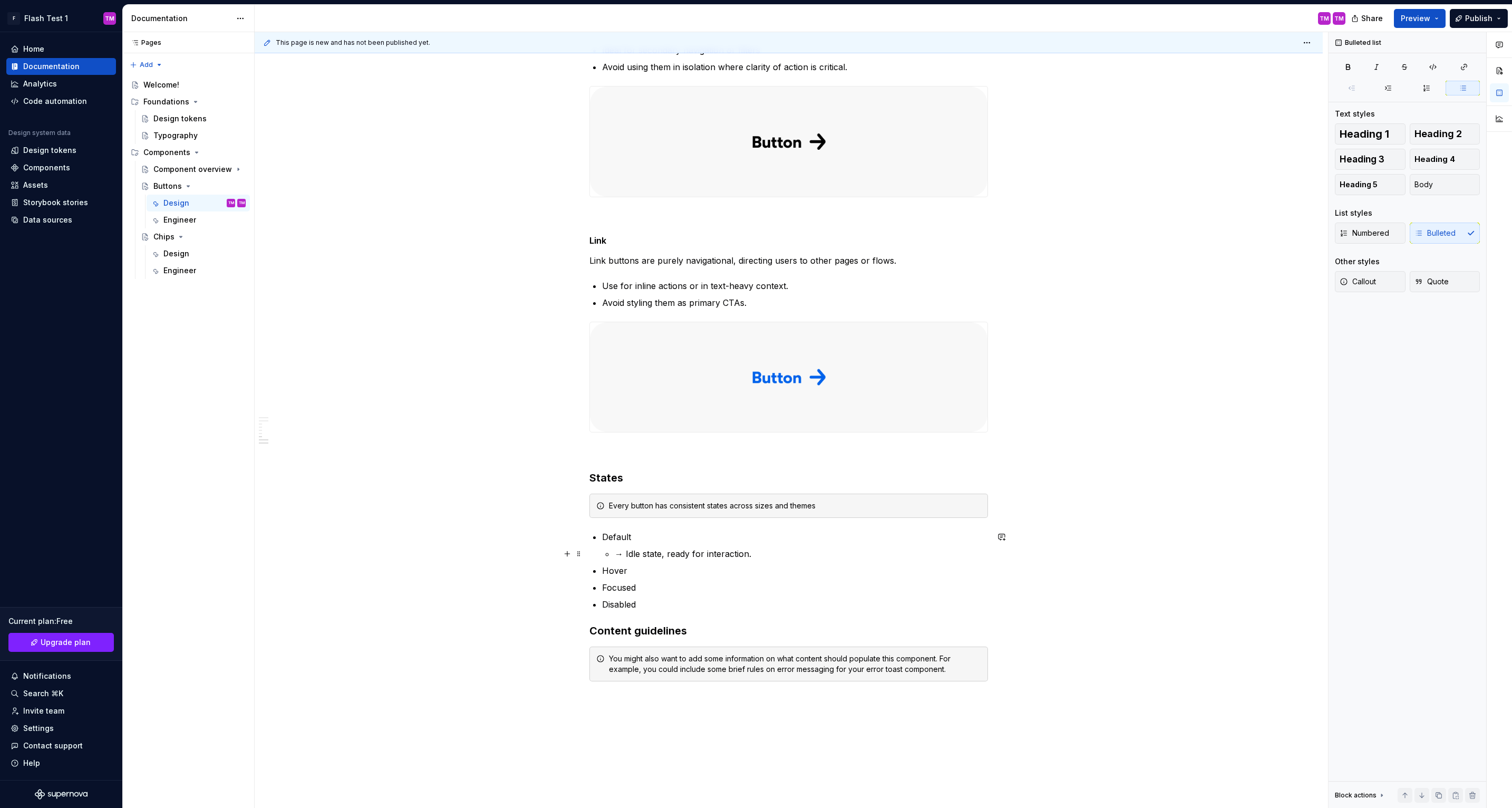
click at [616, 552] on li "Default → Idle state, ready for interaction." at bounding box center [795, 546] width 386 height 30
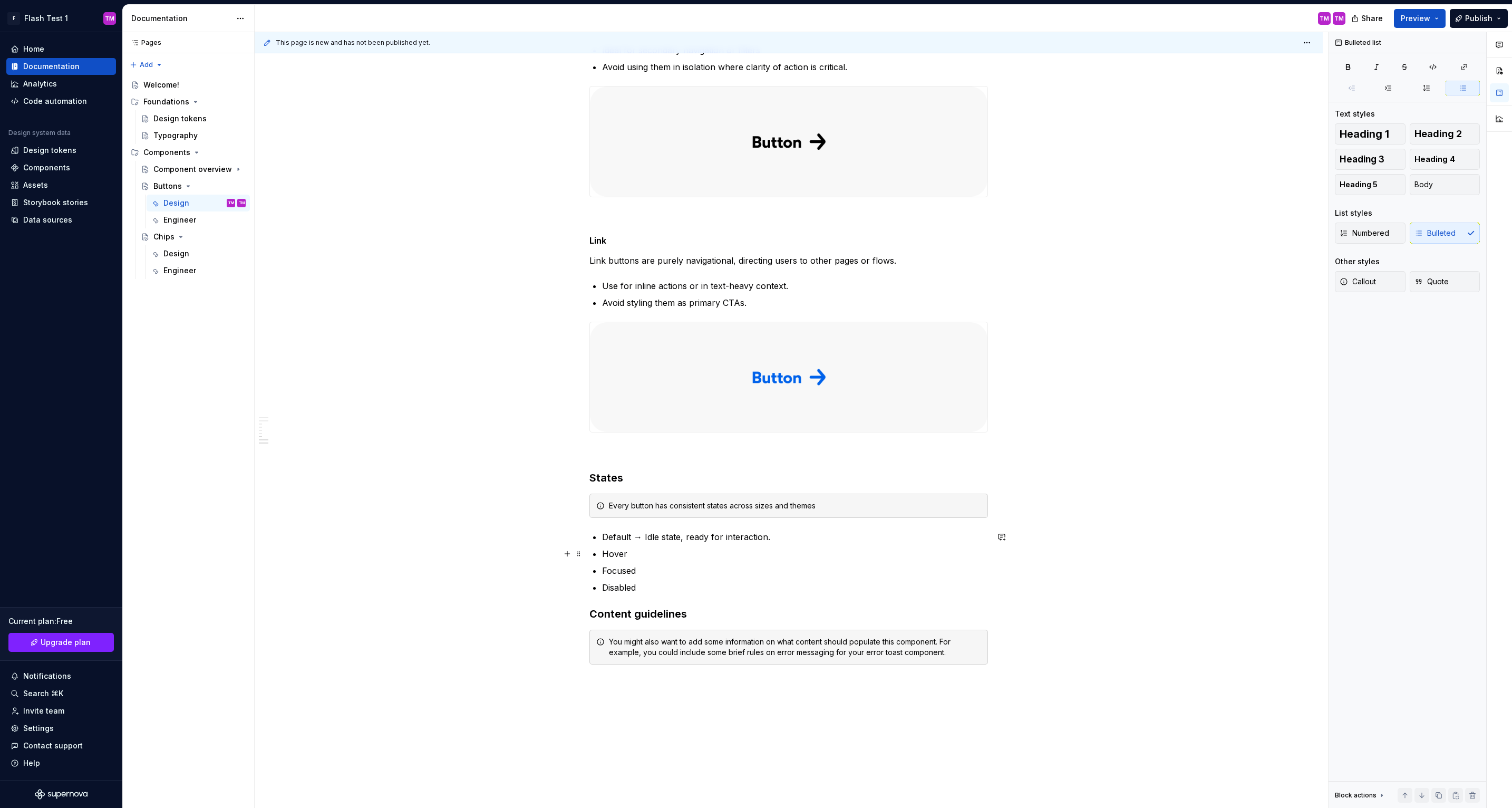
click at [661, 552] on p "Hover" at bounding box center [795, 553] width 386 height 13
click at [674, 574] on p "Focused" at bounding box center [795, 570] width 386 height 13
click at [653, 587] on p "Disabled" at bounding box center [795, 587] width 386 height 13
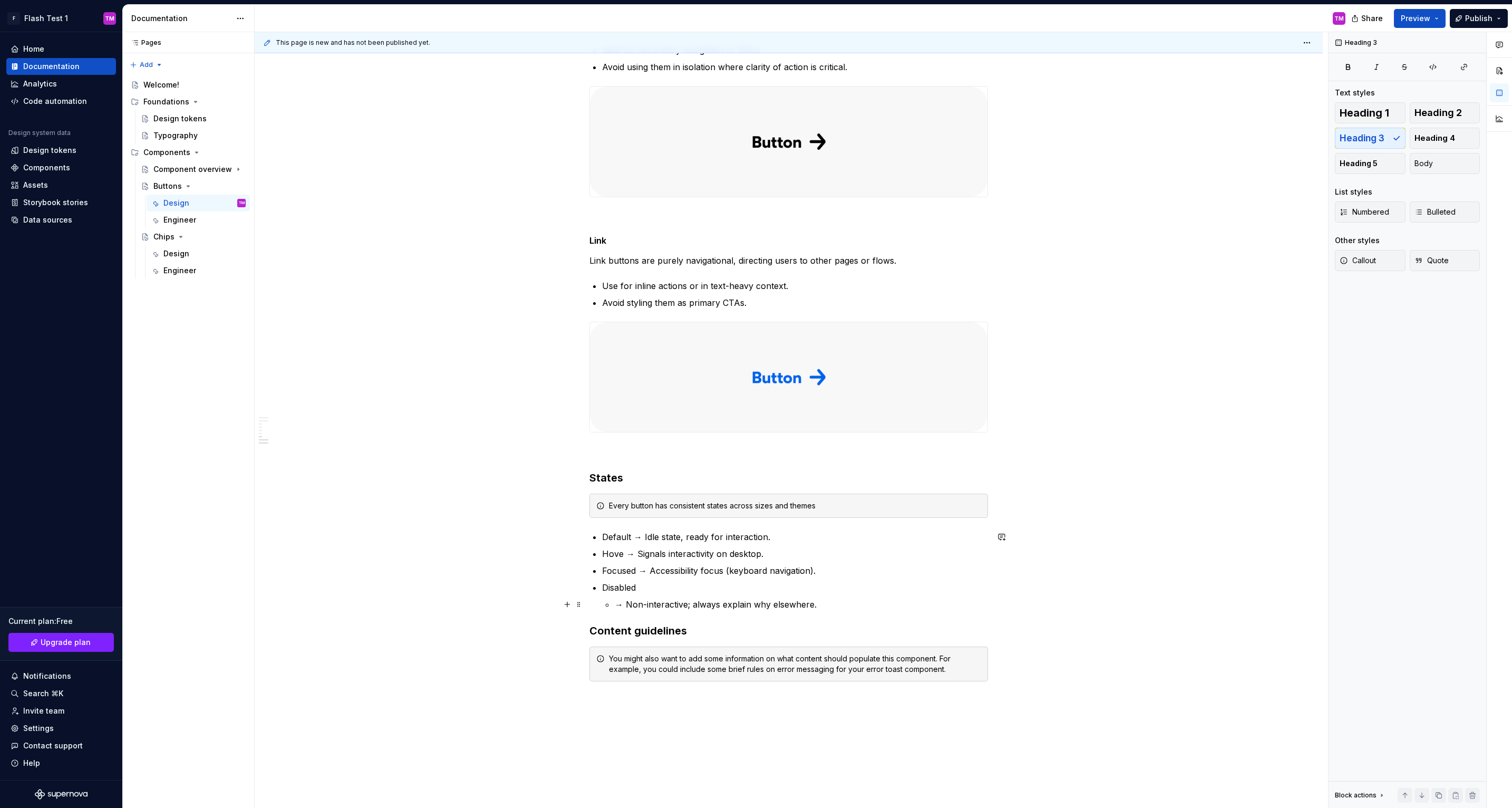
click at [620, 604] on p "→ Non-interactive; always explain why elsewhere." at bounding box center [801, 604] width 373 height 13
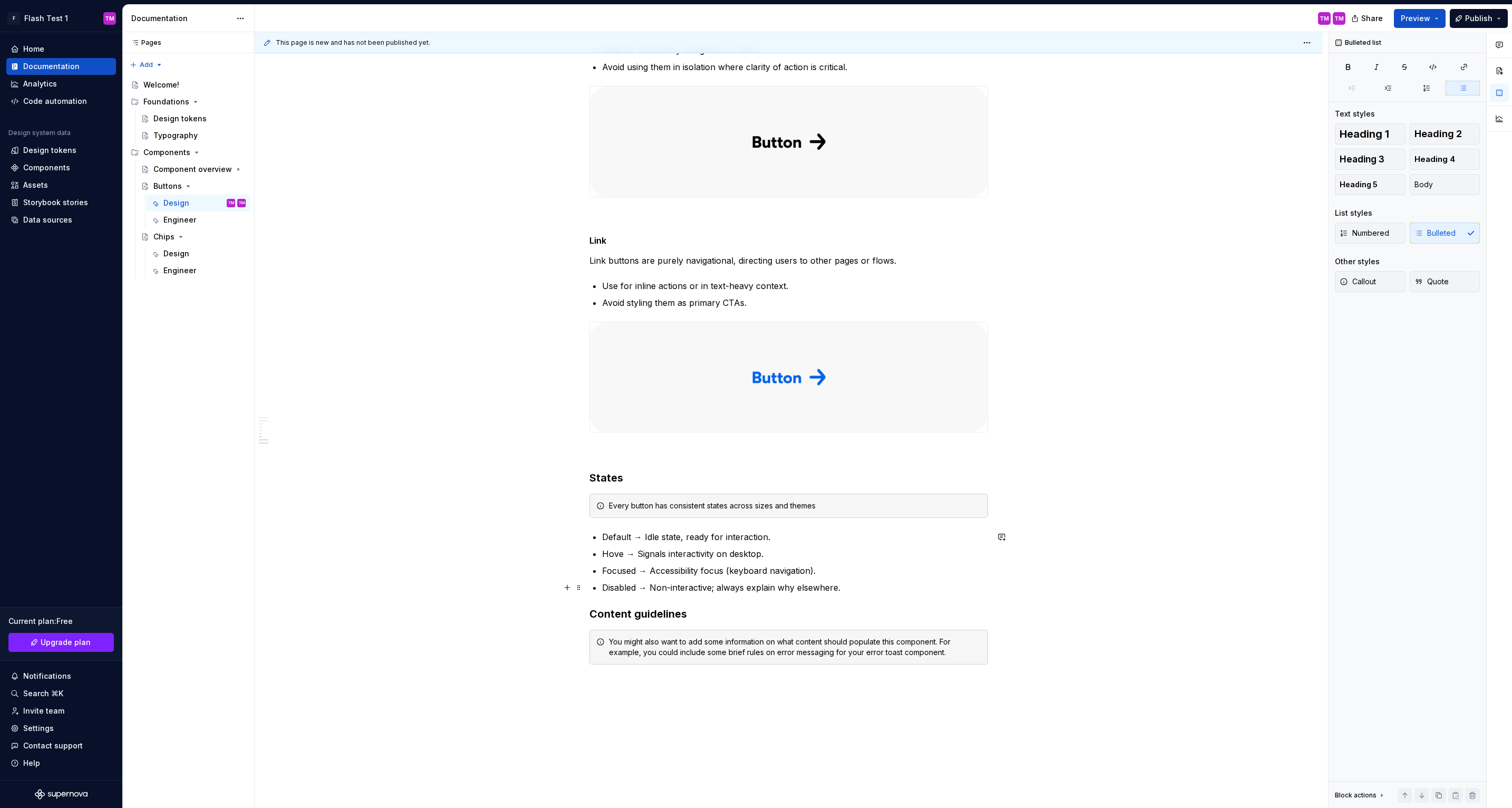
click at [898, 588] on p "Disabled → Non-interactive; always explain why elsewhere." at bounding box center [795, 587] width 386 height 13
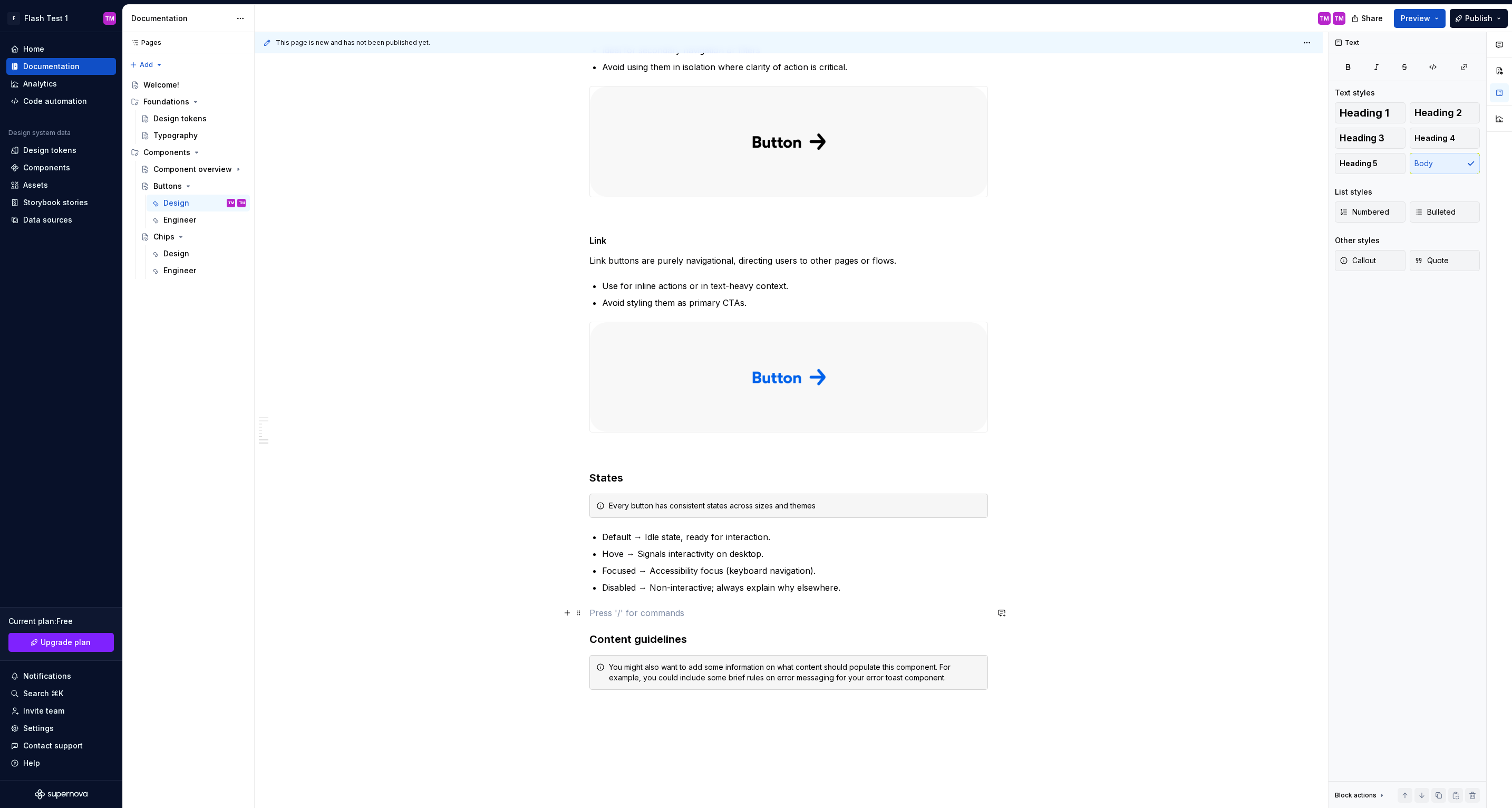
click at [893, 609] on p at bounding box center [788, 613] width 398 height 13
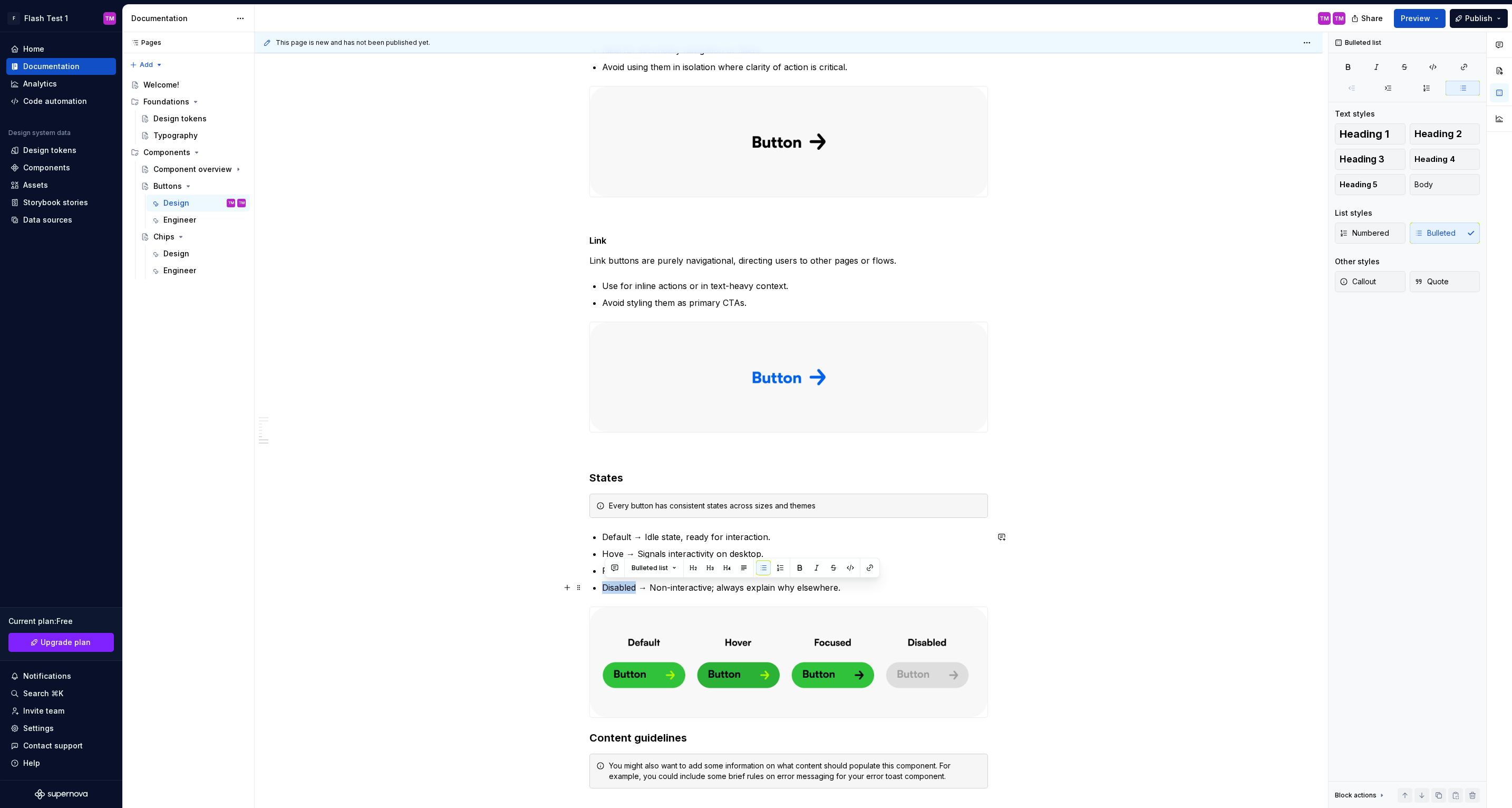
drag, startPoint x: 640, startPoint y: 584, endPoint x: 604, endPoint y: 585, distance: 36.0
drag, startPoint x: 640, startPoint y: 587, endPoint x: 600, endPoint y: 587, distance: 40.0
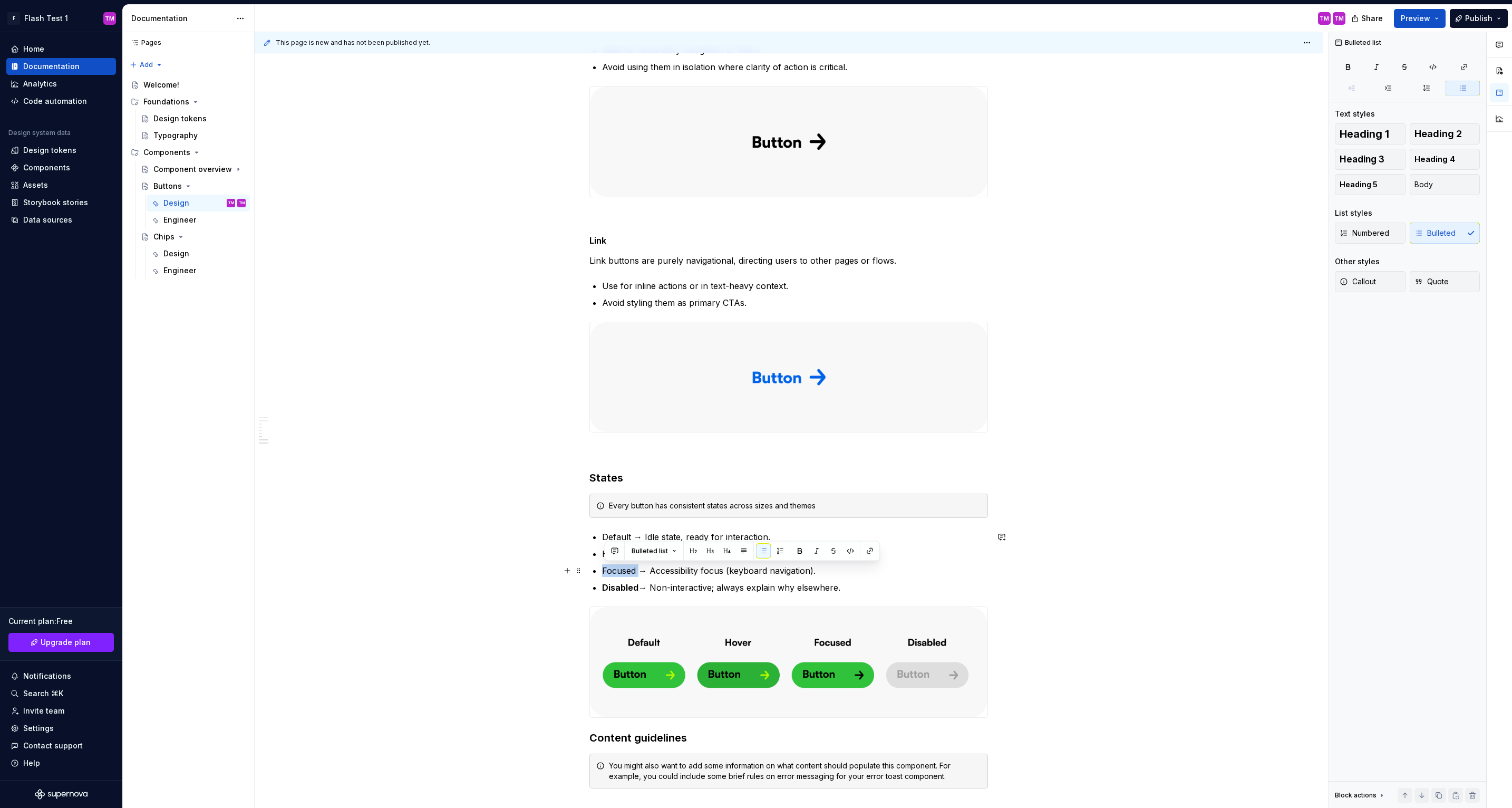
drag, startPoint x: 641, startPoint y: 572, endPoint x: 600, endPoint y: 576, distance: 41.2
drag, startPoint x: 624, startPoint y: 554, endPoint x: 603, endPoint y: 554, distance: 21.0
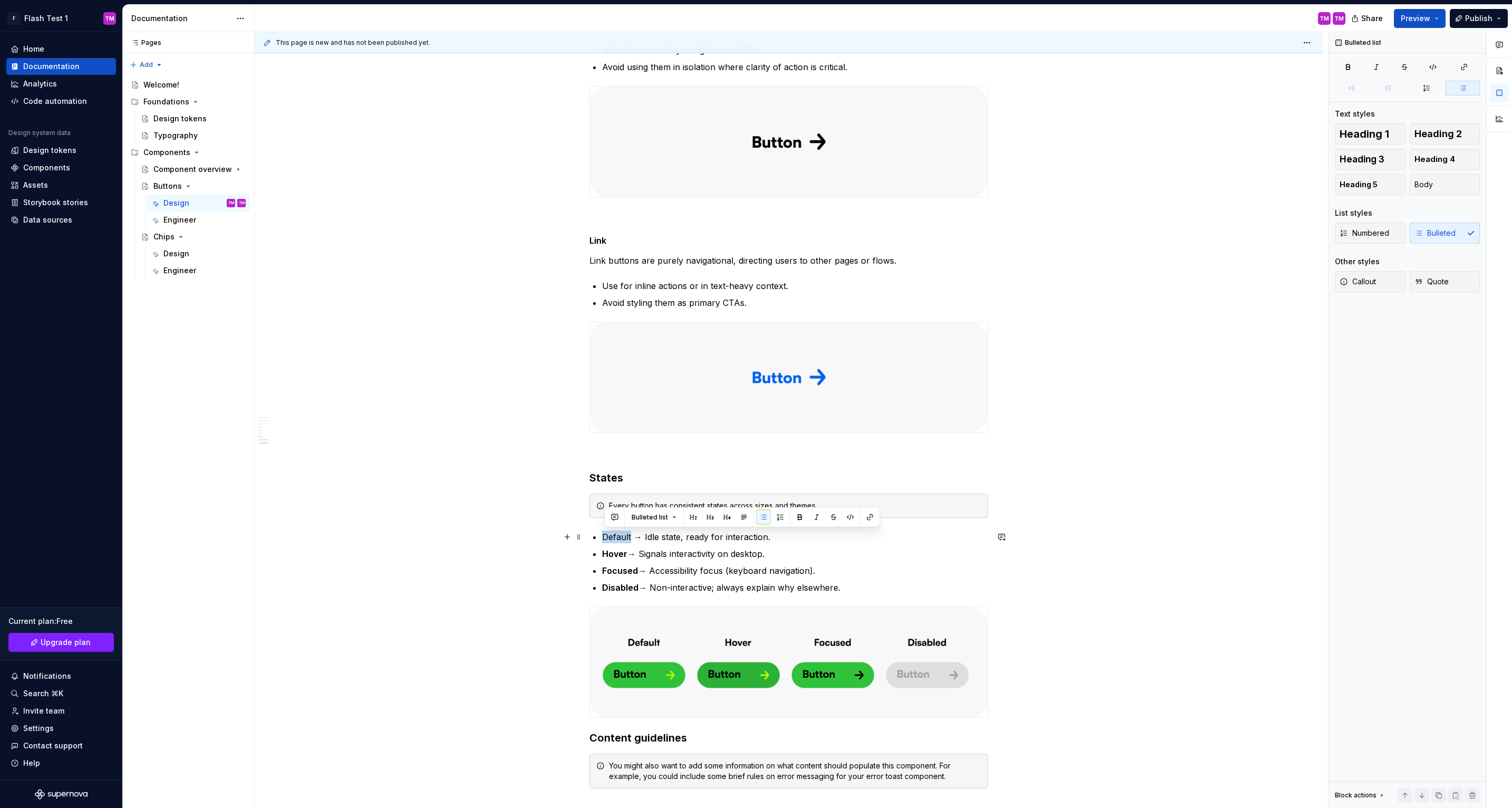
drag, startPoint x: 634, startPoint y: 538, endPoint x: 602, endPoint y: 538, distance: 32.0
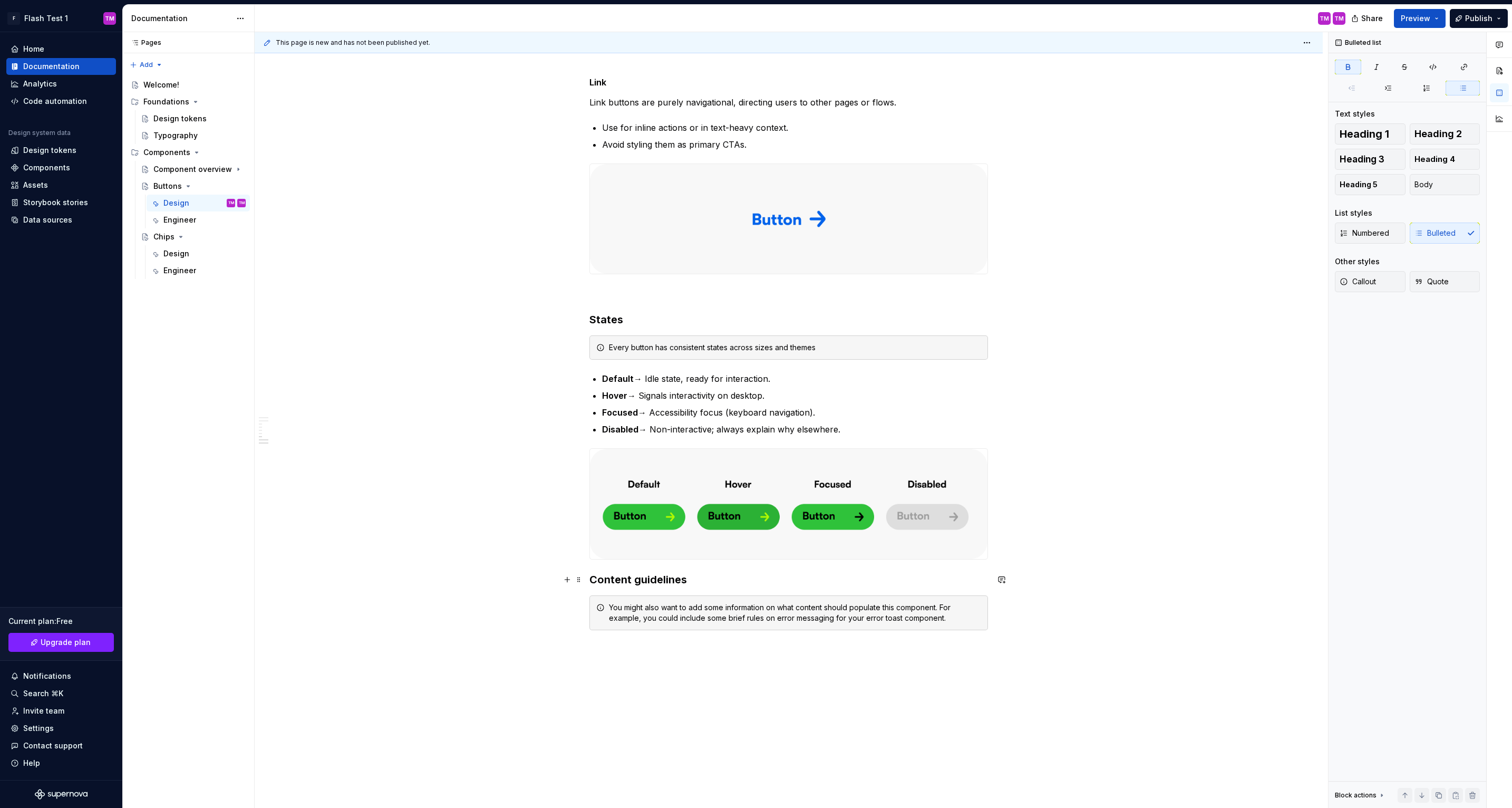
scroll to position [1788, 0]
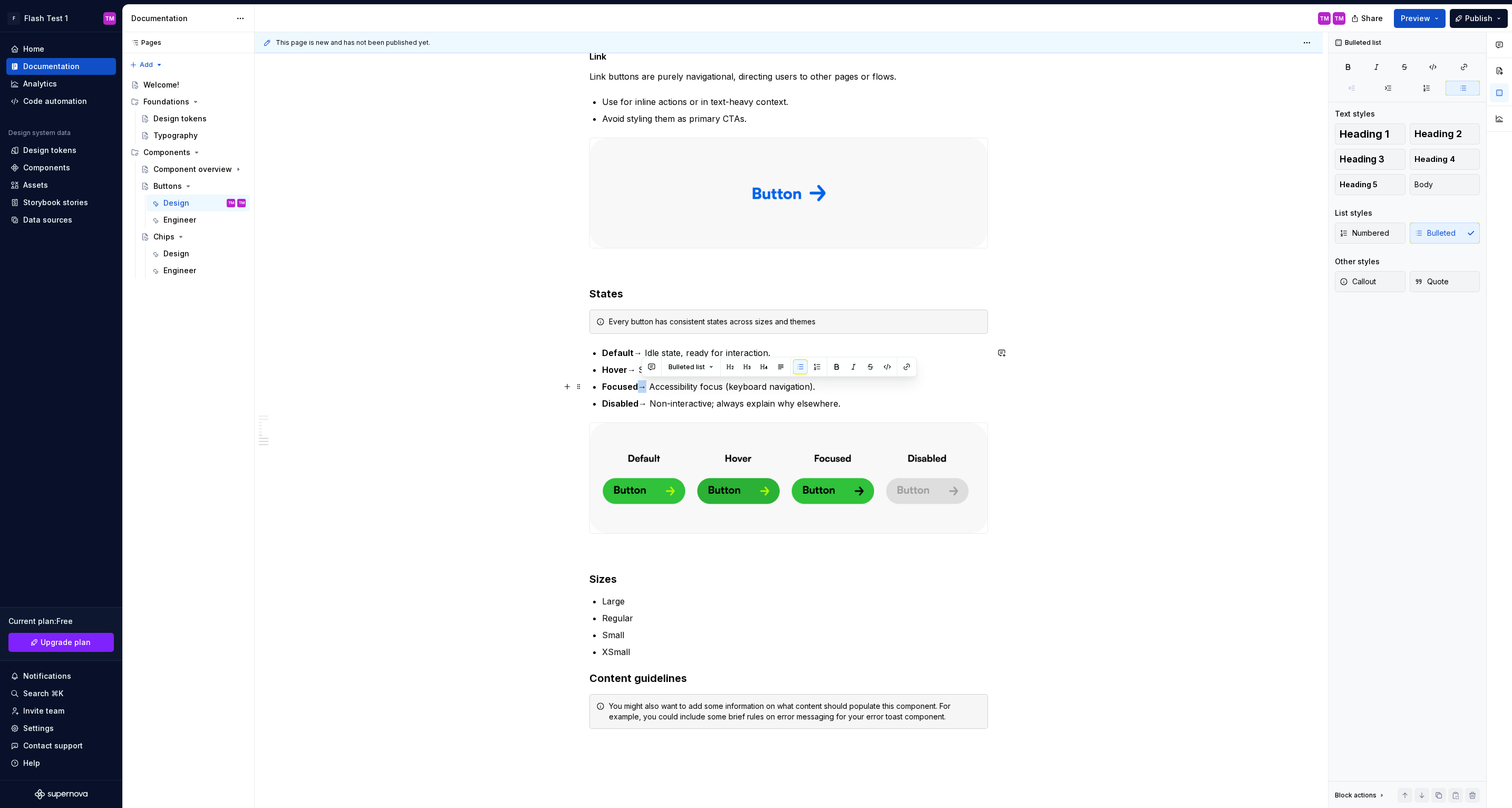
drag, startPoint x: 652, startPoint y: 386, endPoint x: 645, endPoint y: 386, distance: 7.0
click at [645, 386] on p "Focused → Accessibility focus (keyboard navigation)." at bounding box center [795, 386] width 386 height 13
copy p "→"
click at [641, 597] on p "Large" at bounding box center [795, 601] width 386 height 13
click at [656, 617] on p "Regular" at bounding box center [795, 618] width 386 height 13
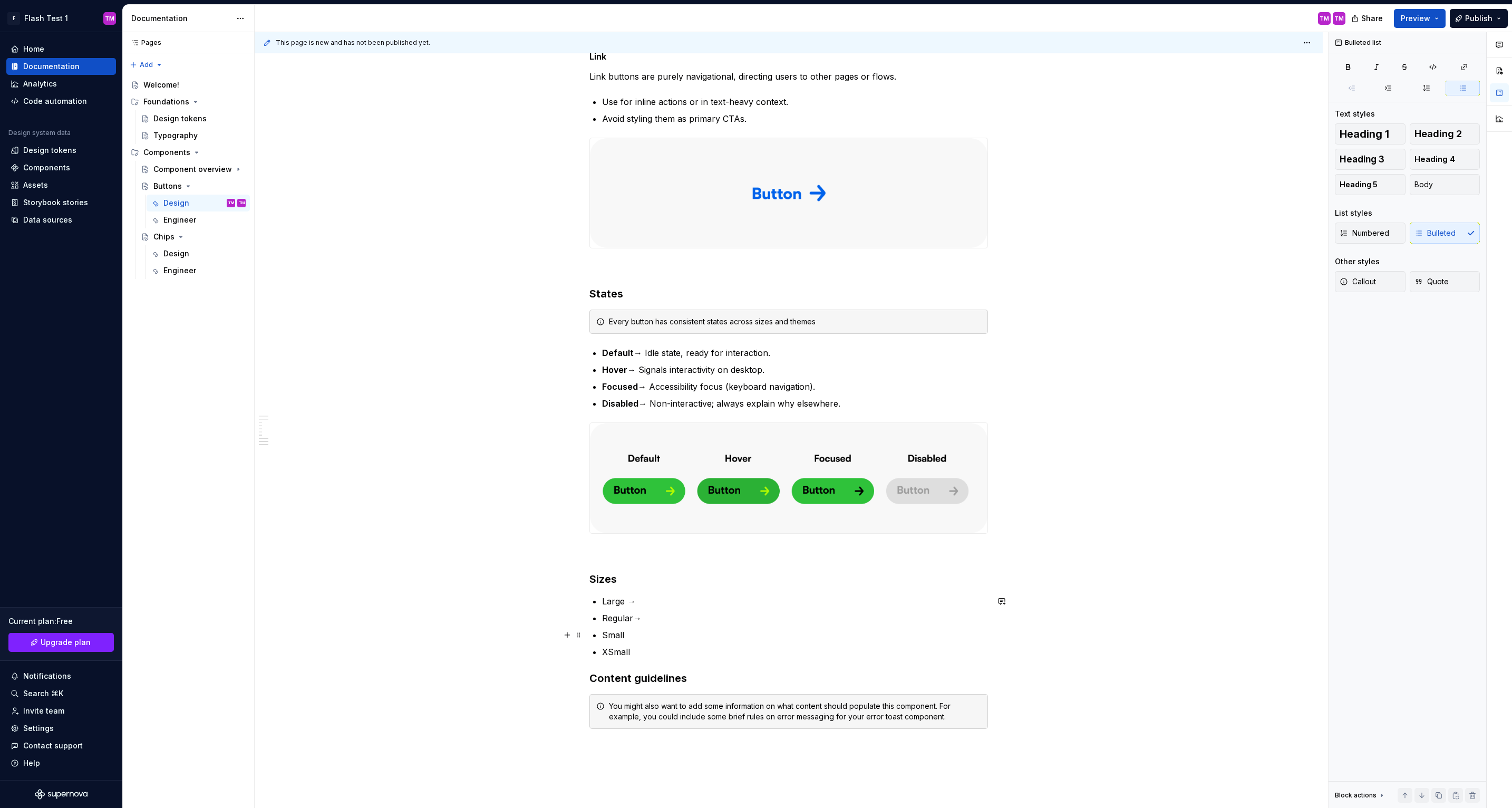
click at [645, 635] on p "Small" at bounding box center [795, 635] width 386 height 13
click at [646, 653] on p "XSmall" at bounding box center [795, 651] width 386 height 13
click at [634, 615] on p "Regular→" at bounding box center [795, 618] width 386 height 13
click at [660, 598] on p "Large →" at bounding box center [795, 601] width 386 height 13
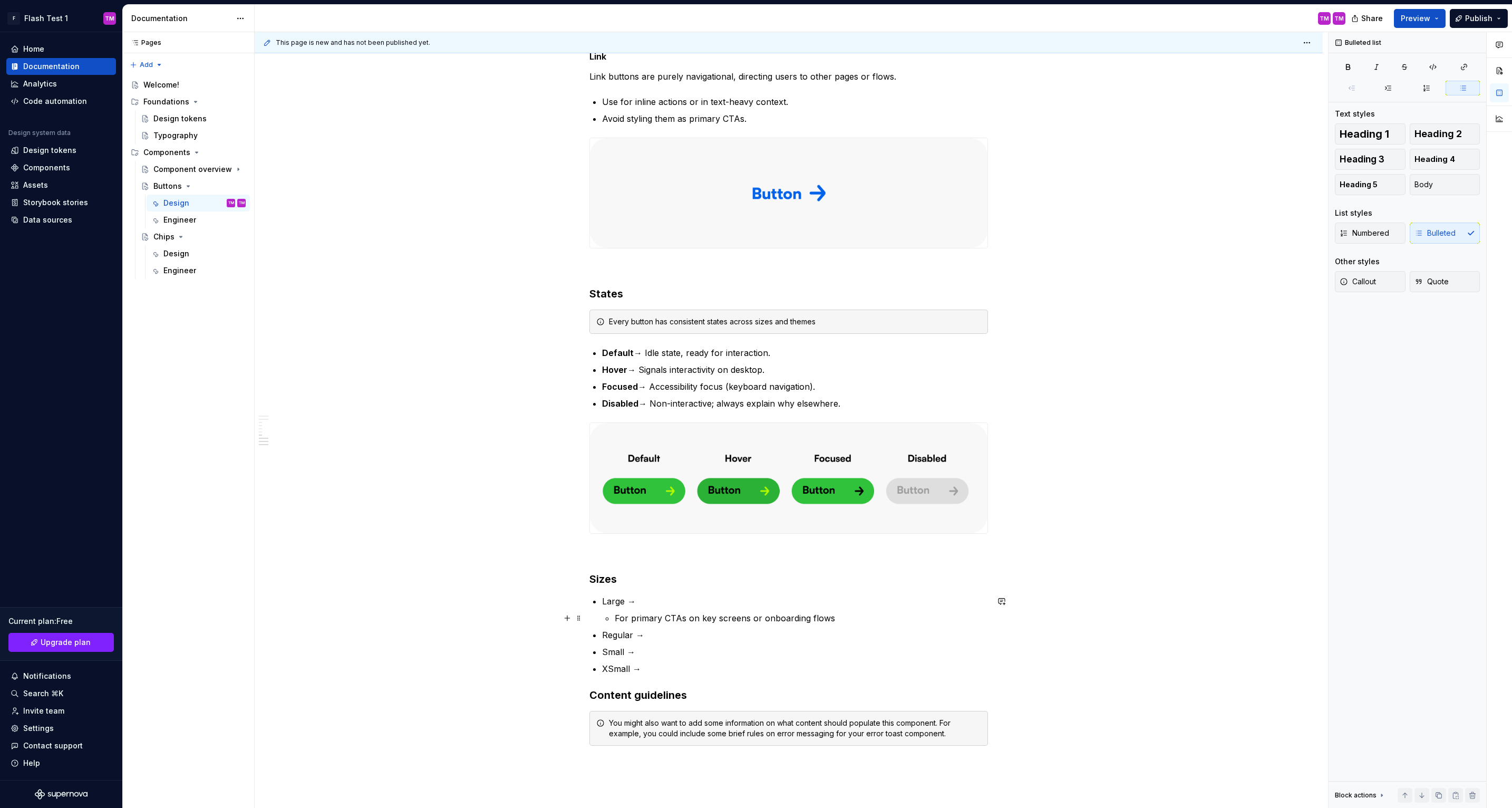
click at [617, 617] on p "For primary CTAs on key screens or onboarding flows" at bounding box center [801, 618] width 373 height 13
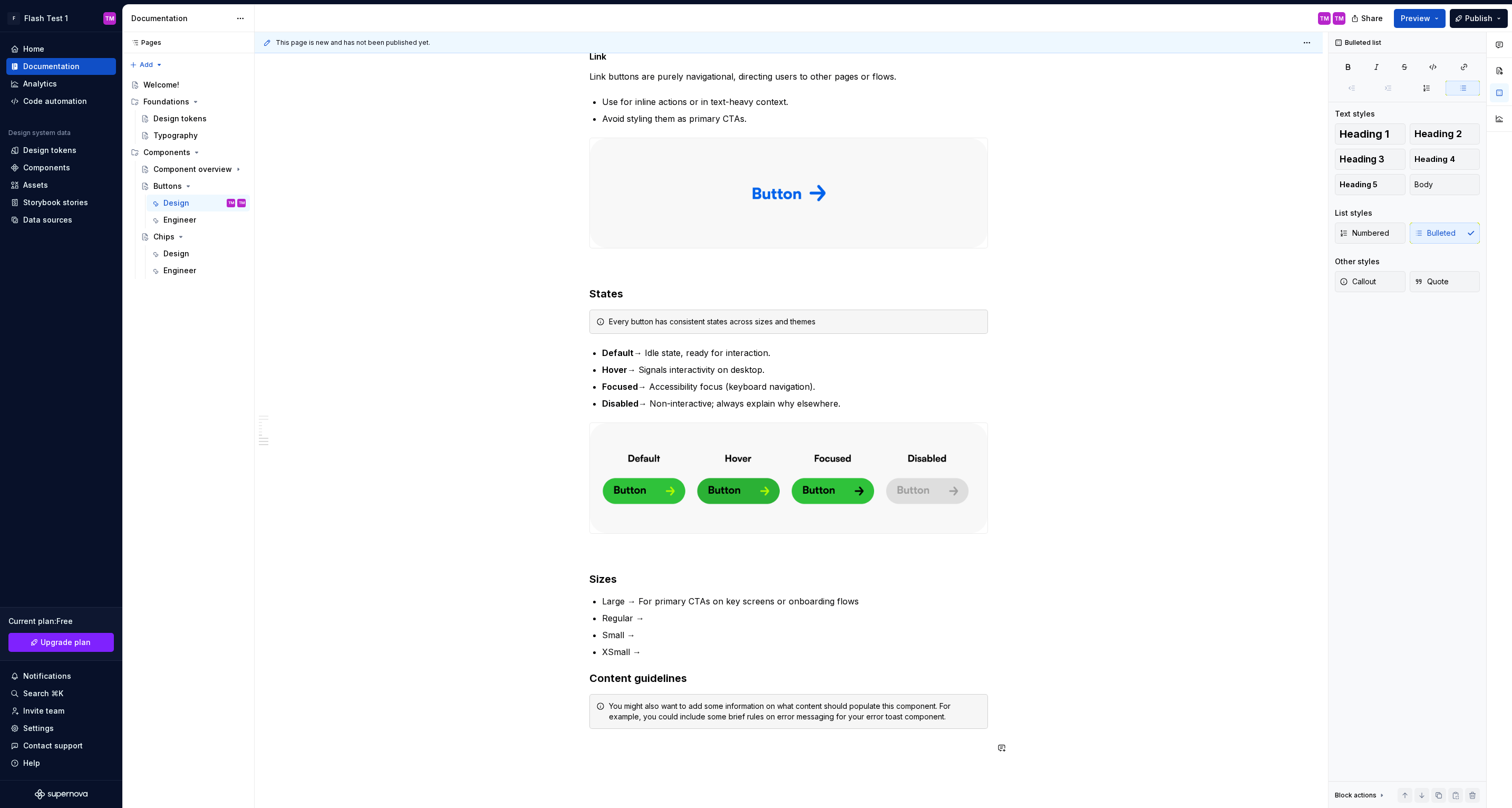
click at [710, 618] on p "Regular →" at bounding box center [795, 618] width 386 height 13
click at [679, 630] on p "Small →" at bounding box center [795, 635] width 386 height 13
click at [659, 654] on p "XSmall →" at bounding box center [795, 651] width 386 height 13
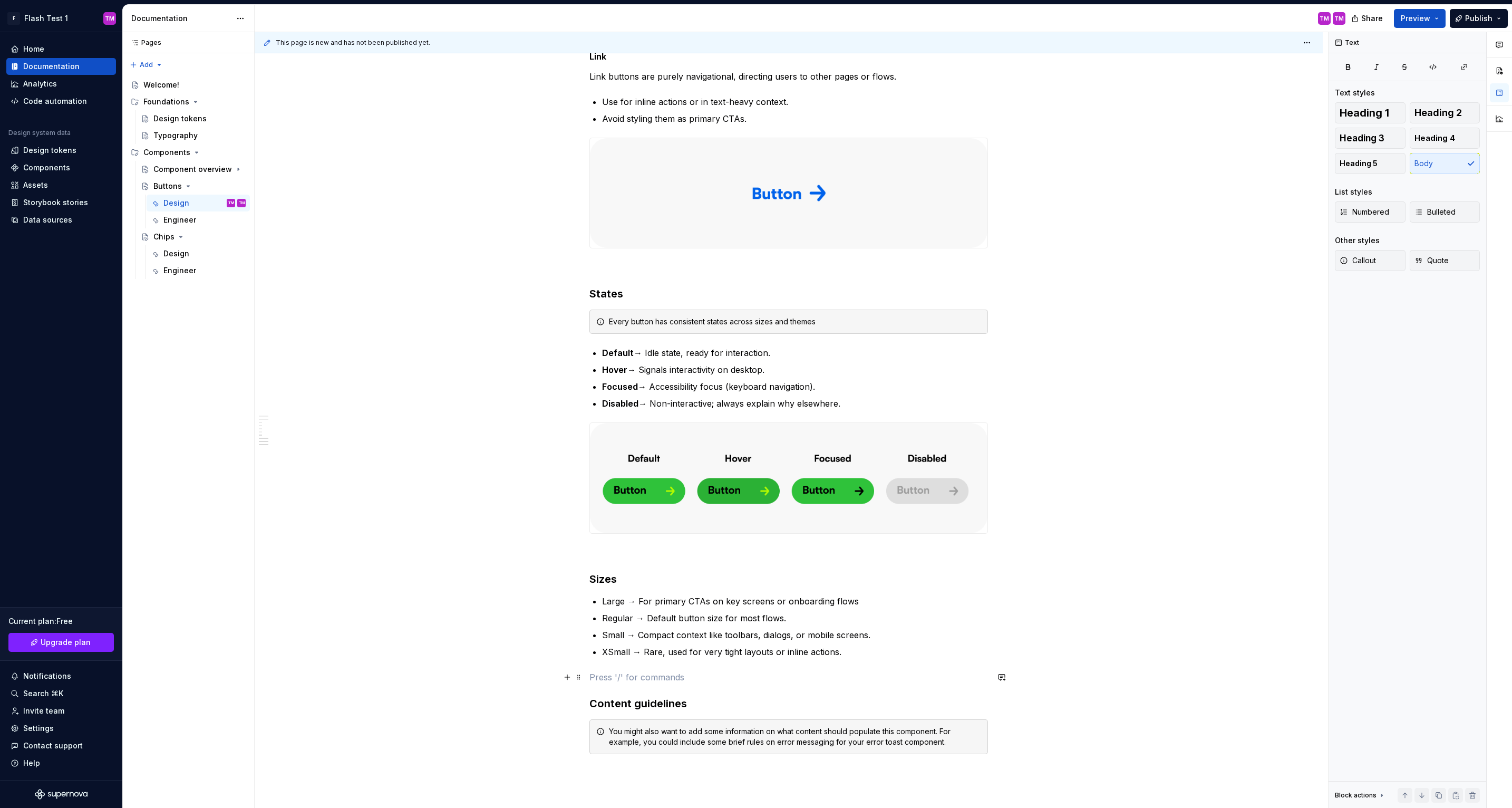
click at [844, 671] on p at bounding box center [788, 676] width 398 height 13
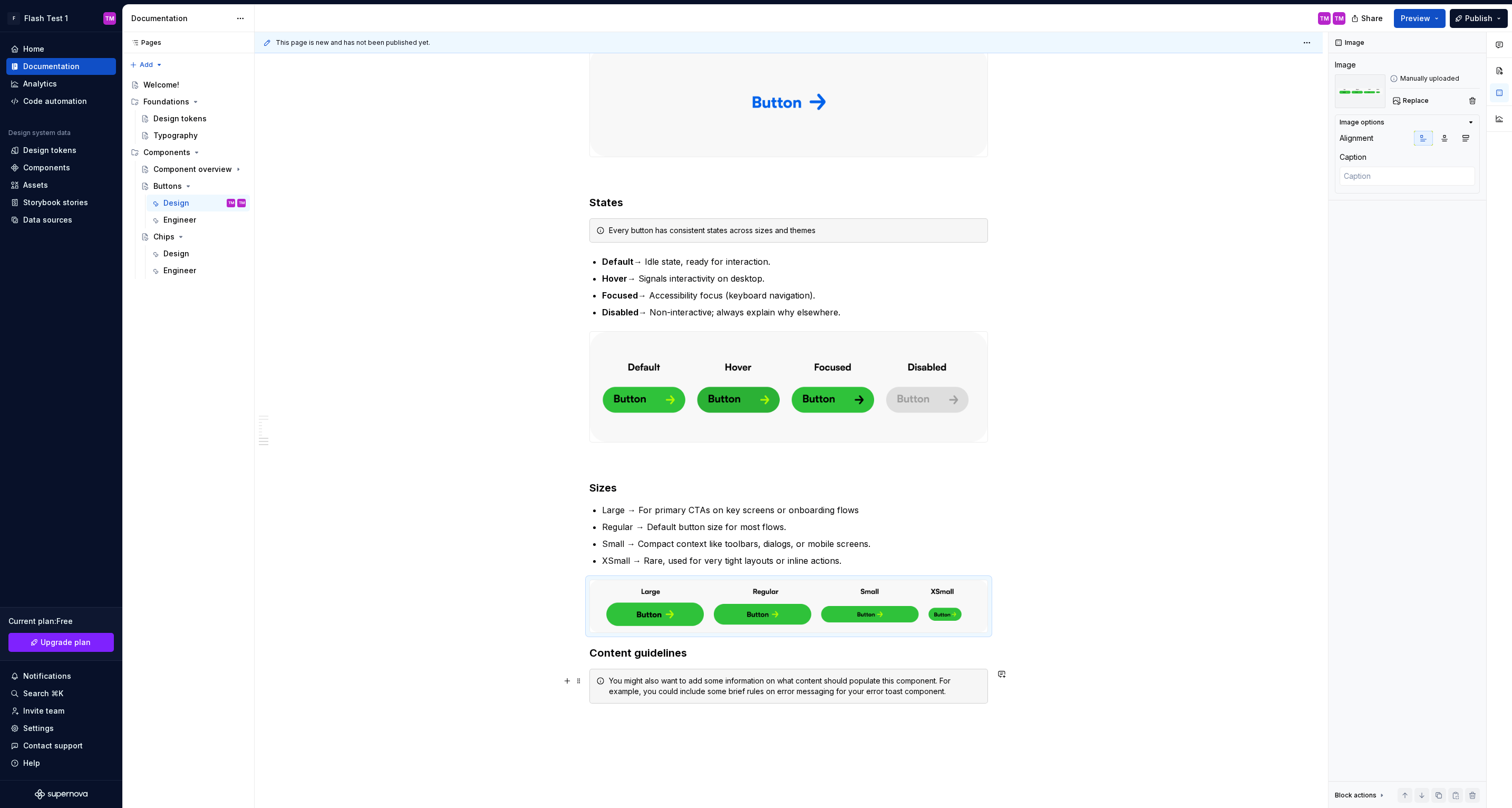
scroll to position [1883, 0]
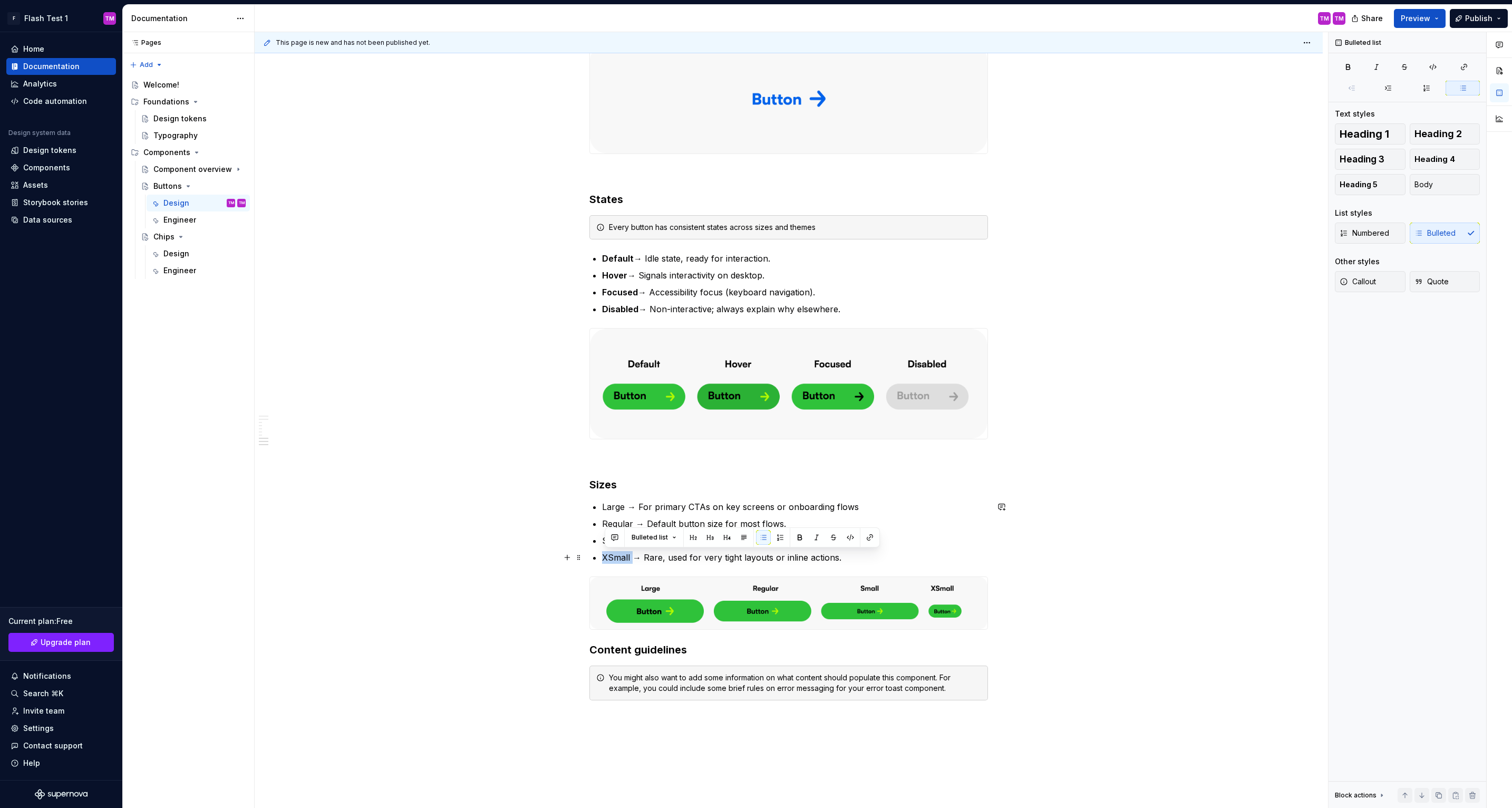
drag, startPoint x: 634, startPoint y: 554, endPoint x: 599, endPoint y: 555, distance: 35.0
click at [602, 555] on li "XSmall → Rare, used for very tight layouts or inline actions." at bounding box center [795, 557] width 386 height 13
drag, startPoint x: 627, startPoint y: 510, endPoint x: 603, endPoint y: 509, distance: 24.0
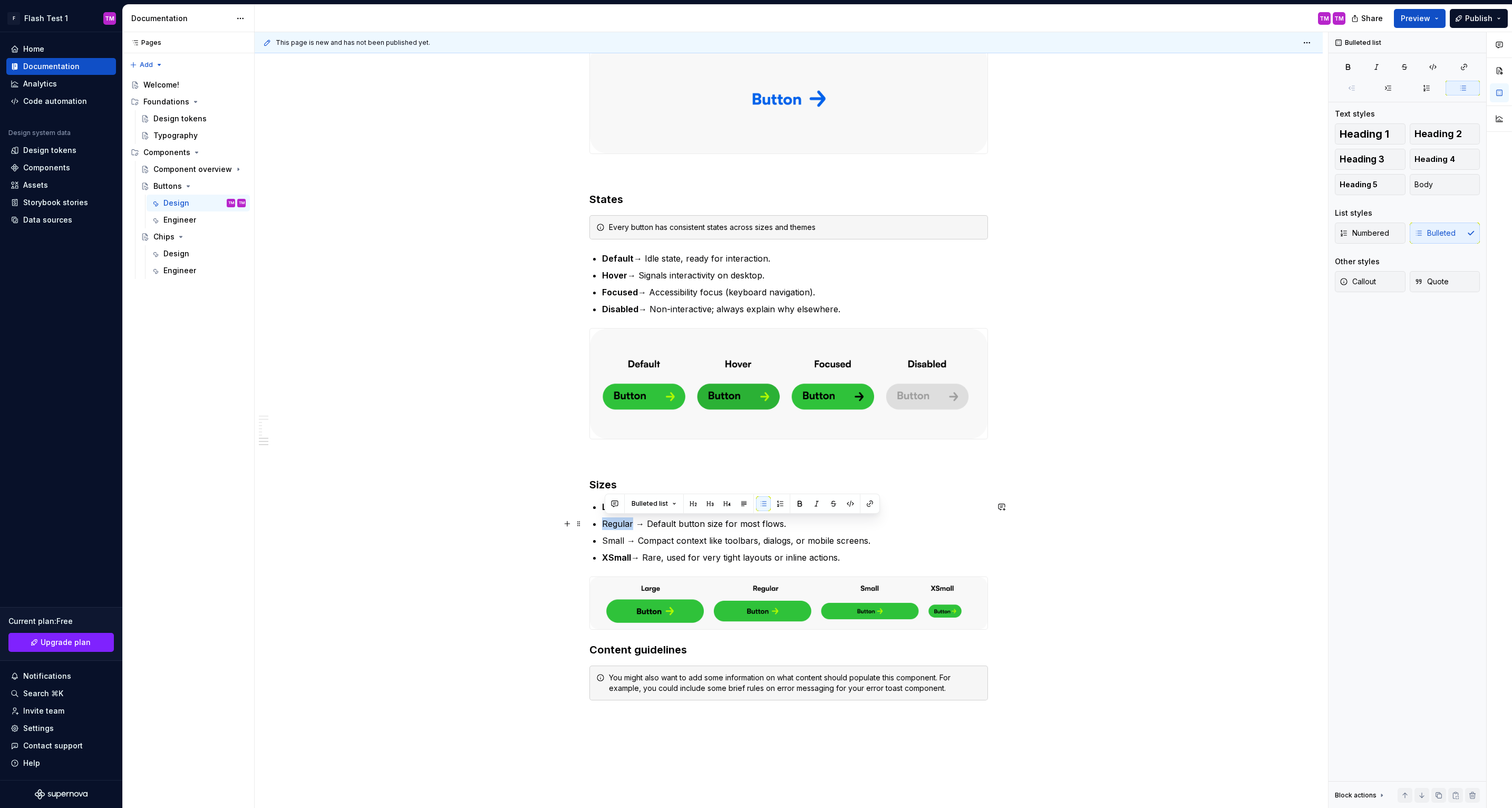
drag, startPoint x: 636, startPoint y: 521, endPoint x: 604, endPoint y: 521, distance: 32.0
drag, startPoint x: 625, startPoint y: 540, endPoint x: 600, endPoint y: 540, distance: 25.0
drag, startPoint x: 627, startPoint y: 543, endPoint x: 571, endPoint y: 542, distance: 56.0
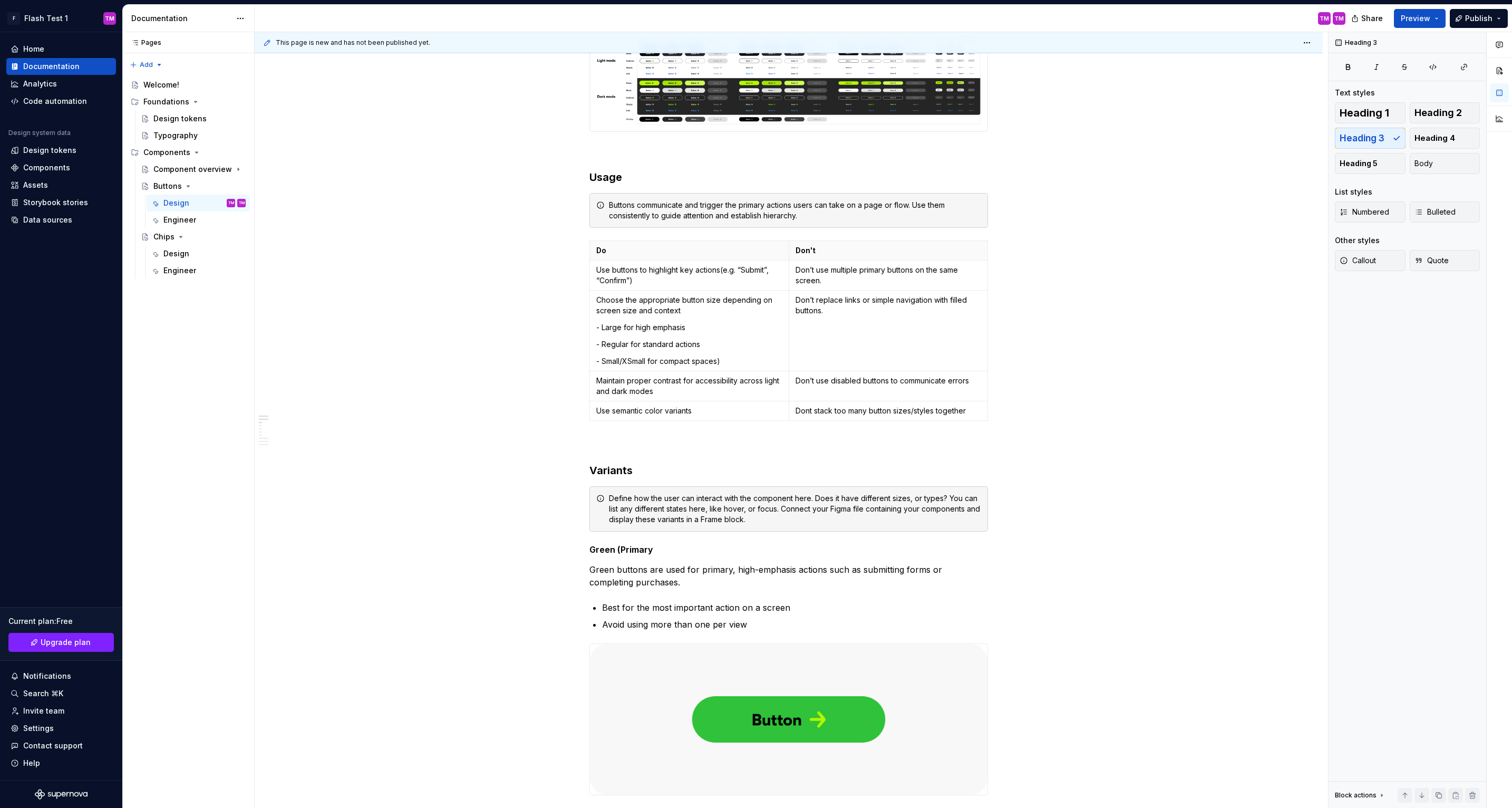
scroll to position [0, 0]
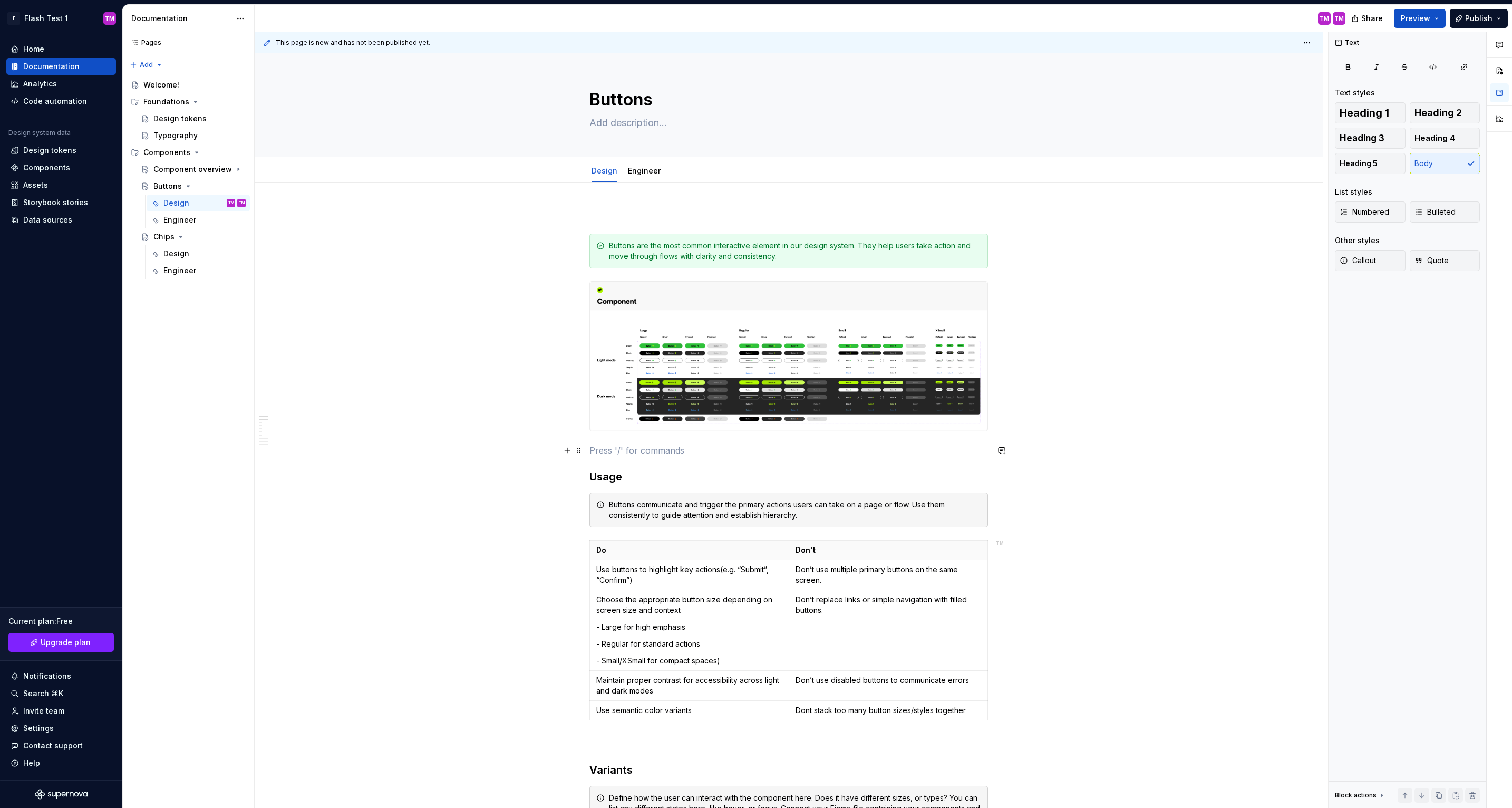
click at [864, 453] on p at bounding box center [788, 450] width 398 height 13
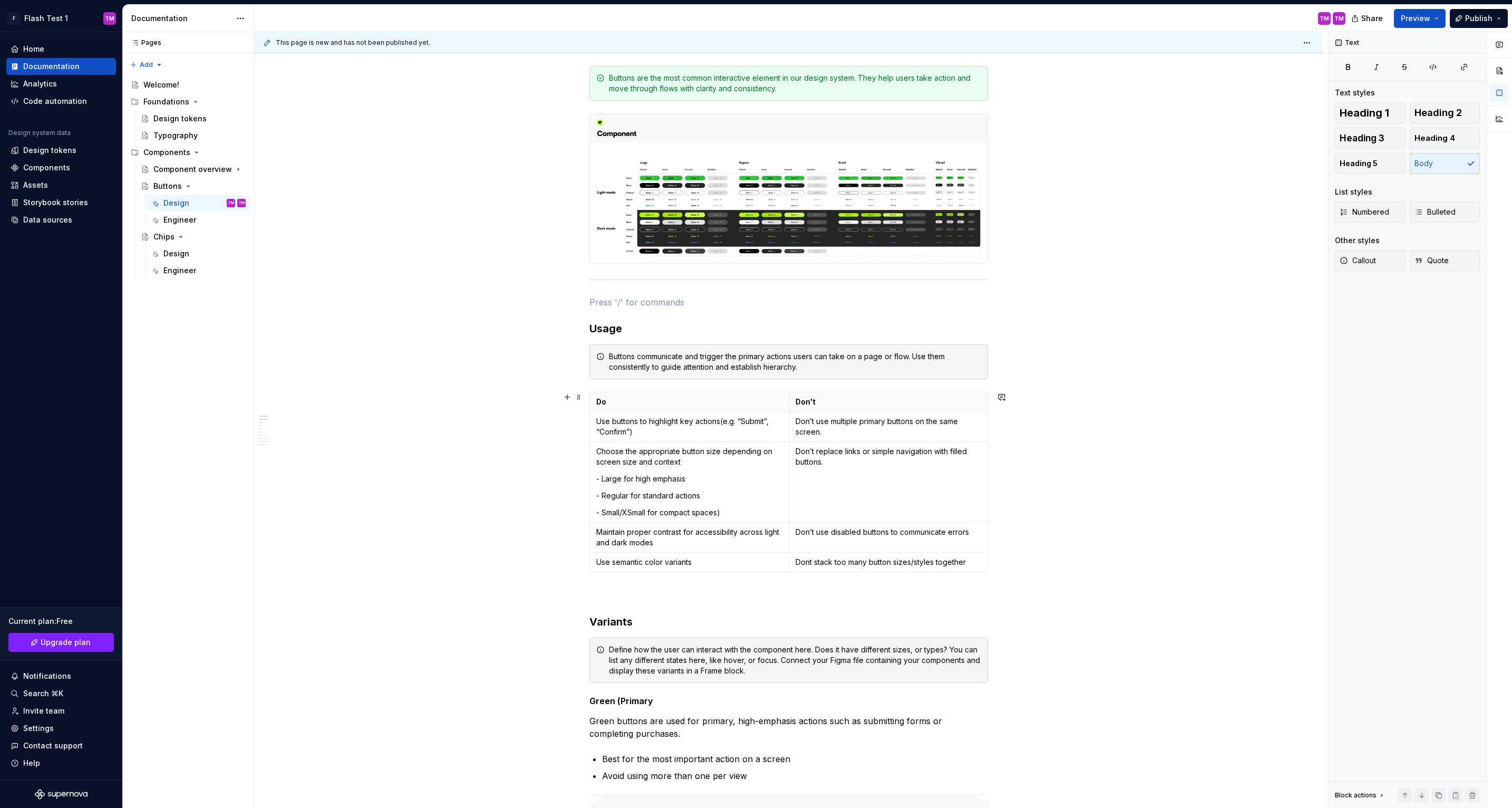
scroll to position [169, 0]
click at [858, 587] on p at bounding box center [788, 594] width 398 height 13
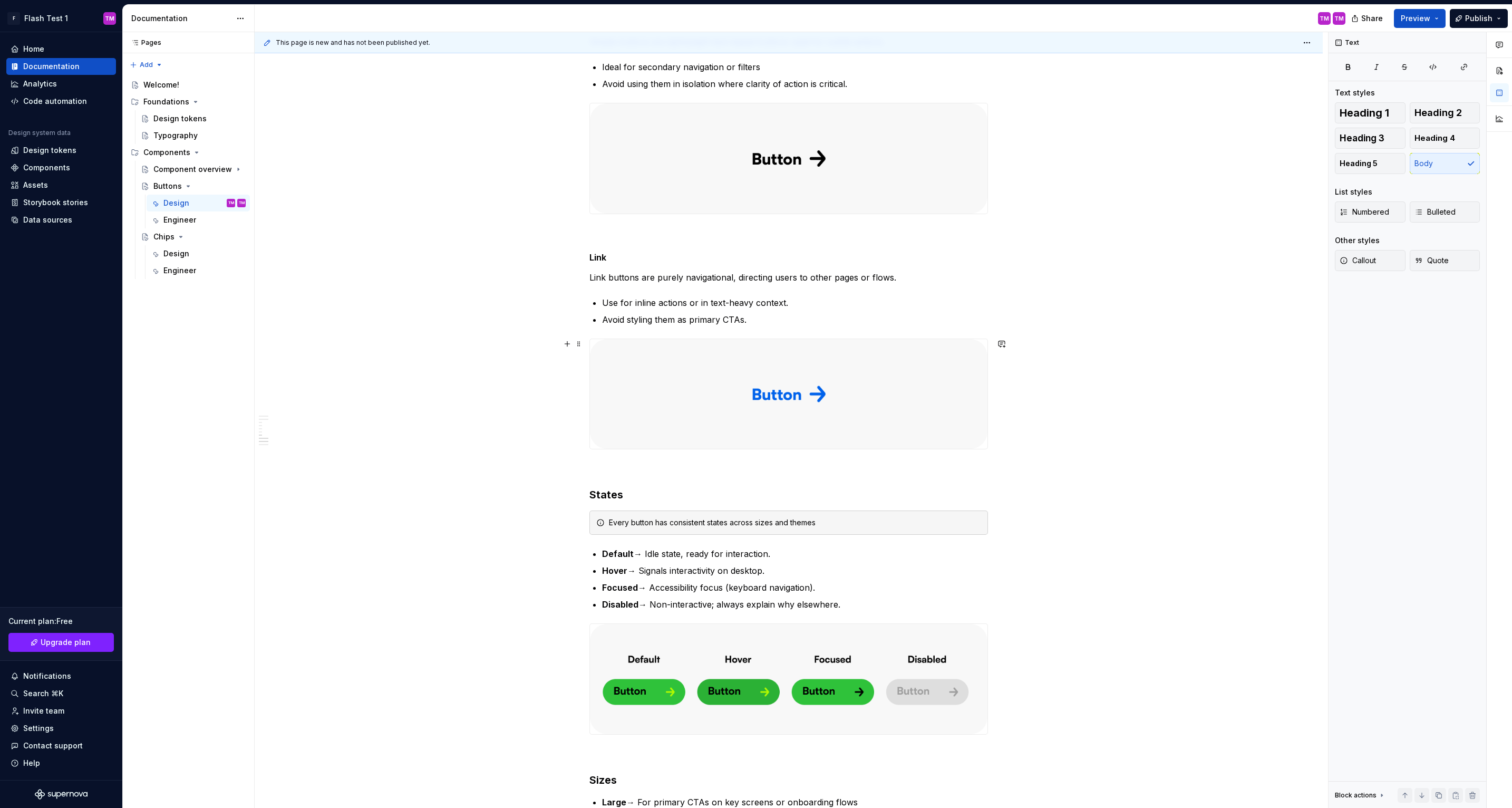
scroll to position [1625, 0]
click at [1433, 20] on button "Preview" at bounding box center [1419, 18] width 51 height 19
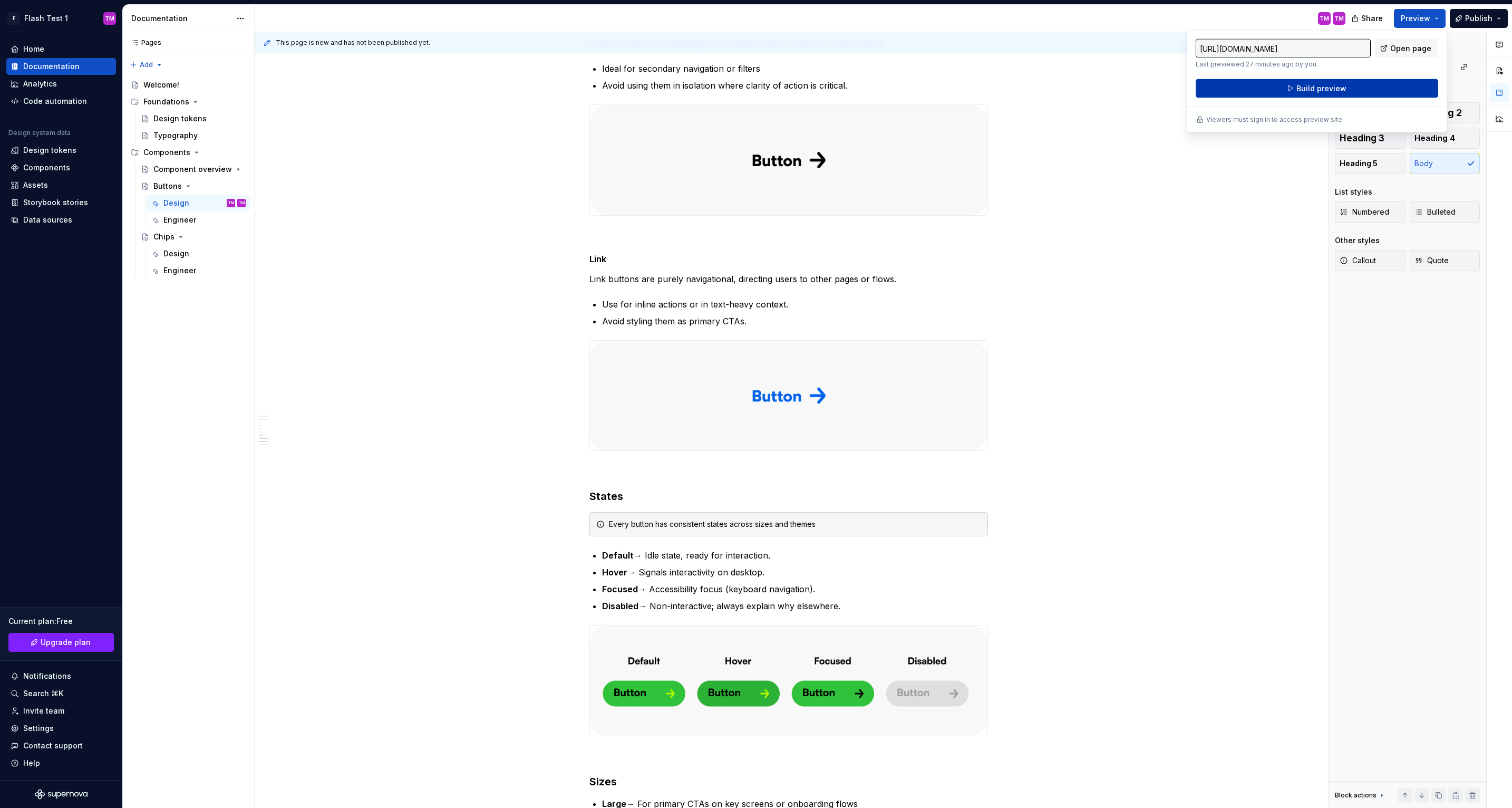
click at [1339, 85] on span "Build preview" at bounding box center [1321, 89] width 50 height 10
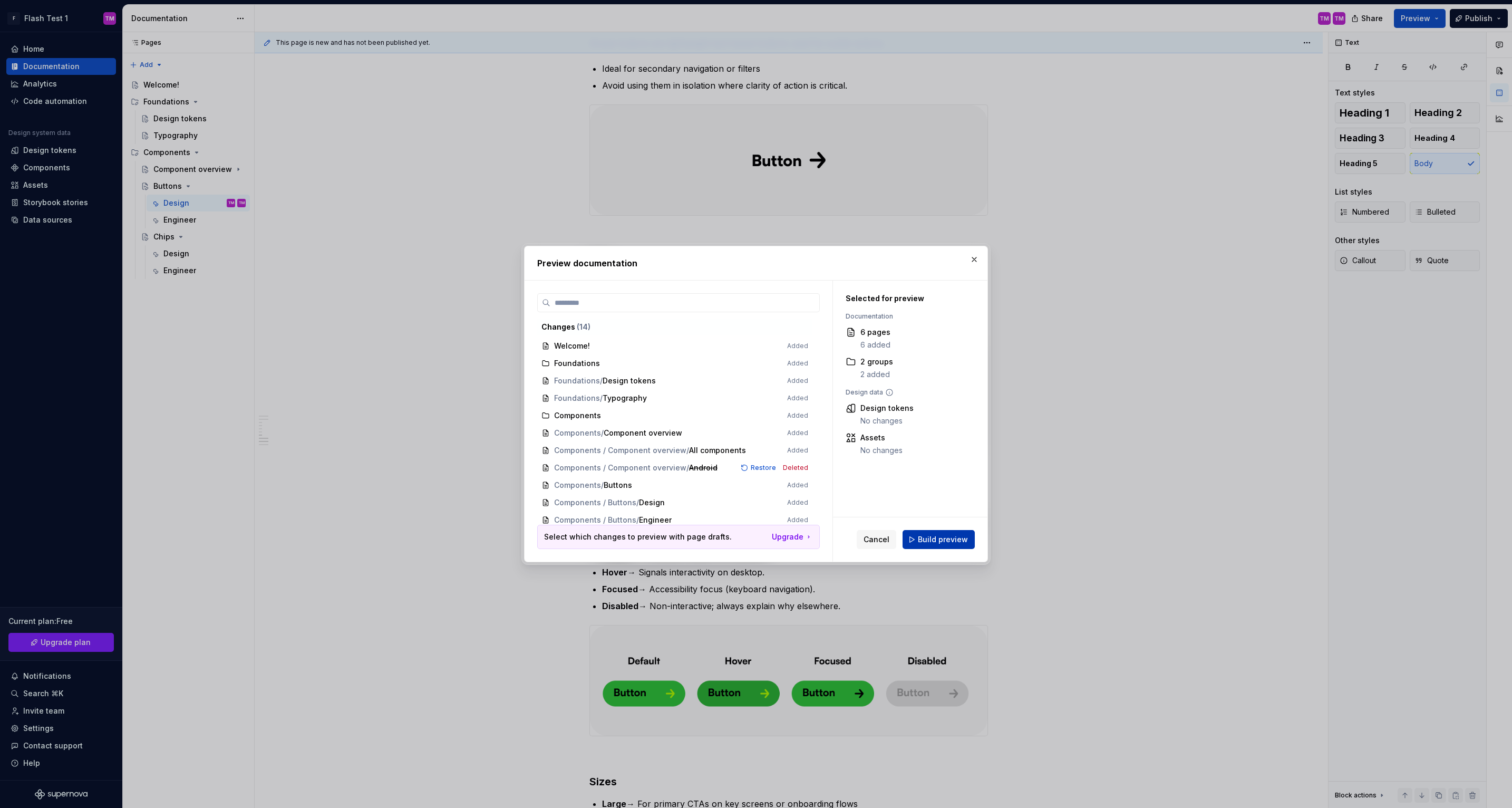
click at [945, 540] on span "Build preview" at bounding box center [942, 540] width 50 height 10
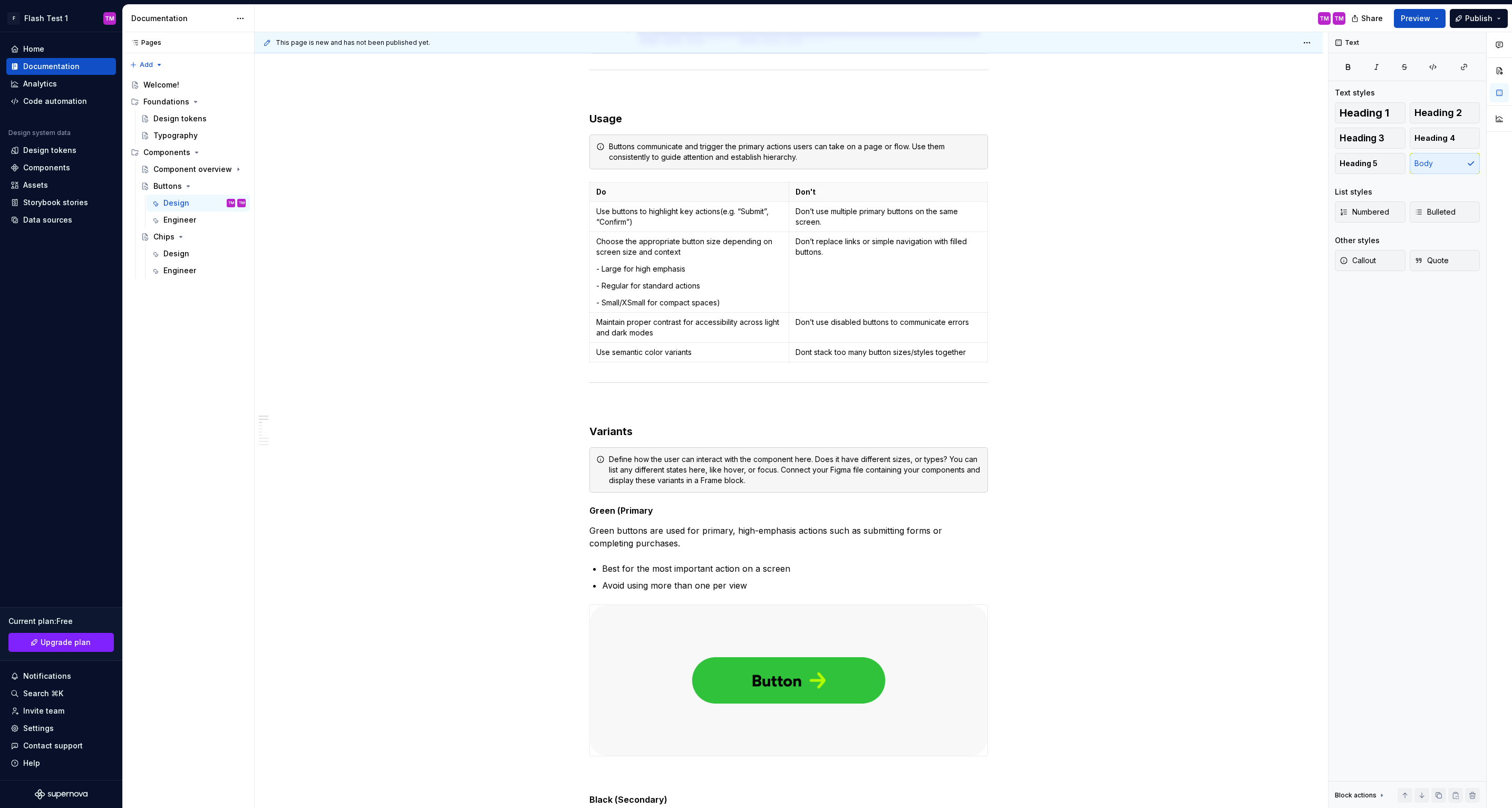
scroll to position [139, 0]
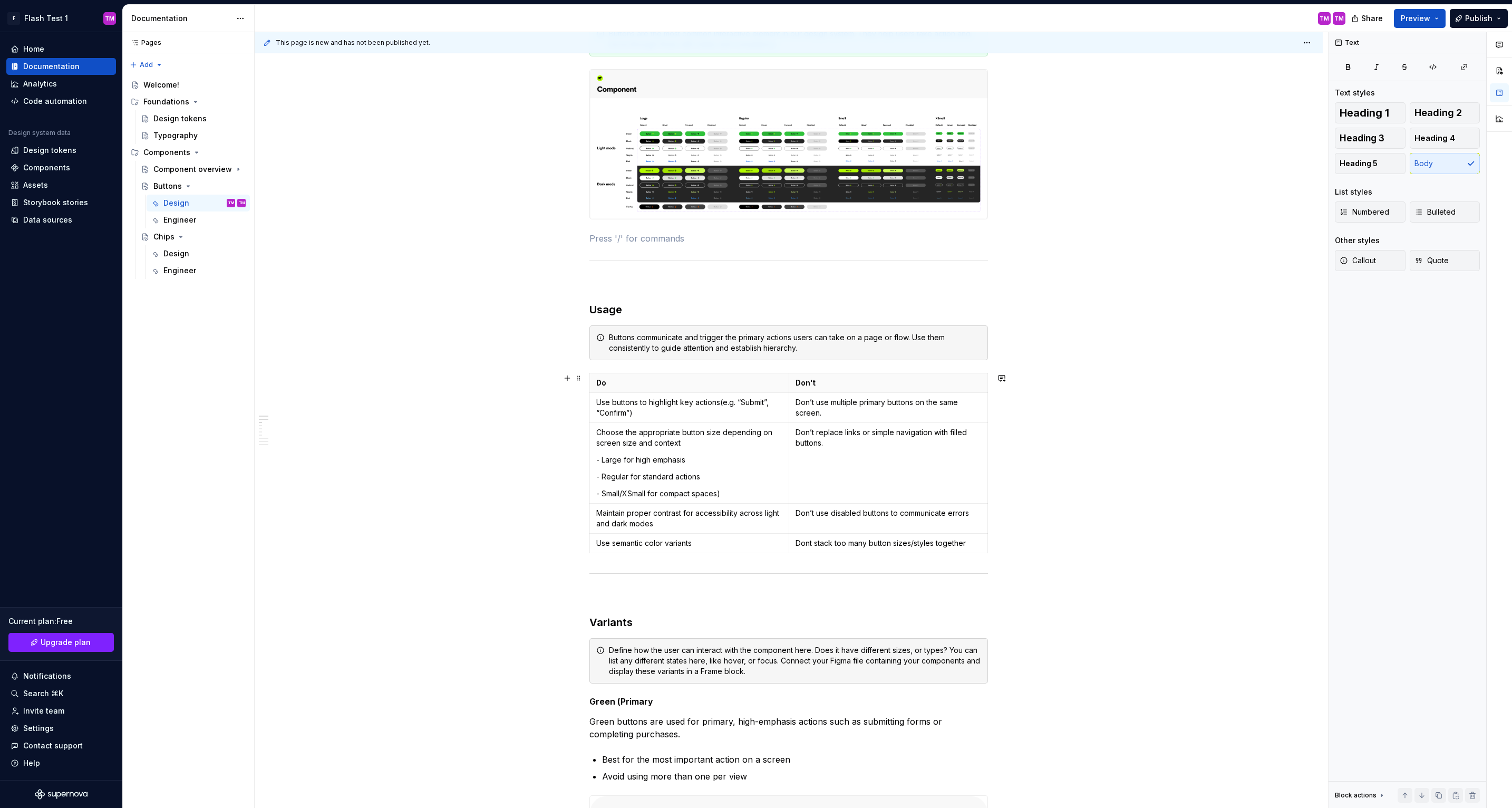
scroll to position [214, 0]
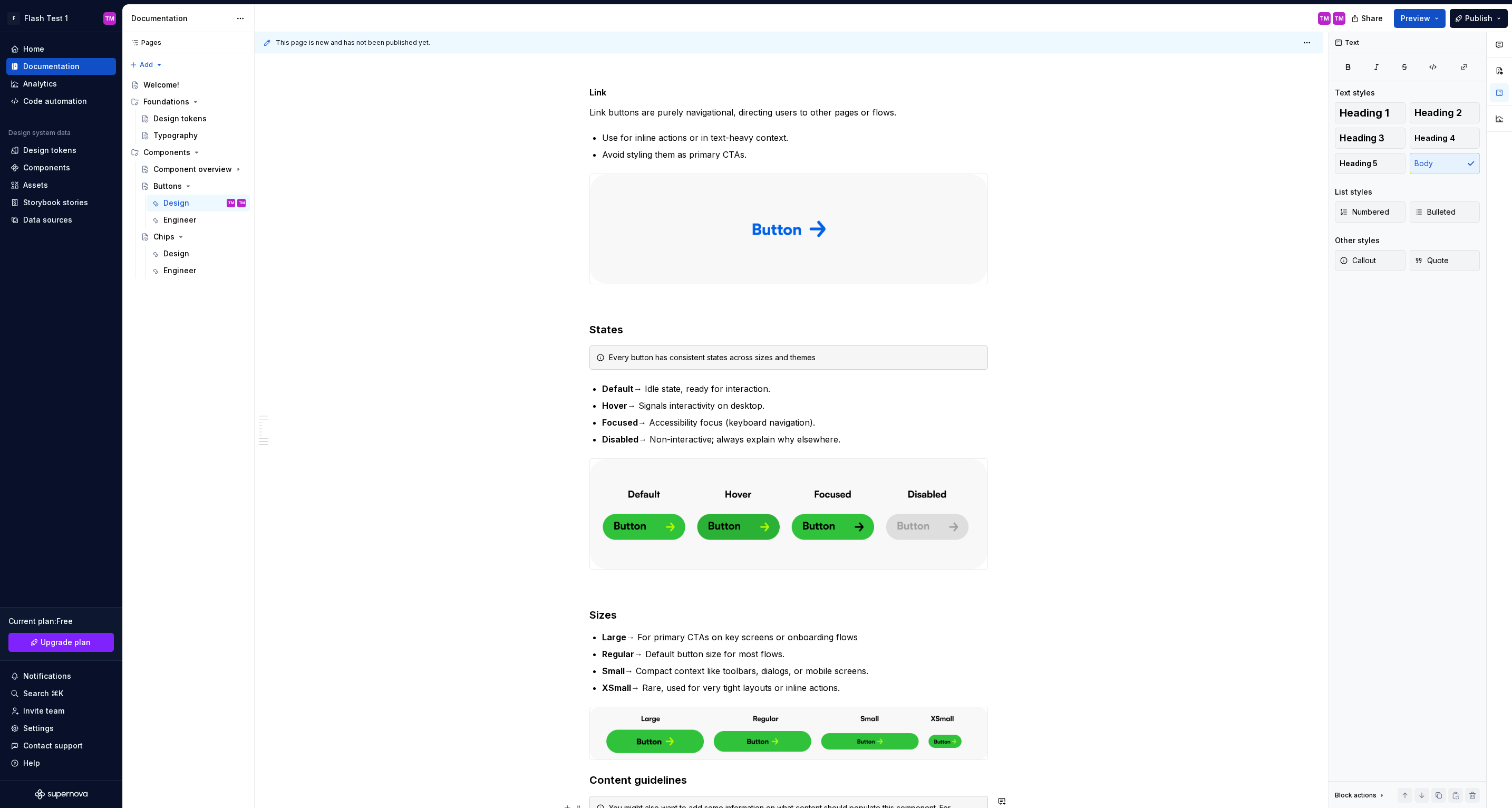
scroll to position [2144, 0]
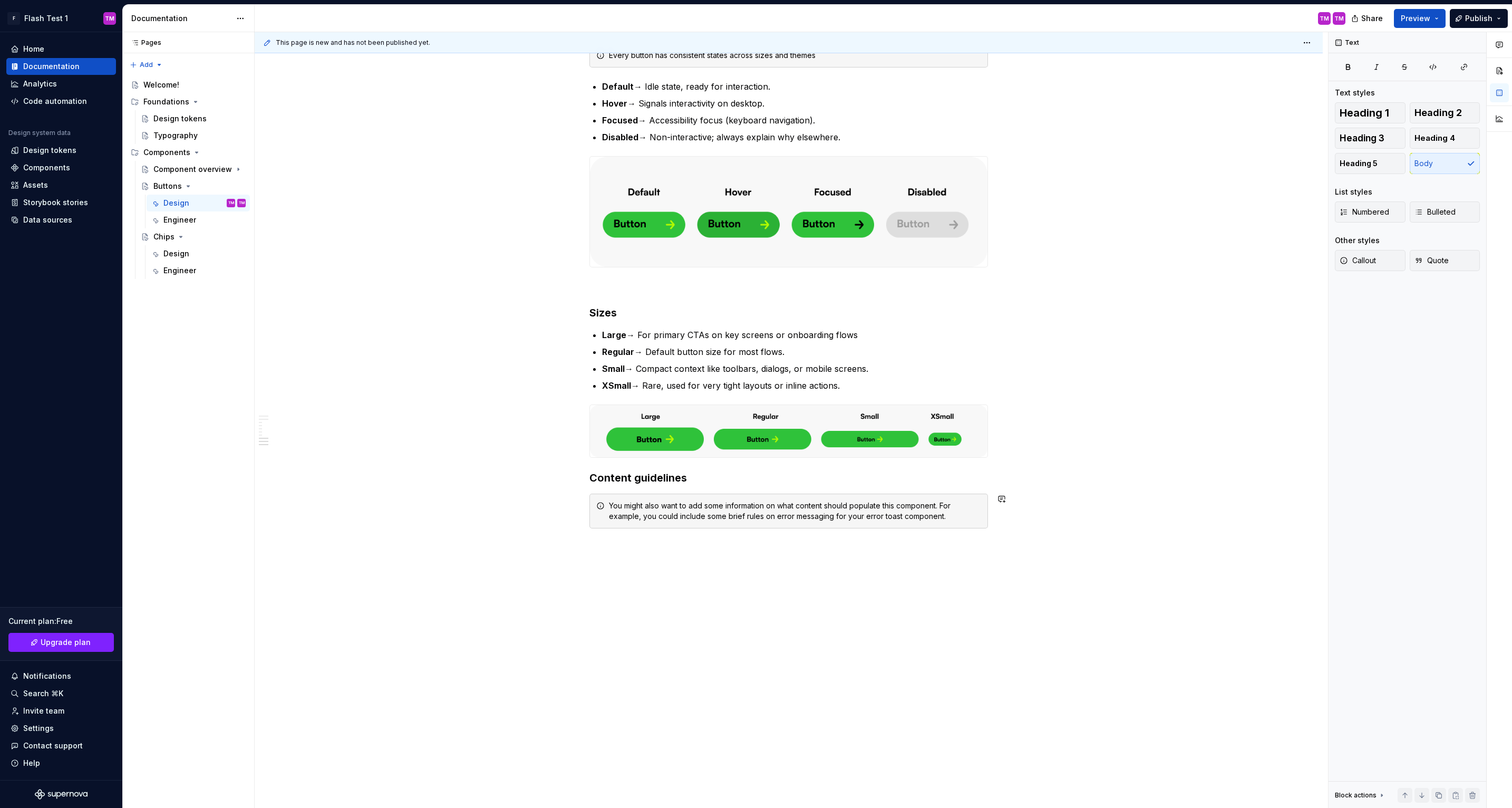
click at [943, 509] on div "You might also want to add some information on what content should populate thi…" at bounding box center [795, 511] width 372 height 21
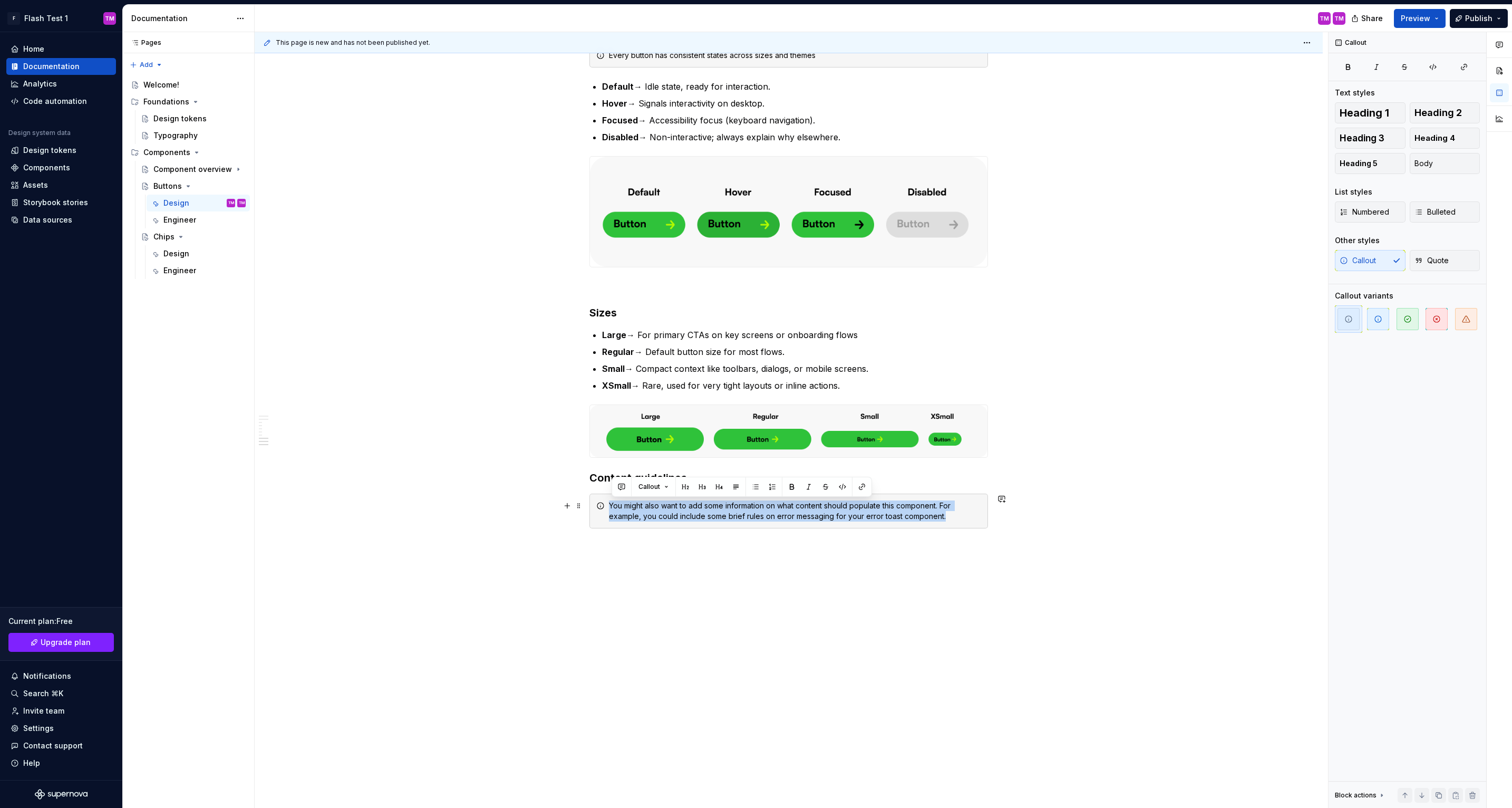
click at [943, 509] on div "You might also want to add some information on what content should populate thi…" at bounding box center [795, 511] width 372 height 21
copy div "You might also want to add some information on what content should populate thi…"
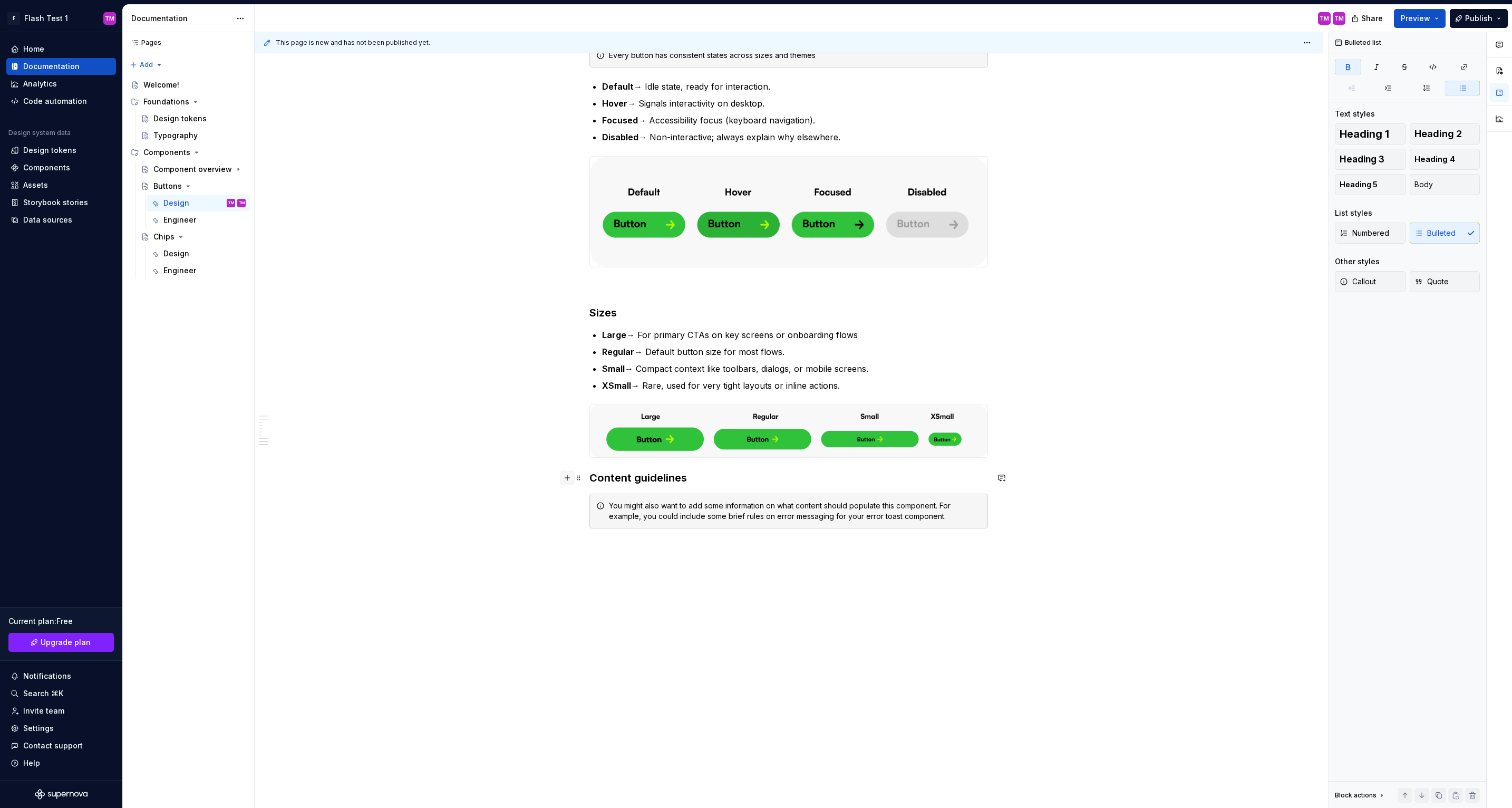
click at [574, 472] on button "button" at bounding box center [566, 478] width 15 height 15
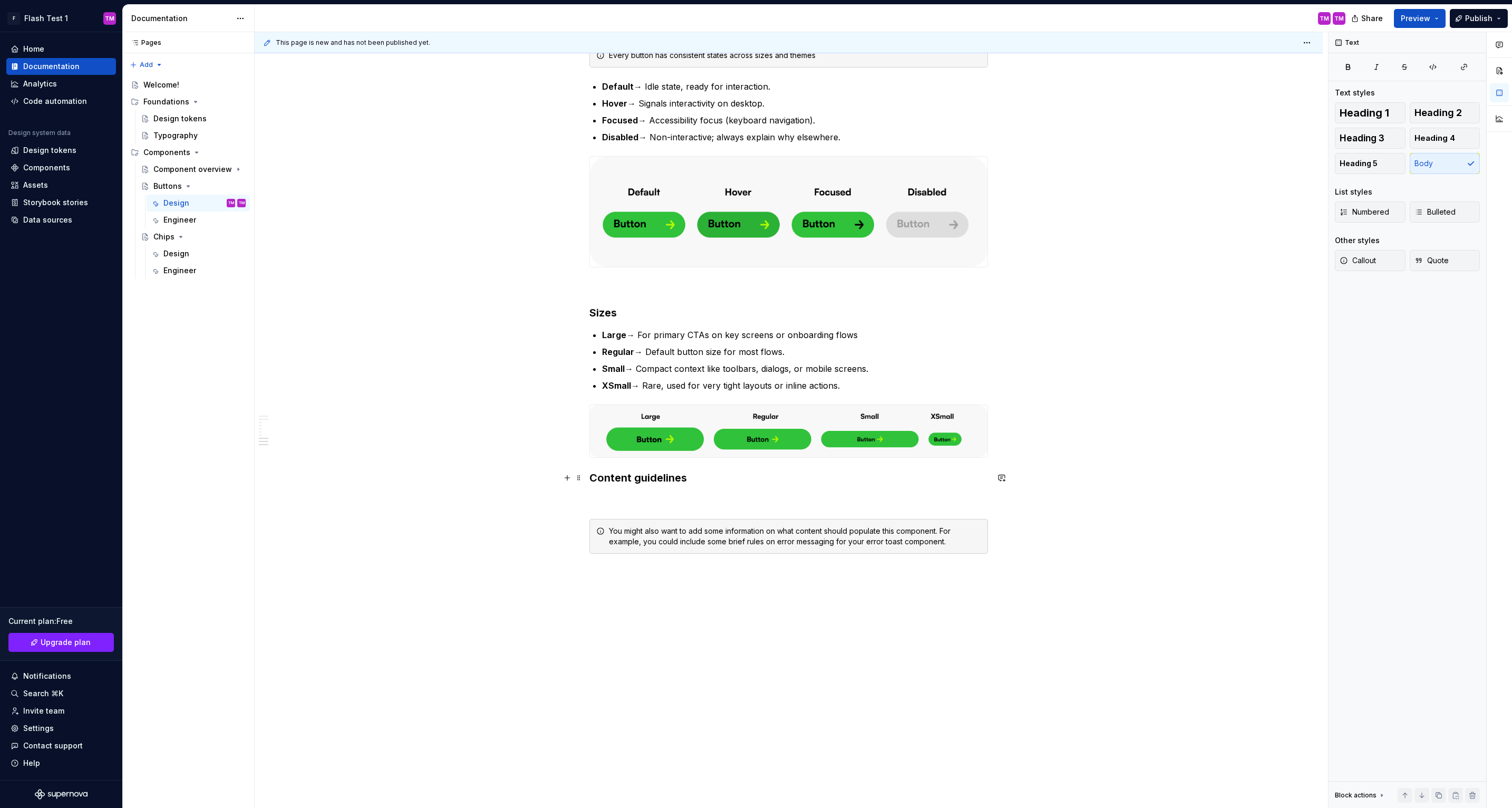
click at [583, 476] on span at bounding box center [579, 478] width 9 height 15
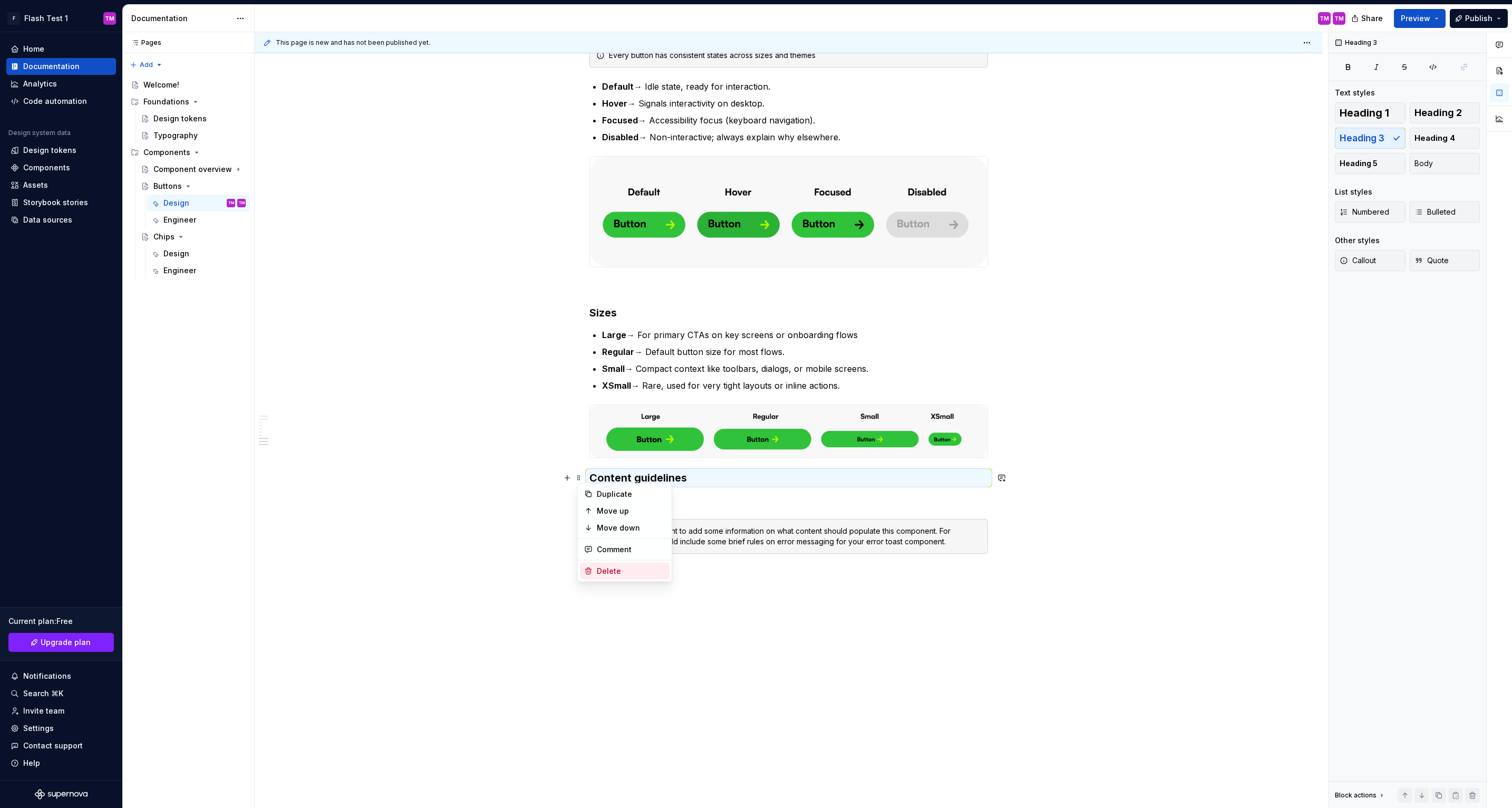
click at [607, 567] on div "Delete" at bounding box center [631, 571] width 69 height 10
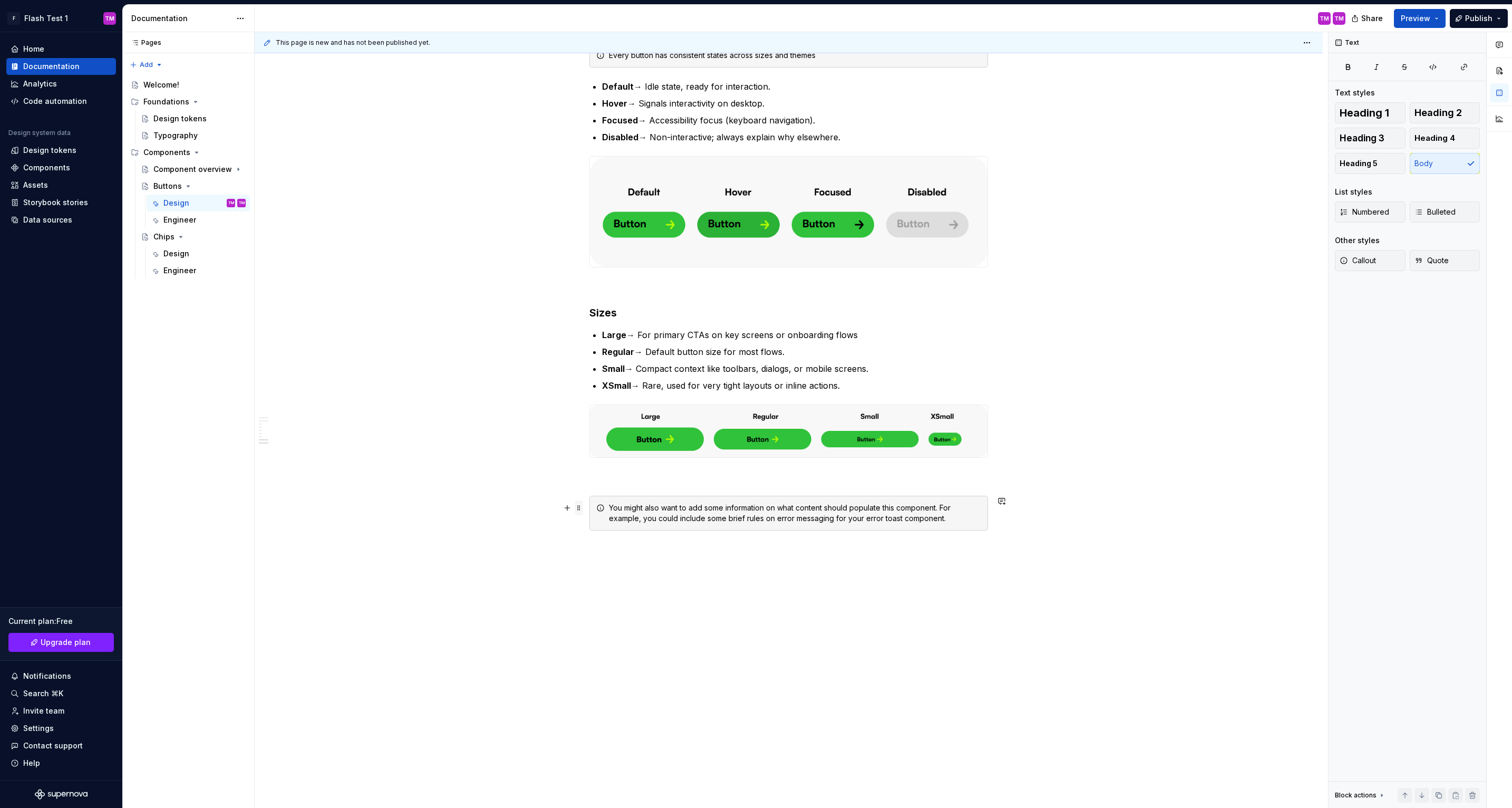
click at [582, 506] on span at bounding box center [579, 507] width 9 height 15
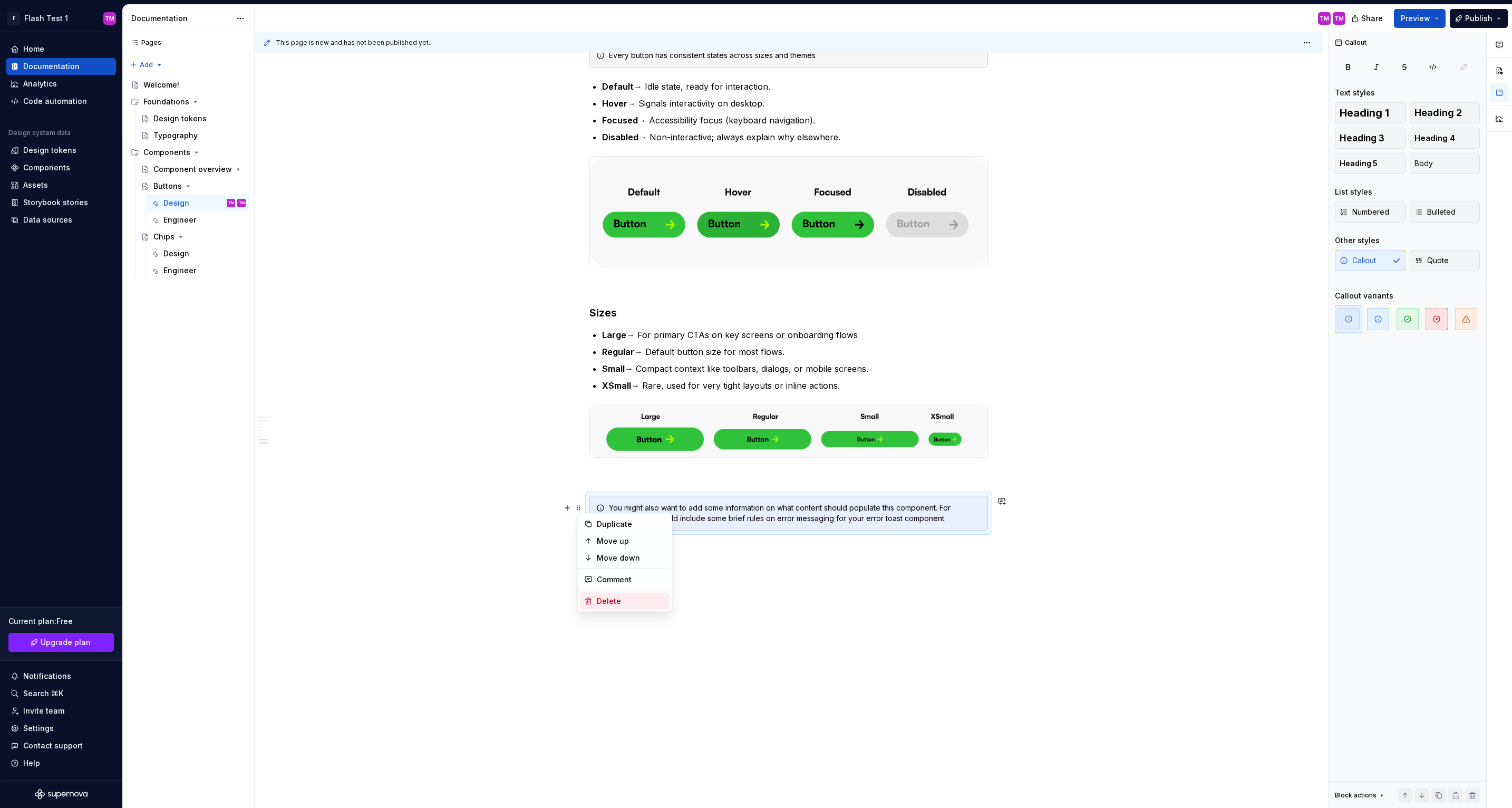
click at [607, 599] on div "Delete" at bounding box center [631, 601] width 69 height 10
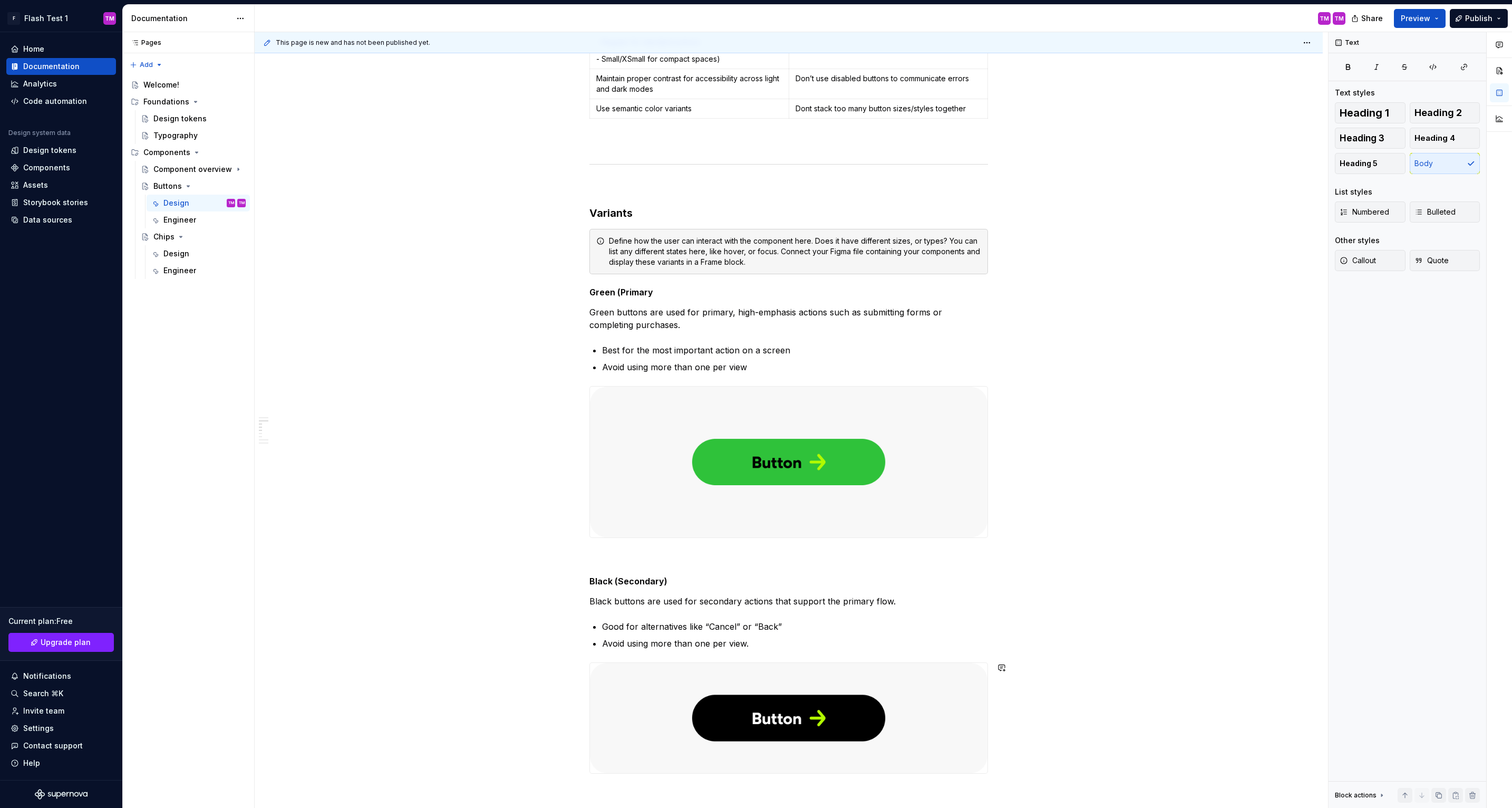
scroll to position [0, 0]
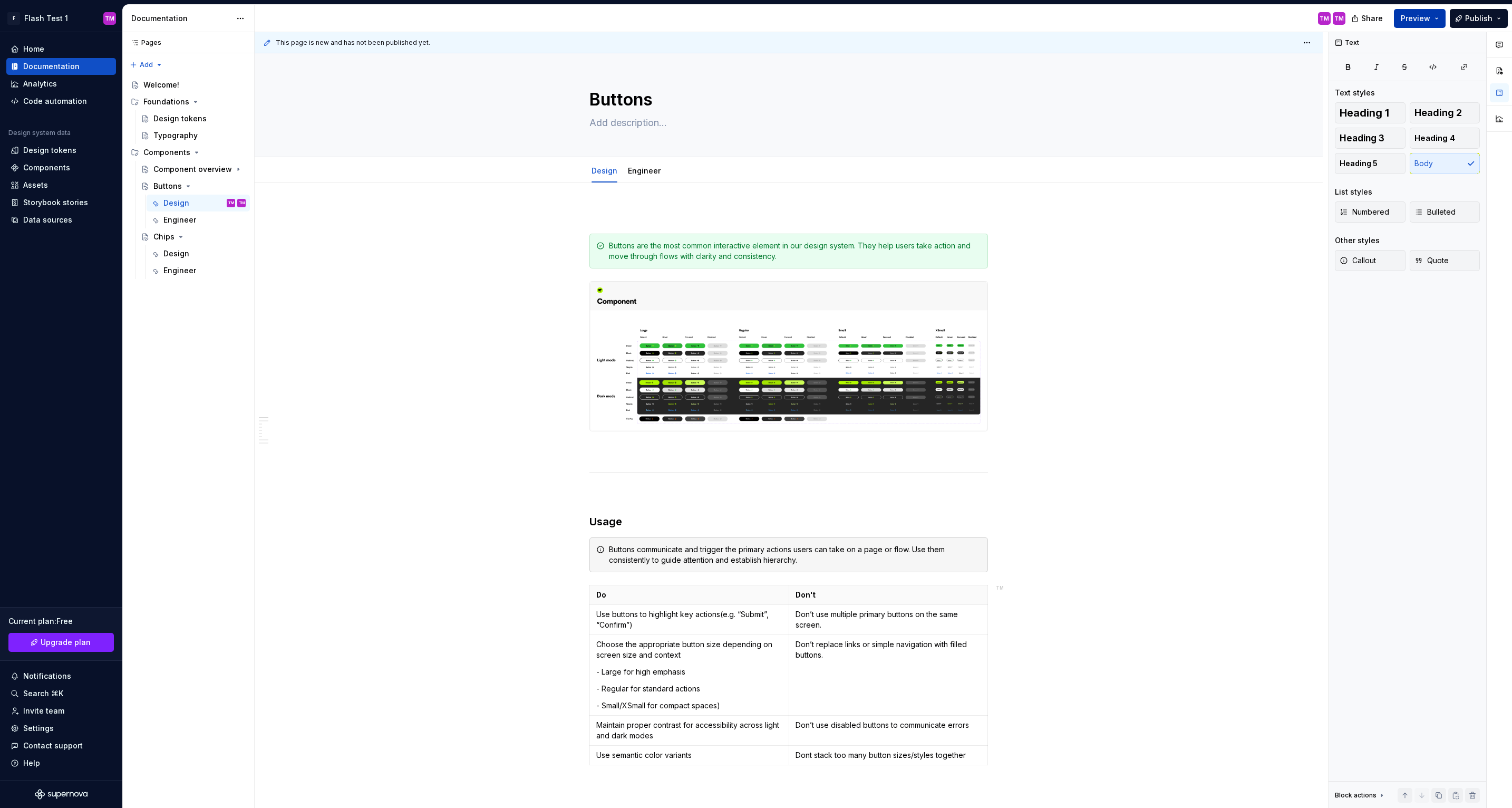
click at [1434, 20] on button "Preview" at bounding box center [1419, 18] width 51 height 19
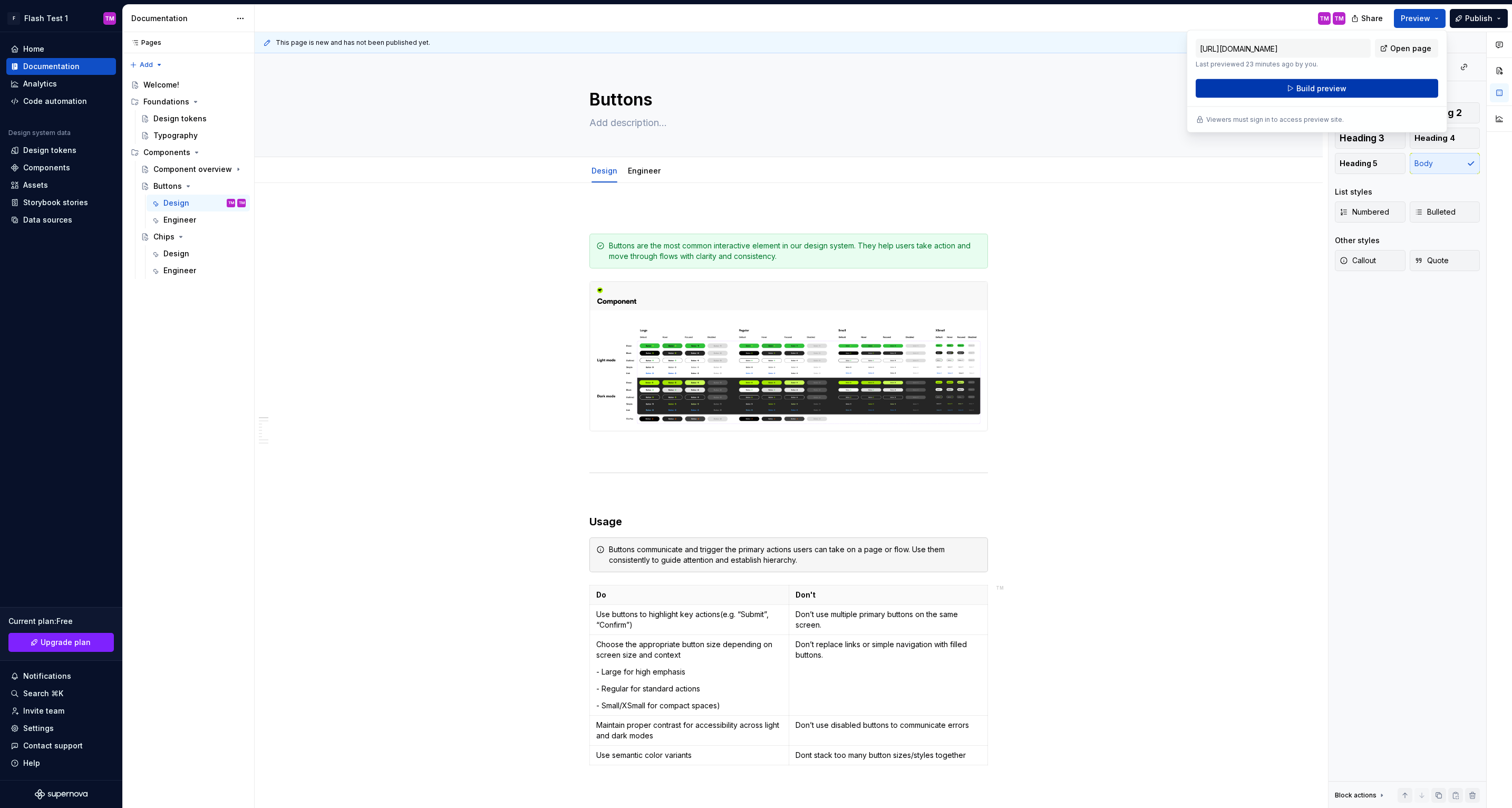
click at [1337, 90] on span "Build preview" at bounding box center [1321, 89] width 50 height 10
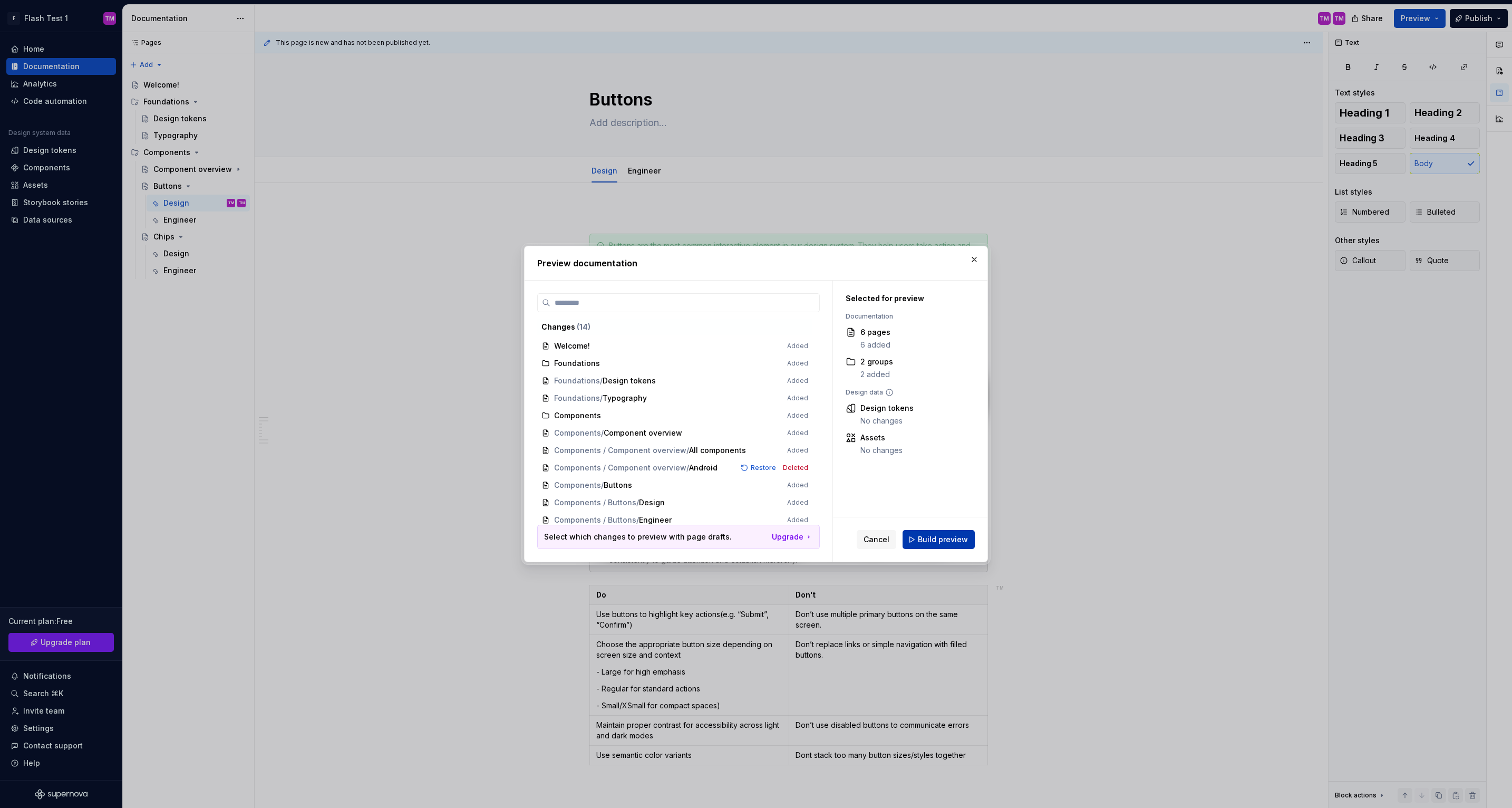
click at [933, 540] on span "Build preview" at bounding box center [942, 540] width 50 height 10
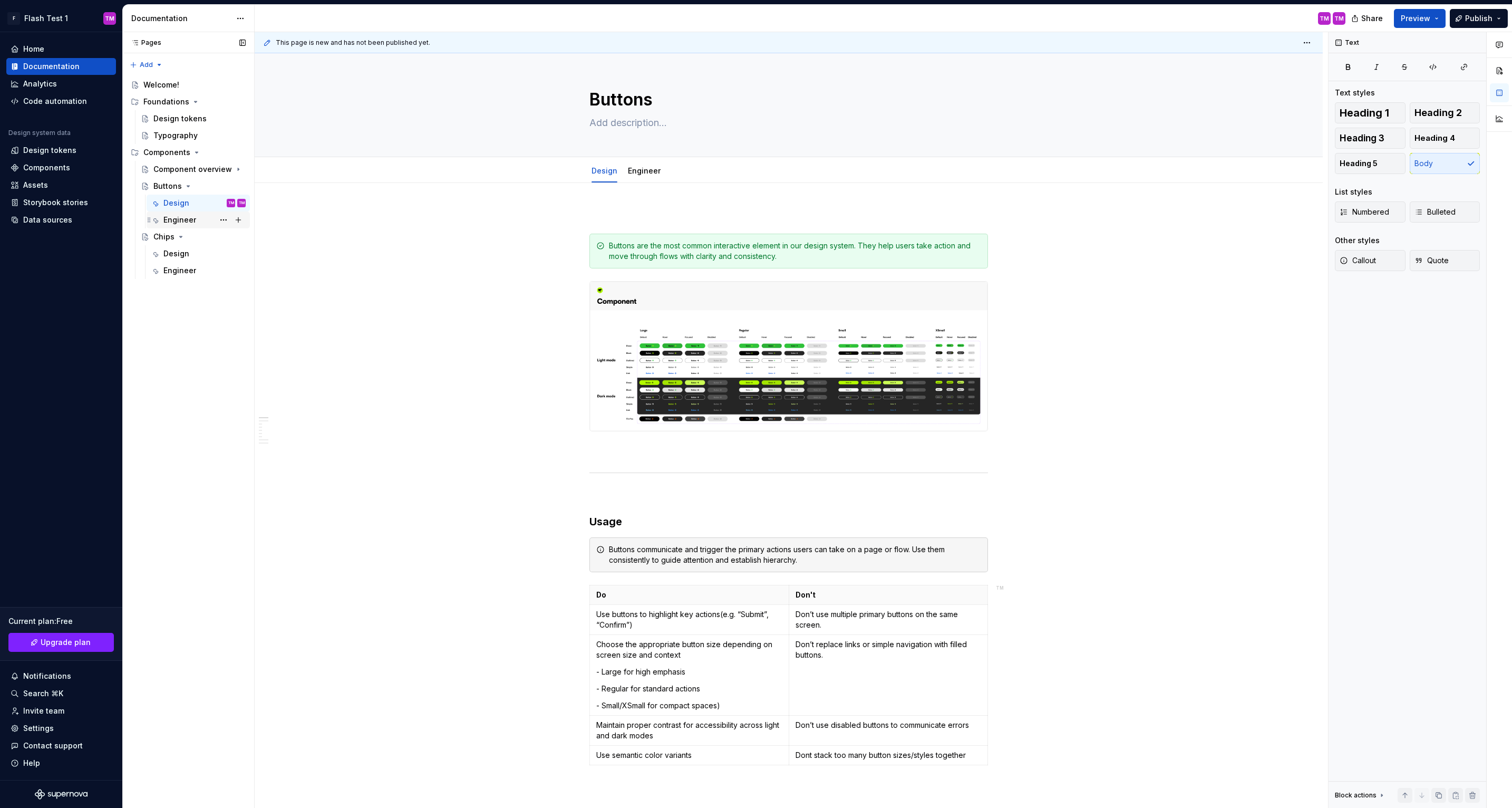
click at [178, 221] on div "Engineer" at bounding box center [180, 220] width 33 height 10
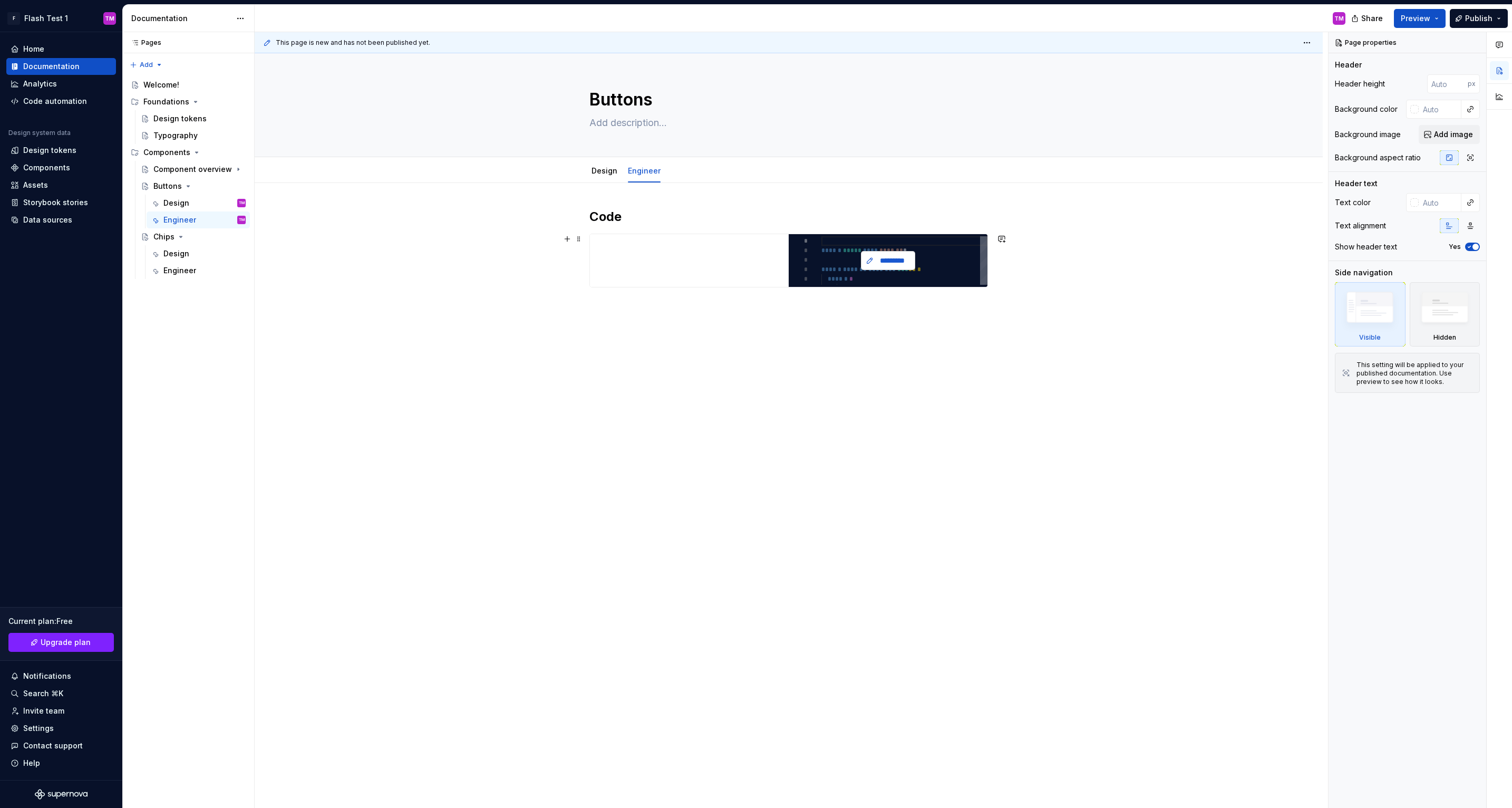
click at [890, 258] on span "*********" at bounding box center [892, 261] width 33 height 10
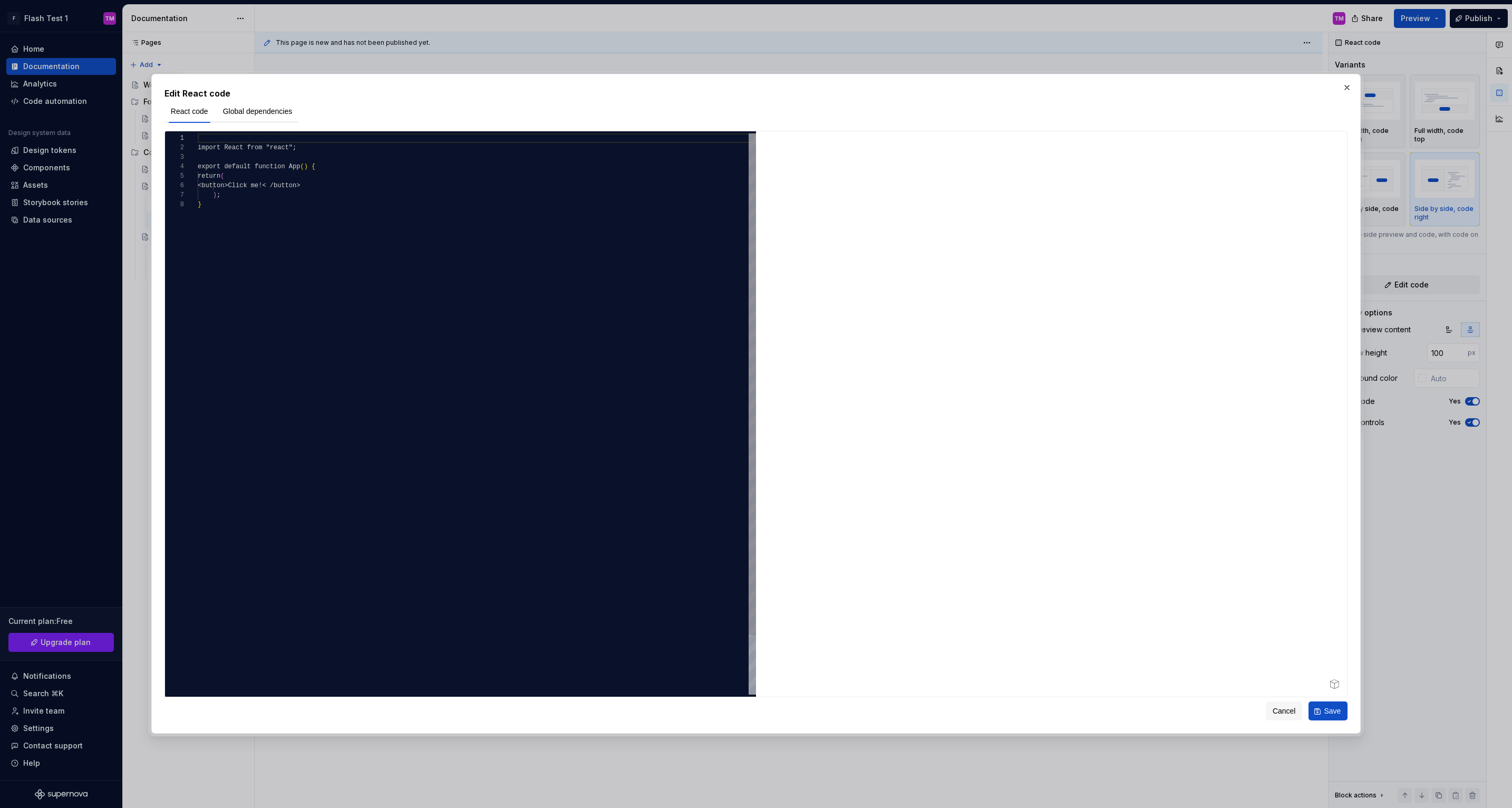
type textarea "*"
click at [356, 227] on div "import React from "react" ; export default function App ( ) { return ( < button…" at bounding box center [477, 447] width 559 height 628
type textarea "**********"
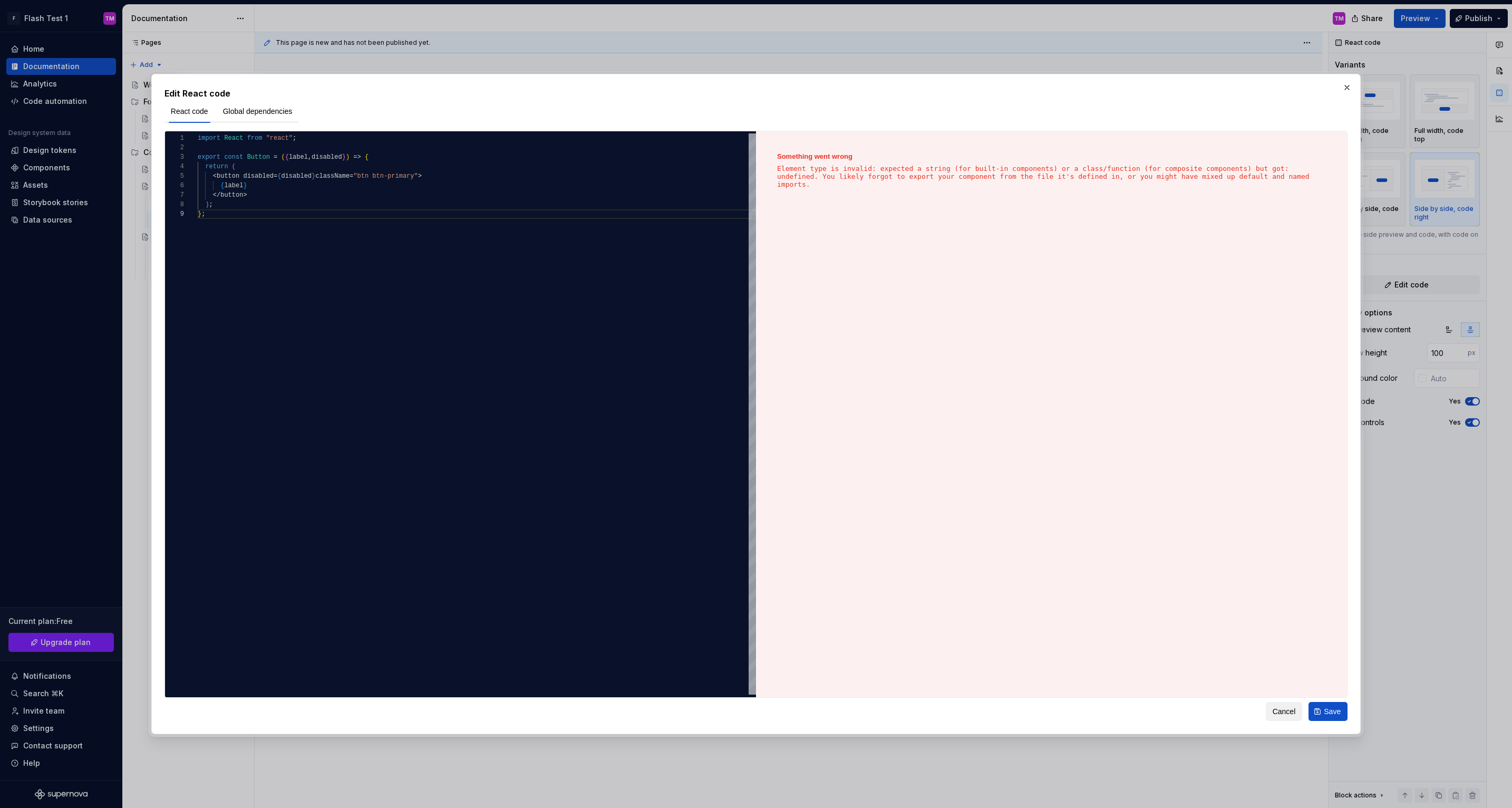
click at [1282, 712] on span "Cancel" at bounding box center [1284, 711] width 24 height 10
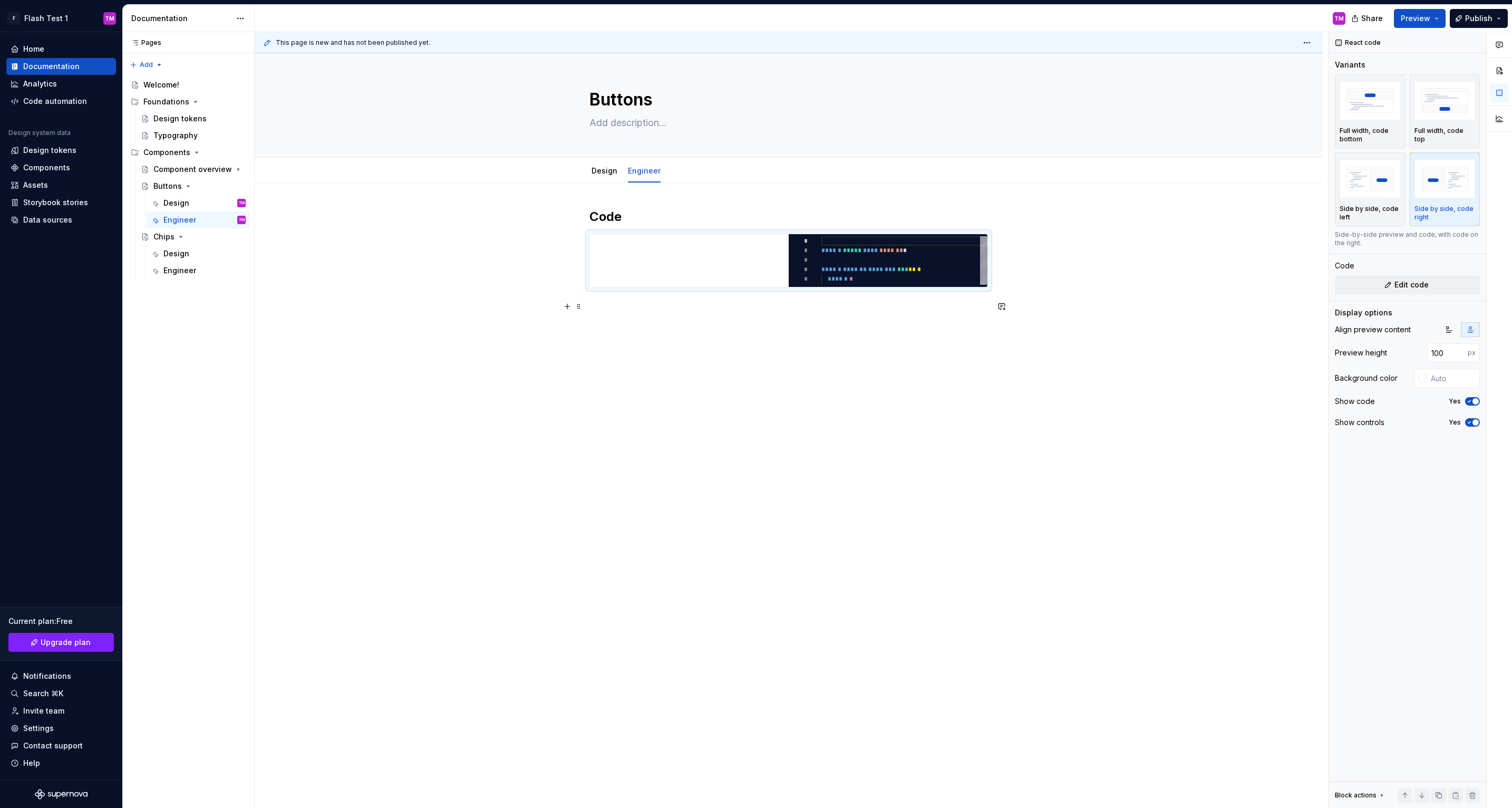
click at [1086, 306] on div "Code ********* * * * * * * ****** ***** **** ******* * ****** ******* ******** …" at bounding box center [789, 376] width 1068 height 385
click at [1076, 277] on div "Code ********* * * * * * * ****** ***** **** ******* * ****** ******* ******** …" at bounding box center [789, 376] width 1068 height 385
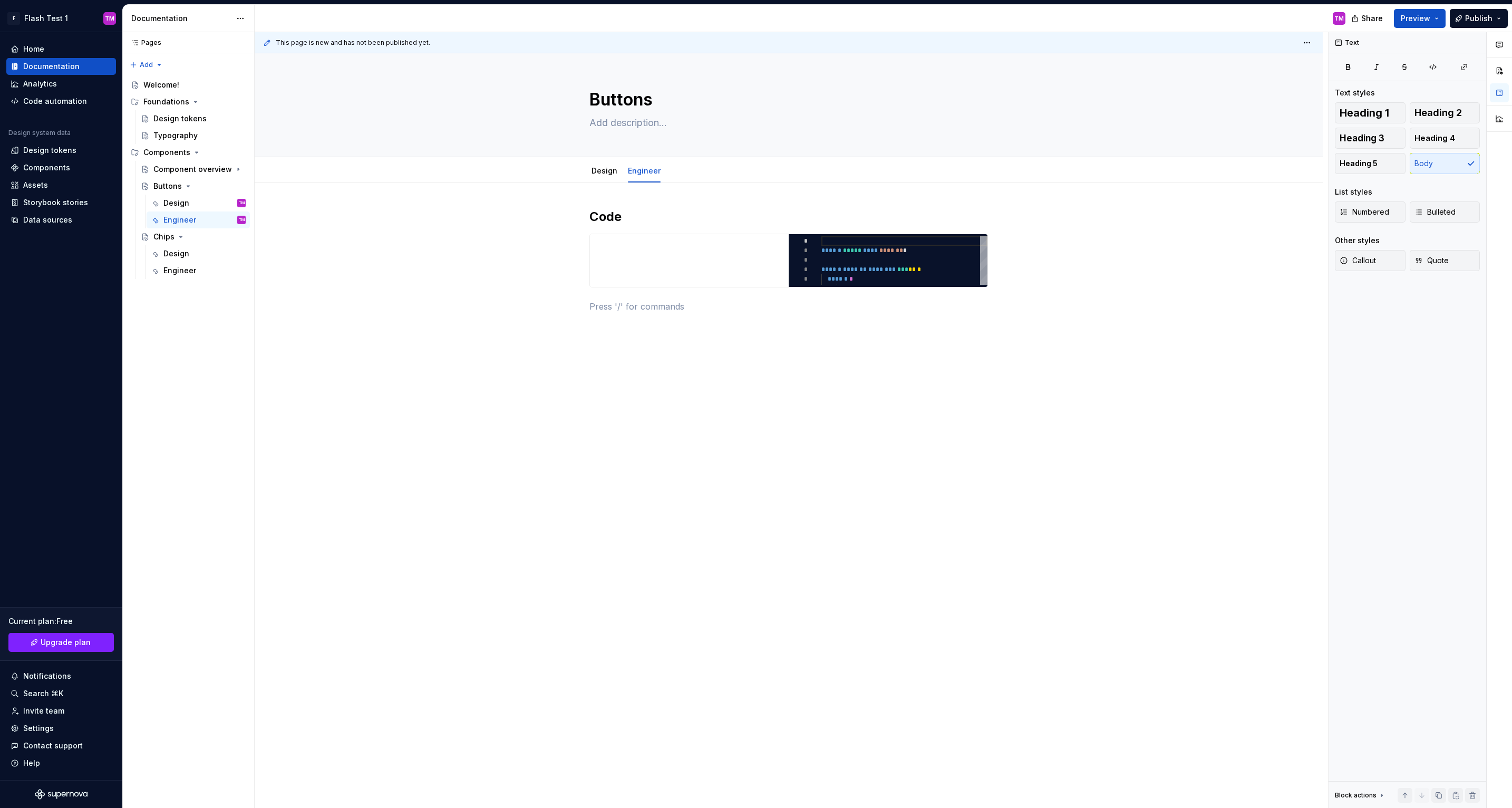
type textarea "*"
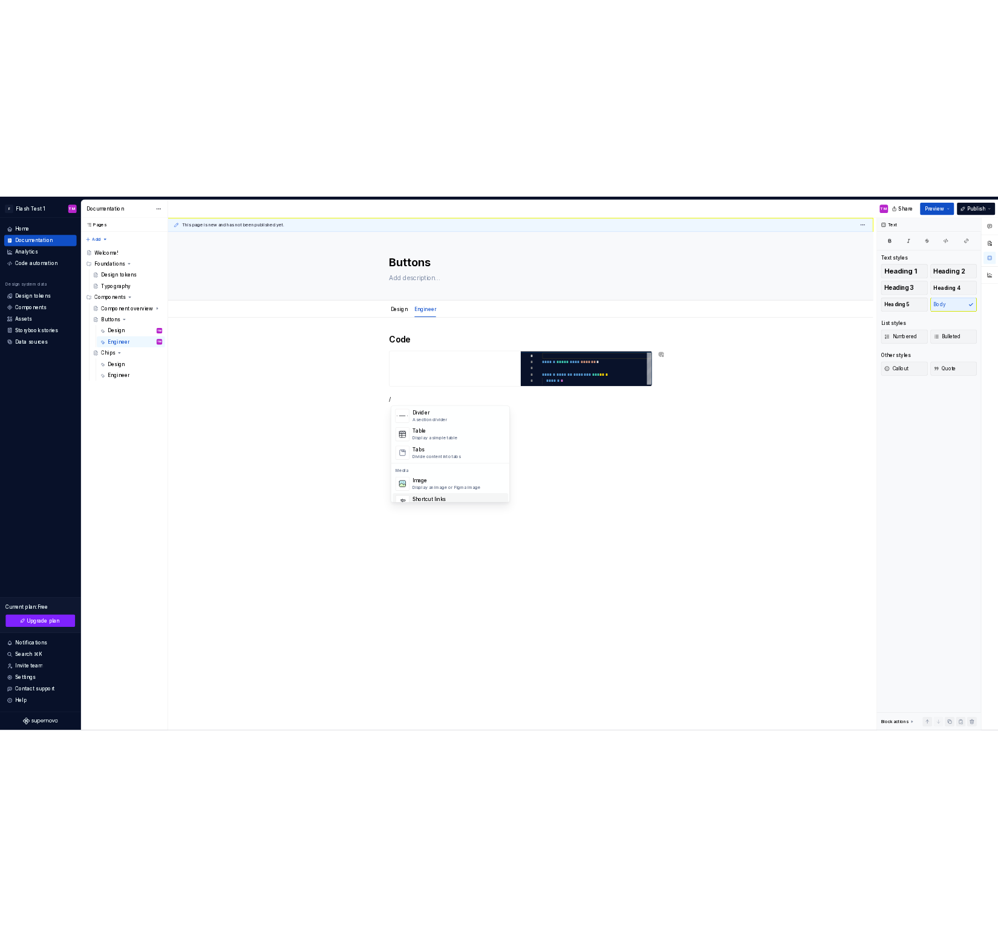
scroll to position [440, 0]
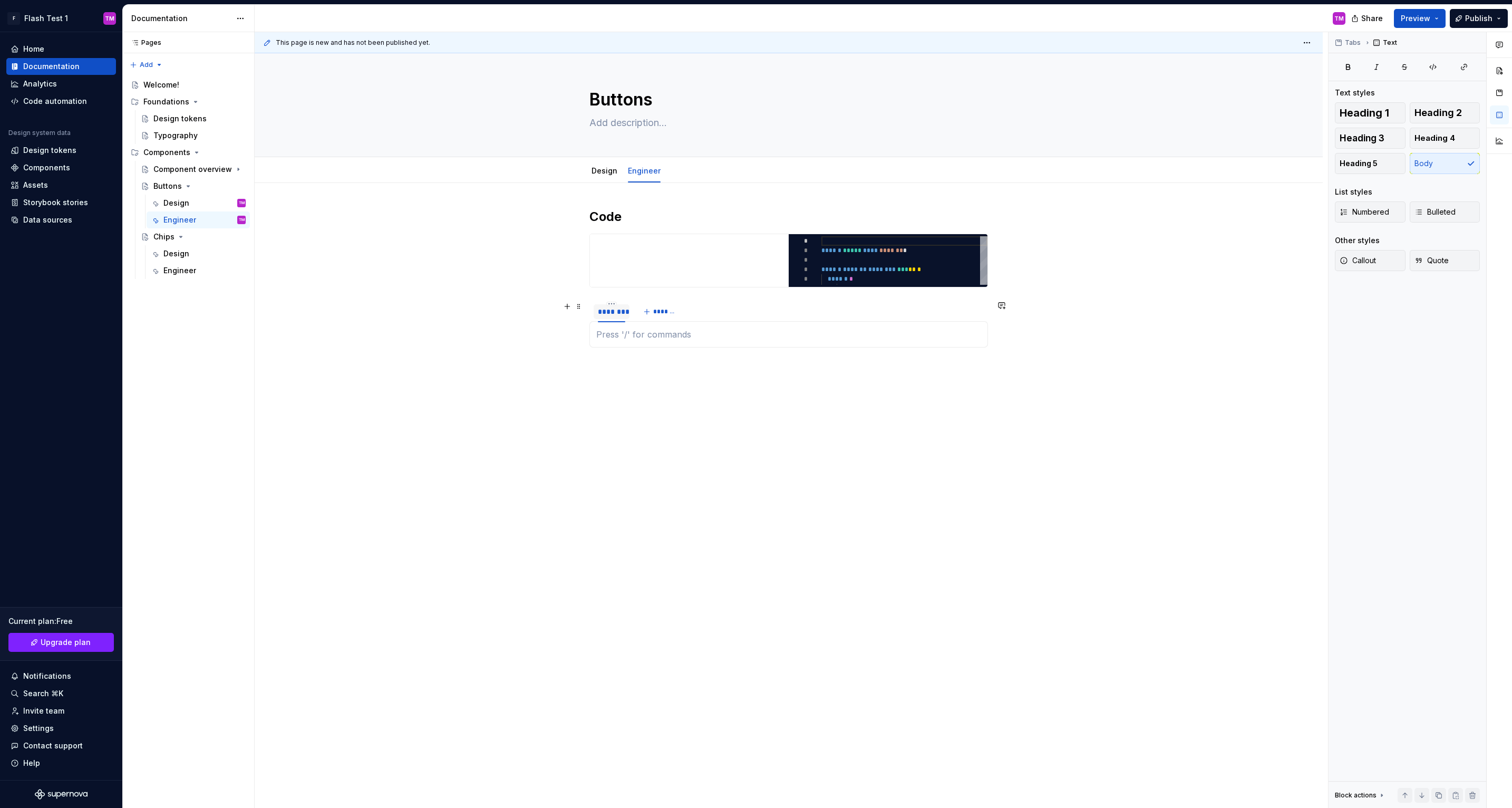
click at [621, 309] on div "********" at bounding box center [611, 311] width 27 height 10
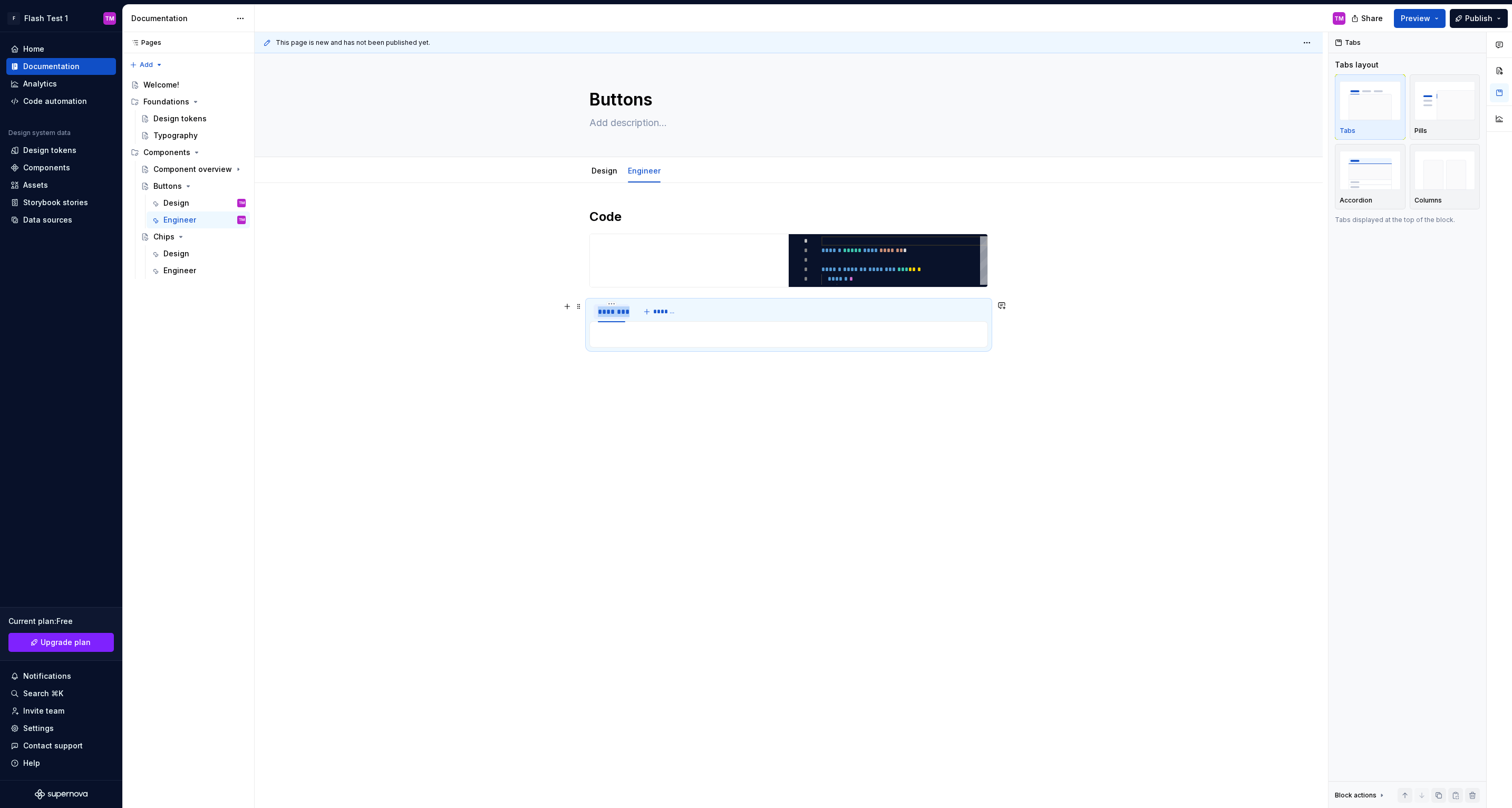
click at [621, 309] on div "********" at bounding box center [611, 311] width 27 height 10
type input "***"
click at [653, 309] on span "*******" at bounding box center [650, 312] width 24 height 9
type input "*******"
click at [681, 308] on span "*******" at bounding box center [688, 312] width 24 height 9
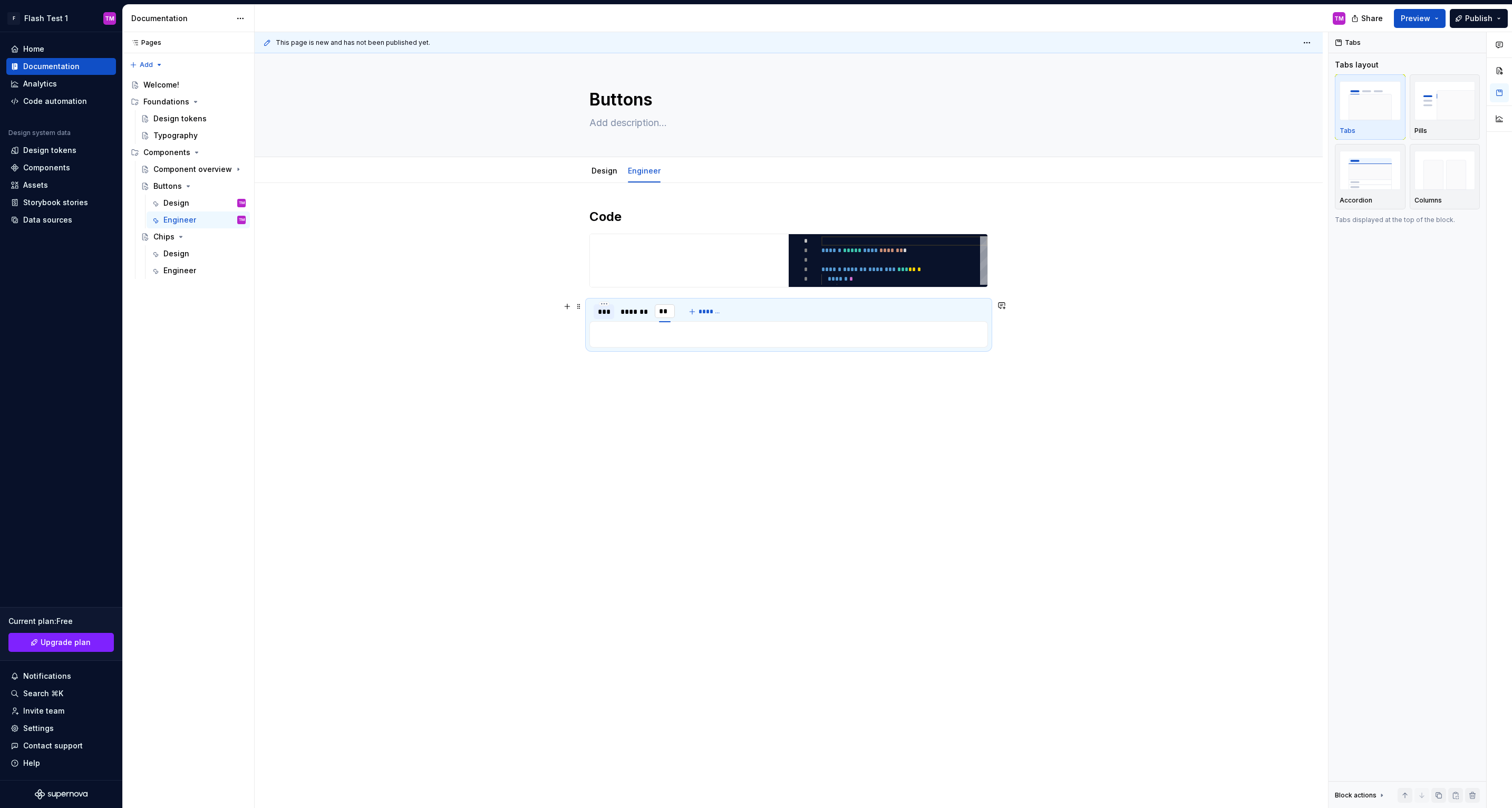
type input "***"
click at [680, 413] on div "Code ********* * * * * * * ****** ***** **** ******* * ****** ******* ******** …" at bounding box center [789, 397] width 1068 height 428
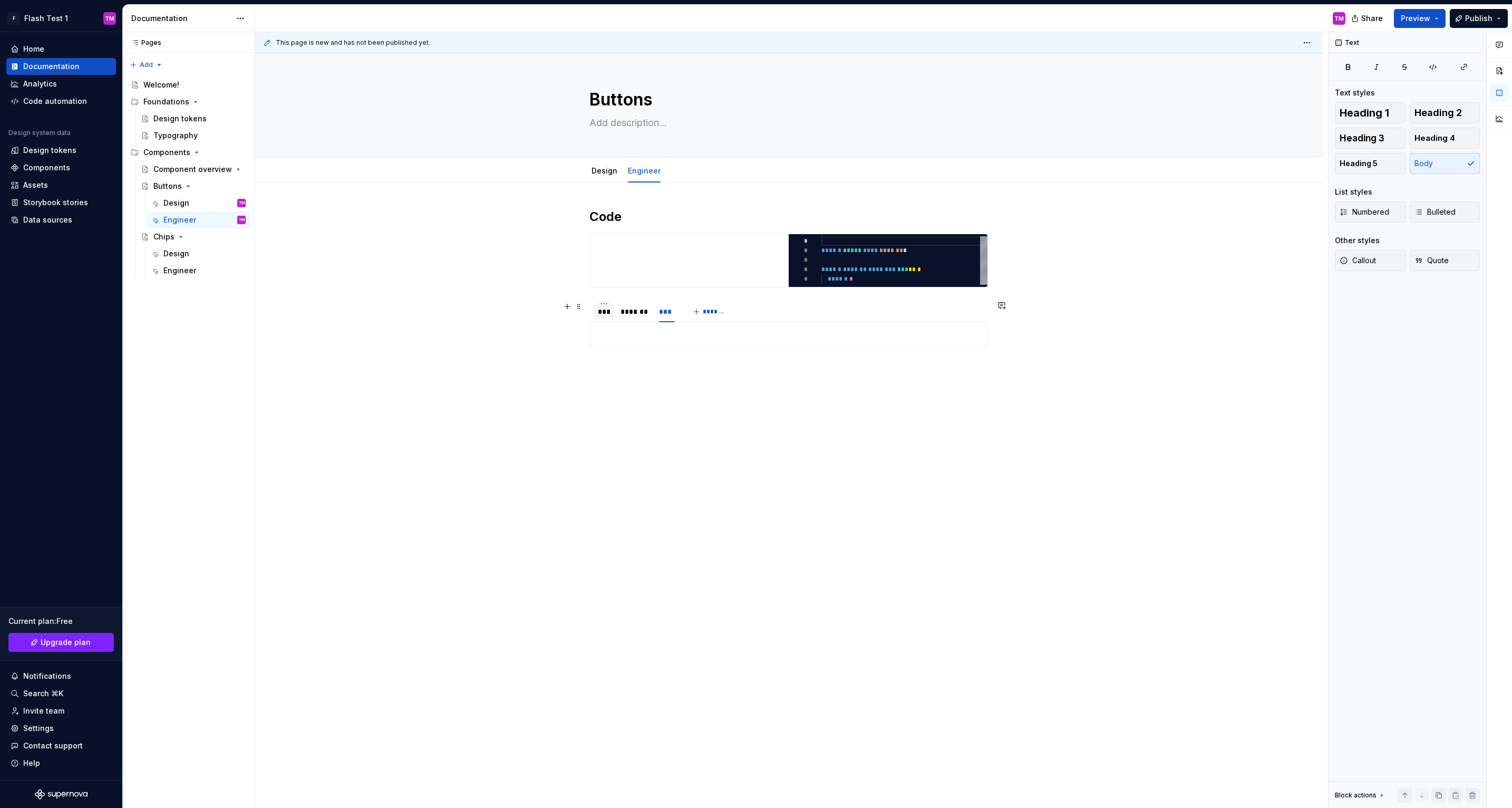
click at [609, 316] on div "***" at bounding box center [604, 311] width 12 height 10
click at [619, 333] on p at bounding box center [789, 334] width 385 height 13
click at [1036, 281] on div "Code ********* * * * * * * ****** ***** **** ******* * ****** ******* ******** …" at bounding box center [789, 405] width 1068 height 445
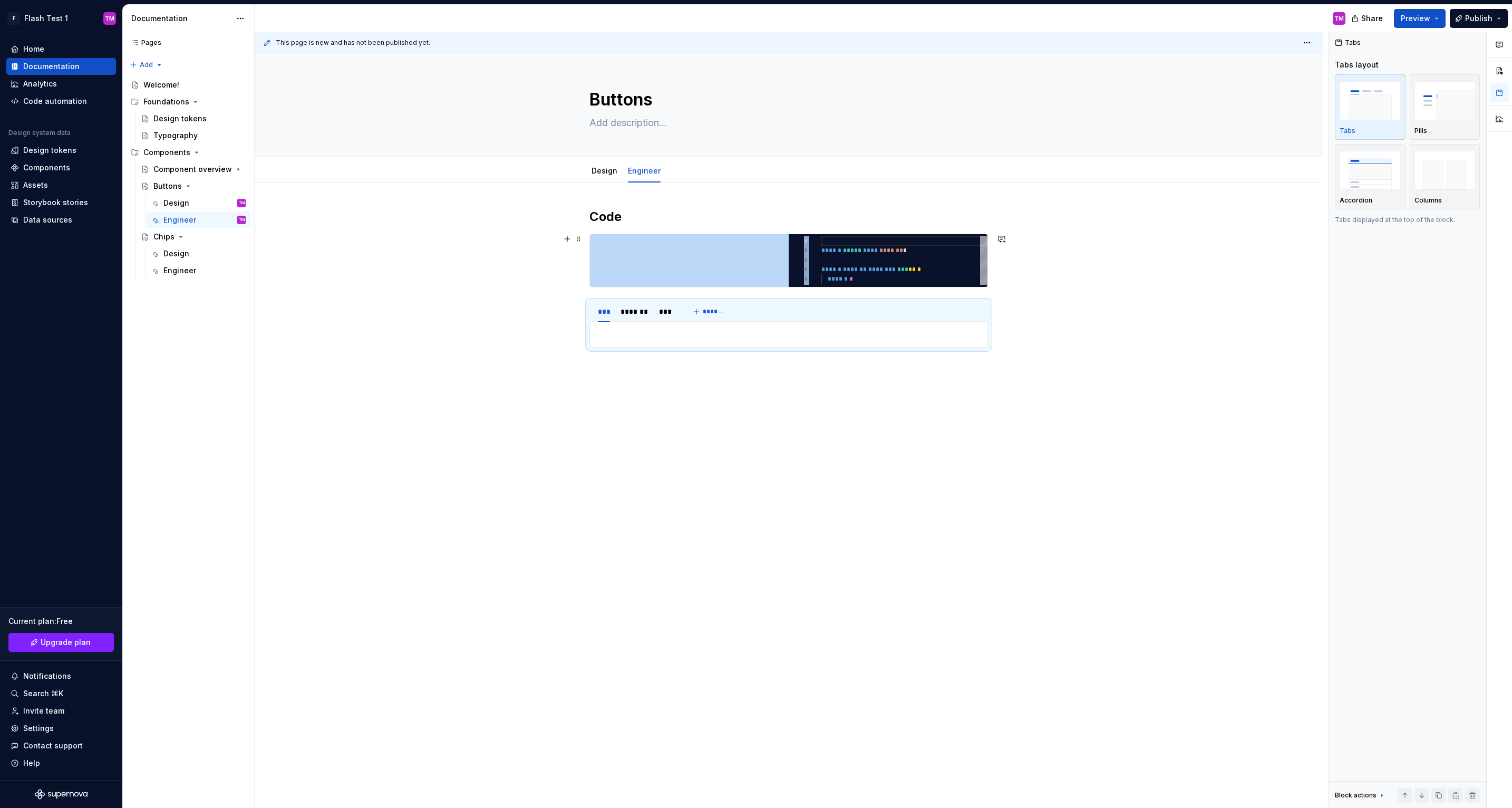
click at [1036, 281] on div "Code ********* * * * * * * ****** ***** **** ******* * ****** ******* ******** …" at bounding box center [789, 405] width 1068 height 445
click at [1014, 263] on div "Code ********* * * * * * * ****** ***** **** ******* * ****** ******* ******** …" at bounding box center [789, 405] width 1068 height 445
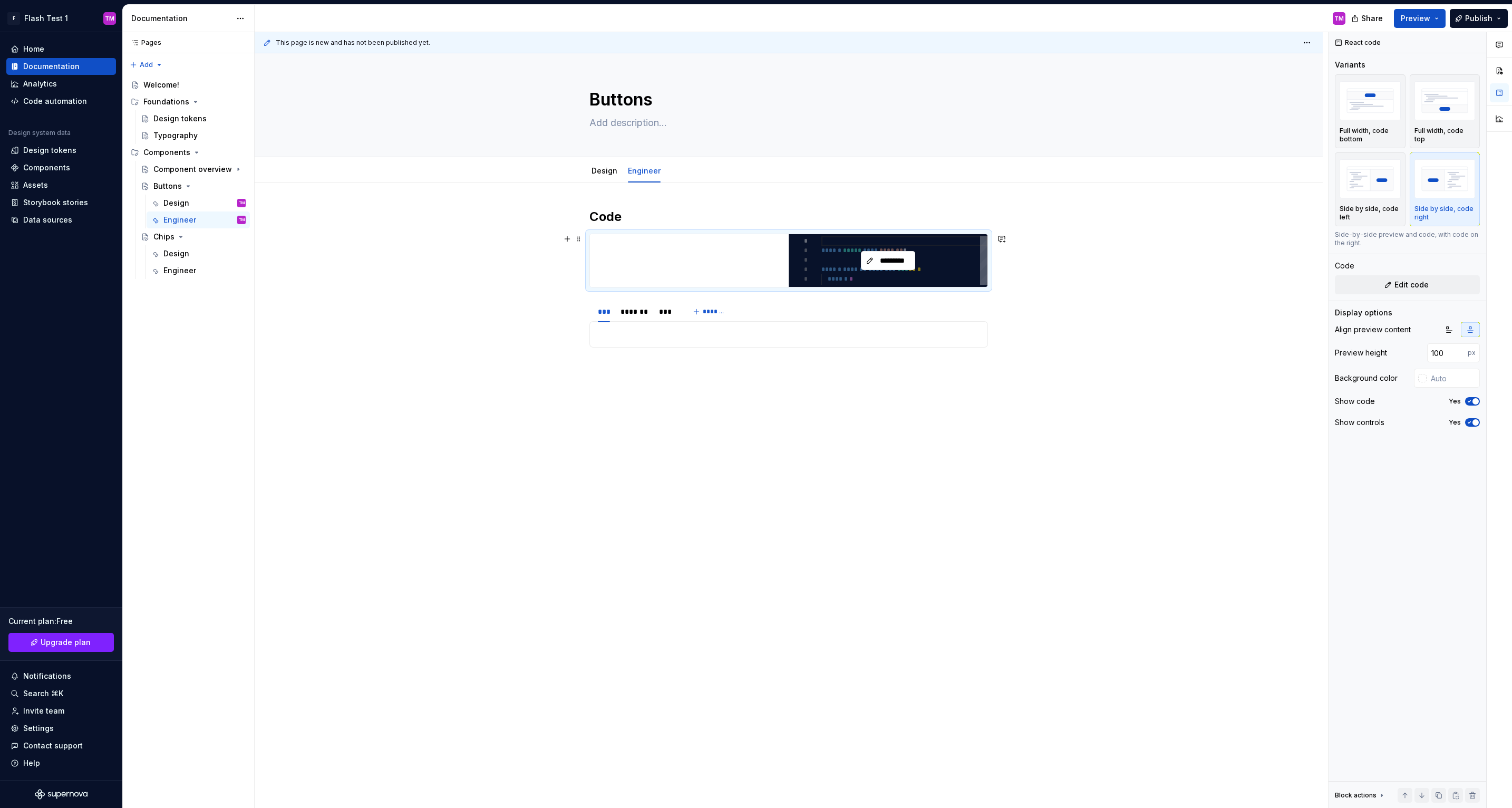
click at [927, 263] on div "*********" at bounding box center [888, 261] width 199 height 52
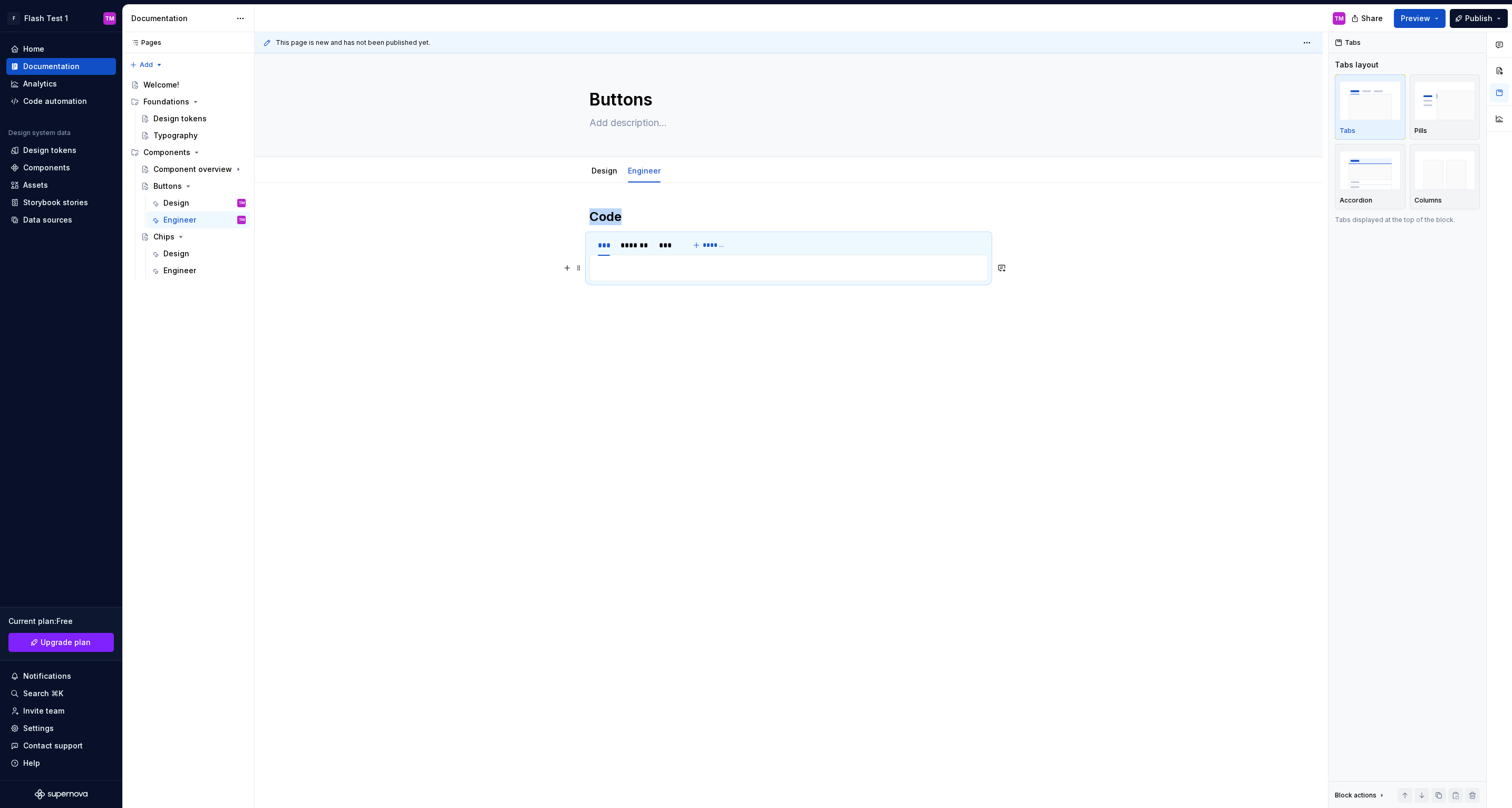
click at [702, 268] on p at bounding box center [789, 268] width 385 height 13
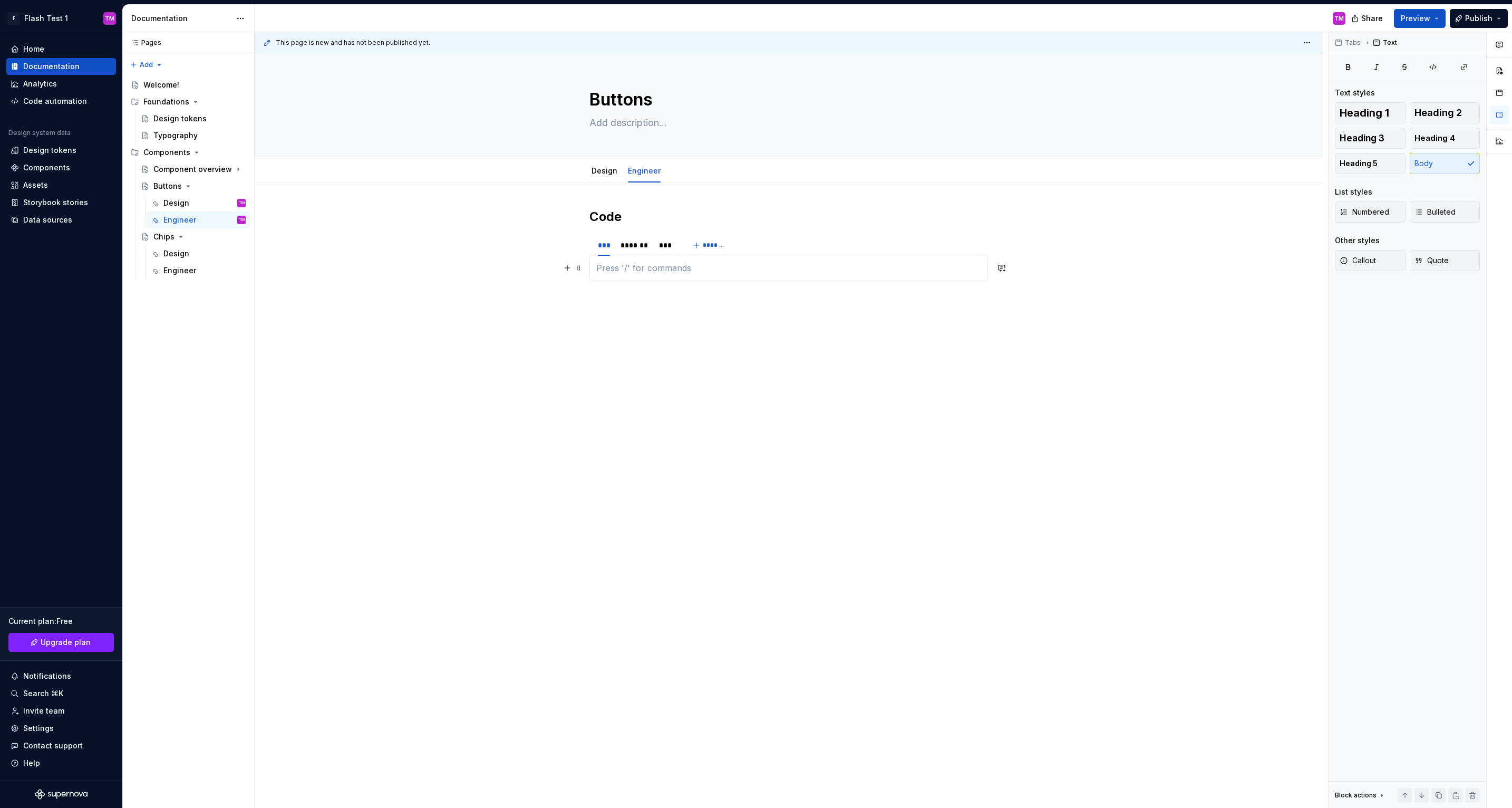
click at [653, 270] on p at bounding box center [789, 268] width 385 height 13
click at [640, 247] on div "*******" at bounding box center [634, 245] width 28 height 10
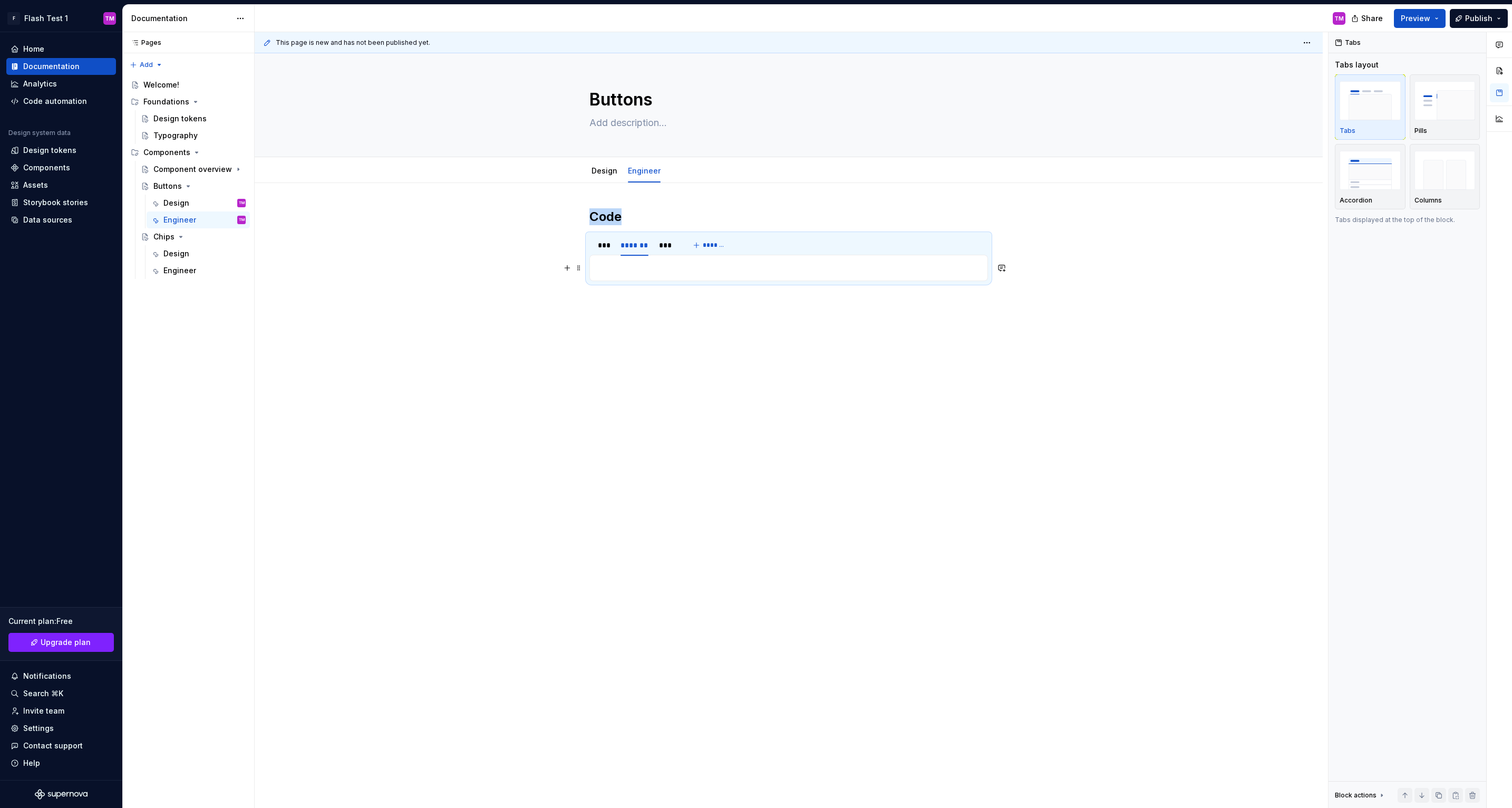
click at [679, 273] on p at bounding box center [789, 268] width 385 height 13
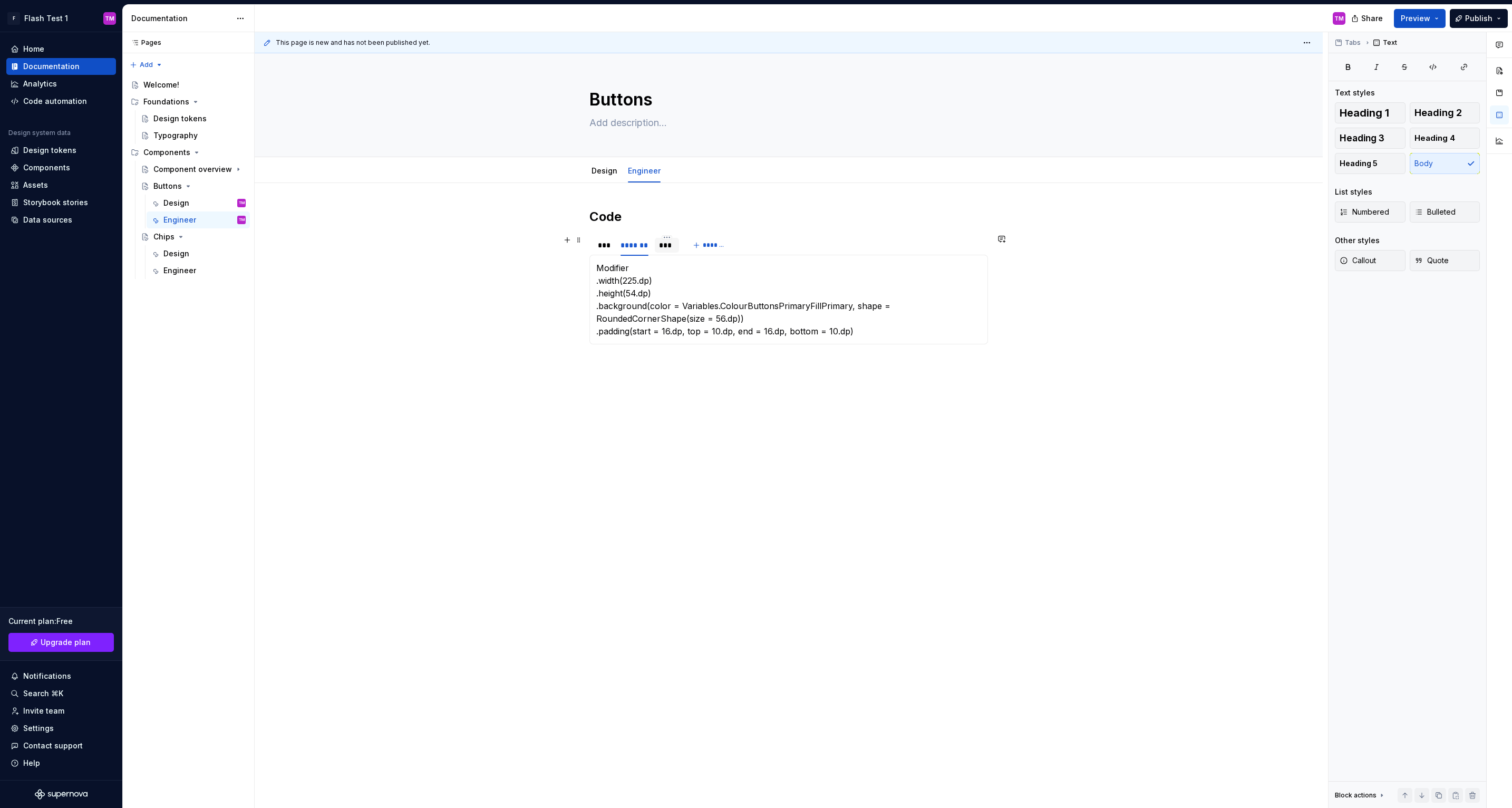
click at [663, 246] on div "***" at bounding box center [667, 245] width 16 height 10
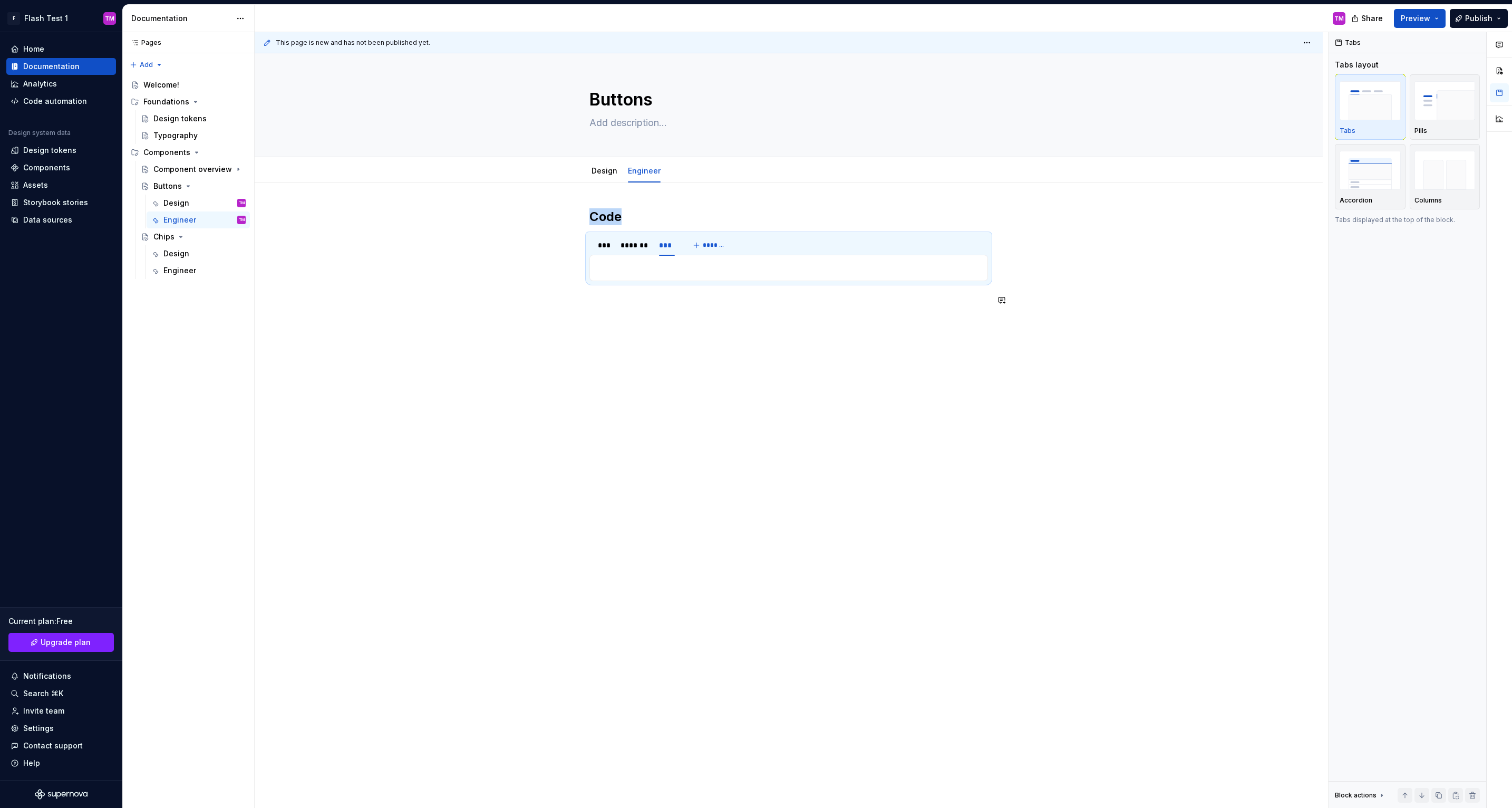
click at [697, 374] on div "Code *** ******* *** ******* HStack(alignment: .center, spacing: 12) { ... } .p…" at bounding box center [789, 372] width 1068 height 378
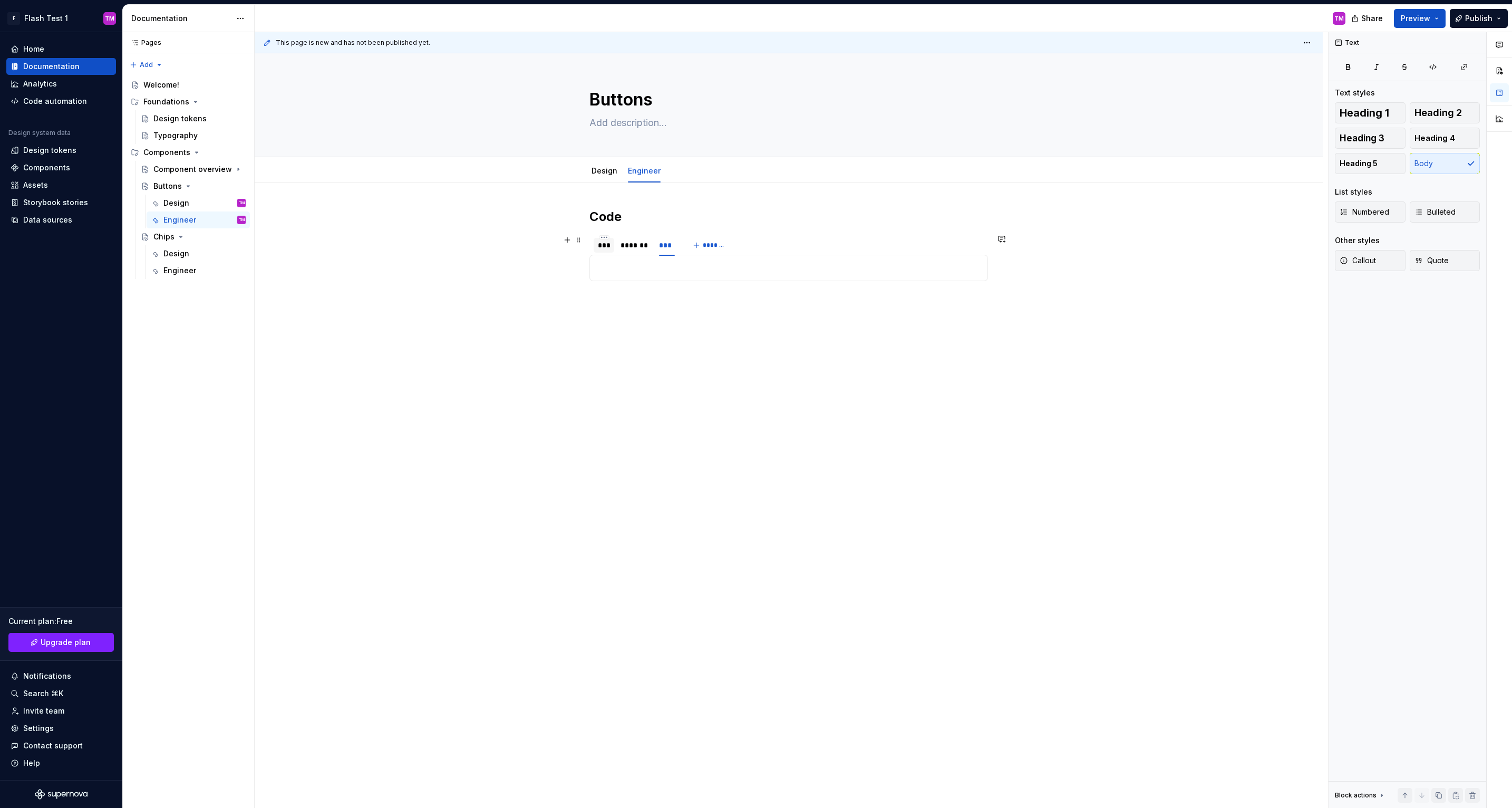
click at [605, 243] on div "***" at bounding box center [604, 245] width 12 height 10
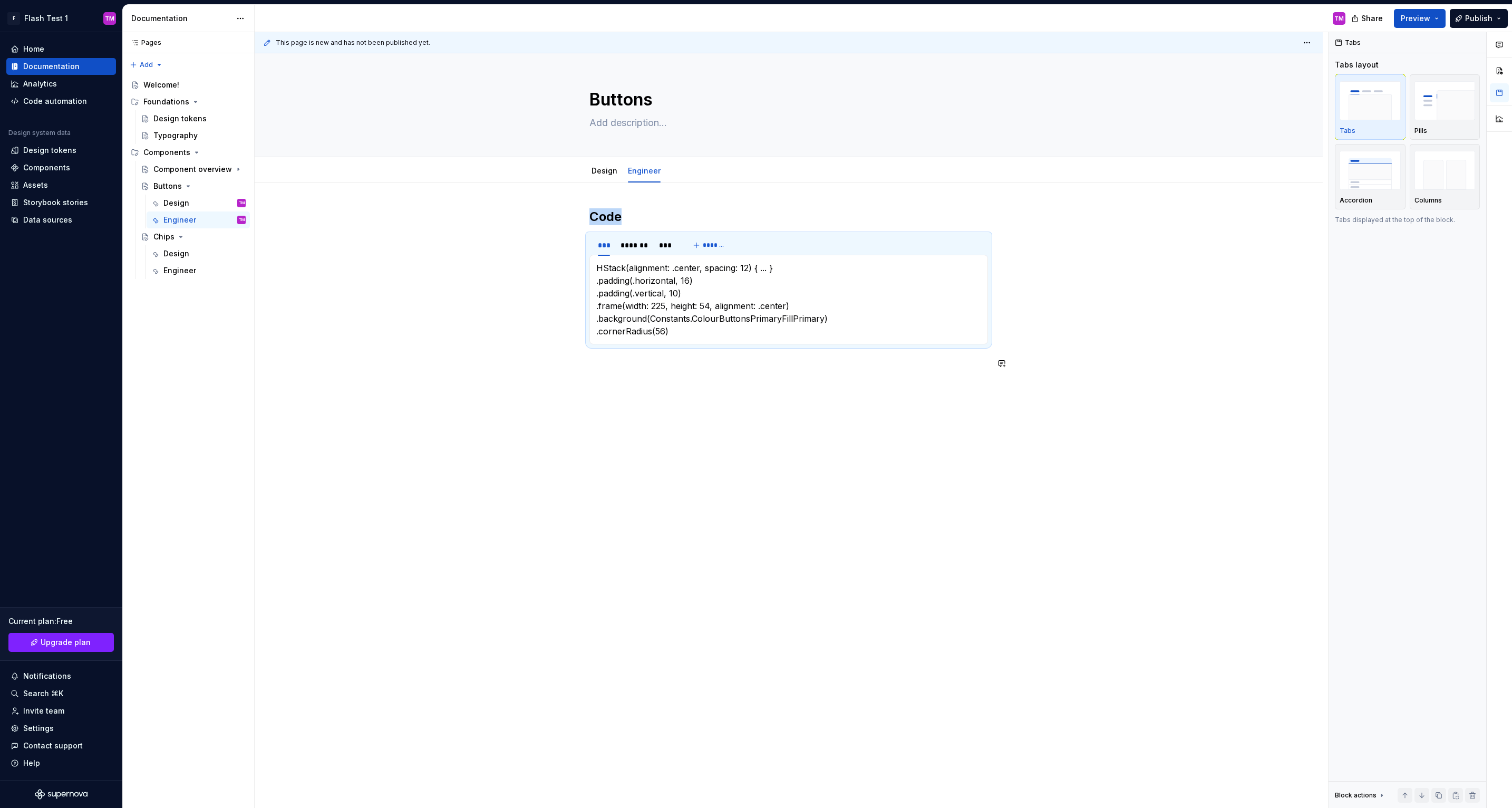
click at [783, 416] on div "Code *** ******* *** ******* HStack(alignment: .center, spacing: 12) { ... } .p…" at bounding box center [789, 404] width 1068 height 442
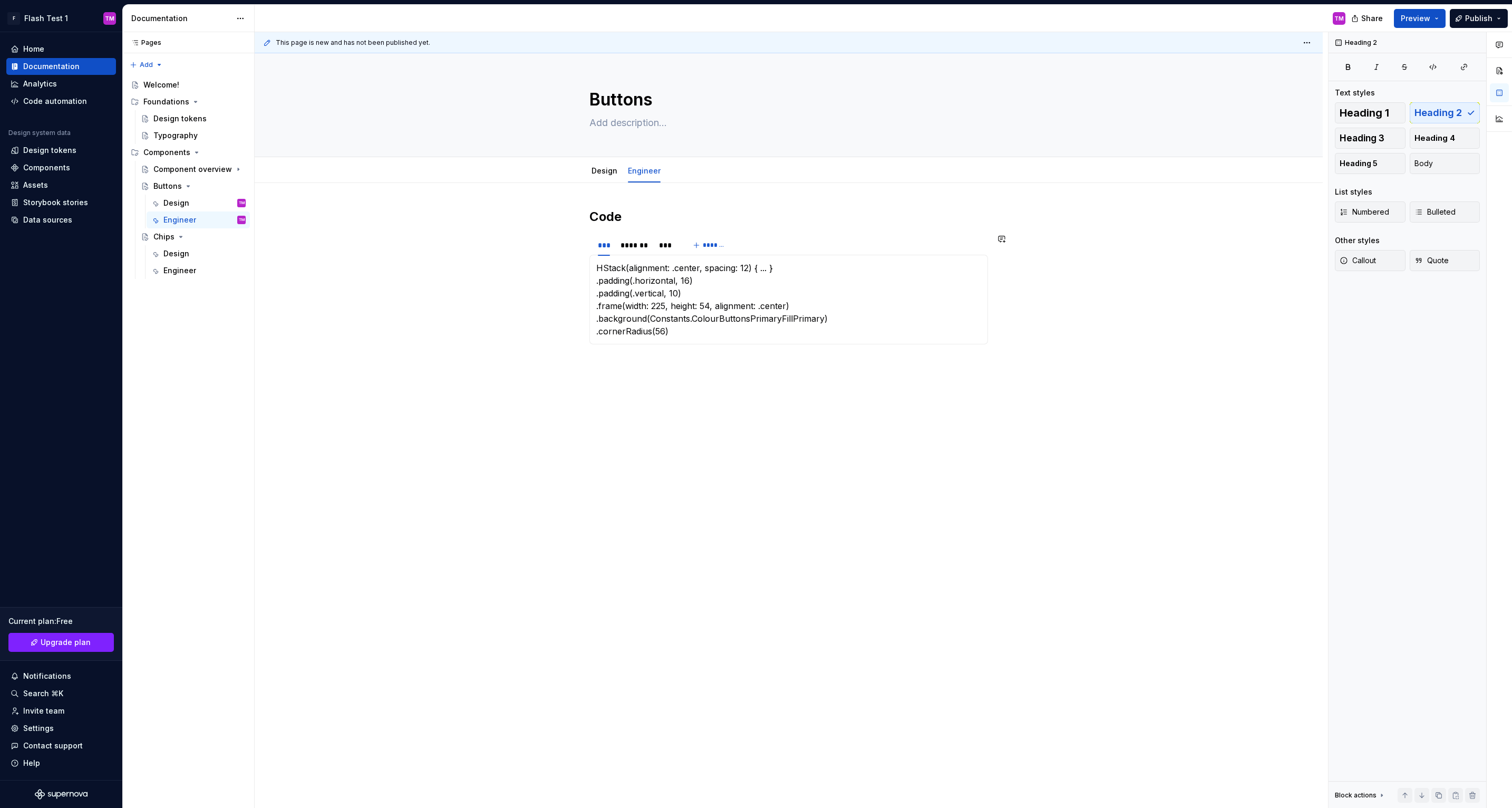
click at [697, 234] on section "*** ******* *** ******* HStack(alignment: .center, spacing: 12) { ... } .paddin…" at bounding box center [788, 289] width 398 height 111
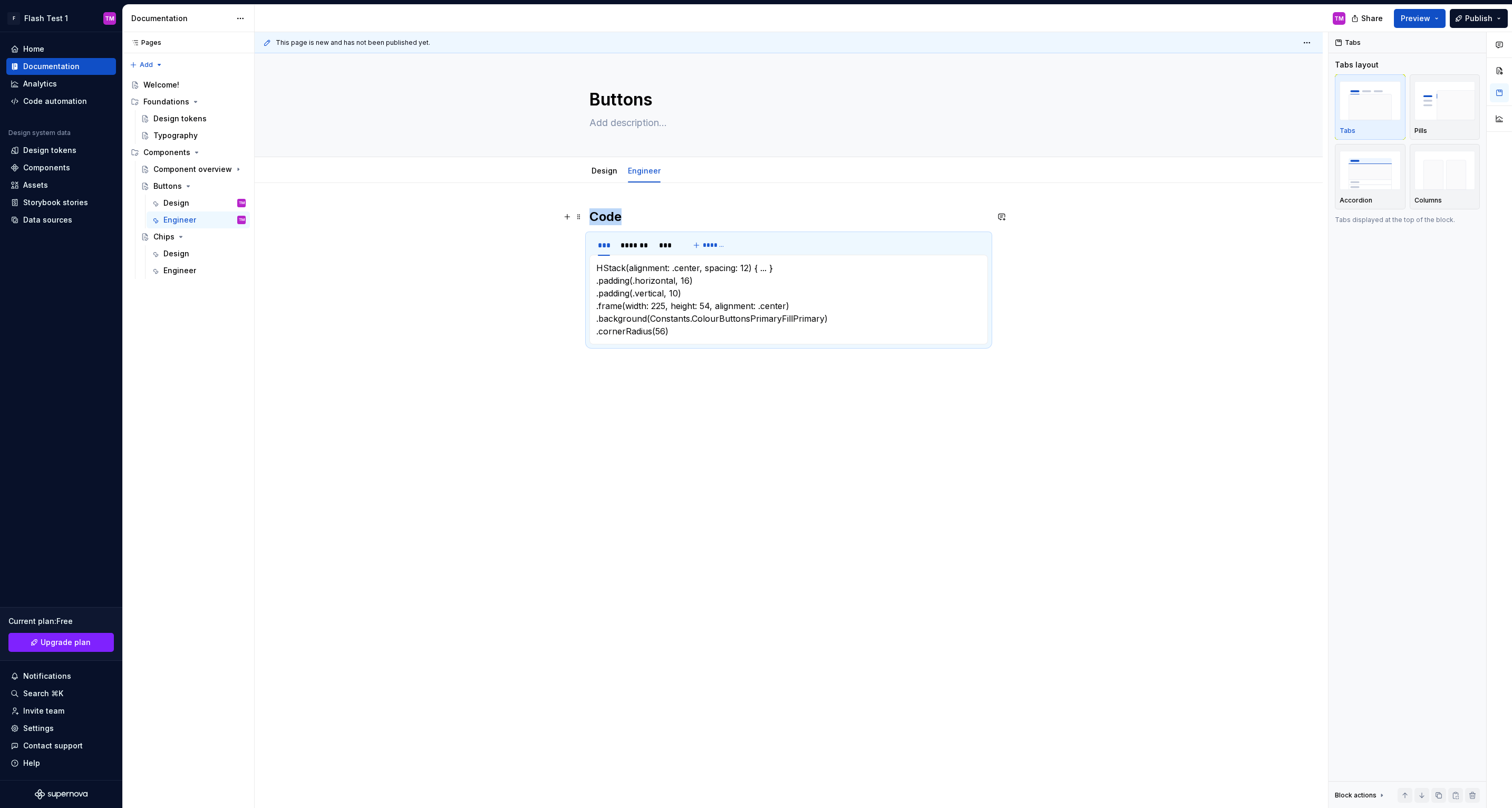
click at [709, 214] on h2 "Code" at bounding box center [788, 216] width 398 height 17
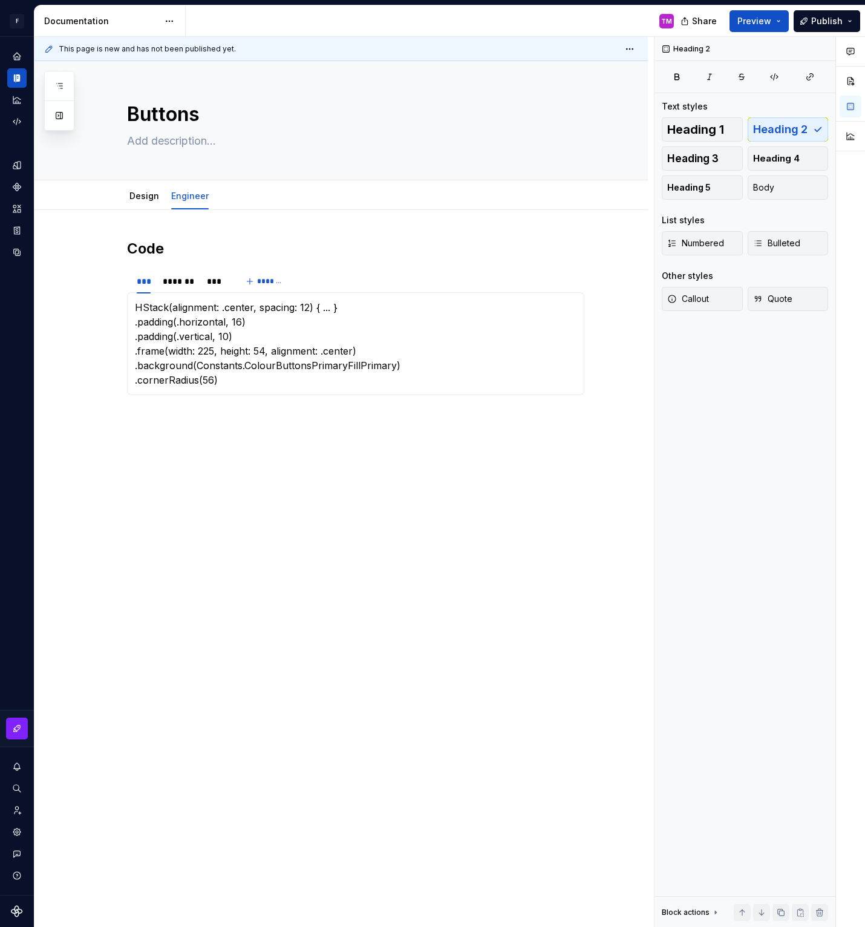
click at [452, 526] on div "Code *** ******* *** ******* HStack(alignment: .center, spacing: 12) { ... } .p…" at bounding box center [340, 463] width 613 height 507
click at [780, 21] on button "Preview" at bounding box center [759, 21] width 59 height 22
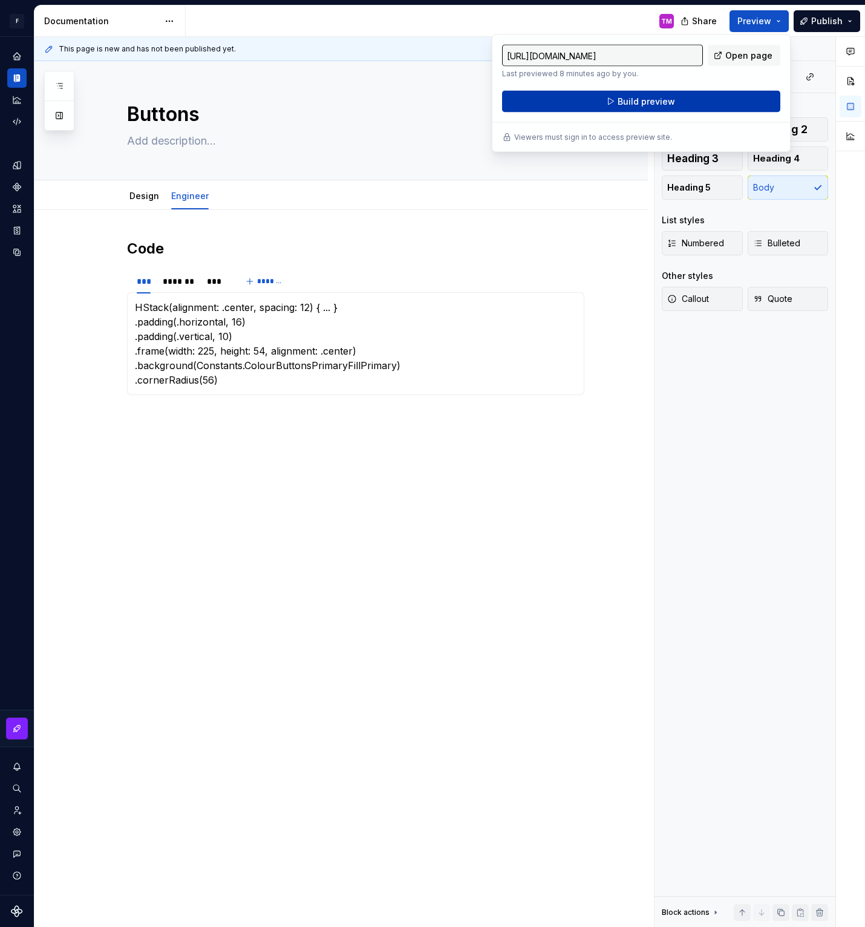
click at [647, 102] on span "Build preview" at bounding box center [646, 102] width 57 height 12
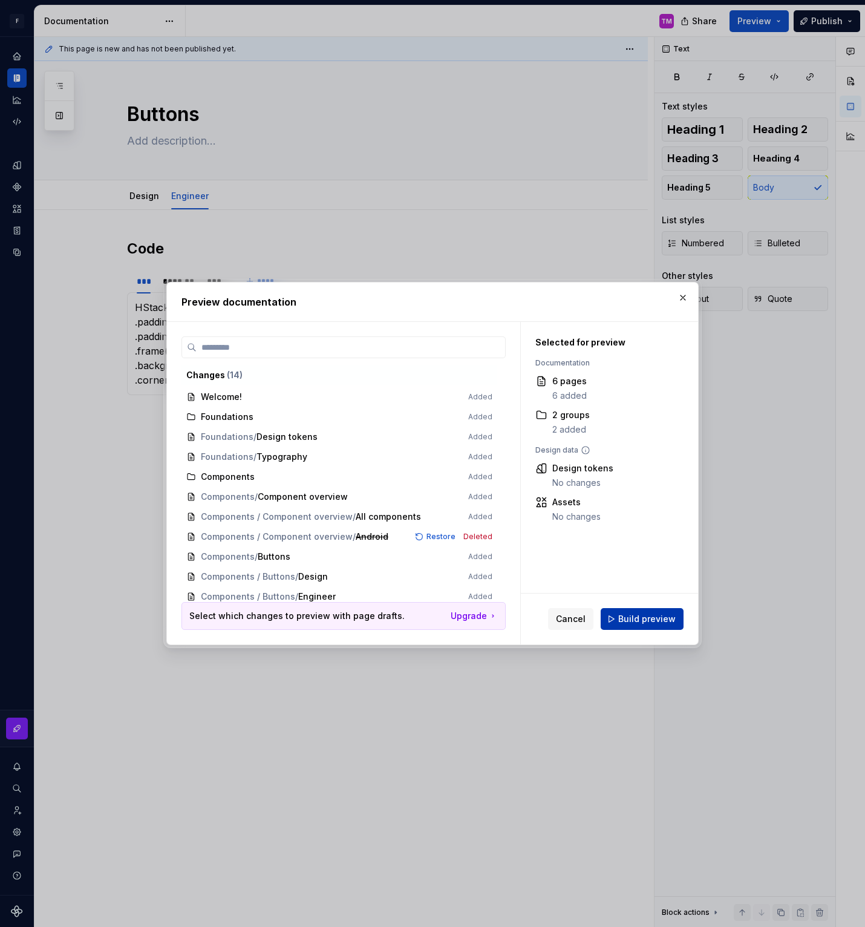
click at [640, 617] on span "Build preview" at bounding box center [646, 619] width 57 height 12
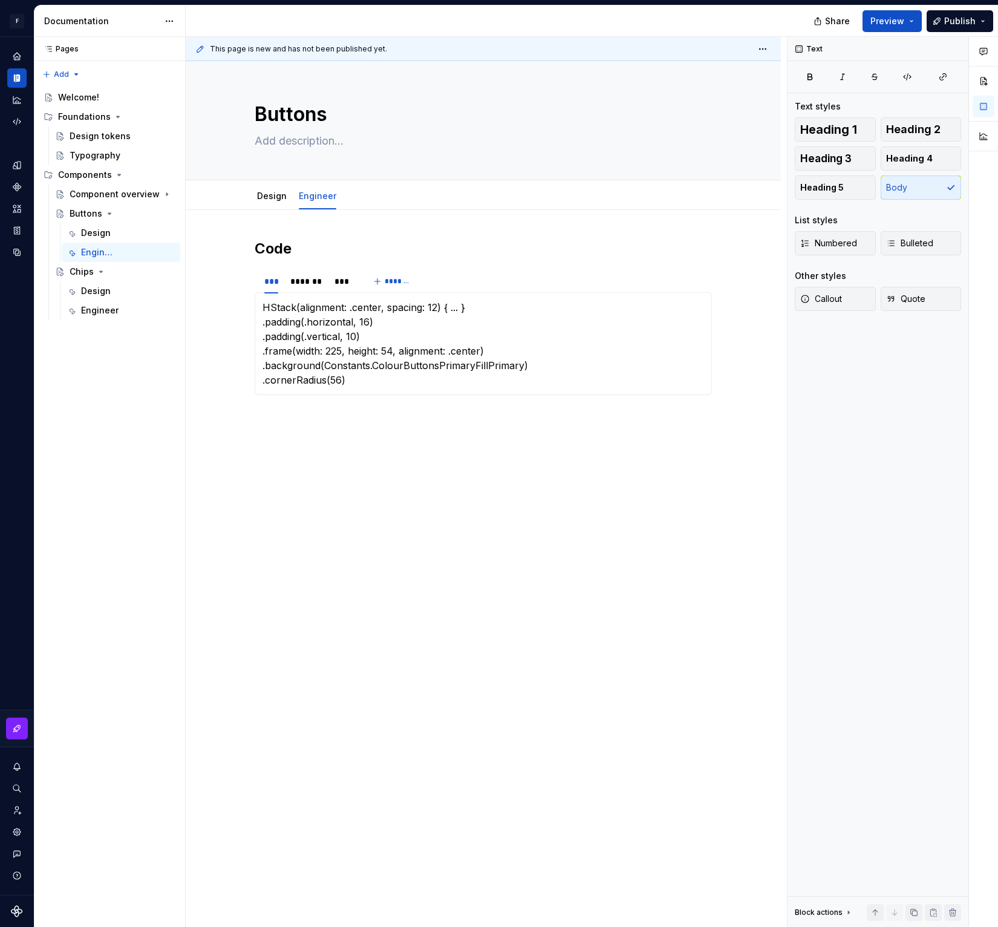
type textarea "*"
